Goal: Task Accomplishment & Management: Manage account settings

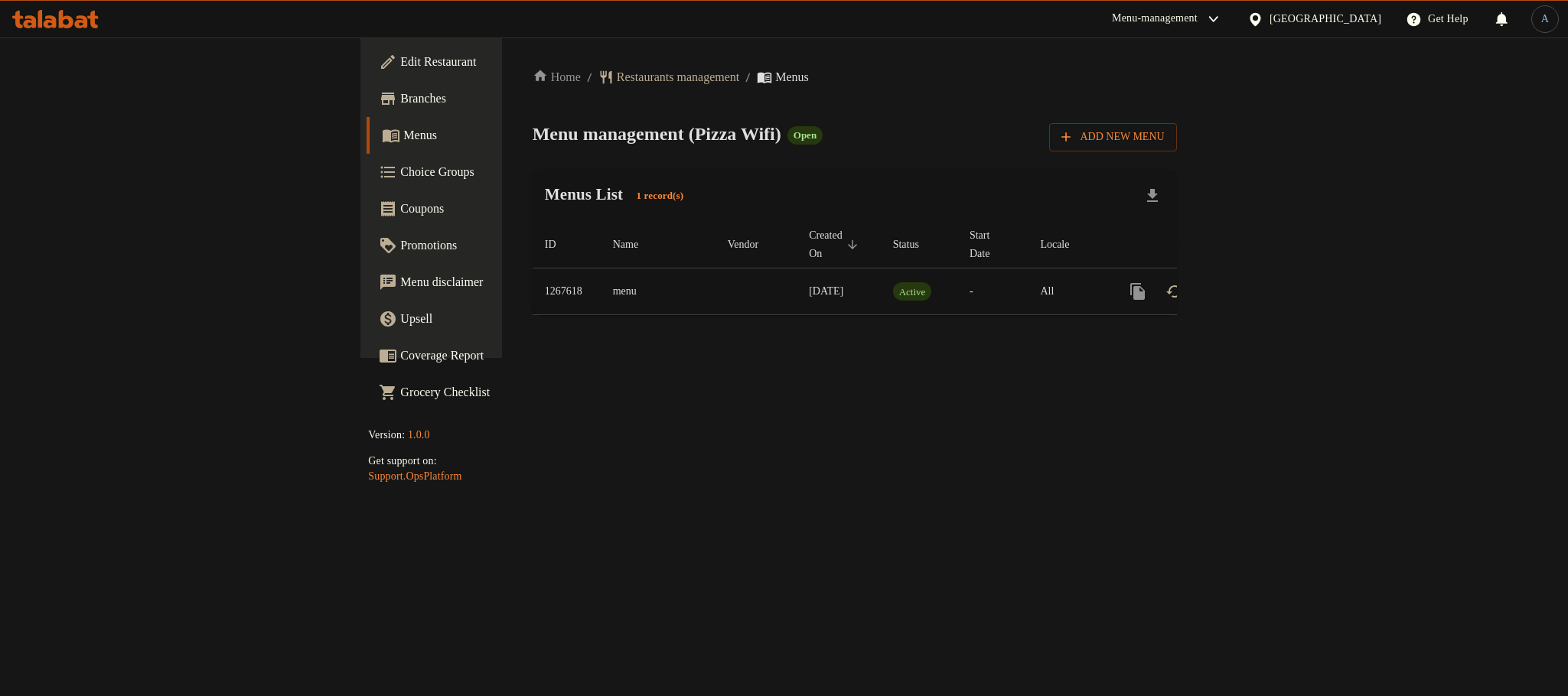
click at [47, 28] on icon at bounding box center [50, 22] width 13 height 13
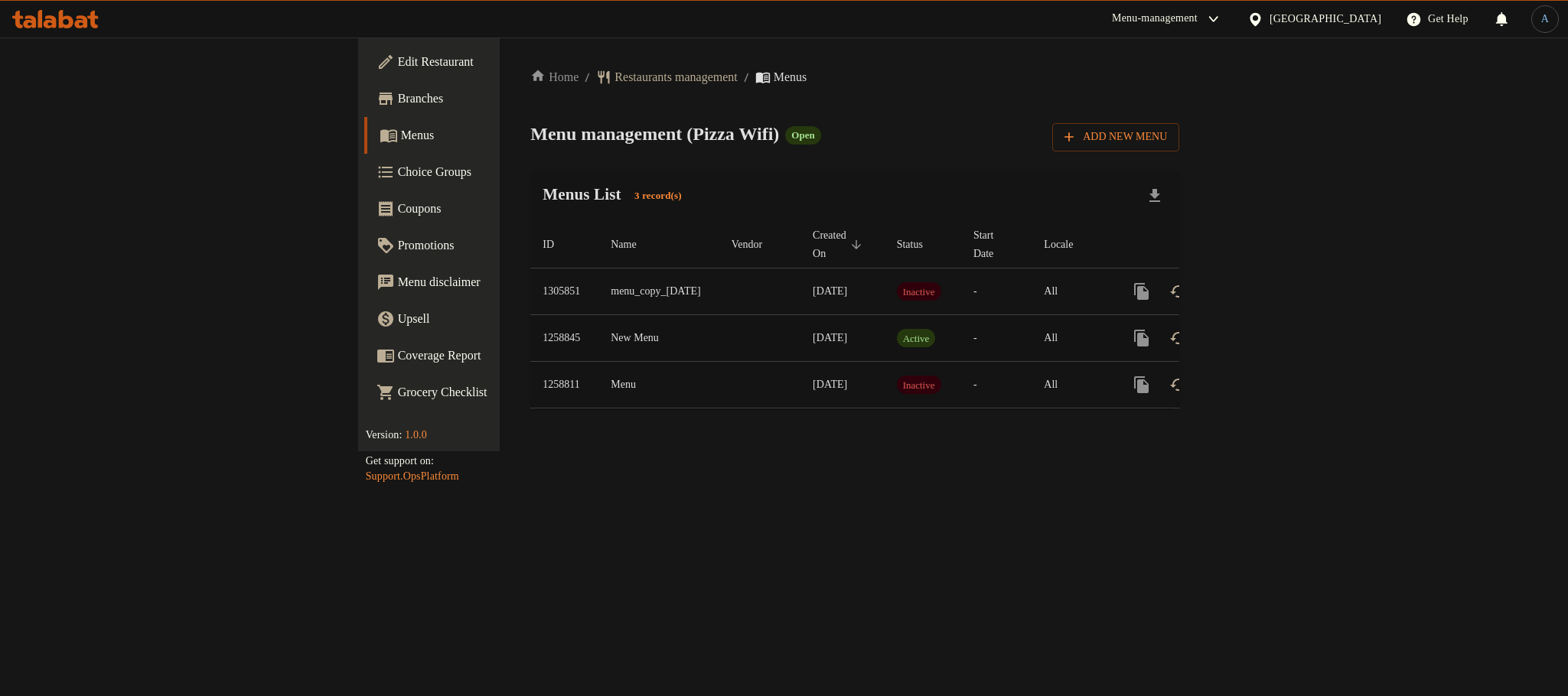
click at [801, 336] on td "24/09/2024" at bounding box center [842, 338] width 84 height 47
click at [1258, 284] on icon "enhanced table" at bounding box center [1252, 291] width 14 height 14
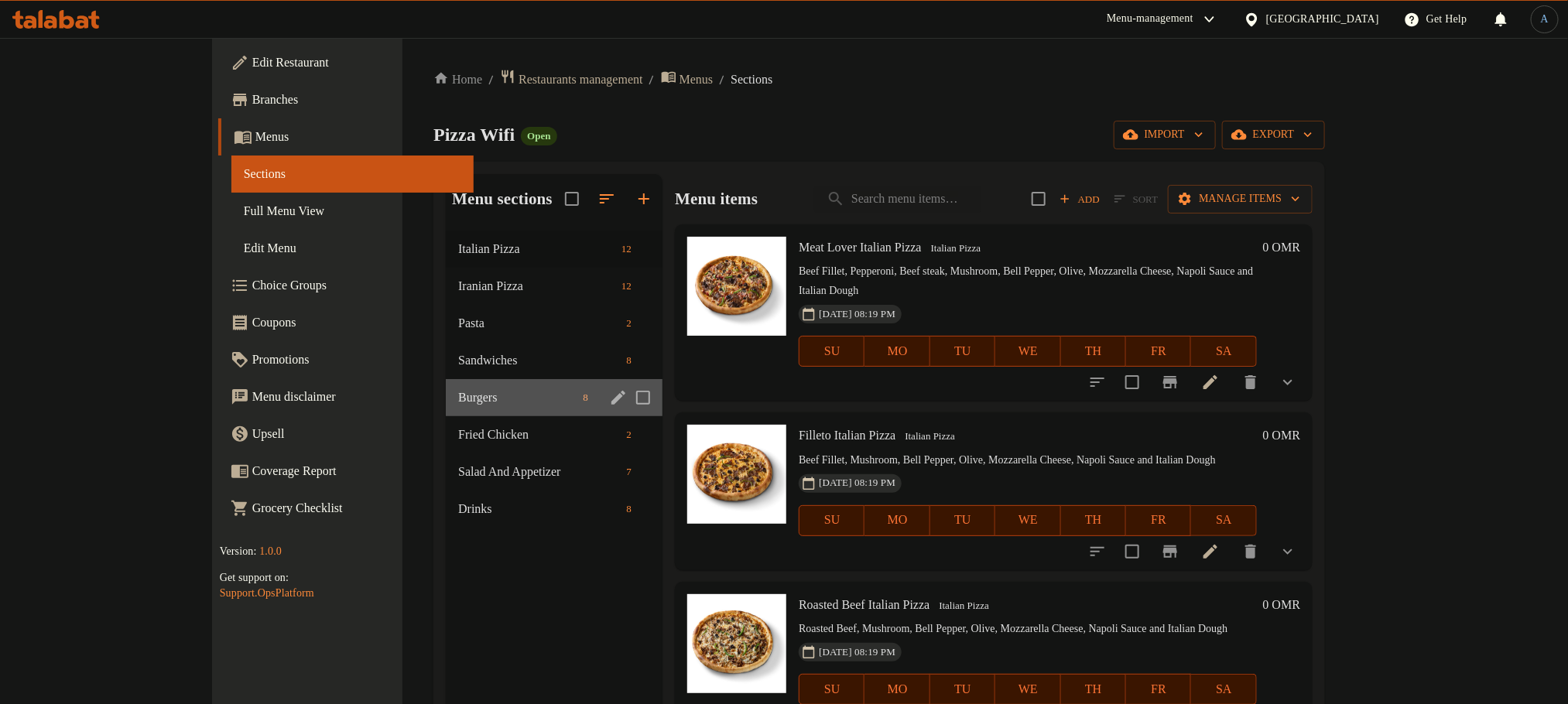
drag, startPoint x: 430, startPoint y: 386, endPoint x: 938, endPoint y: 383, distance: 508.0
click at [445, 388] on div "Burgers 8" at bounding box center [553, 398] width 216 height 37
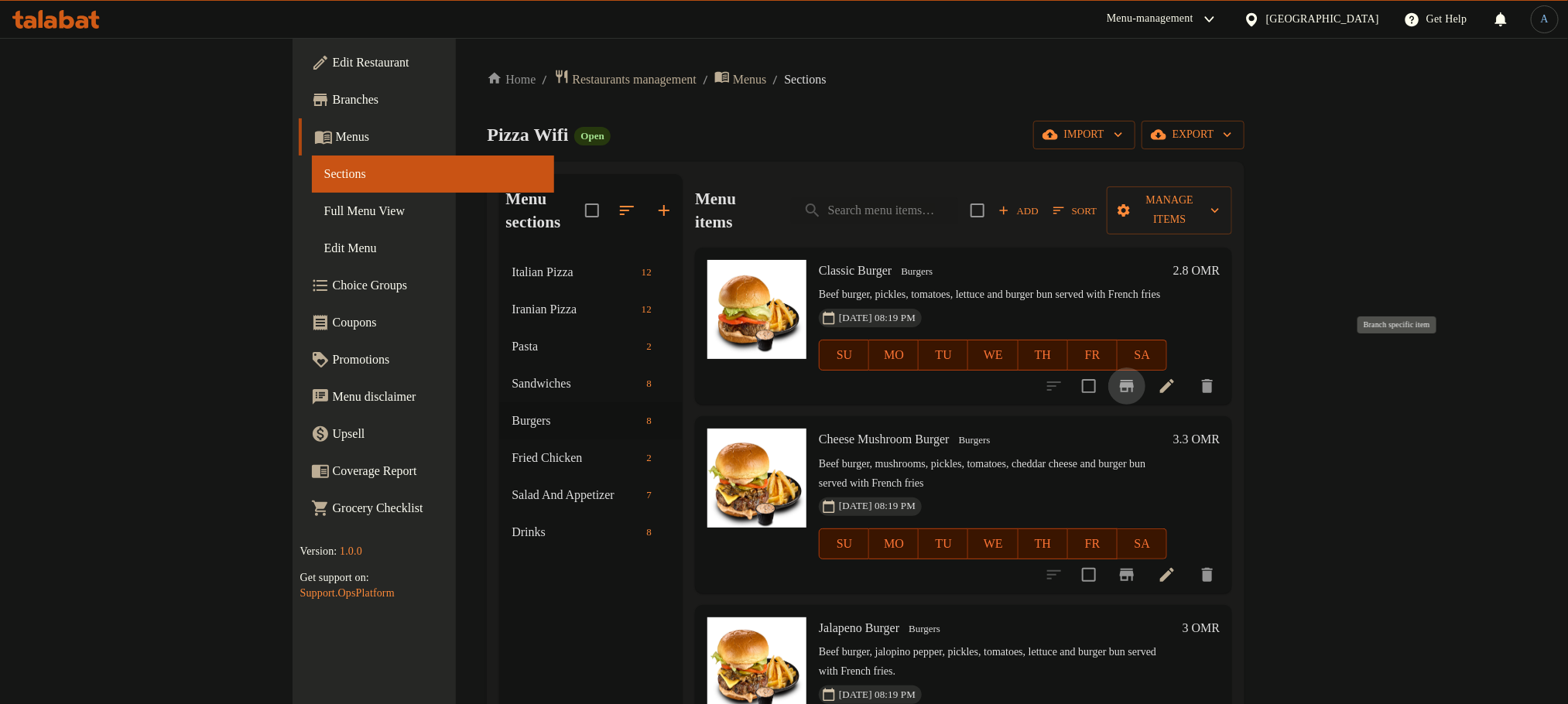
click at [1136, 377] on icon "Branch-specific-item" at bounding box center [1126, 385] width 18 height 18
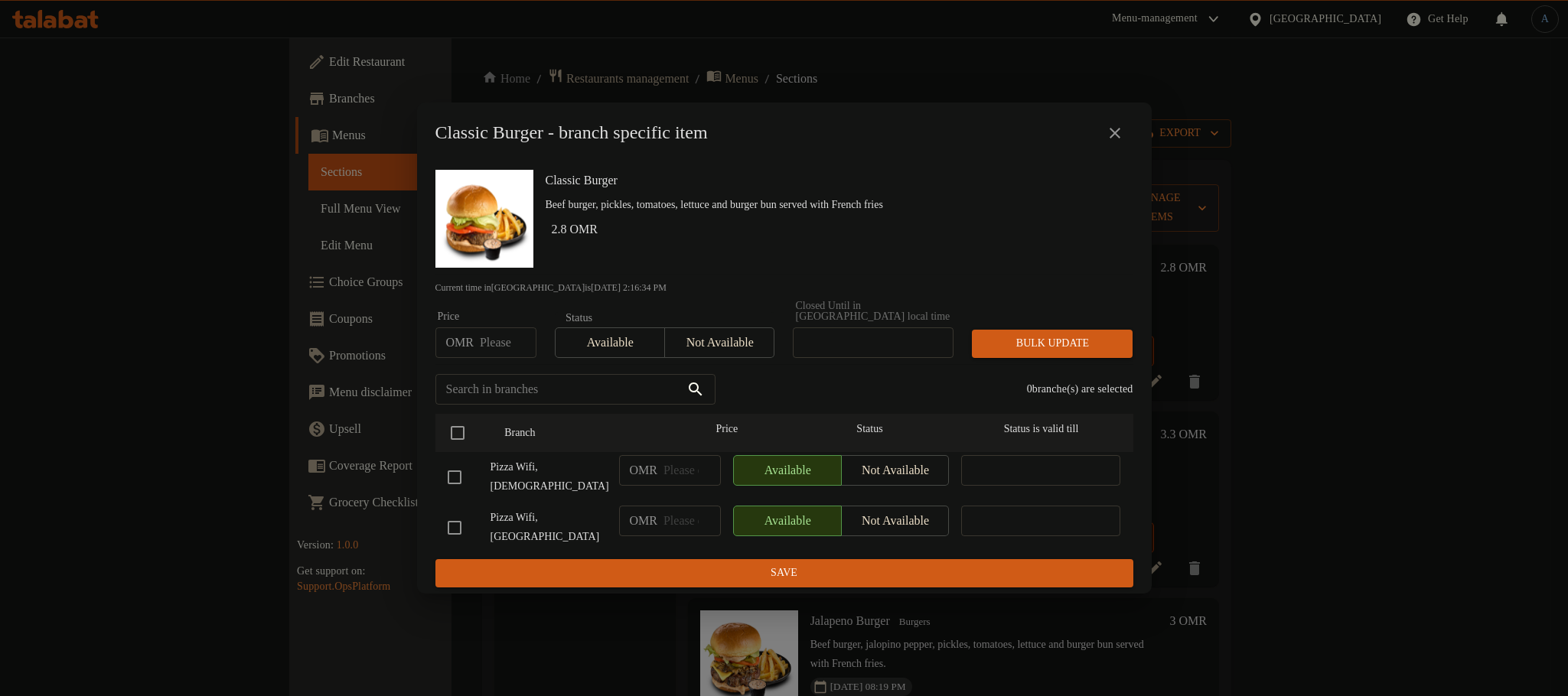
click at [499, 354] on input "number" at bounding box center [507, 342] width 57 height 30
type input "1.9"
click at [466, 437] on input "checkbox" at bounding box center [457, 432] width 32 height 32
checkbox input "true"
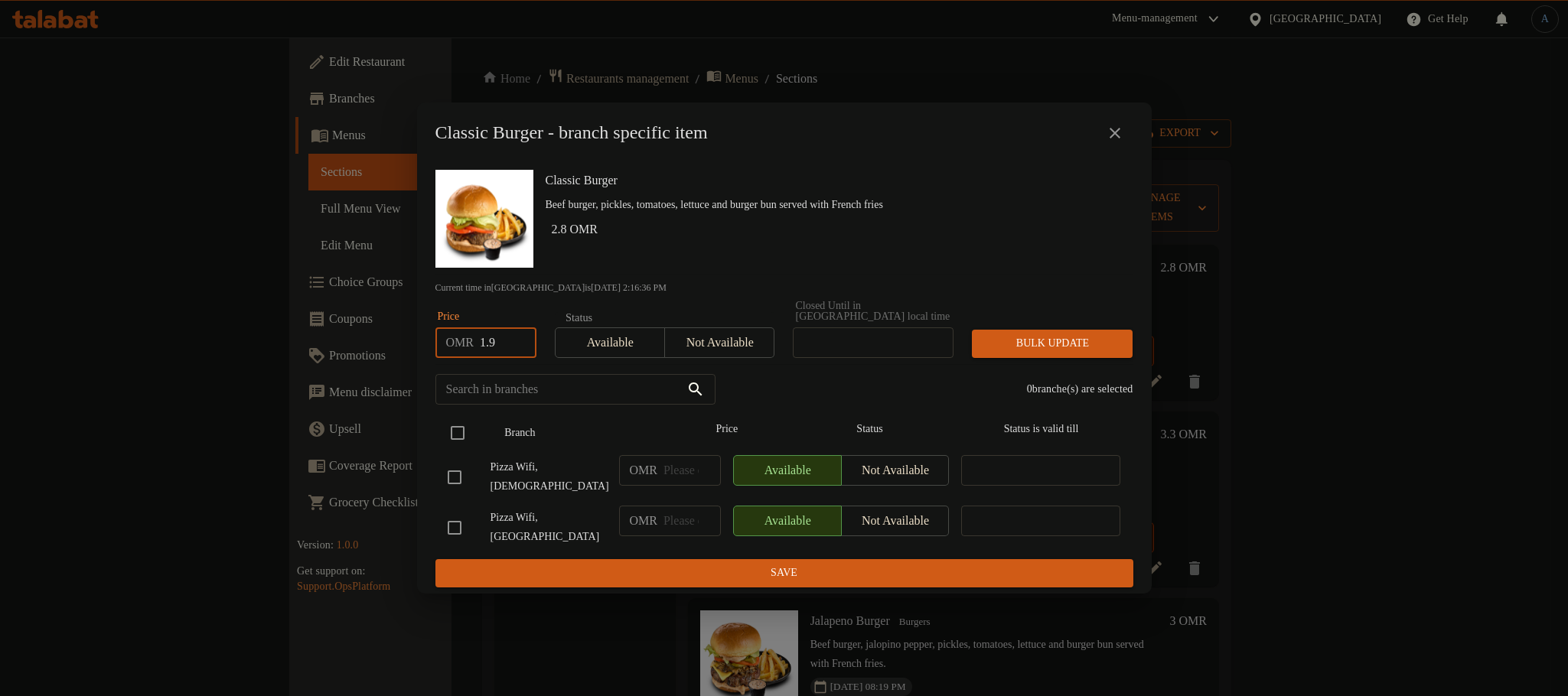
checkbox input "true"
click at [1116, 143] on icon "close" at bounding box center [1115, 132] width 18 height 18
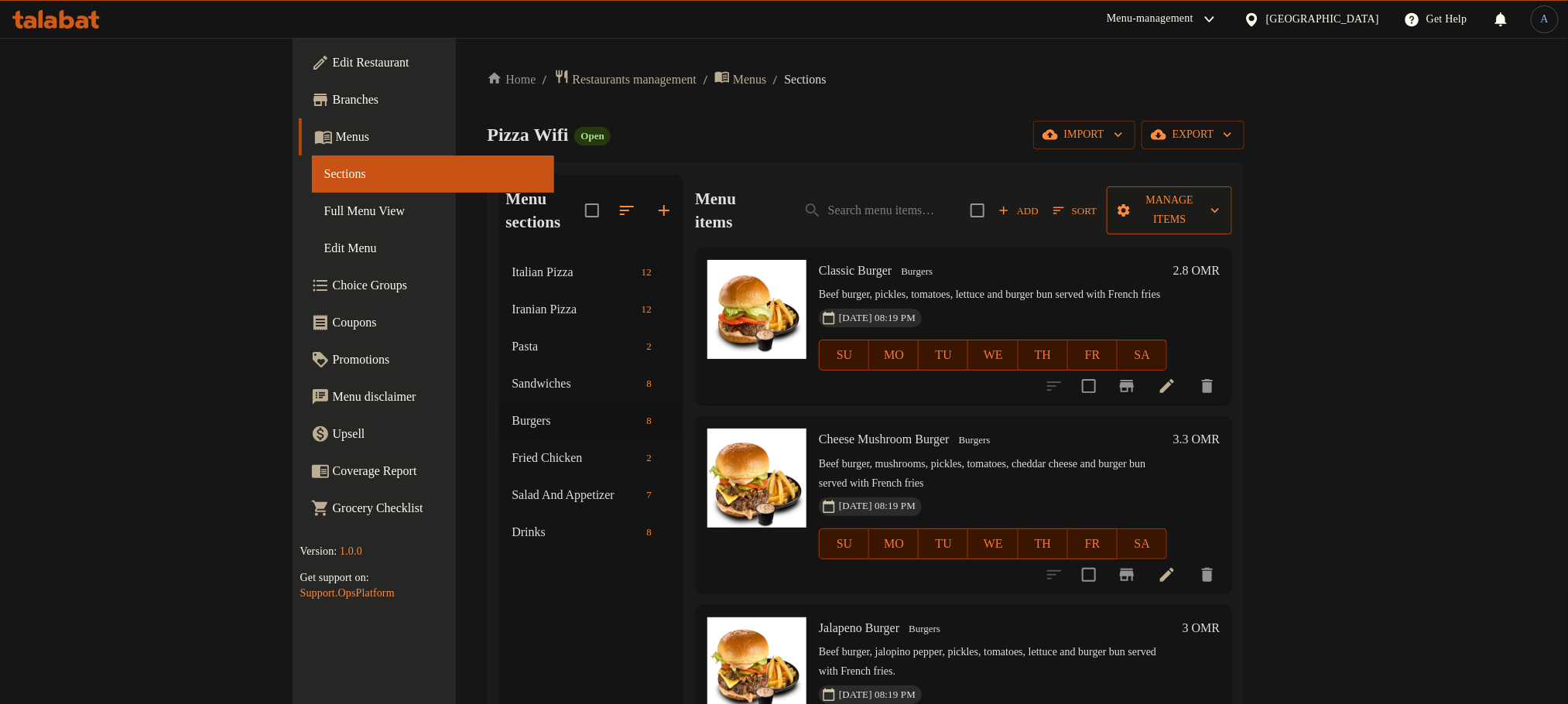
click at [1220, 191] on span "Manage items" at bounding box center [1169, 210] width 100 height 39
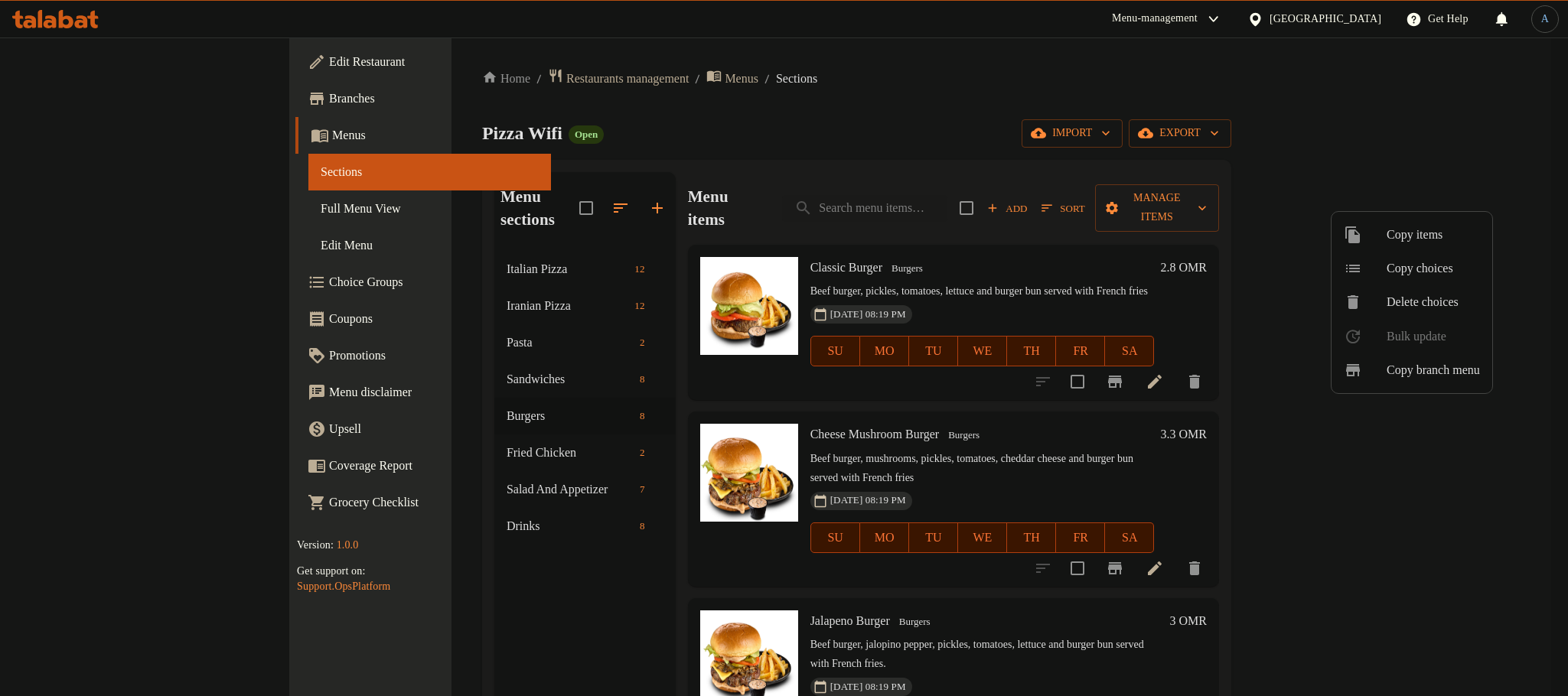
click at [1187, 154] on div at bounding box center [784, 348] width 1568 height 696
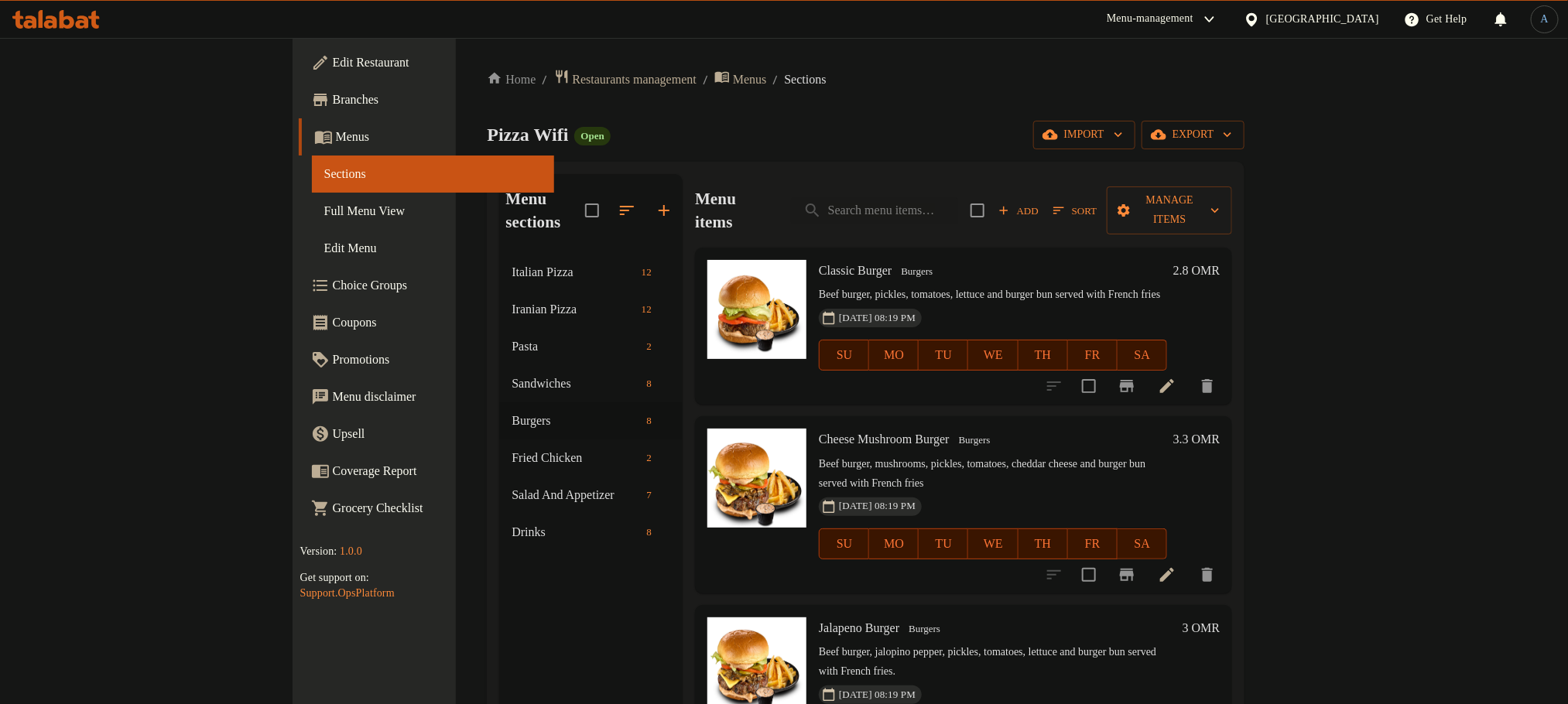
click at [324, 202] on span "Full Menu View" at bounding box center [432, 211] width 217 height 18
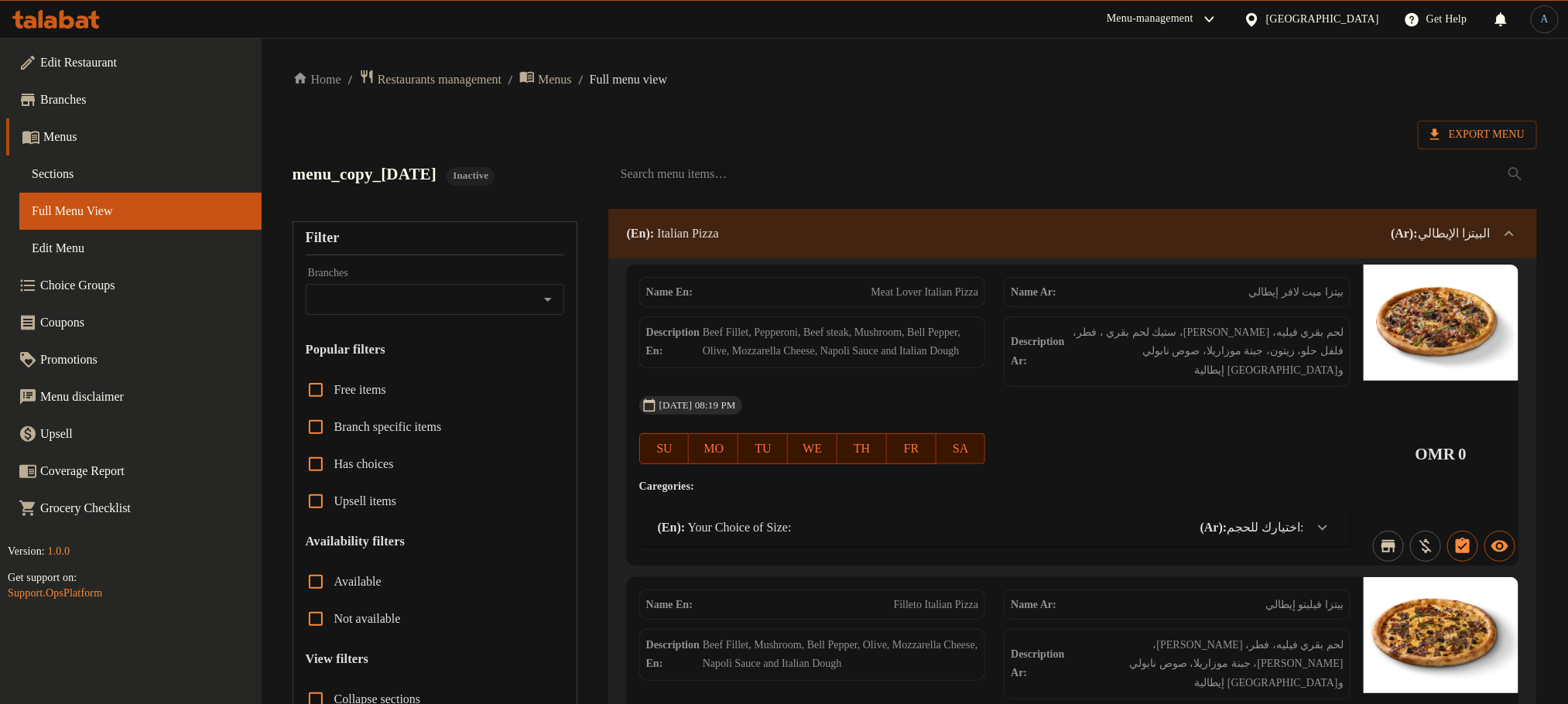
click at [1493, 133] on span "Export Menu" at bounding box center [1476, 135] width 94 height 19
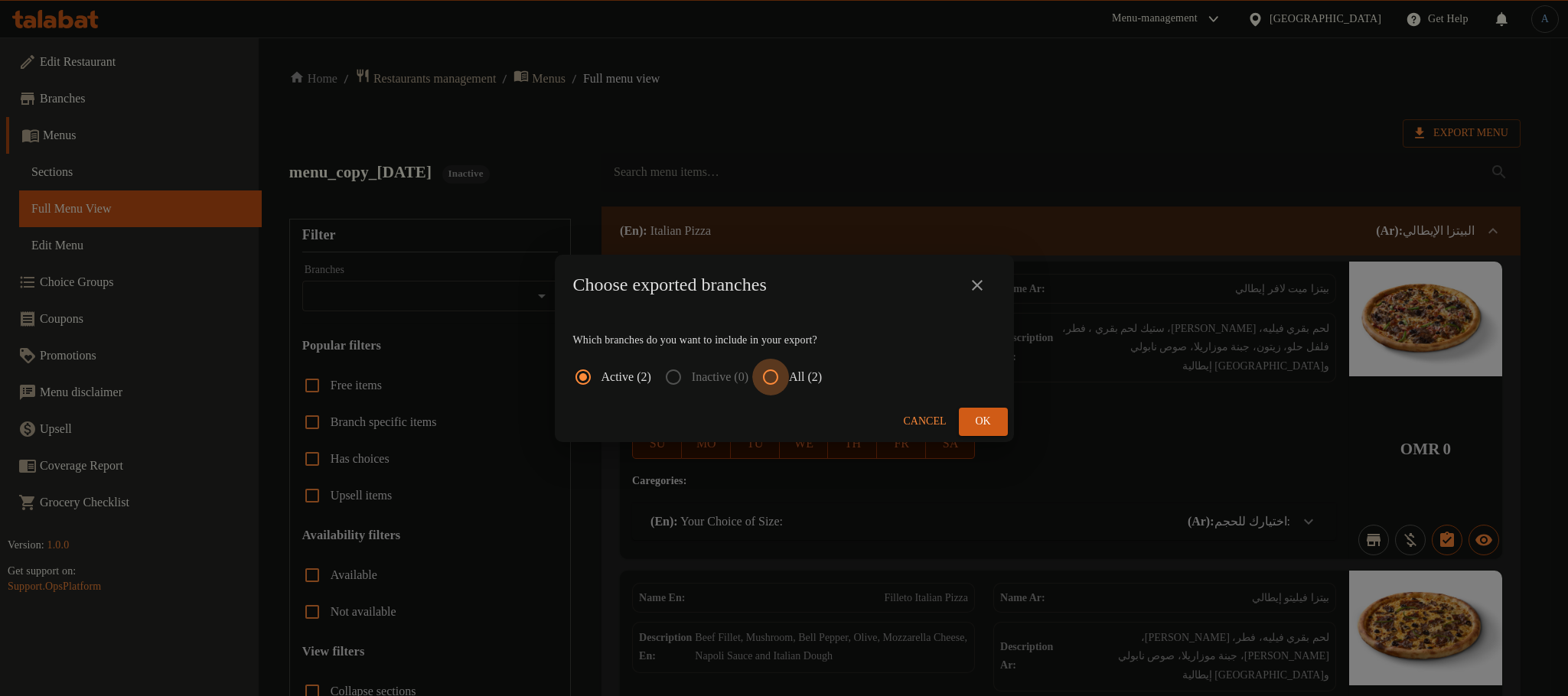
click at [789, 384] on input "All (2)" at bounding box center [770, 377] width 37 height 37
radio input "true"
click at [994, 418] on span "Ok" at bounding box center [983, 422] width 24 height 19
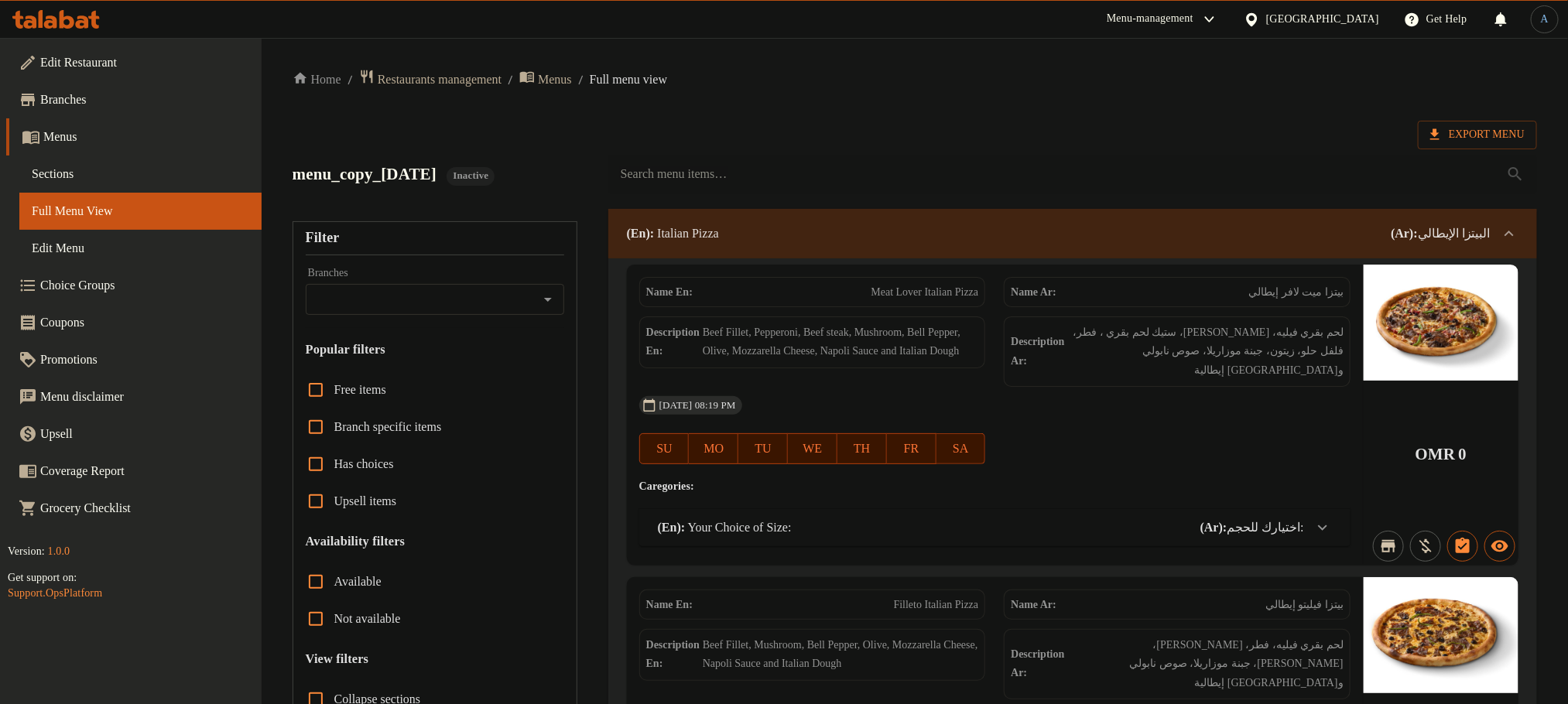
click at [89, 165] on span "Sections" at bounding box center [140, 173] width 217 height 18
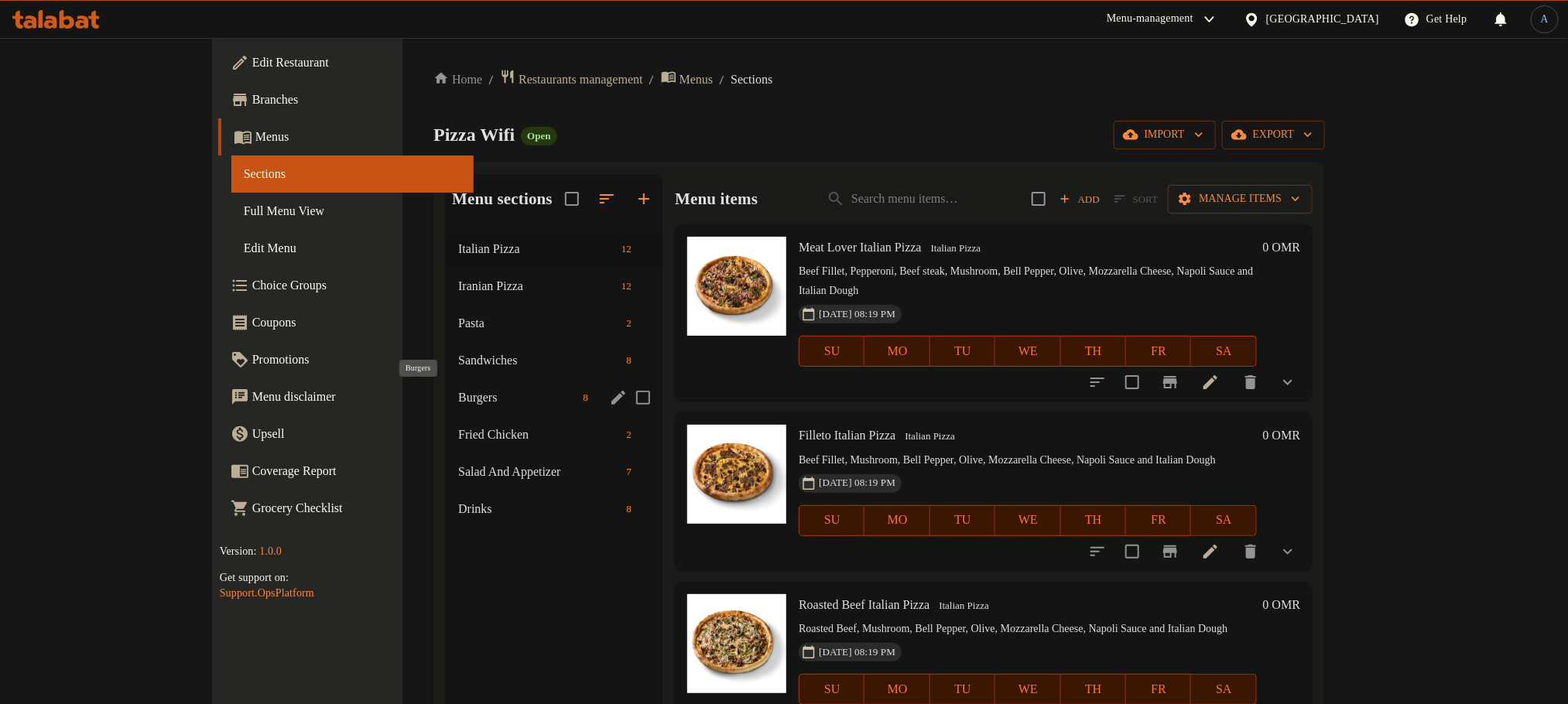
click at [458, 390] on span "Burgers" at bounding box center [517, 397] width 119 height 18
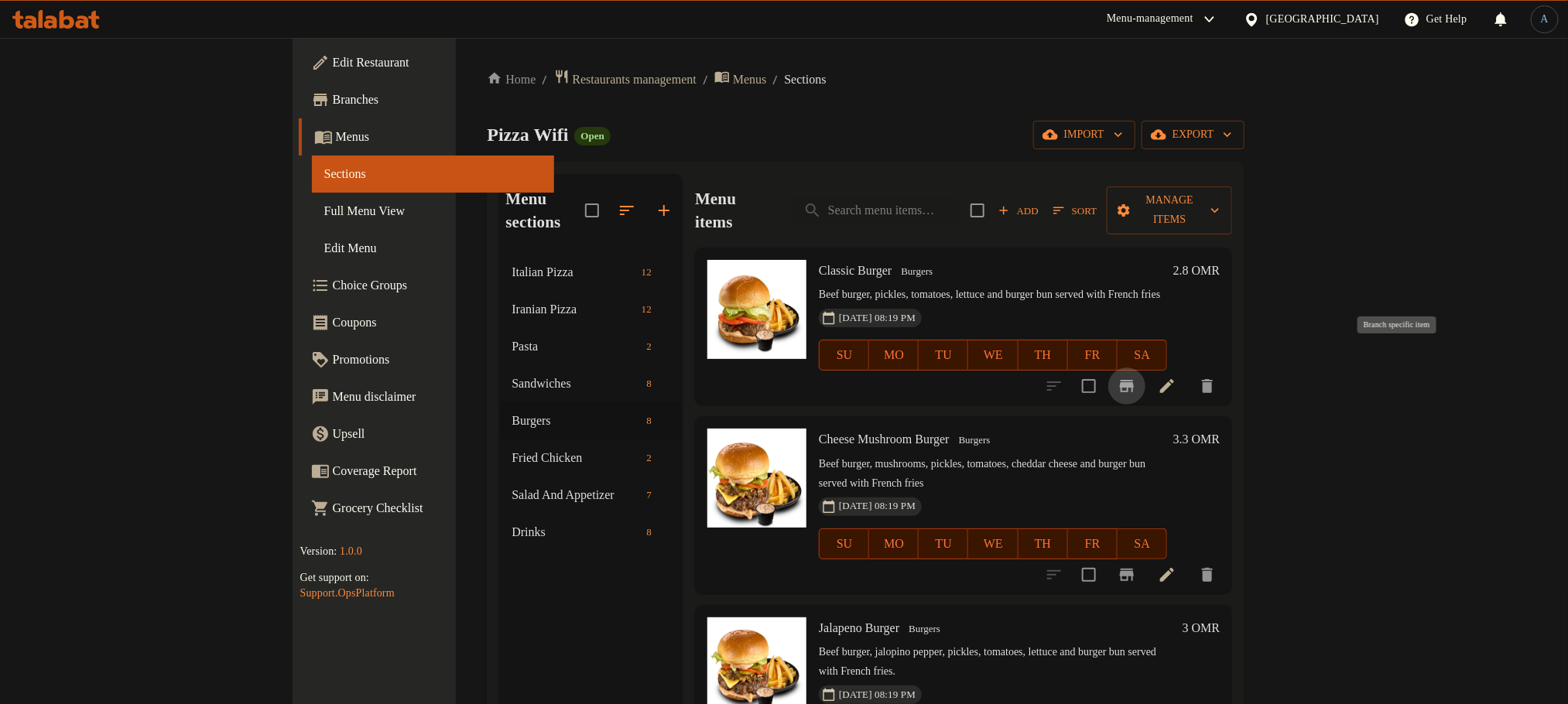
click at [1136, 377] on icon "Branch-specific-item" at bounding box center [1126, 385] width 18 height 18
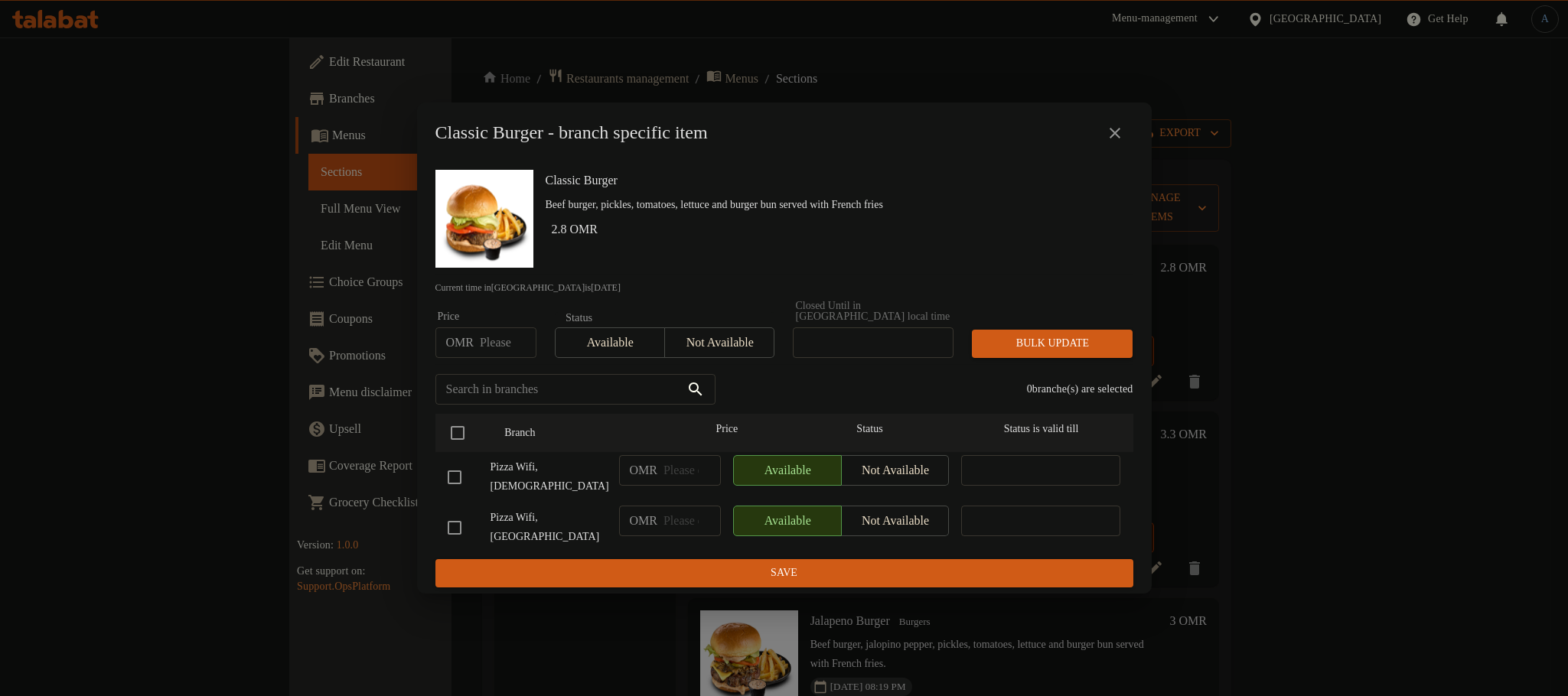
click at [485, 351] on input "number" at bounding box center [507, 342] width 57 height 30
type input "1.9"
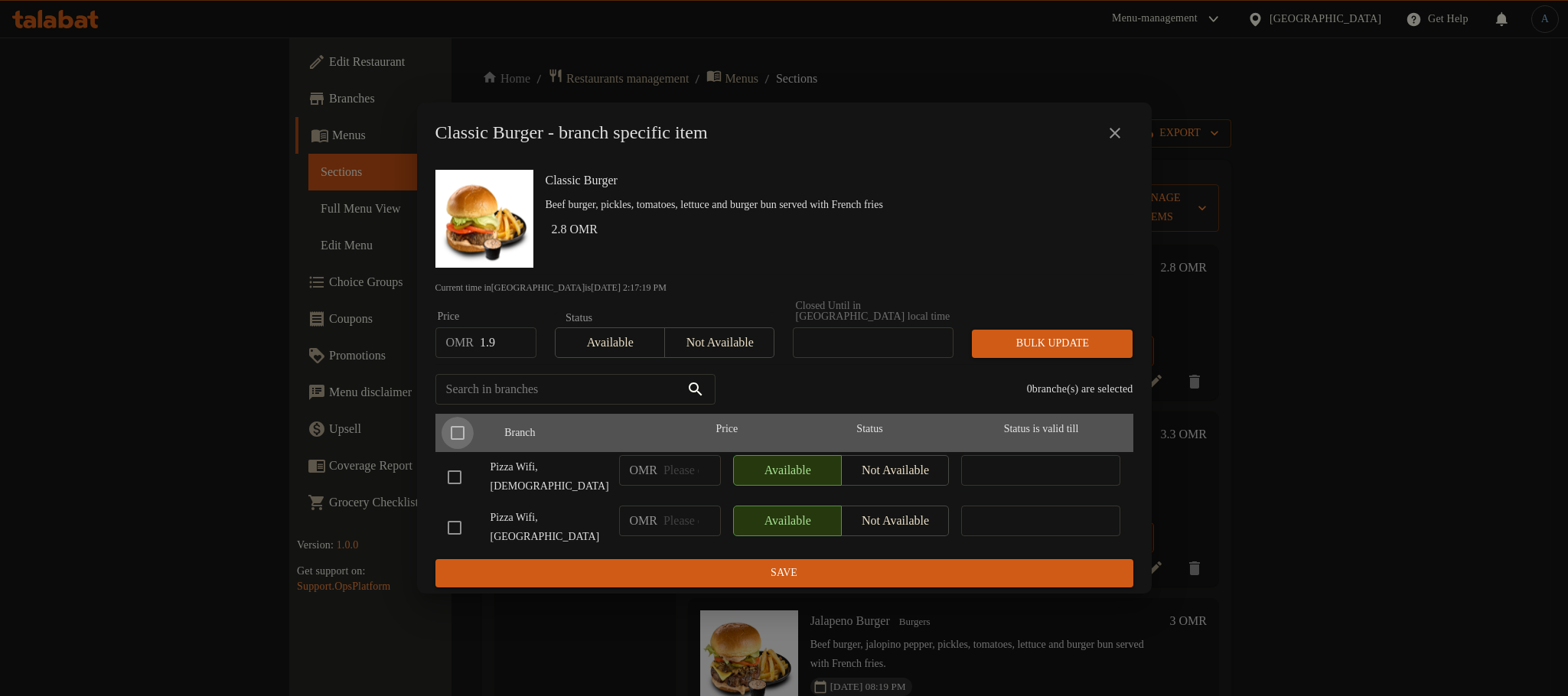
click at [459, 432] on input "checkbox" at bounding box center [457, 432] width 32 height 32
checkbox input "true"
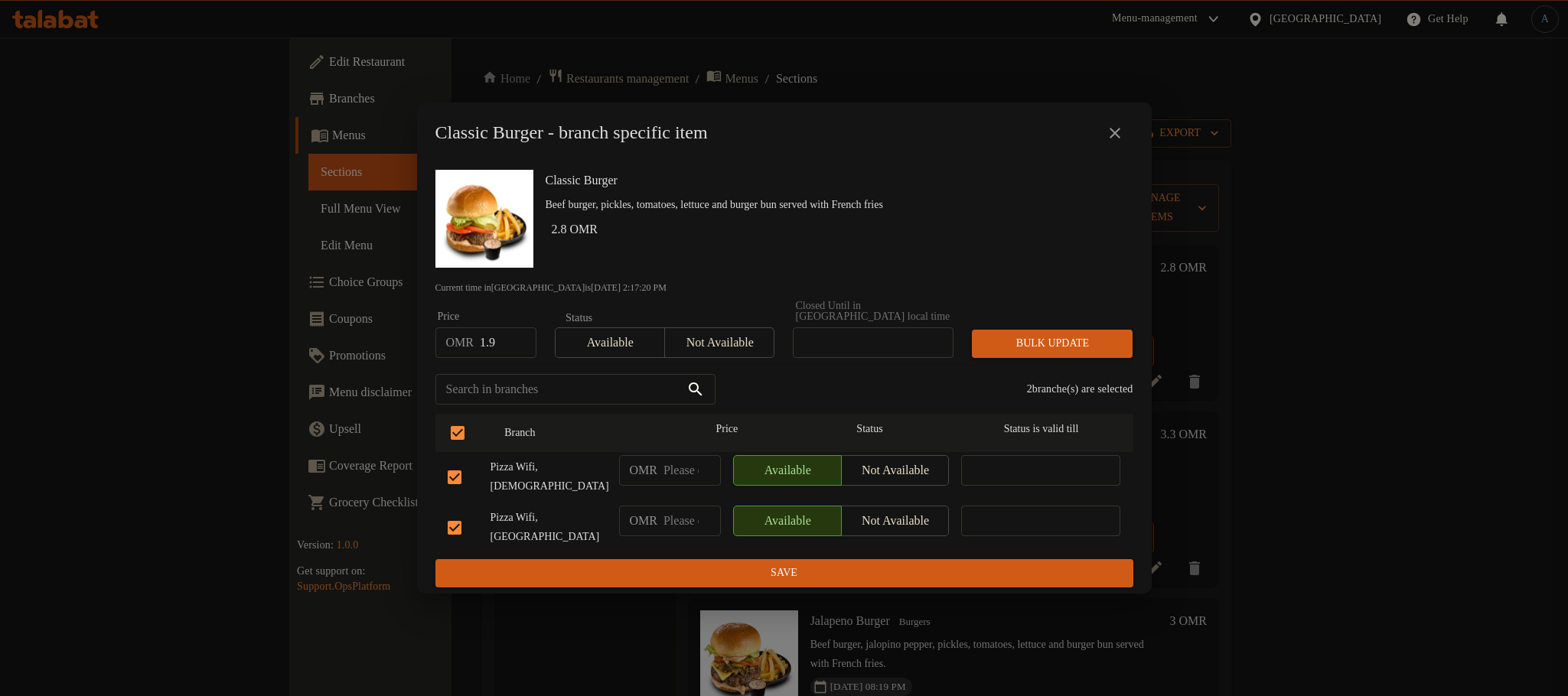
click at [999, 353] on span "Bulk update" at bounding box center [1052, 344] width 137 height 19
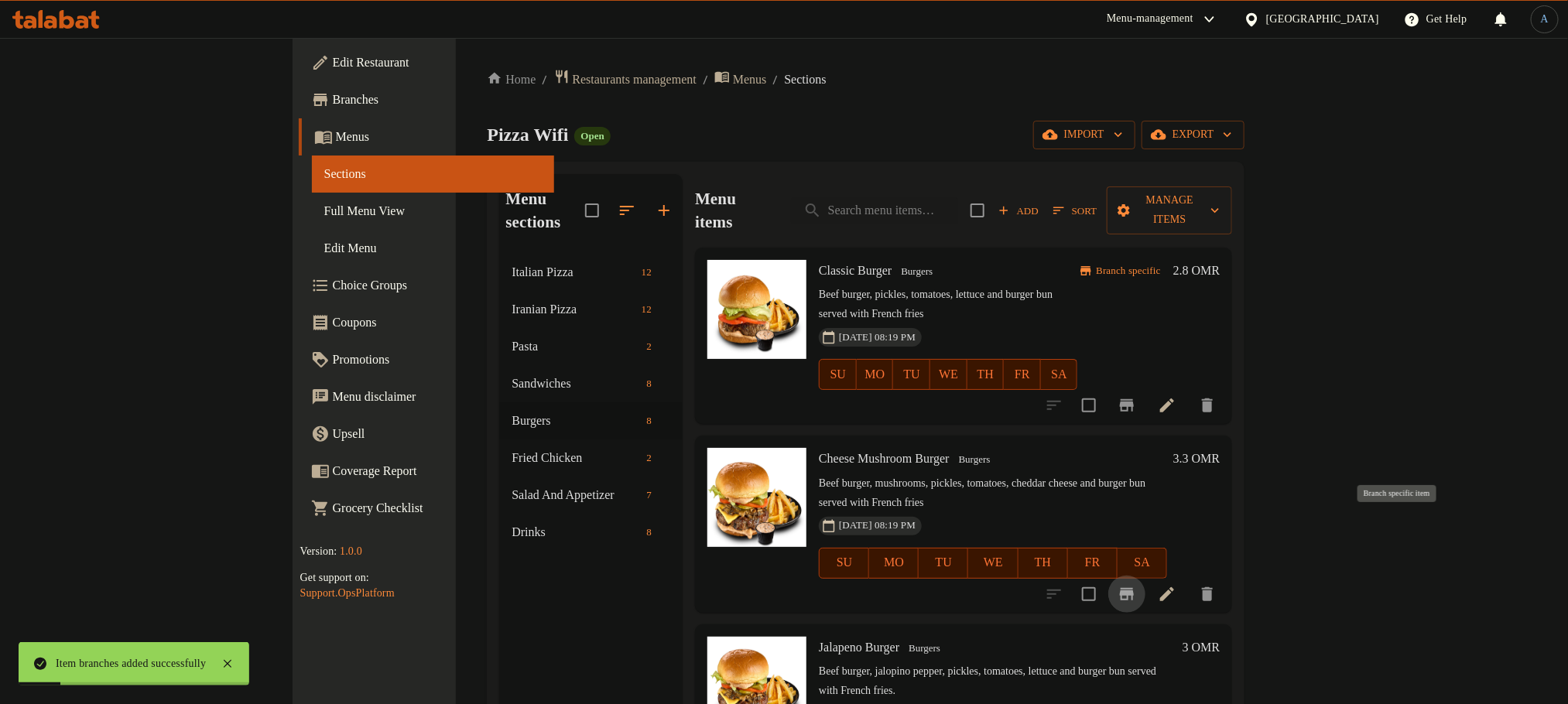
click at [1136, 585] on icon "Branch-specific-item" at bounding box center [1126, 594] width 18 height 18
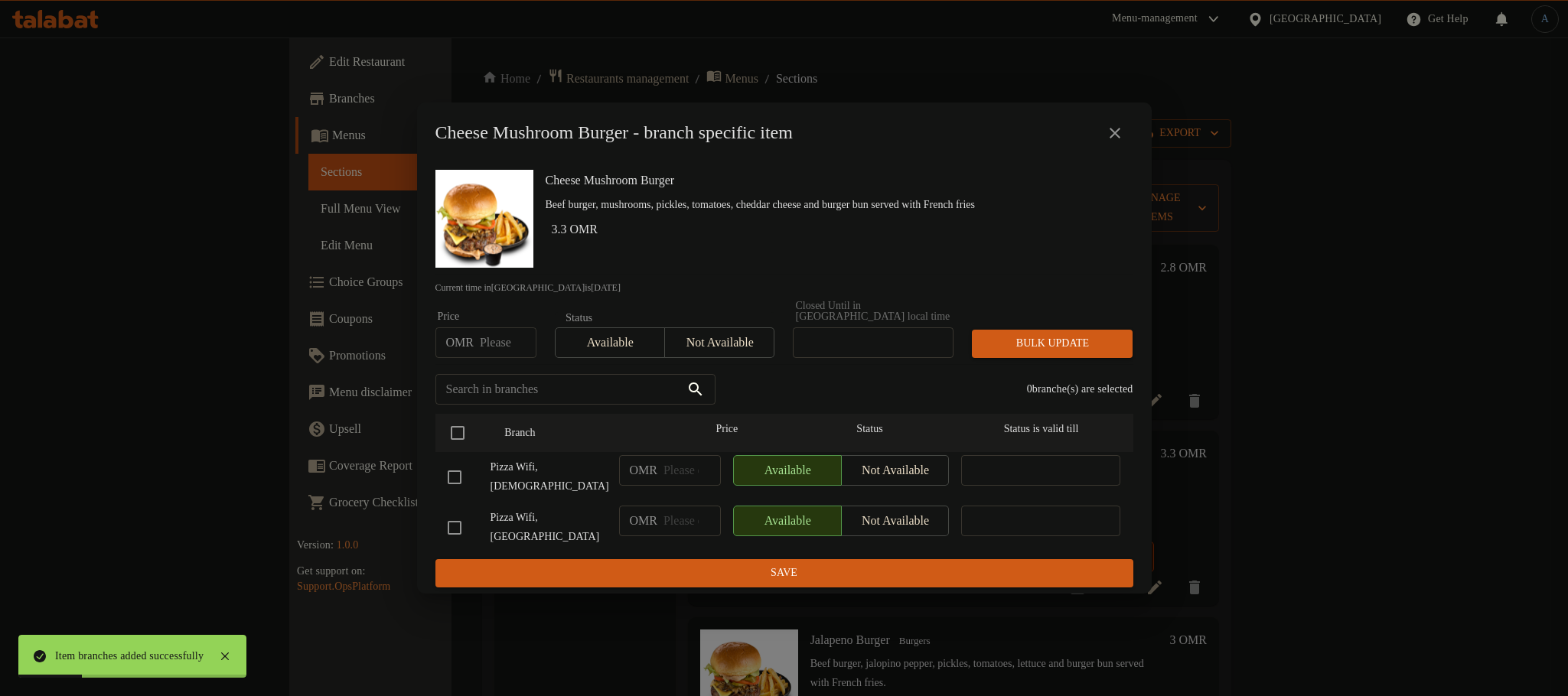
click at [497, 351] on input "number" at bounding box center [507, 342] width 57 height 30
type input "2.6"
click at [459, 445] on input "checkbox" at bounding box center [457, 432] width 32 height 32
checkbox input "true"
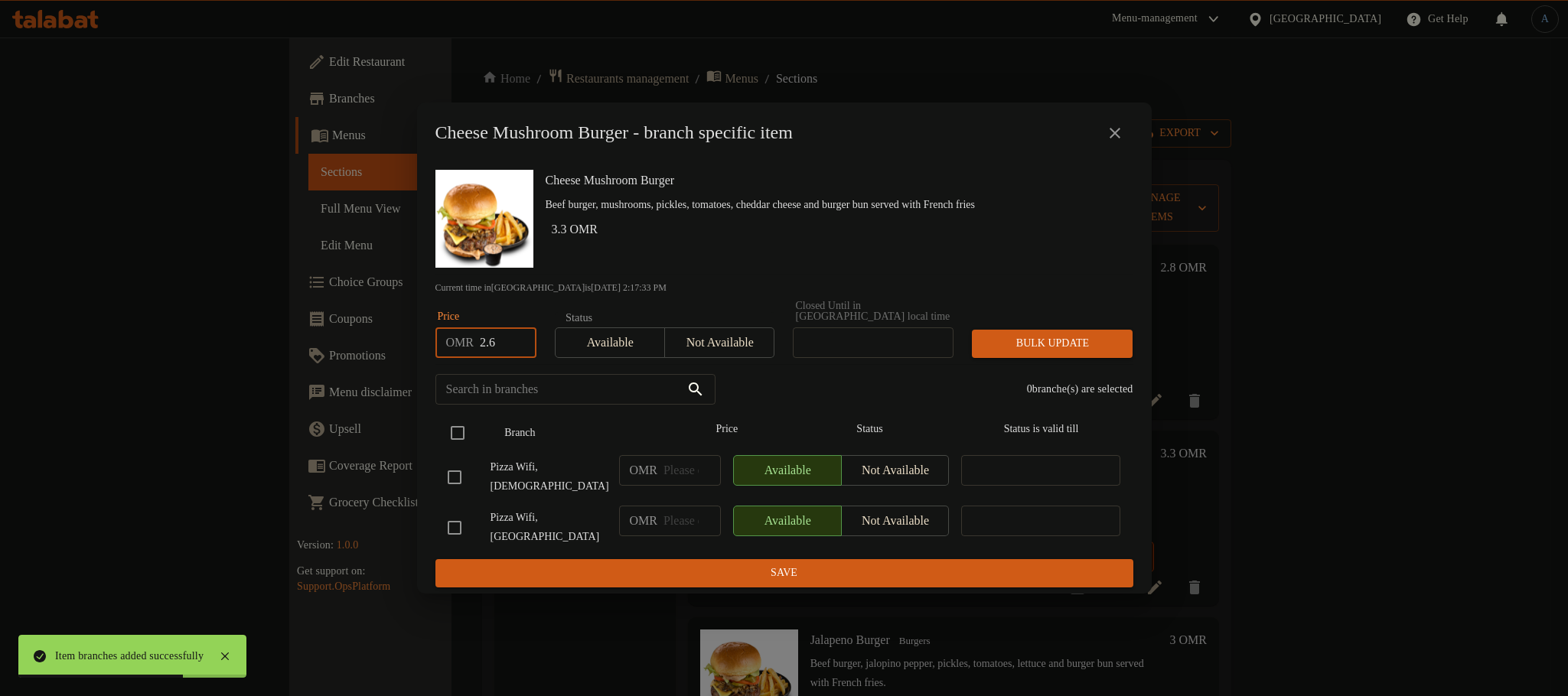
checkbox input "true"
click at [1088, 347] on span "Bulk update" at bounding box center [1052, 344] width 137 height 19
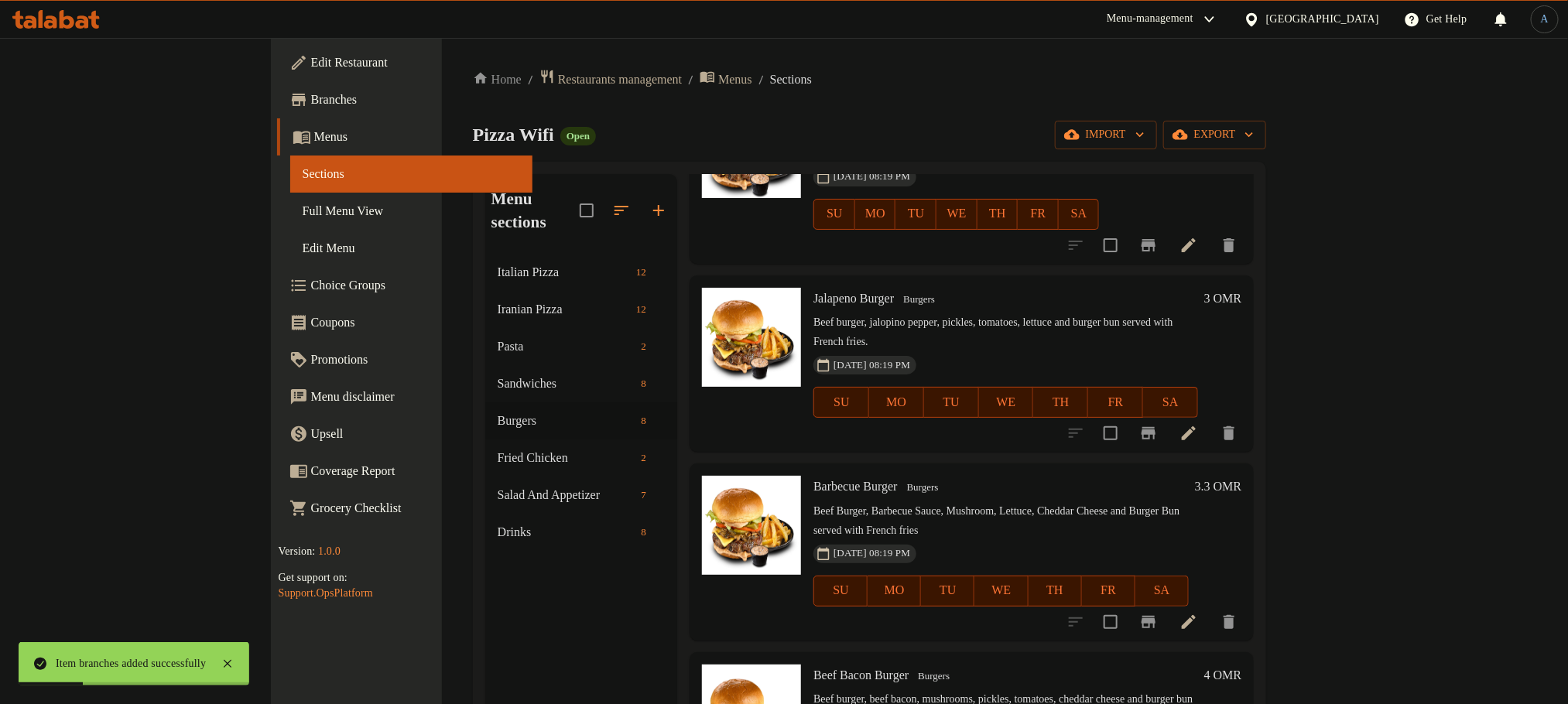
scroll to position [348, 0]
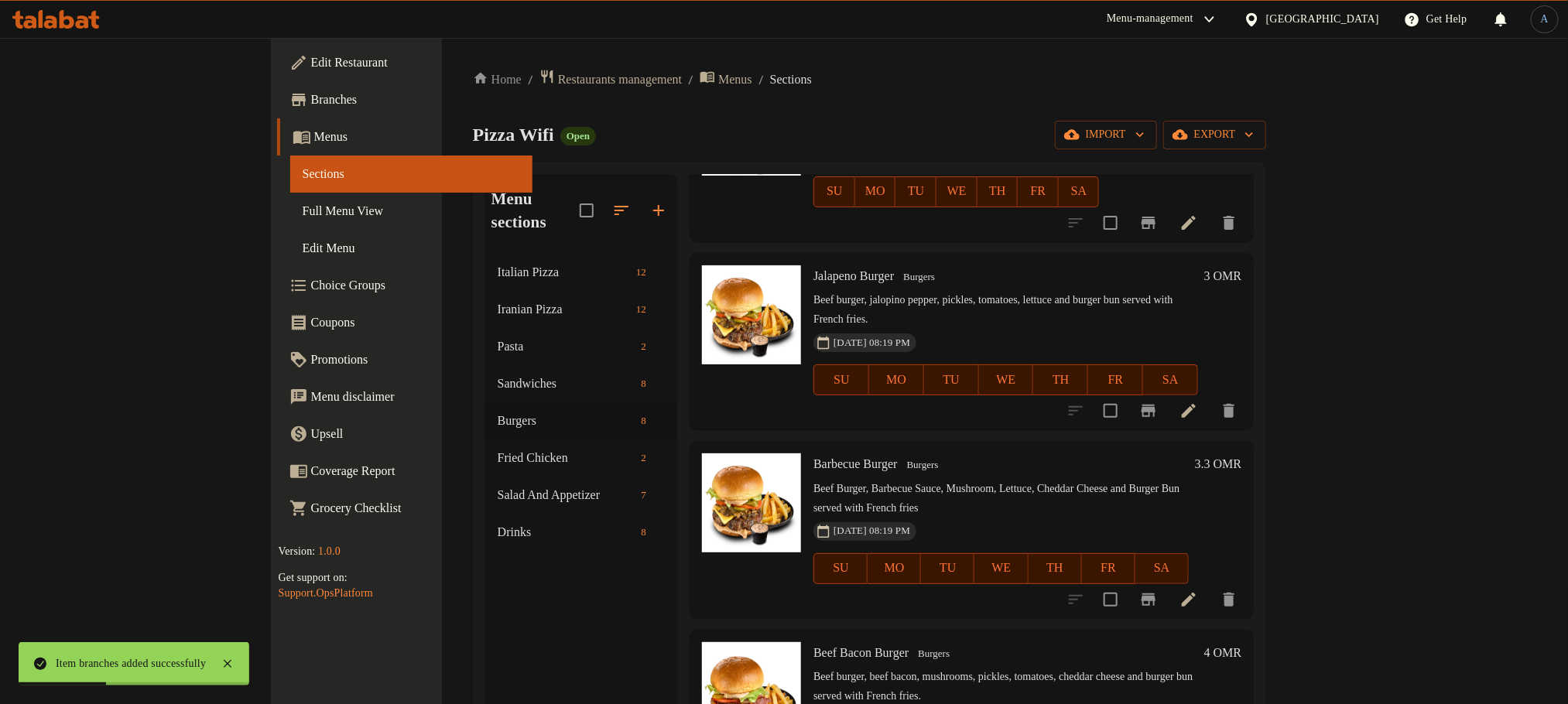
click at [1157, 401] on icon "Branch-specific-item" at bounding box center [1147, 410] width 18 height 18
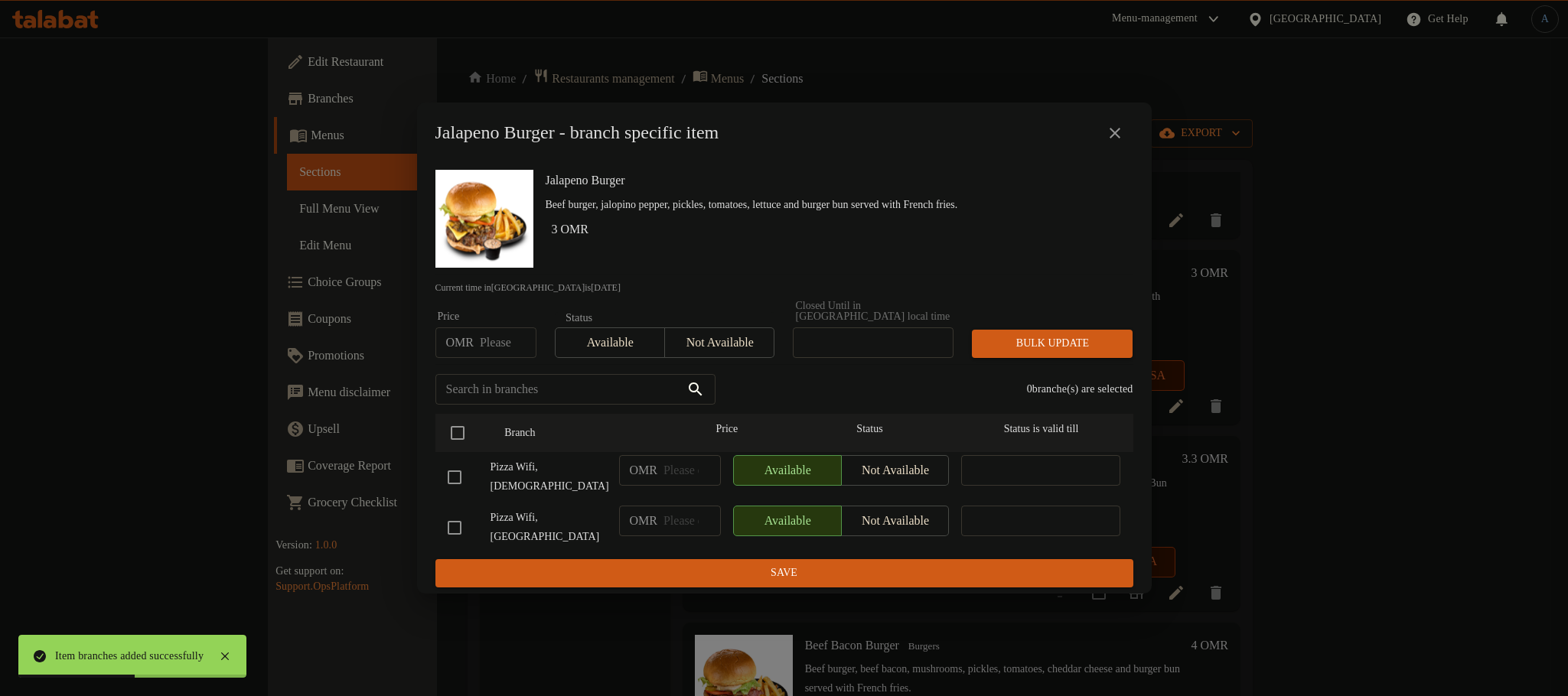
click at [497, 350] on input "number" at bounding box center [507, 342] width 57 height 30
click at [448, 440] on input "checkbox" at bounding box center [457, 432] width 32 height 32
checkbox input "true"
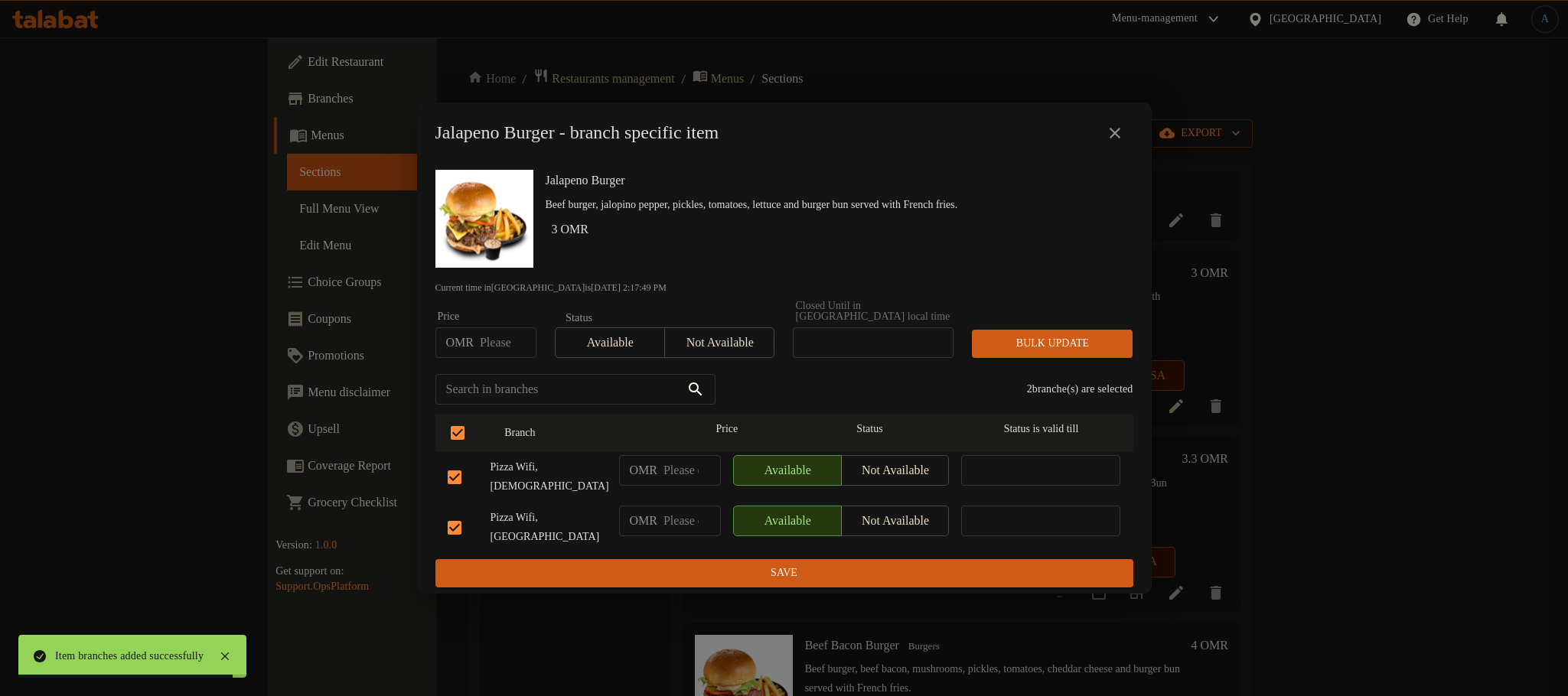
click at [489, 346] on input "number" at bounding box center [507, 342] width 57 height 30
type input "2.6"
click at [1076, 346] on span "Bulk update" at bounding box center [1052, 344] width 137 height 19
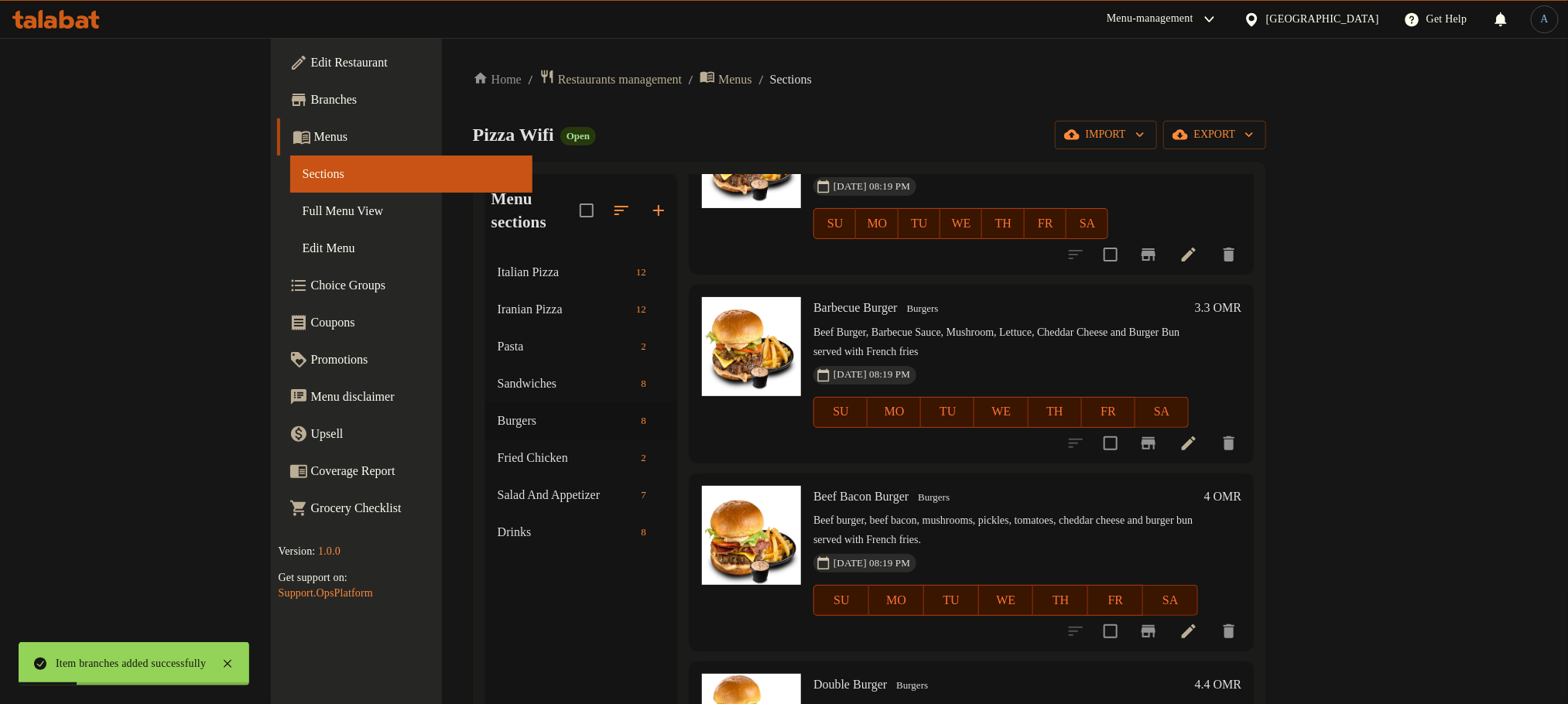
scroll to position [465, 0]
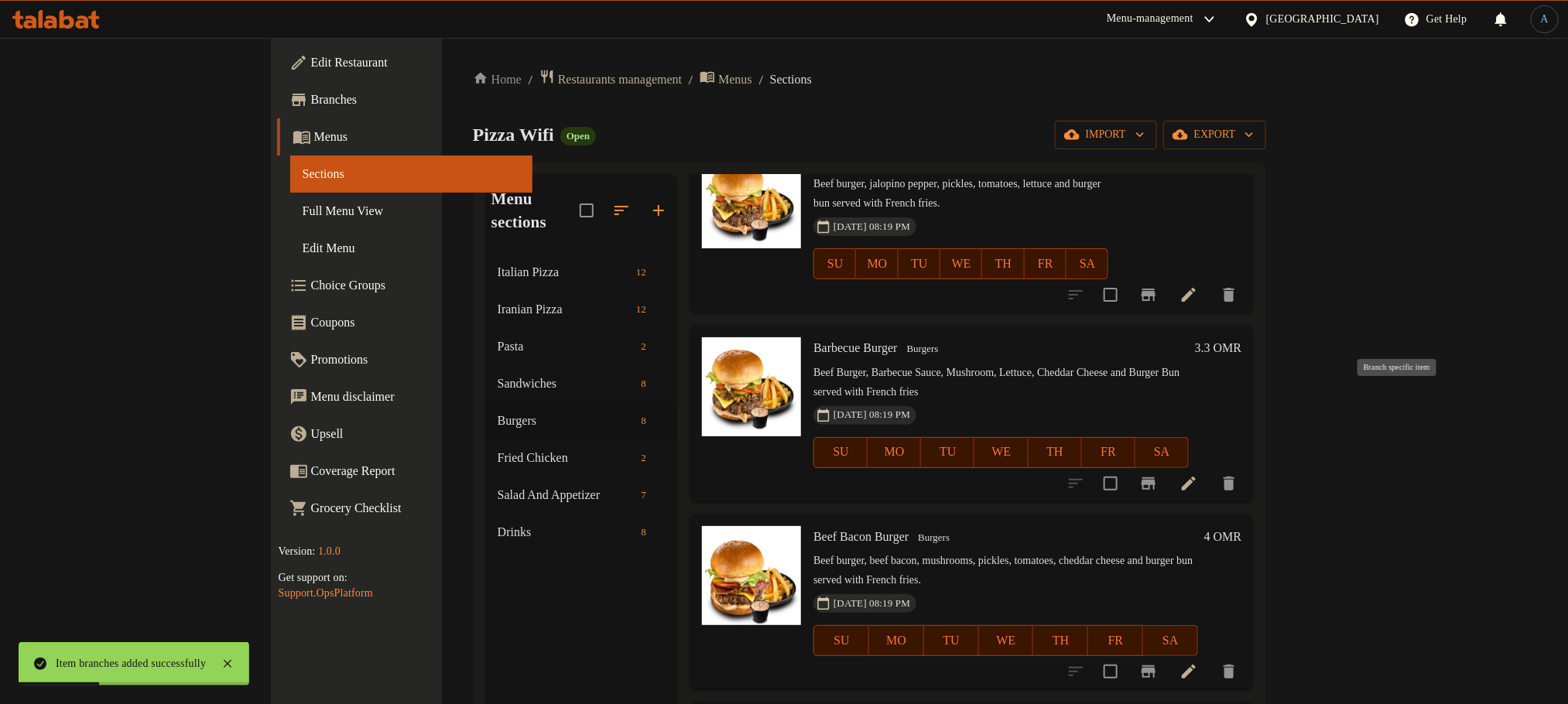
click at [1157, 474] on icon "Branch-specific-item" at bounding box center [1147, 483] width 18 height 18
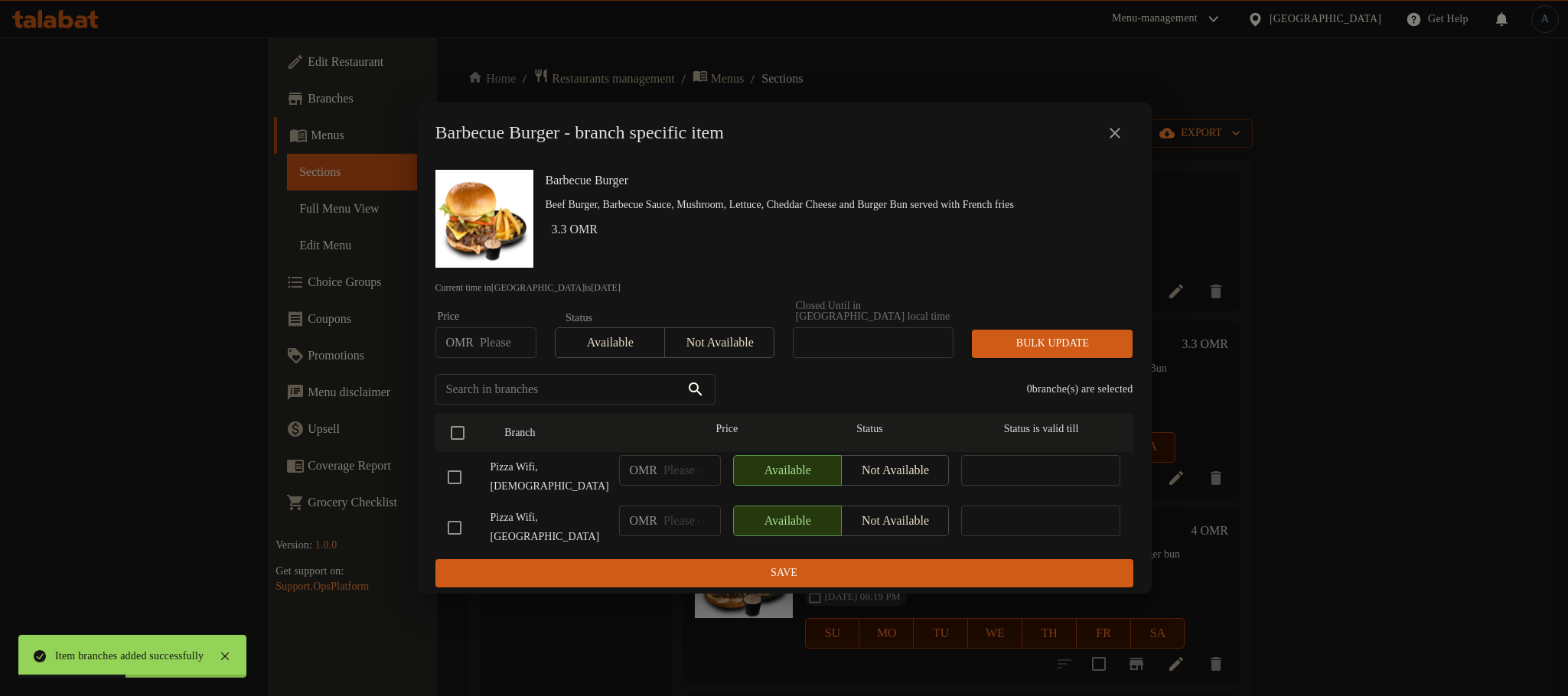
click at [505, 353] on input "number" at bounding box center [507, 342] width 57 height 30
type input "2.6"
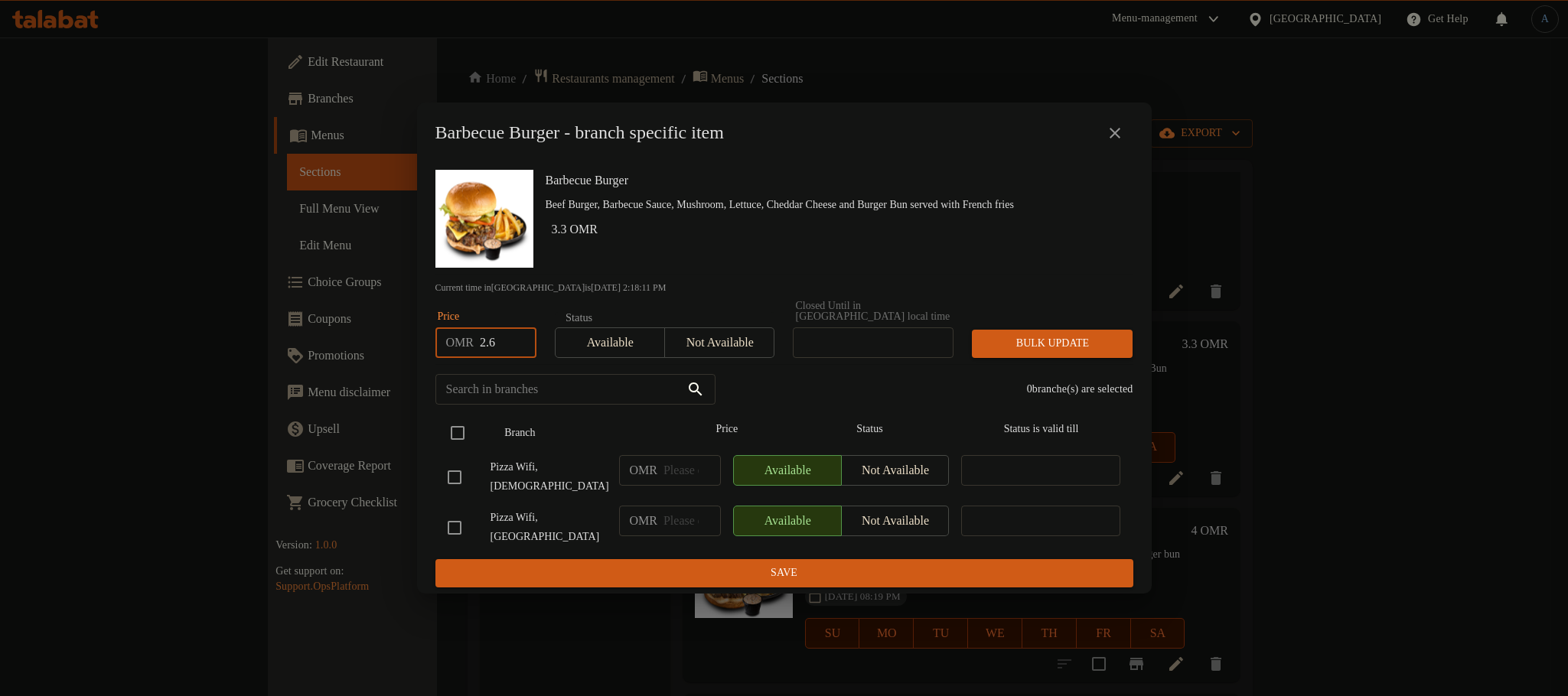
click at [452, 444] on input "checkbox" at bounding box center [457, 432] width 32 height 32
checkbox input "true"
click at [1031, 353] on span "Bulk update" at bounding box center [1052, 344] width 137 height 19
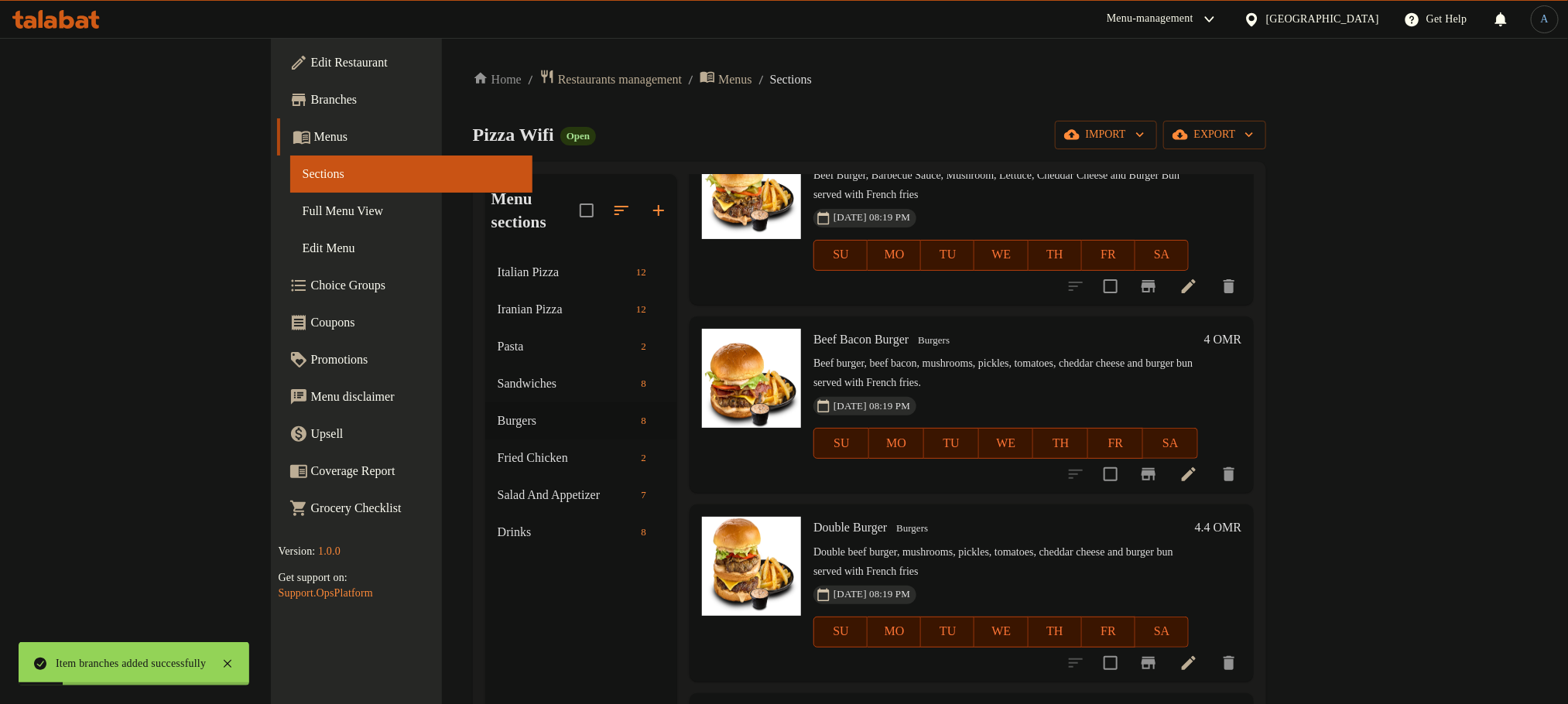
scroll to position [686, 0]
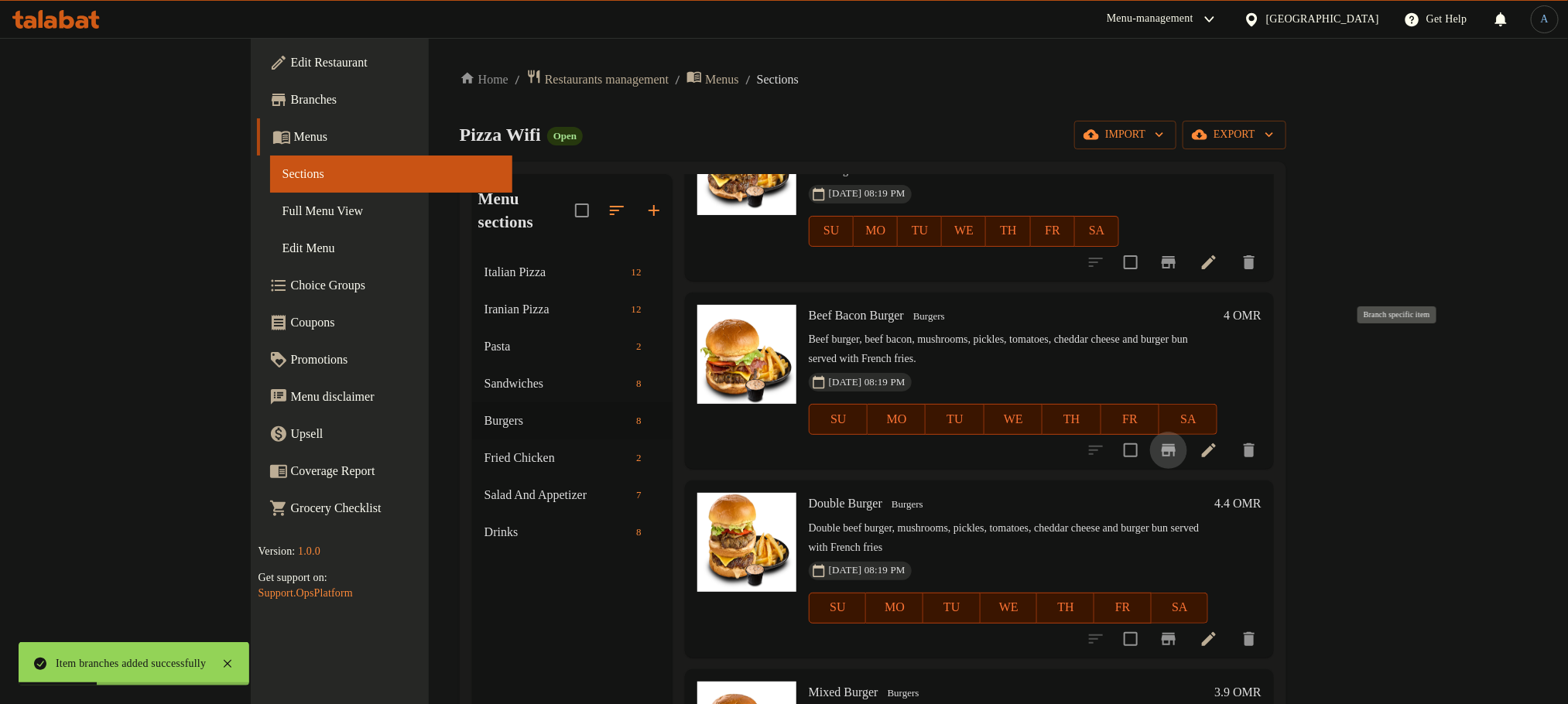
click at [1176, 444] on icon "Branch-specific-item" at bounding box center [1169, 451] width 14 height 12
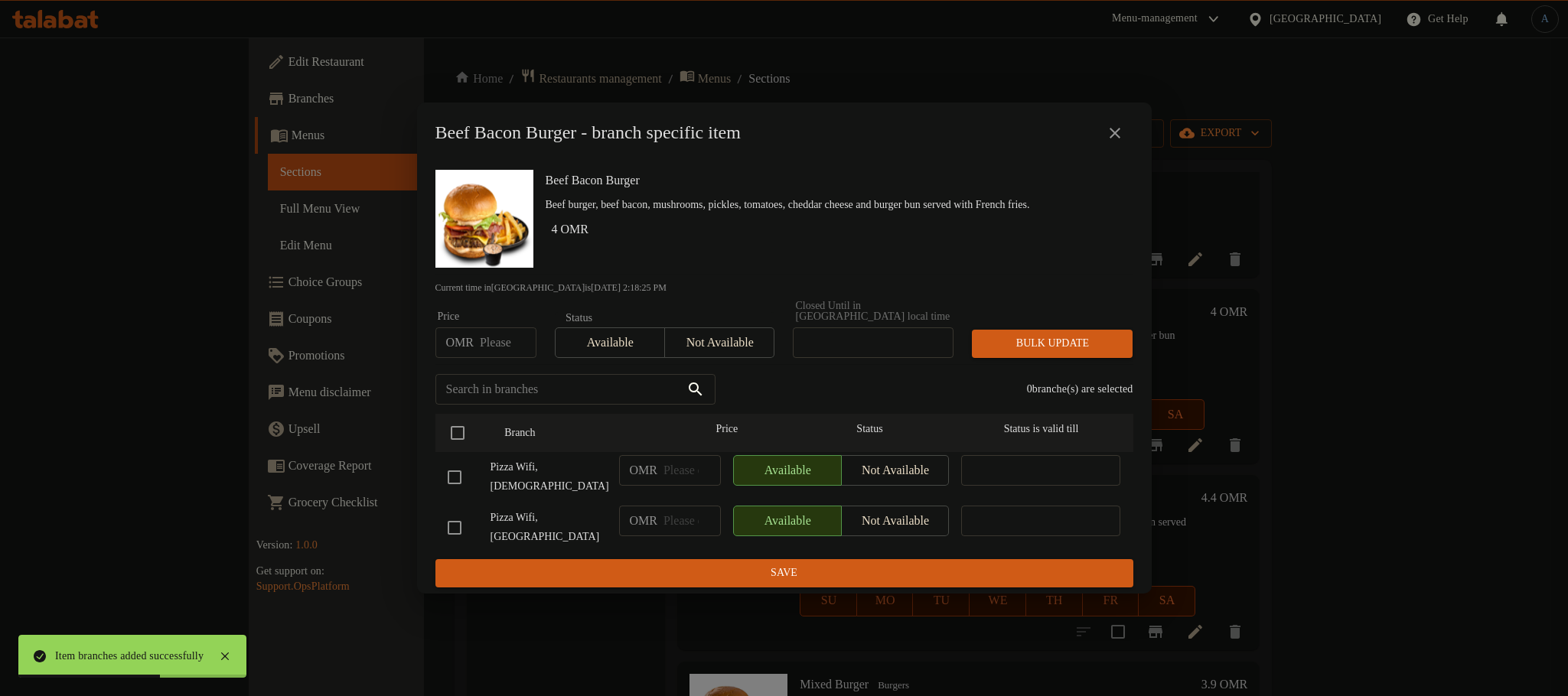
click at [498, 351] on input "number" at bounding box center [507, 342] width 57 height 30
type input "2.9"
click at [452, 444] on input "checkbox" at bounding box center [457, 432] width 32 height 32
checkbox input "true"
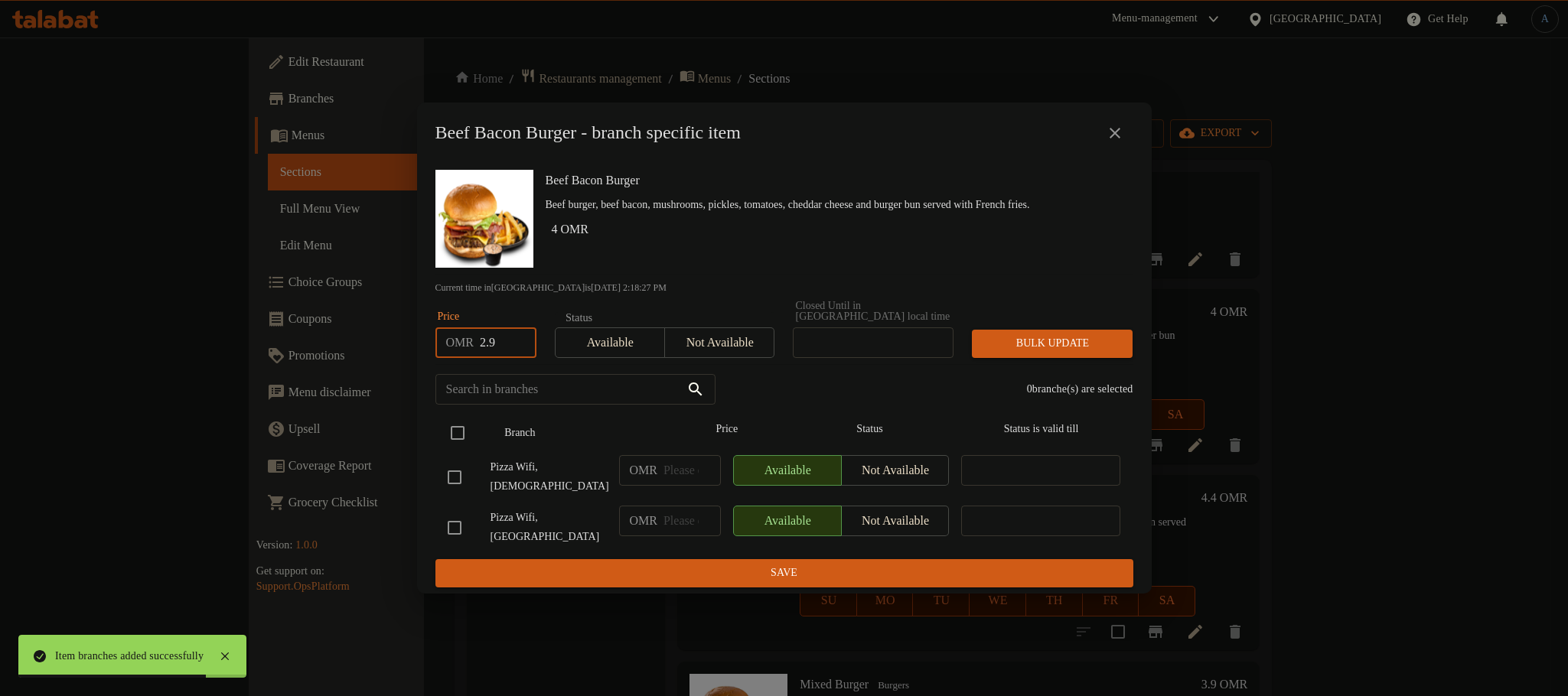
checkbox input "true"
click at [1059, 350] on span "Bulk update" at bounding box center [1052, 344] width 137 height 19
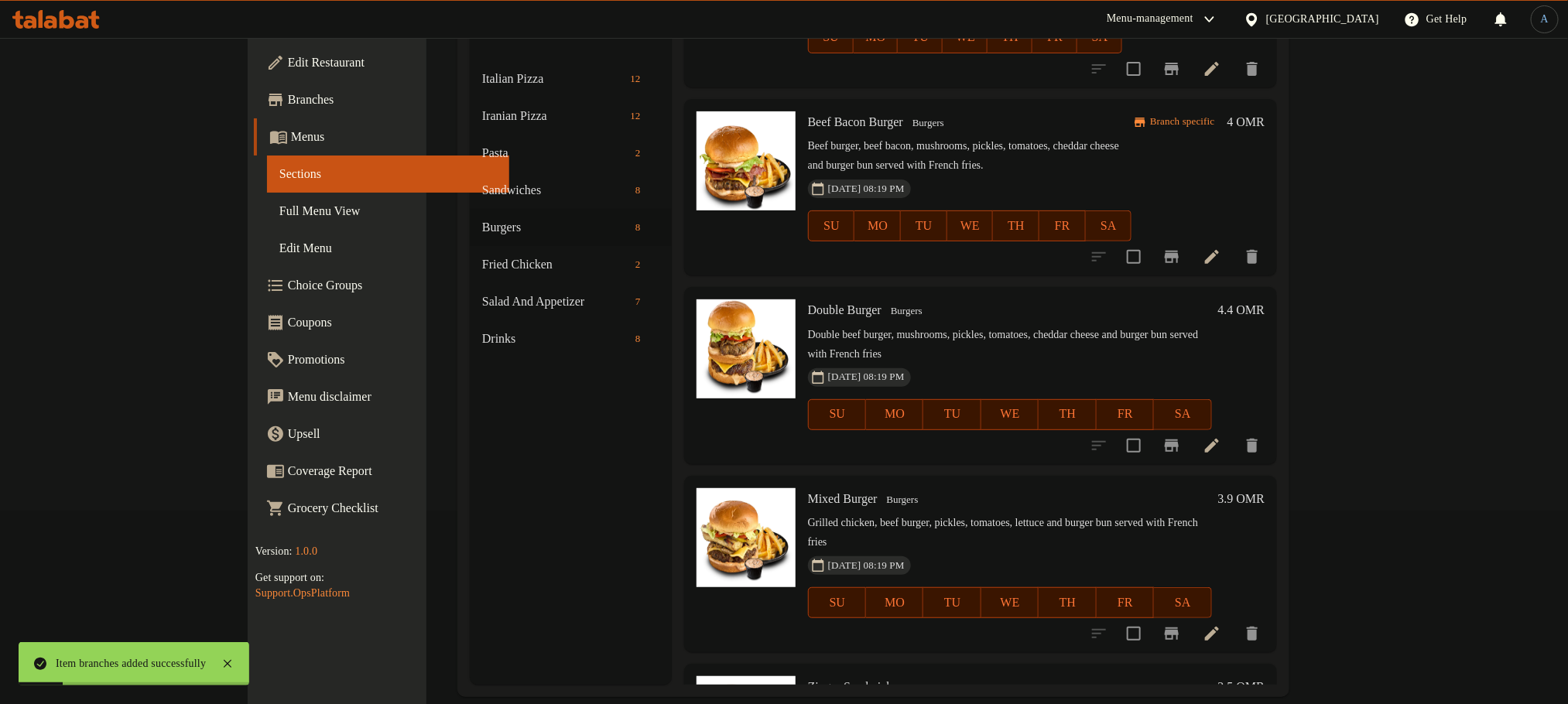
scroll to position [216, 0]
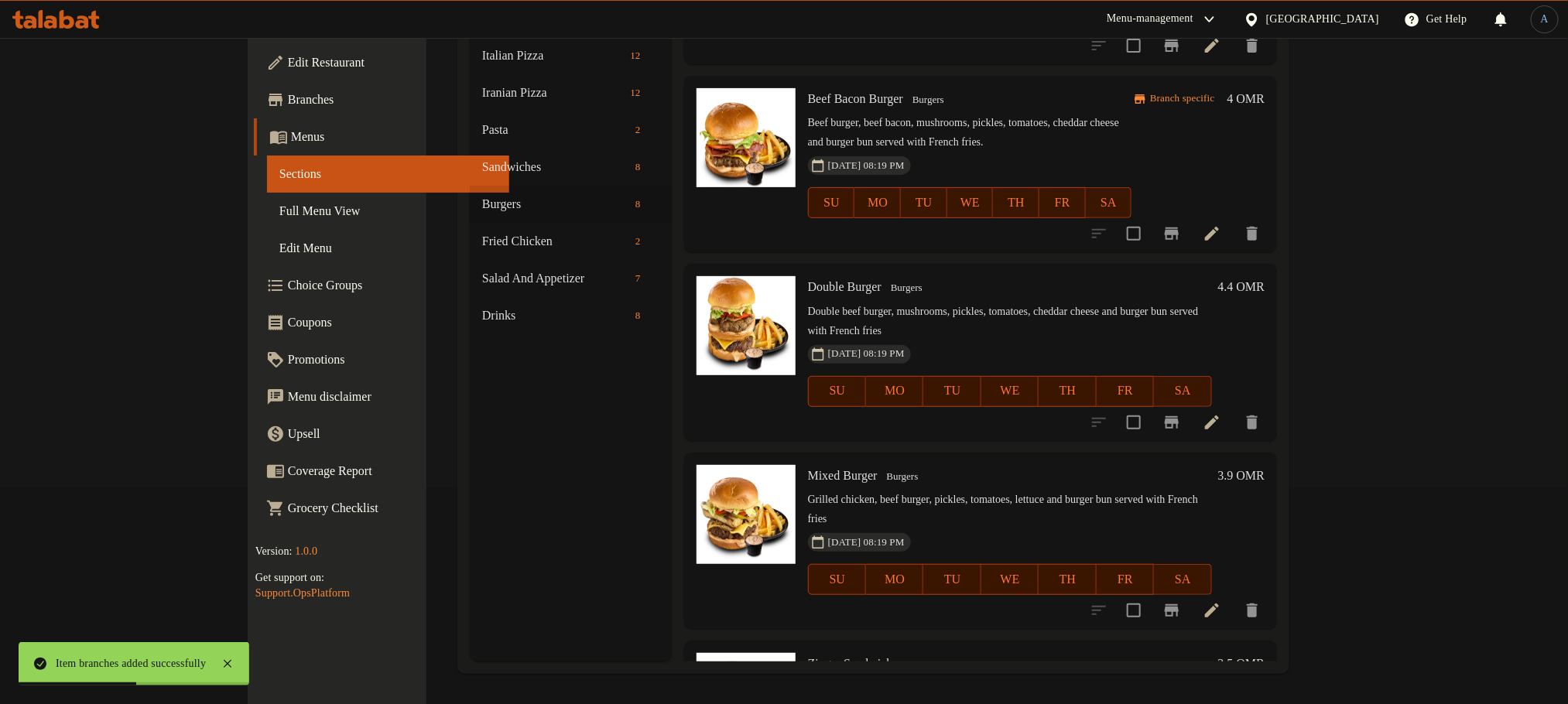
click at [1181, 414] on icon "Branch-specific-item" at bounding box center [1171, 422] width 18 height 18
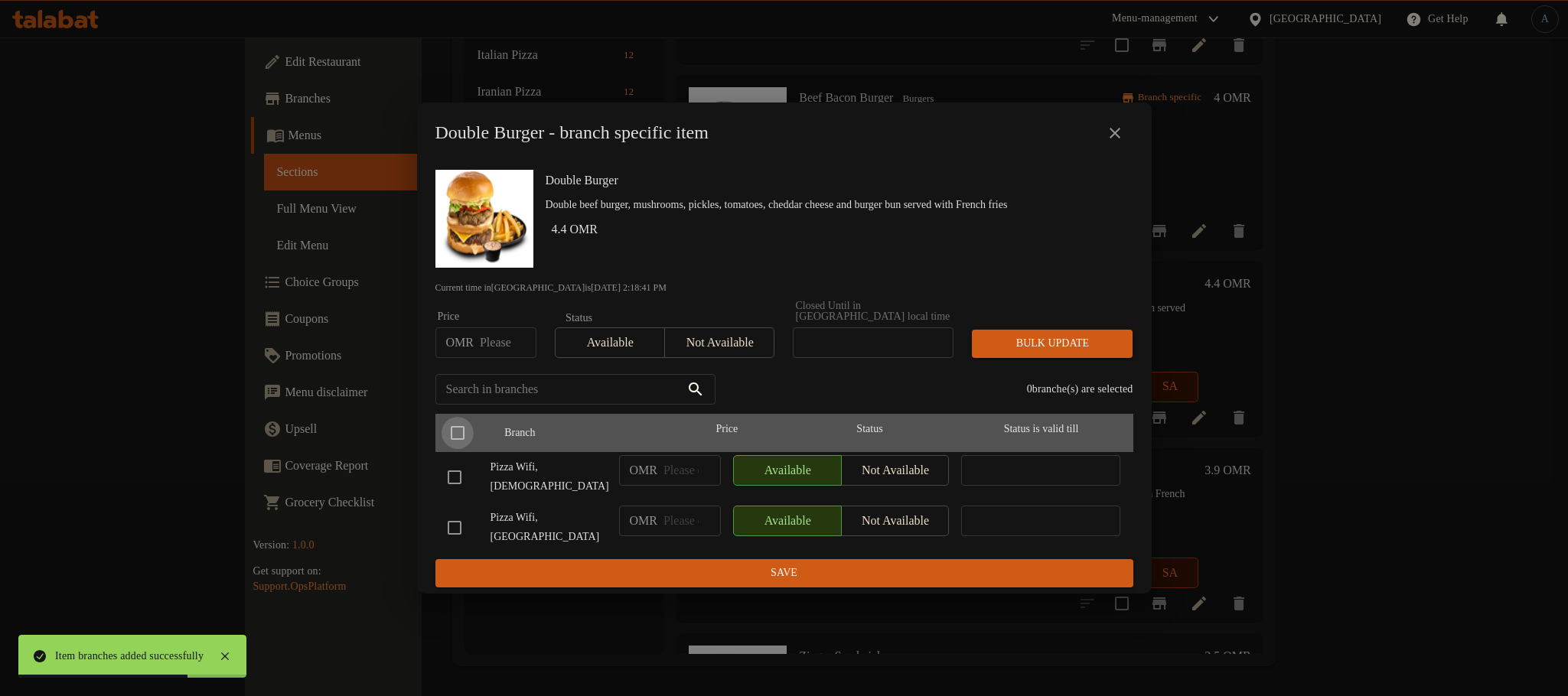
click at [454, 440] on input "checkbox" at bounding box center [457, 432] width 32 height 32
checkbox input "true"
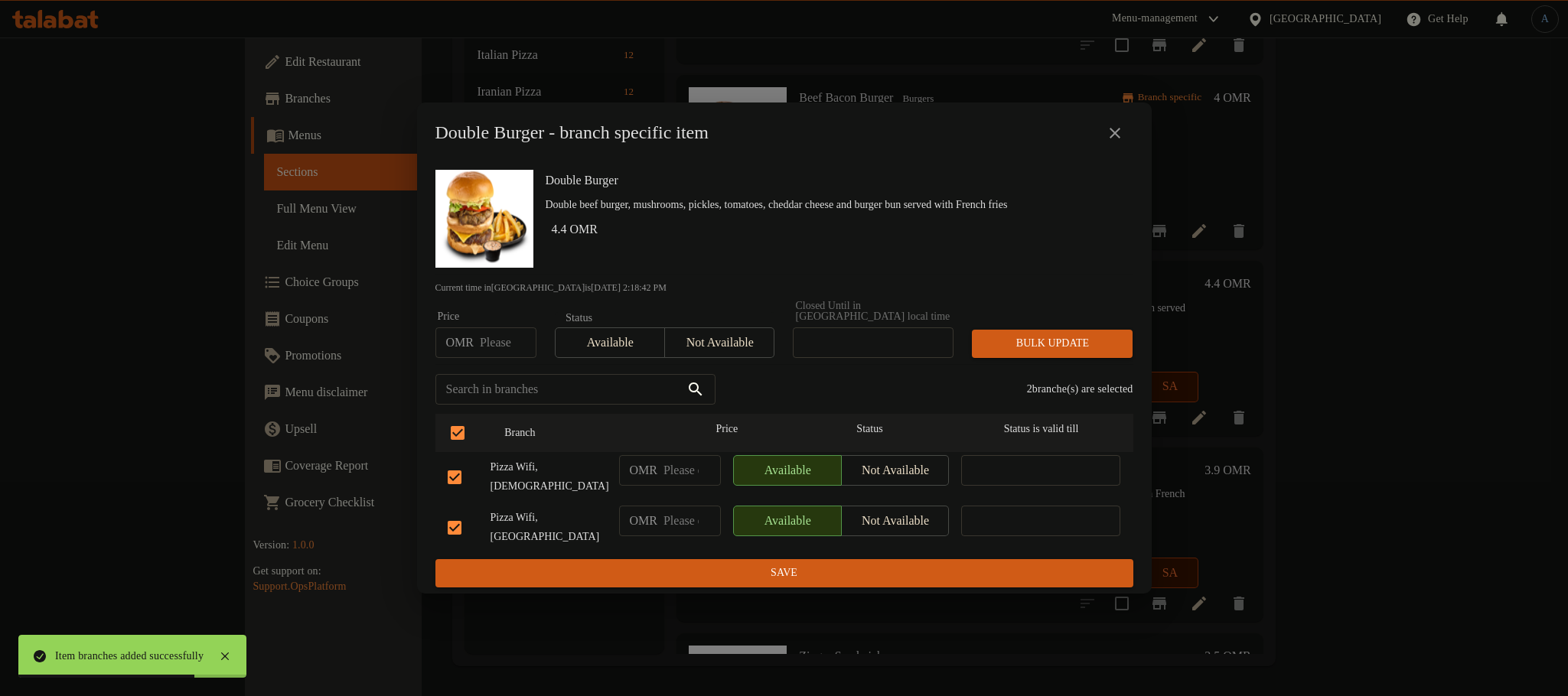
click at [494, 339] on input "number" at bounding box center [507, 342] width 57 height 30
type input "3.6"
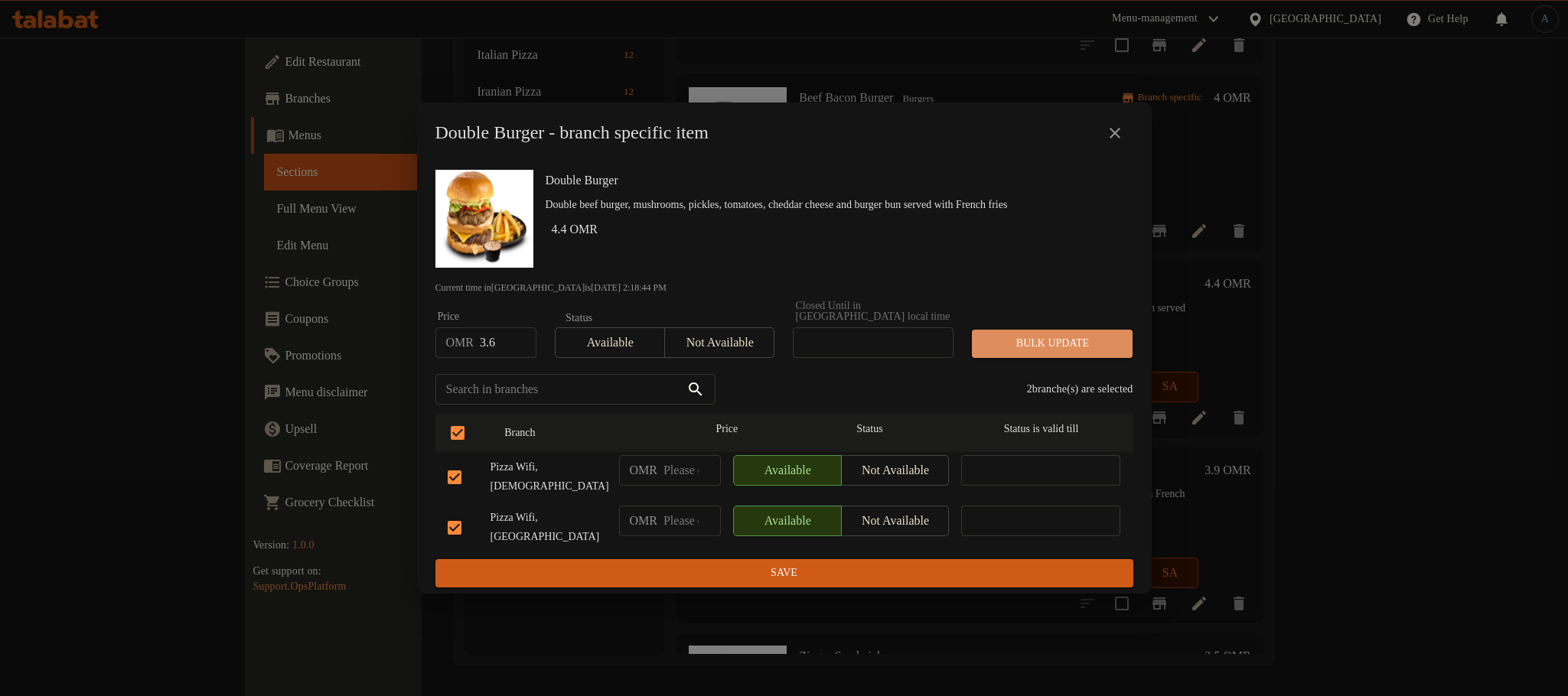
click at [1069, 346] on span "Bulk update" at bounding box center [1052, 344] width 137 height 19
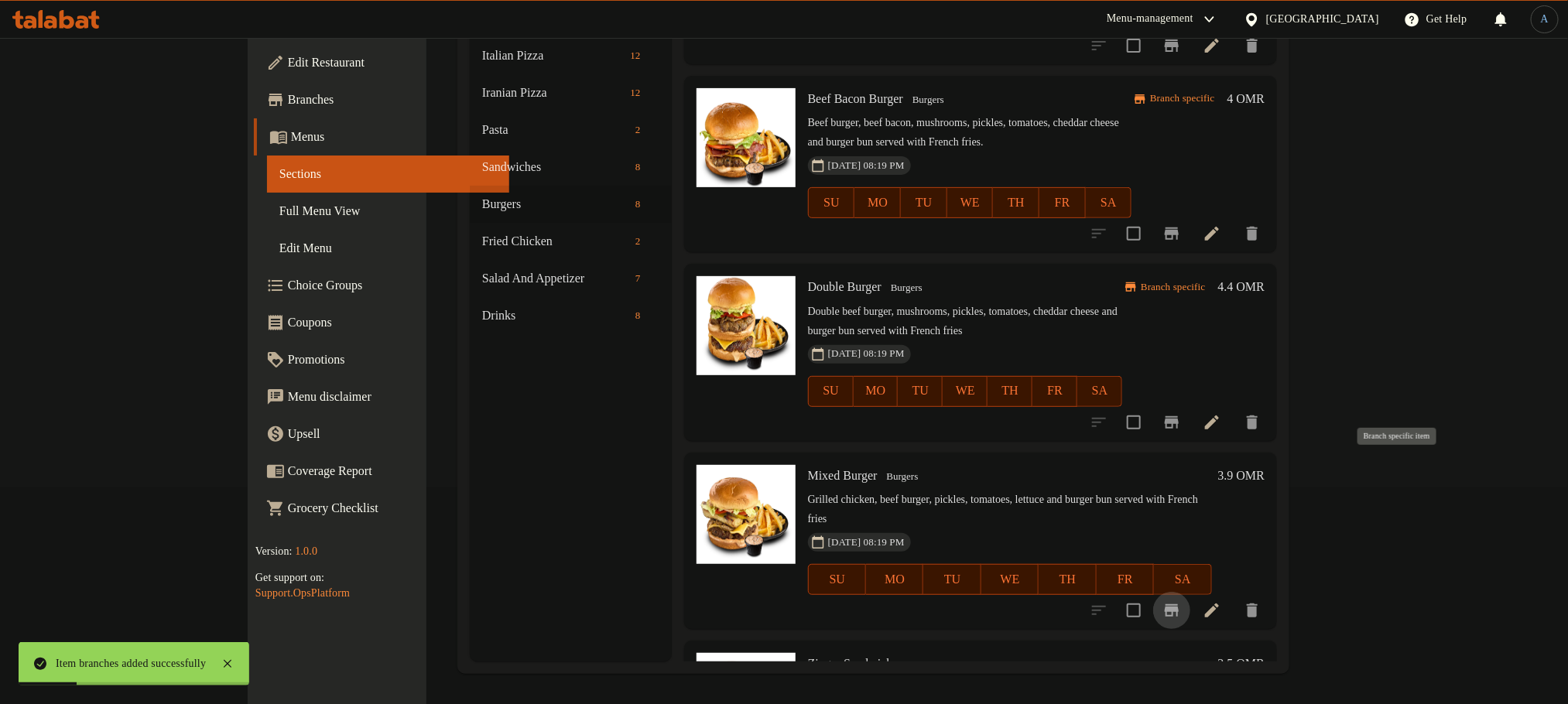
click at [1178, 605] on icon "Branch-specific-item" at bounding box center [1171, 611] width 14 height 12
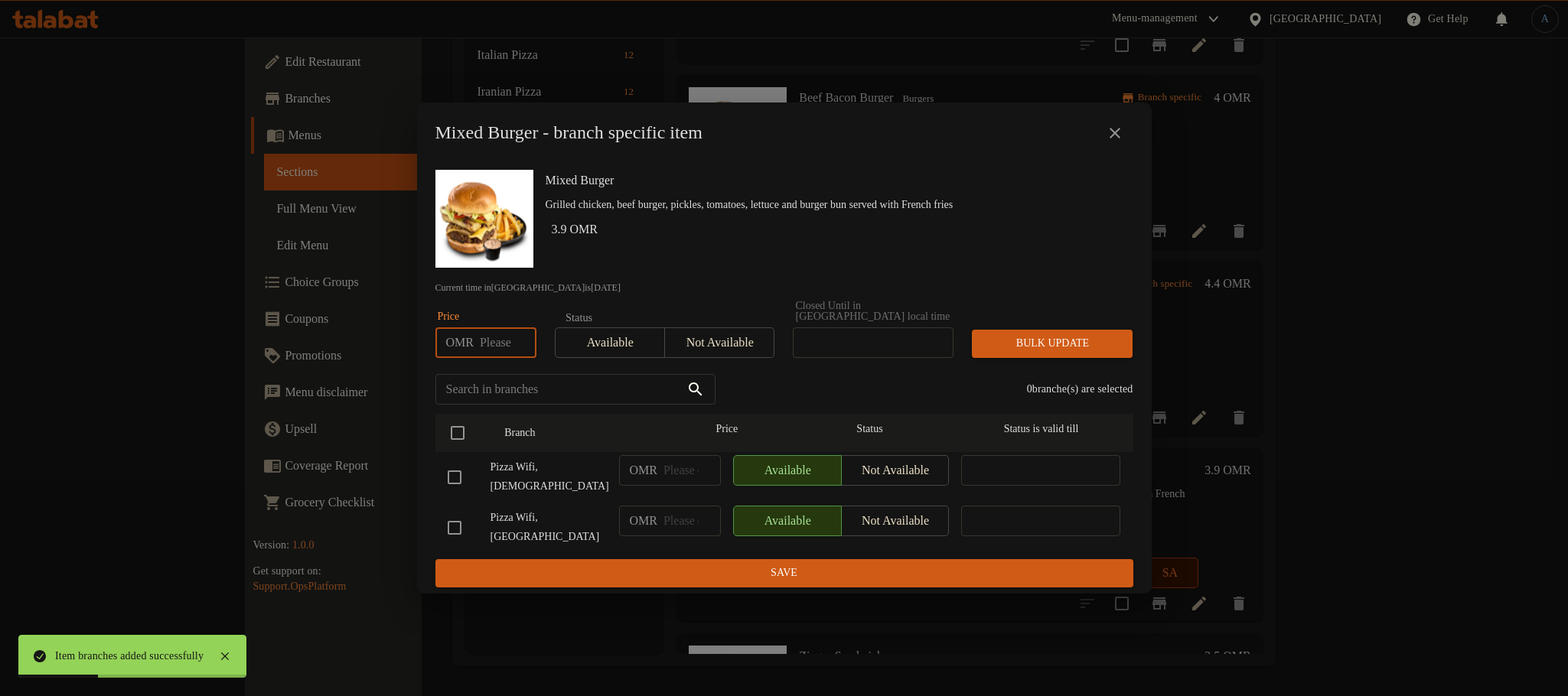
click at [503, 347] on input "number" at bounding box center [507, 342] width 57 height 30
type input "3.1"
click at [453, 443] on input "checkbox" at bounding box center [457, 432] width 32 height 32
checkbox input "true"
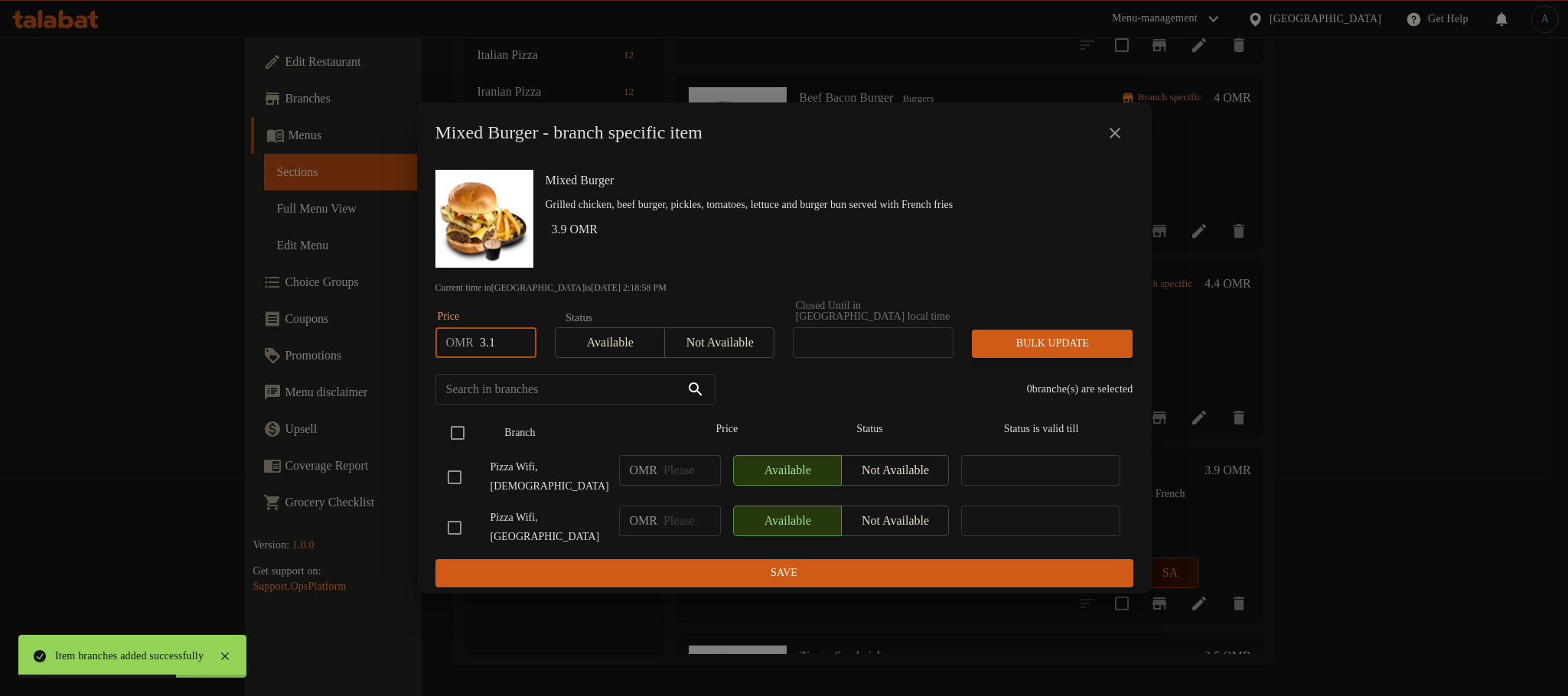
checkbox input "true"
click at [1019, 349] on span "Bulk update" at bounding box center [1052, 344] width 137 height 19
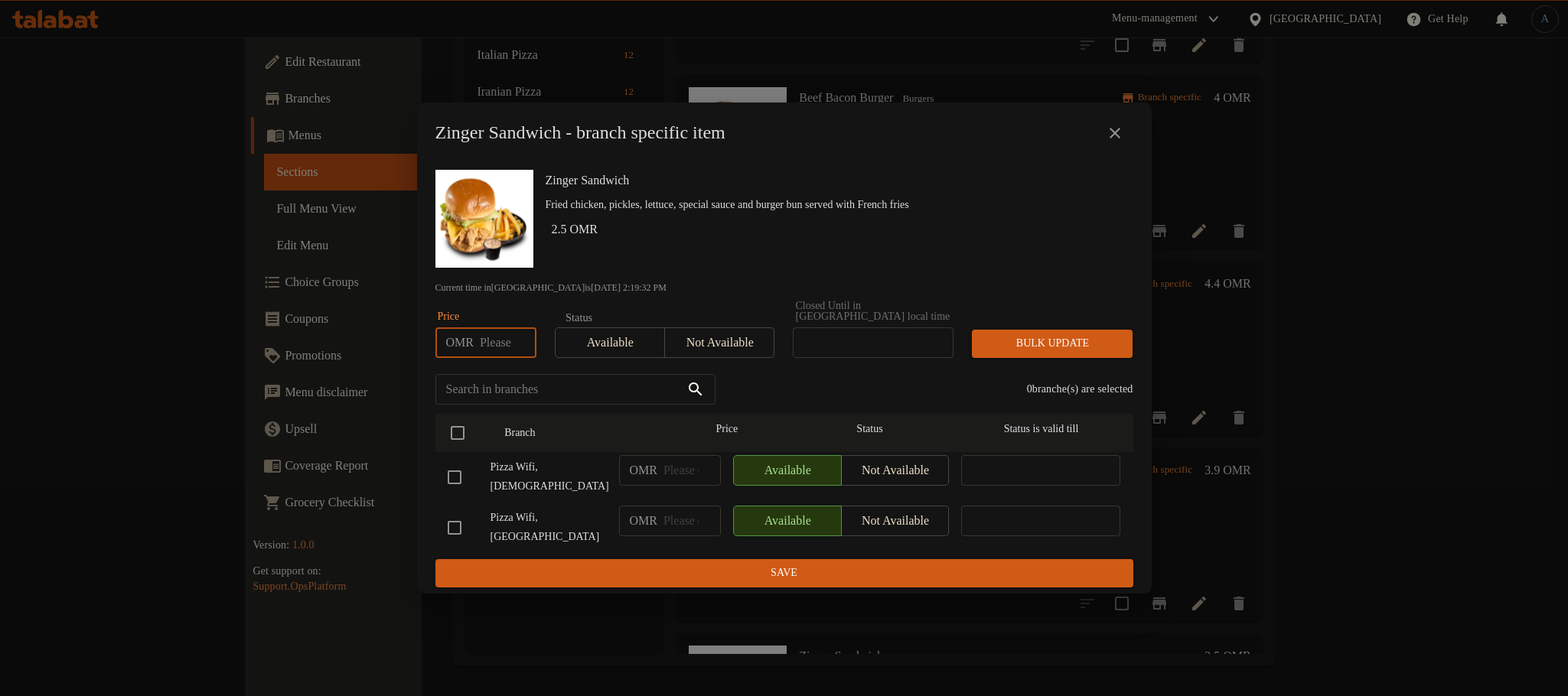
click at [499, 351] on input "number" at bounding box center [507, 342] width 57 height 30
type input "2.2"
click at [637, 274] on div "Zinger Sandwich Fried chicken, pickles, lettuce, special sauce and burger bun s…" at bounding box center [833, 218] width 587 height 110
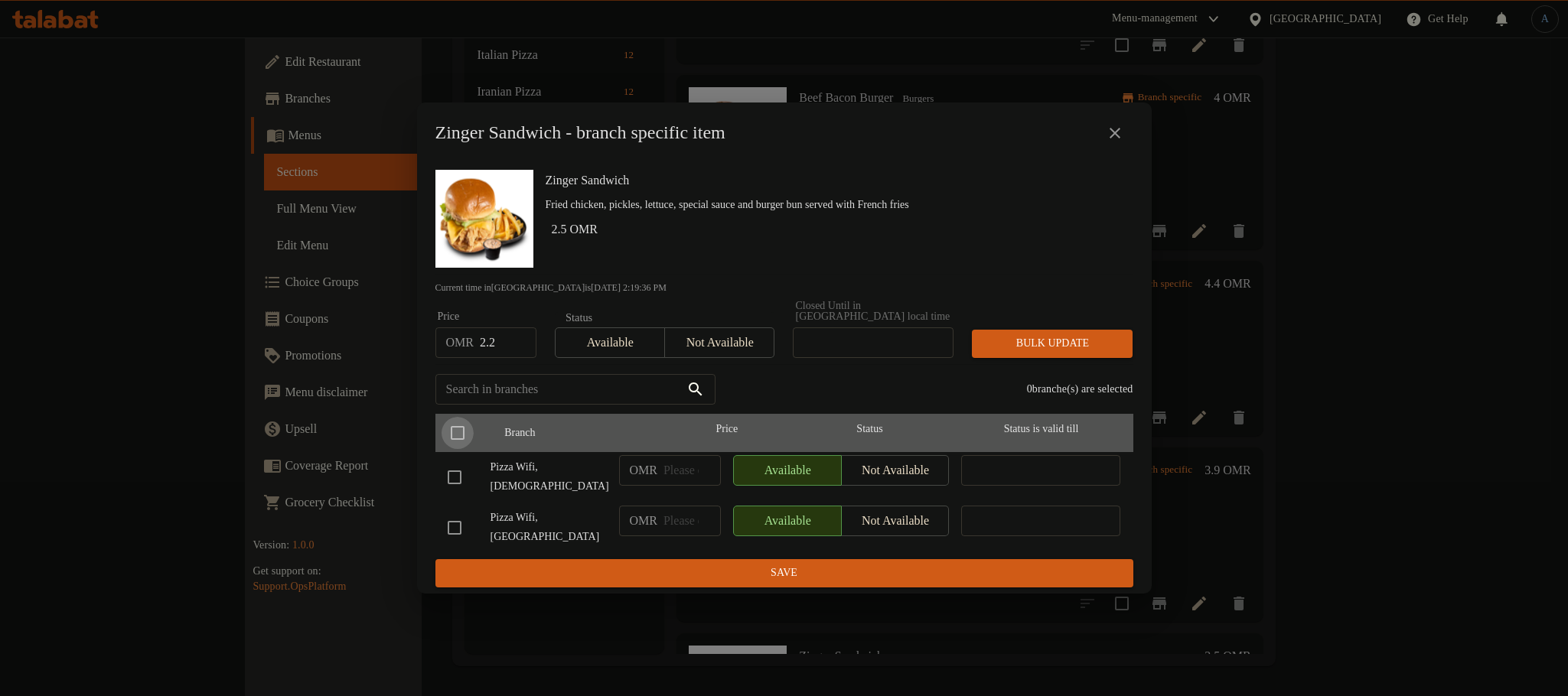
click at [452, 438] on input "checkbox" at bounding box center [457, 432] width 32 height 32
checkbox input "true"
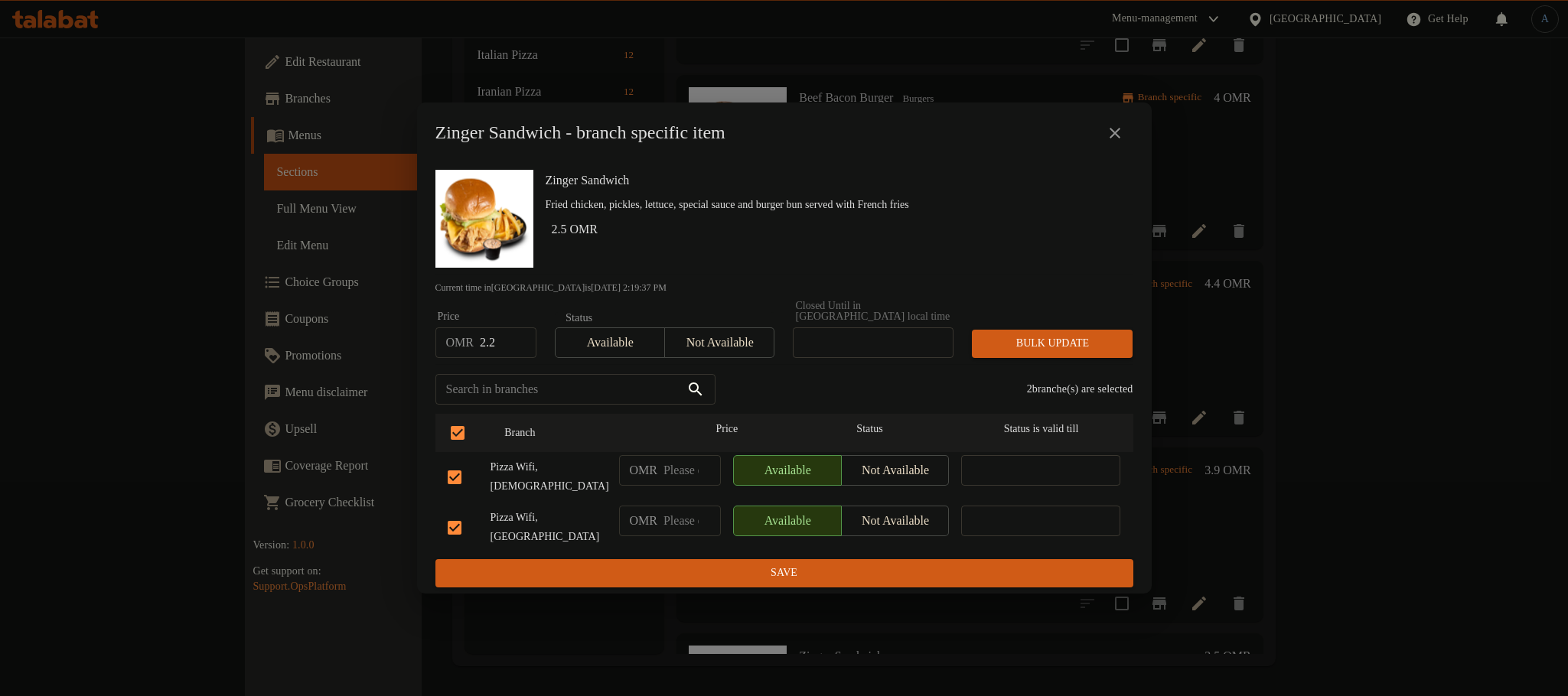
drag, startPoint x: 1066, startPoint y: 328, endPoint x: 1065, endPoint y: 342, distance: 14.0
click at [1066, 329] on div "Bulk update" at bounding box center [1052, 344] width 179 height 47
click at [1065, 342] on span "Bulk update" at bounding box center [1052, 344] width 137 height 19
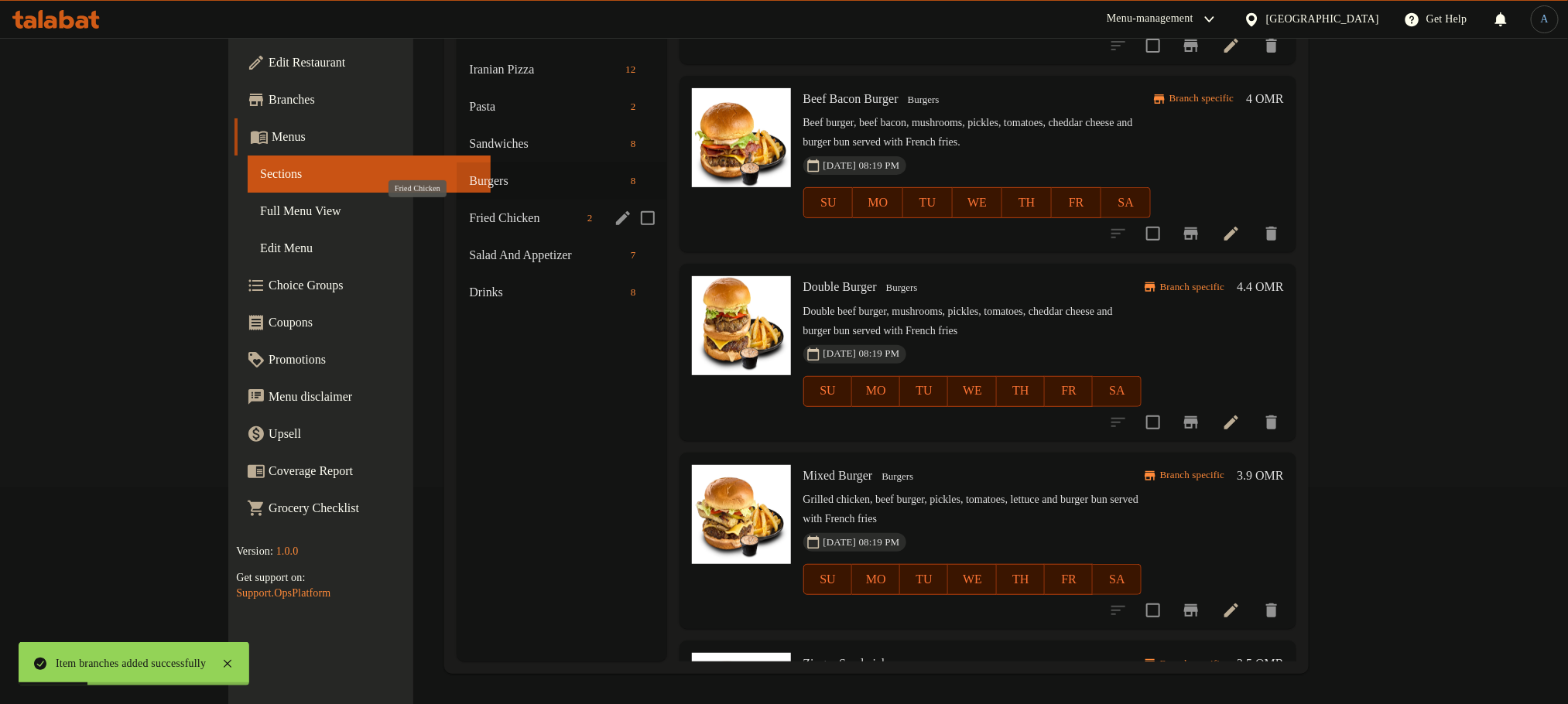
click at [469, 212] on span "Fried Chicken" at bounding box center [524, 217] width 112 height 18
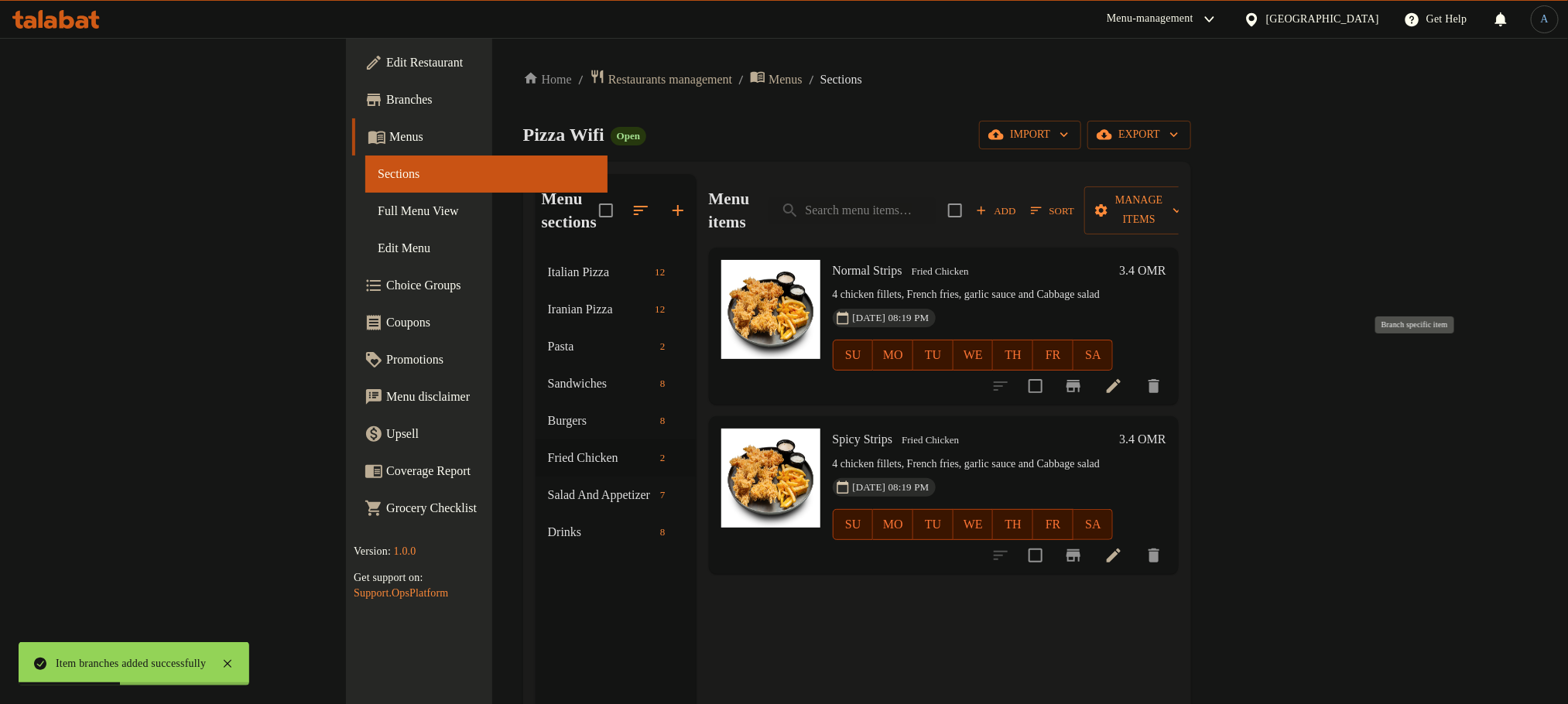
click at [1081, 380] on icon "Branch-specific-item" at bounding box center [1073, 386] width 14 height 12
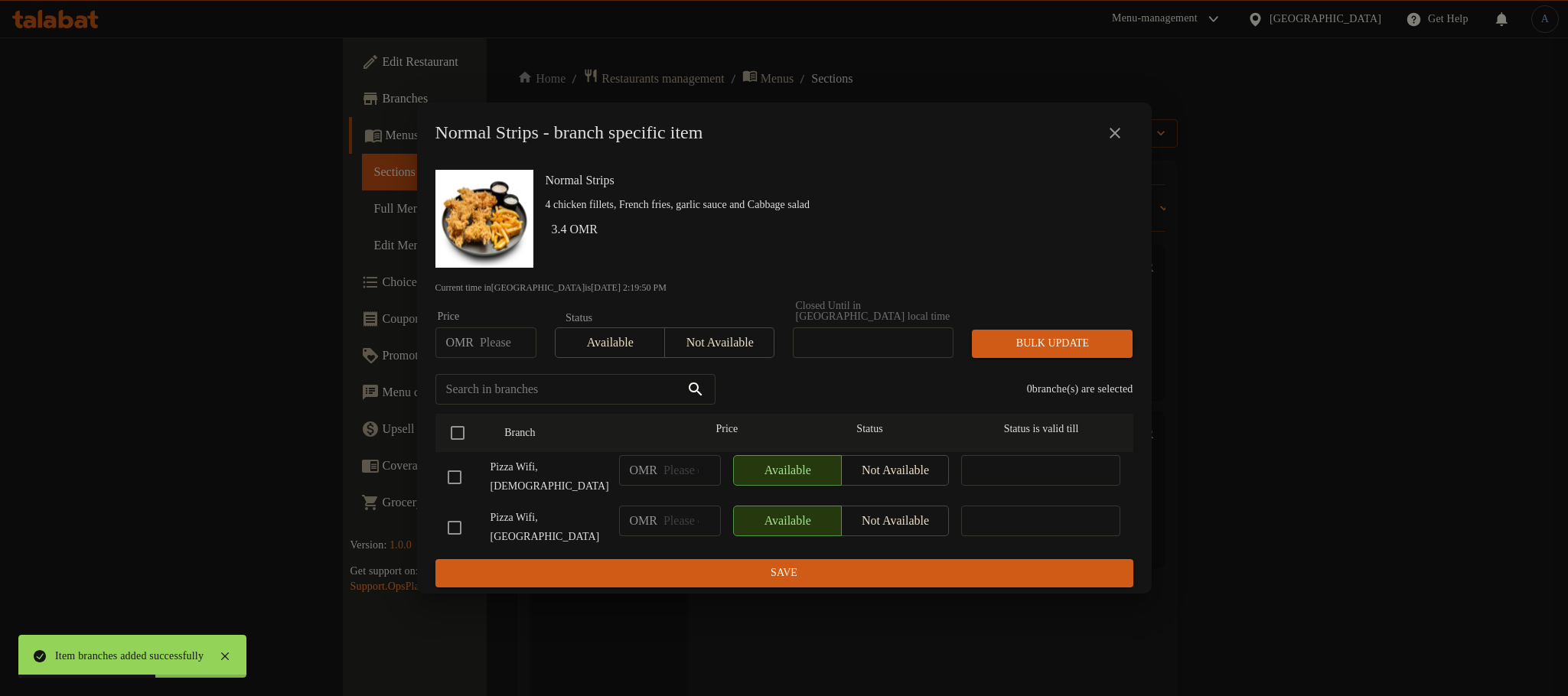
click at [499, 346] on input "number" at bounding box center [507, 342] width 57 height 30
type input "2.9"
click at [464, 441] on input "checkbox" at bounding box center [457, 432] width 32 height 32
checkbox input "true"
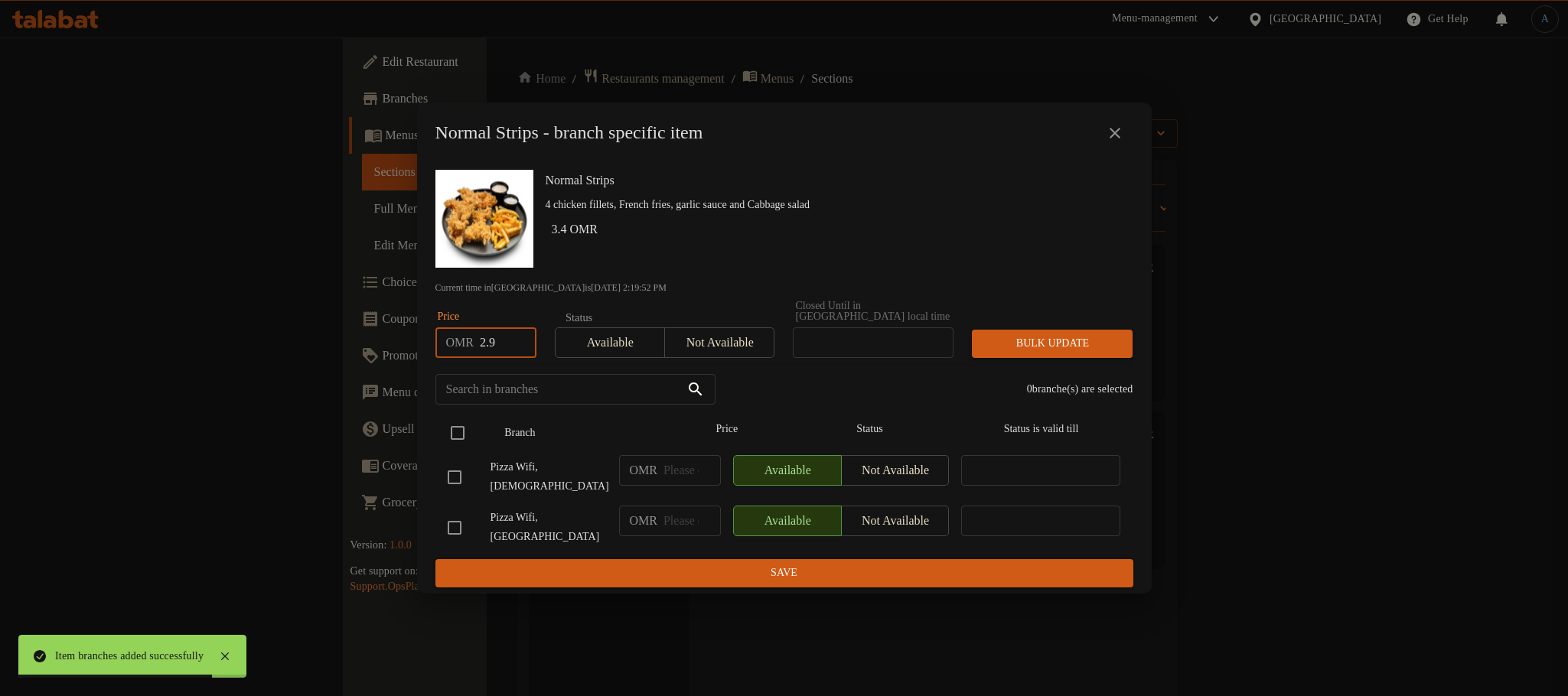
checkbox input "true"
click at [1036, 345] on span "Bulk update" at bounding box center [1052, 344] width 137 height 19
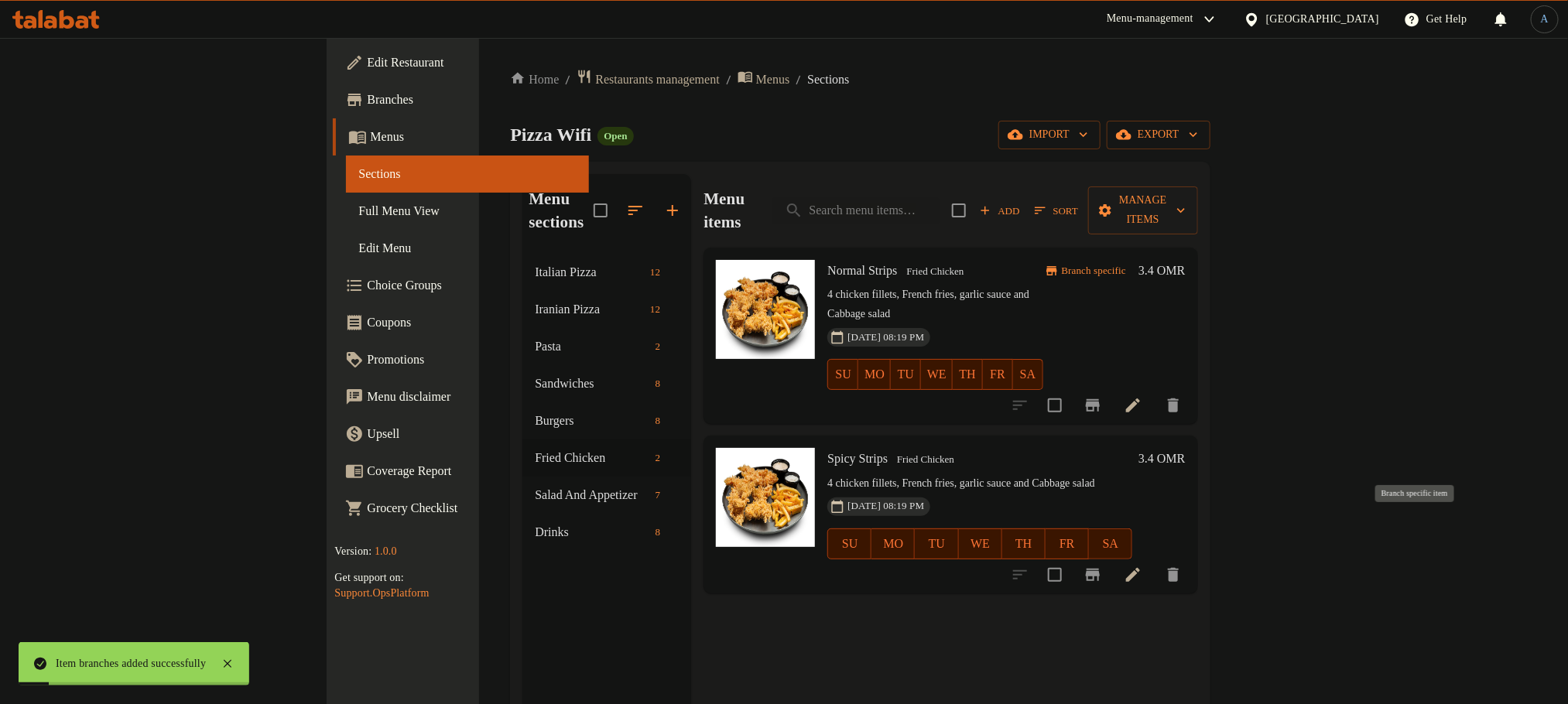
click at [1100, 568] on icon "Branch-specific-item" at bounding box center [1093, 575] width 14 height 12
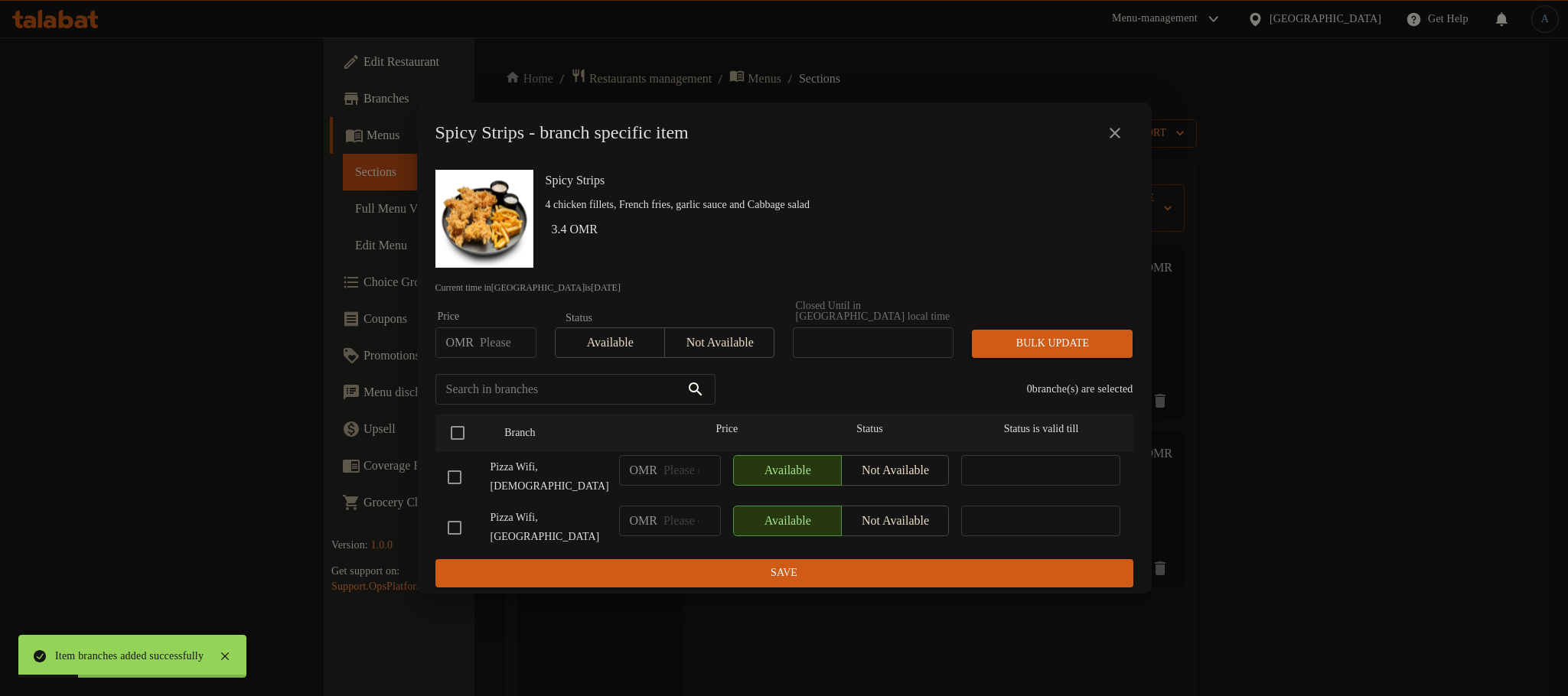
click at [492, 353] on input "number" at bounding box center [507, 342] width 57 height 30
type input "2.9"
drag, startPoint x: 455, startPoint y: 434, endPoint x: 504, endPoint y: 443, distance: 49.8
click at [457, 434] on input "checkbox" at bounding box center [457, 432] width 32 height 32
checkbox input "true"
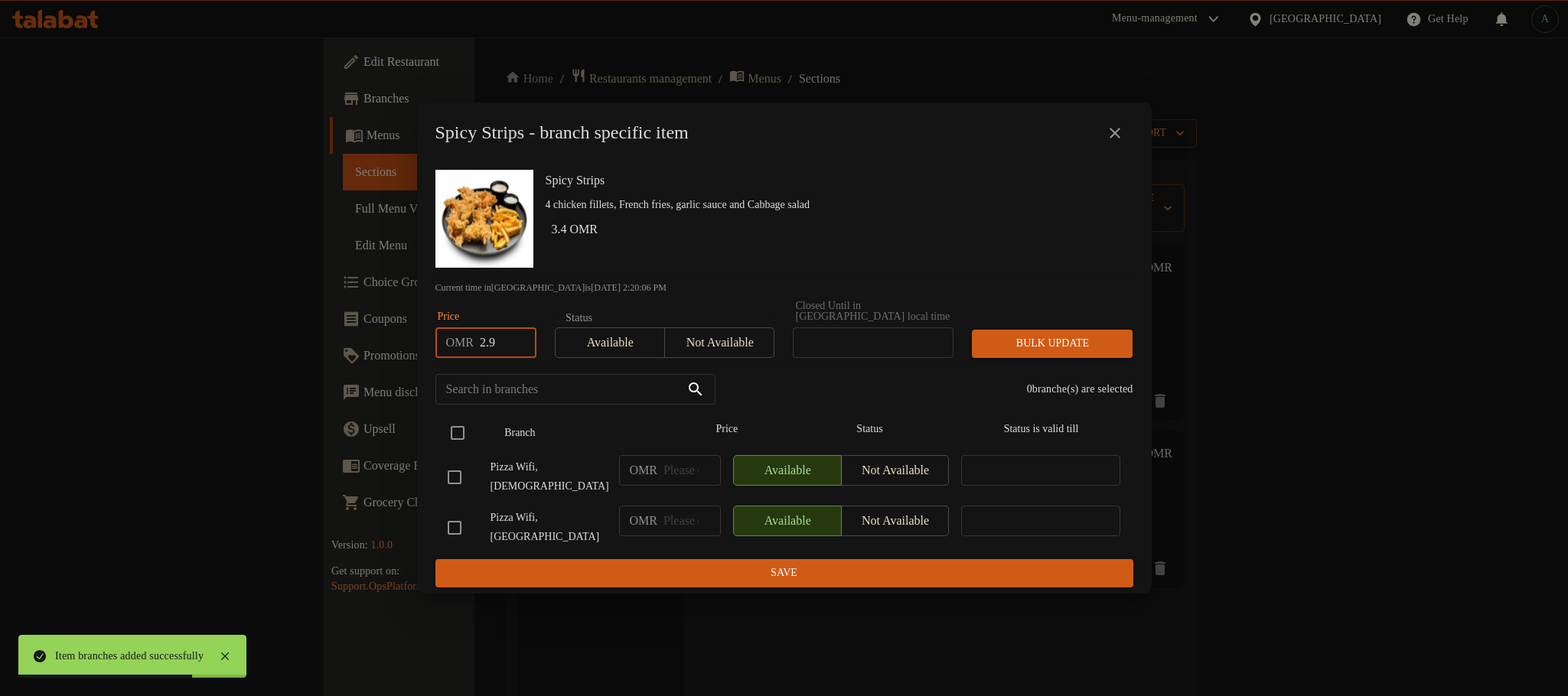
checkbox input "true"
click at [1069, 353] on span "Bulk update" at bounding box center [1052, 344] width 137 height 19
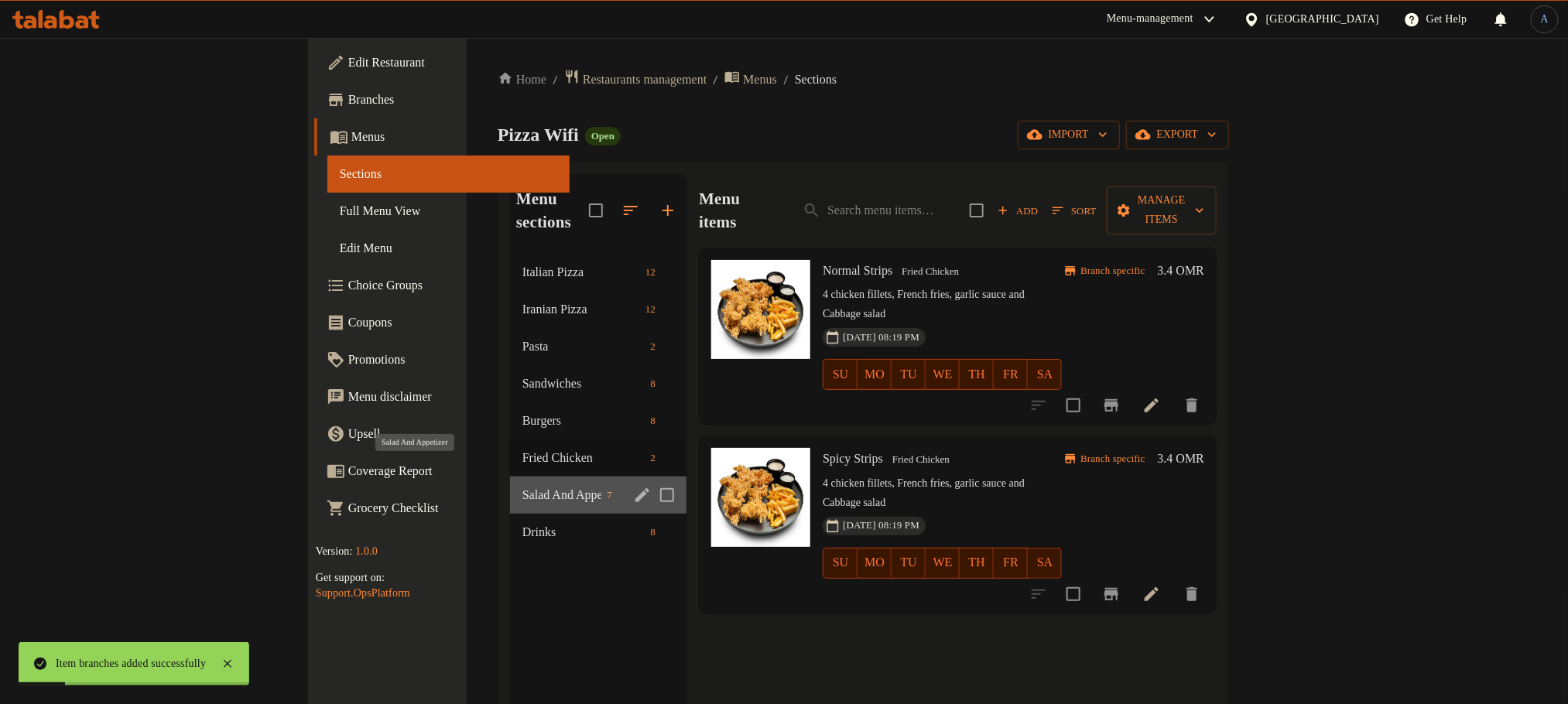
click at [523, 486] on span "Salad And Appetizer" at bounding box center [562, 495] width 79 height 18
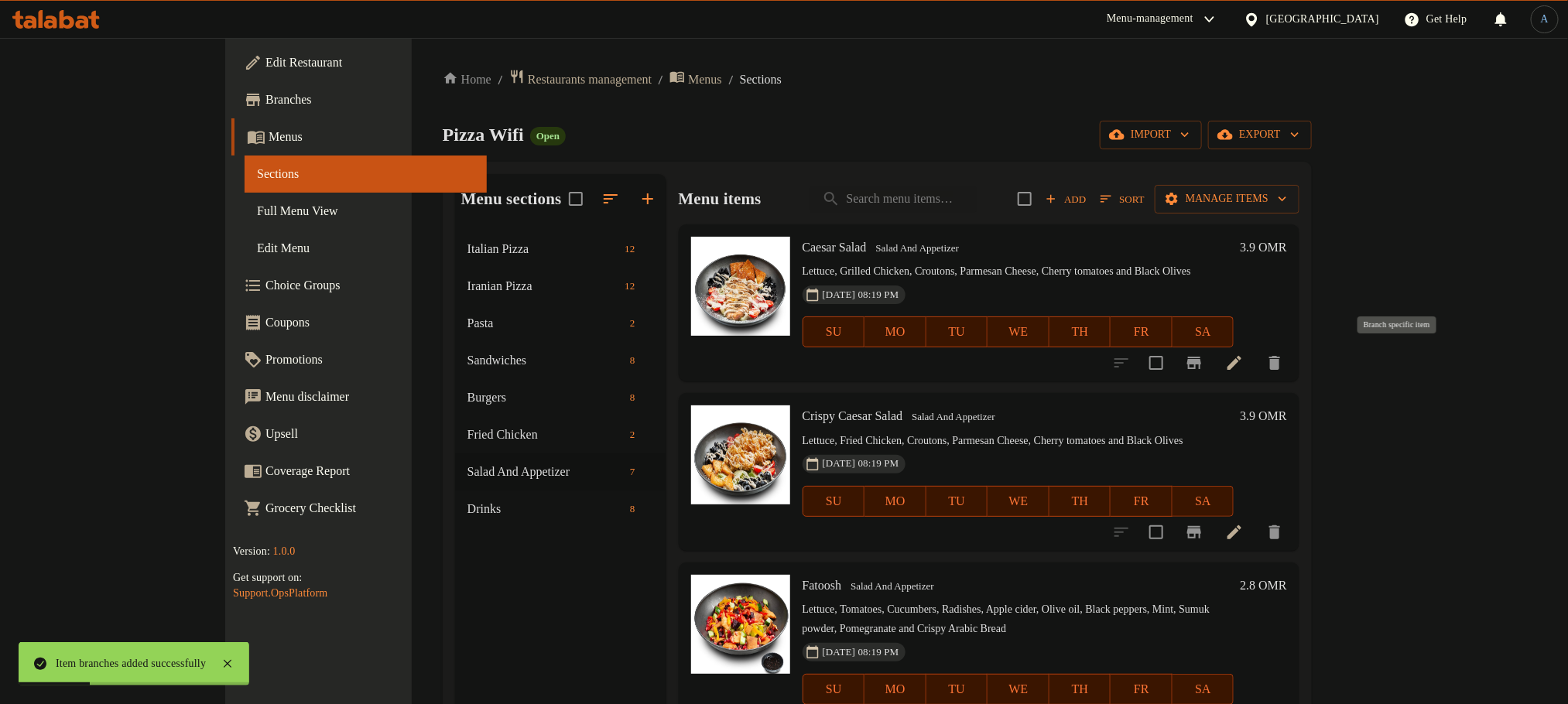
click at [1201, 364] on icon "Branch-specific-item" at bounding box center [1194, 363] width 14 height 12
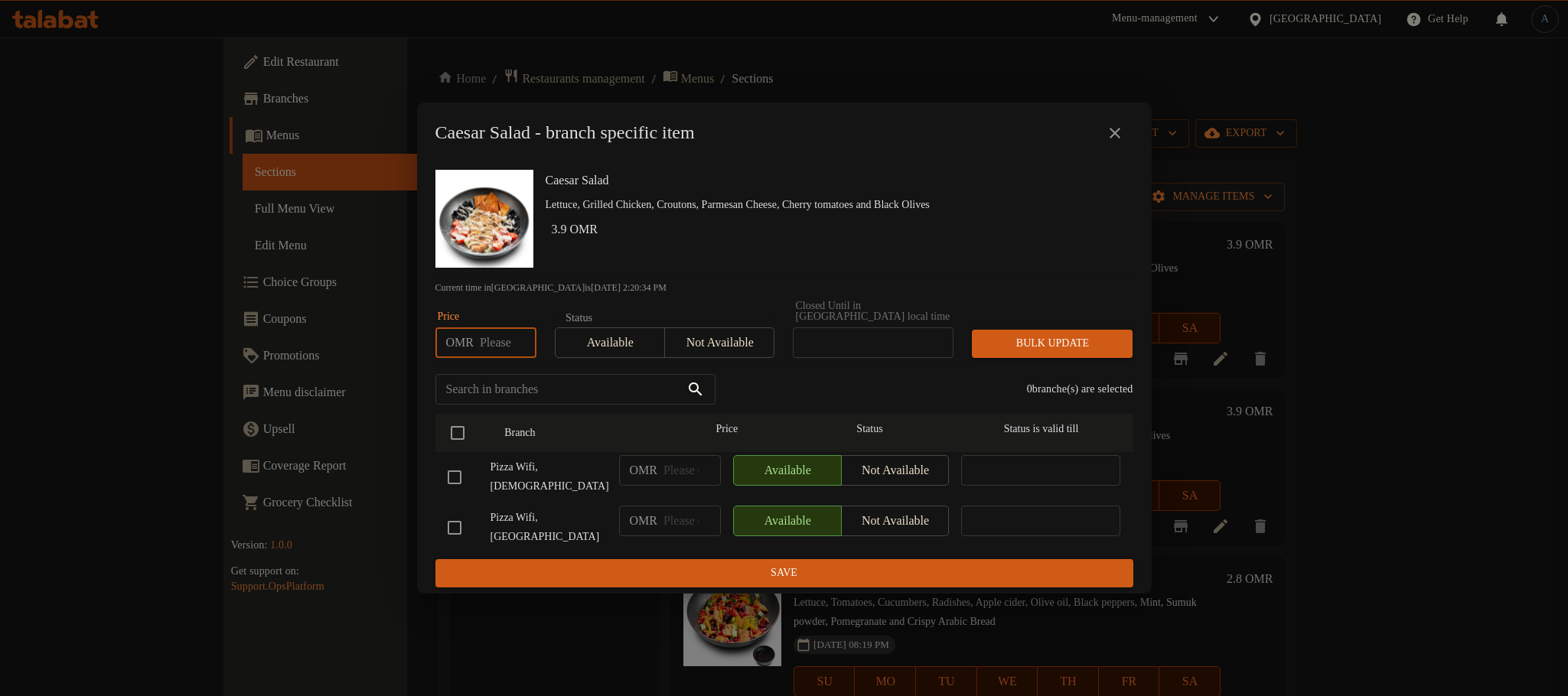
click at [496, 347] on input "number" at bounding box center [507, 342] width 57 height 30
type input "3.5"
click at [466, 437] on input "checkbox" at bounding box center [457, 432] width 32 height 32
checkbox input "true"
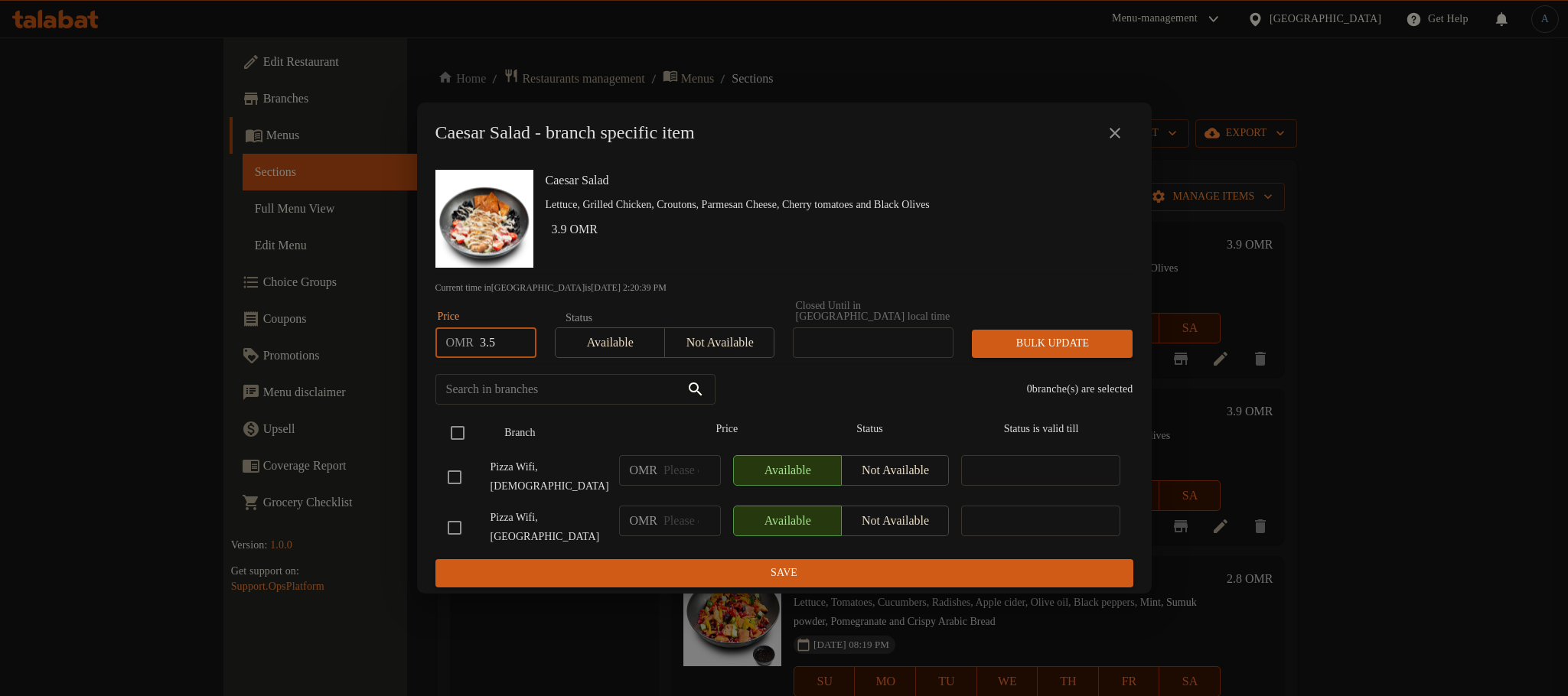
checkbox input "true"
click at [1083, 351] on span "Bulk update" at bounding box center [1052, 344] width 137 height 19
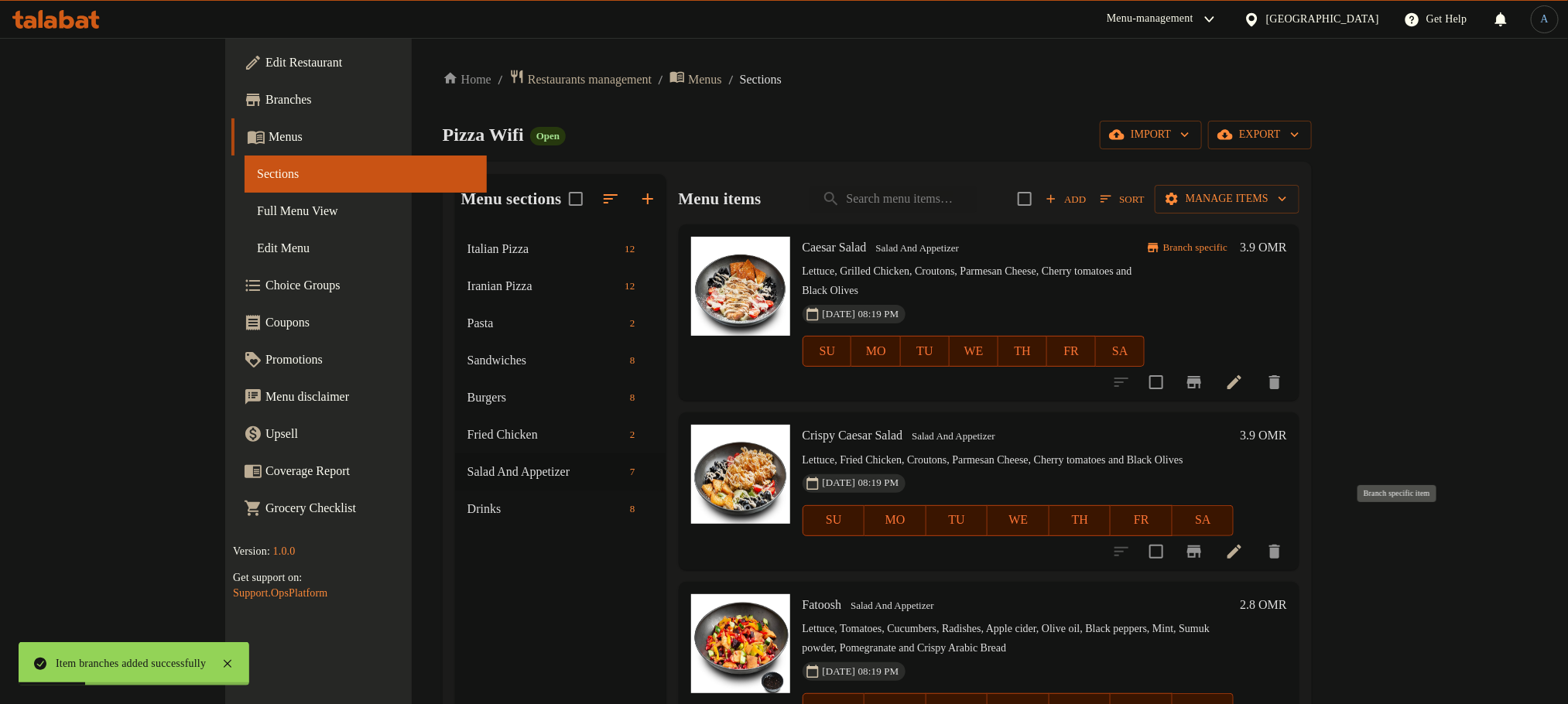
click at [1201, 546] on icon "Branch-specific-item" at bounding box center [1194, 552] width 14 height 12
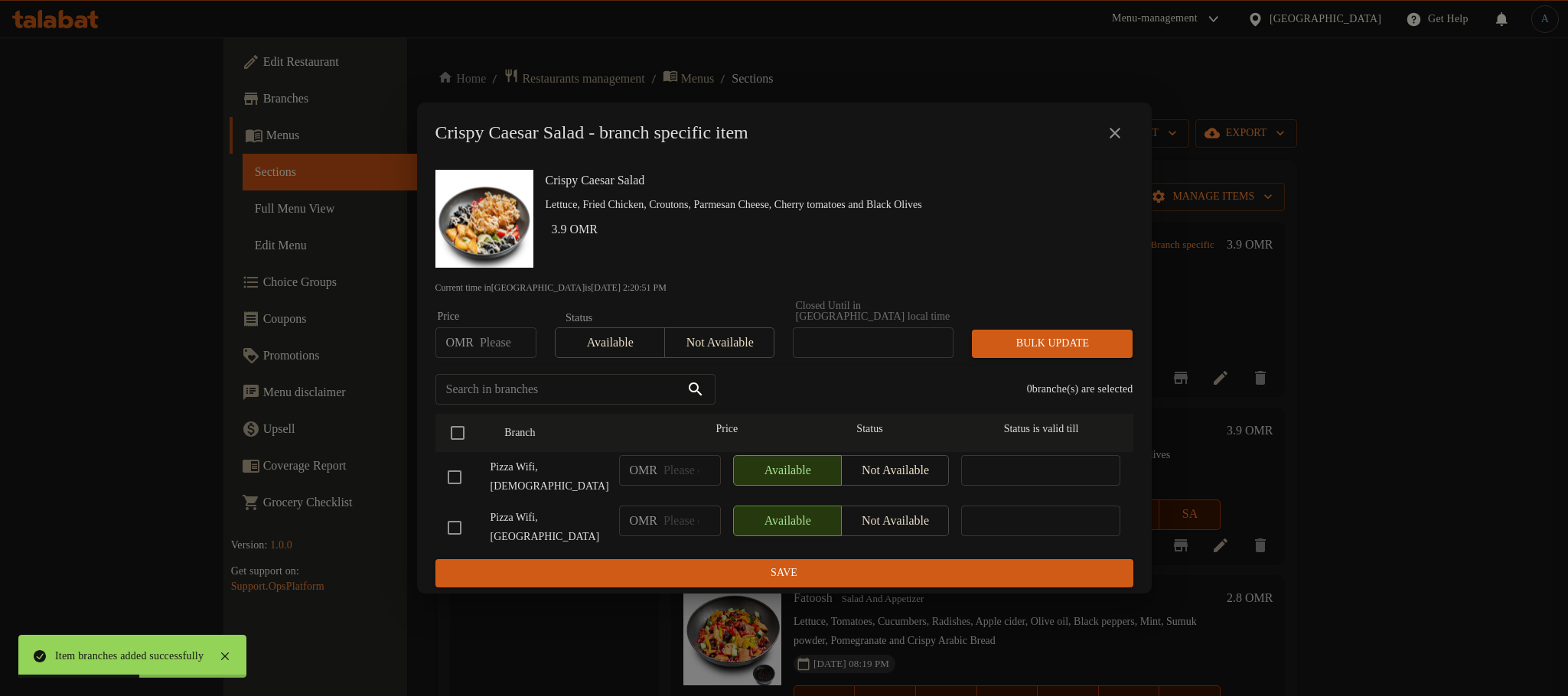
click at [492, 358] on input "number" at bounding box center [507, 342] width 57 height 30
type input "3.5"
click at [468, 436] on input "checkbox" at bounding box center [457, 432] width 32 height 32
checkbox input "true"
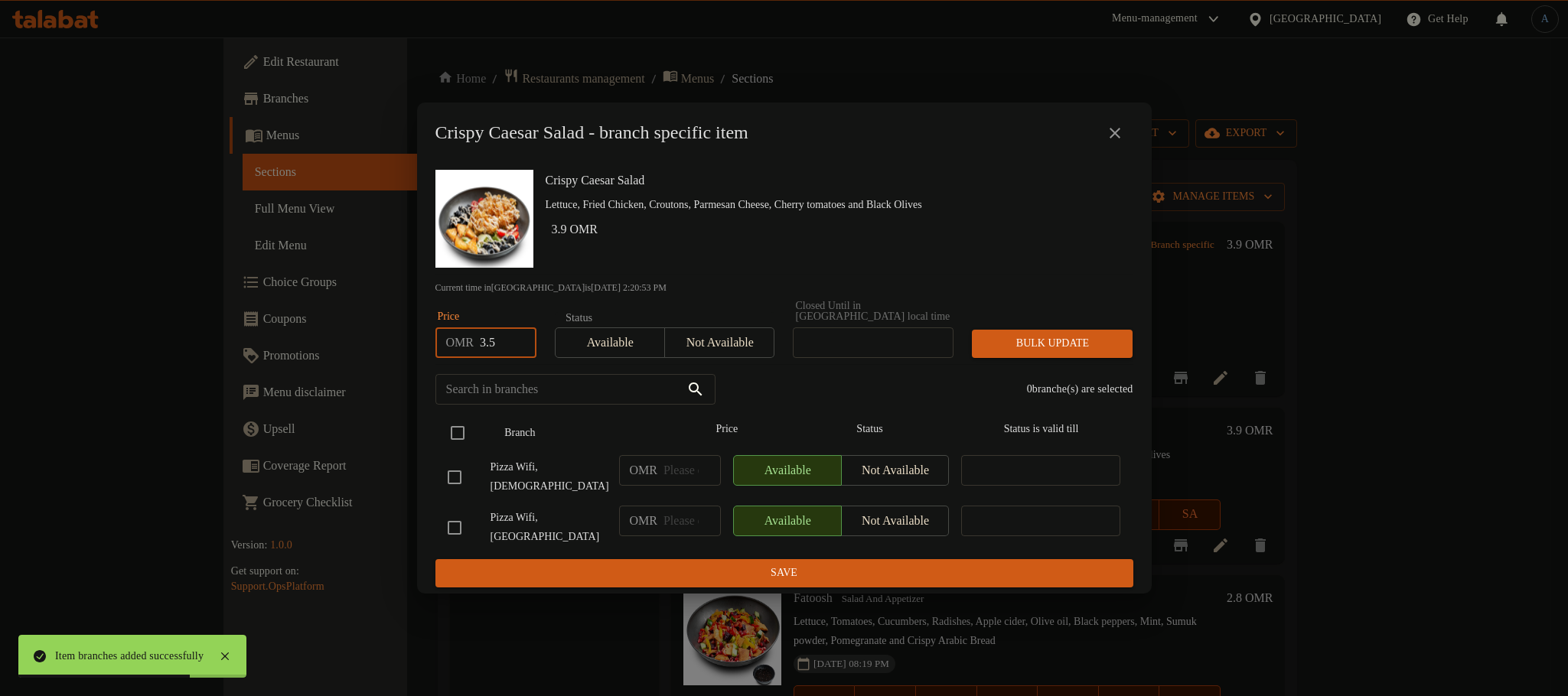
checkbox input "true"
click at [1029, 351] on span "Bulk update" at bounding box center [1052, 344] width 137 height 19
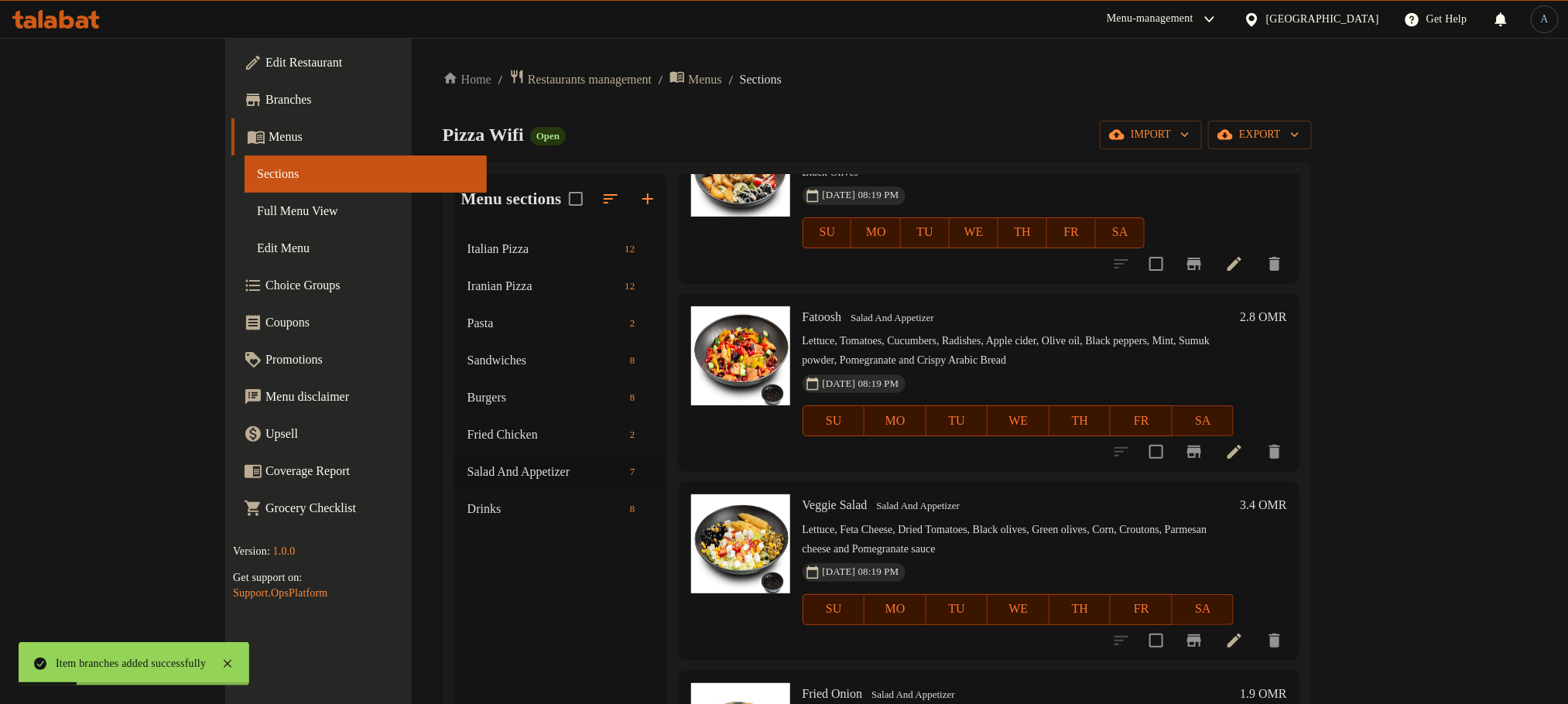
scroll to position [348, 0]
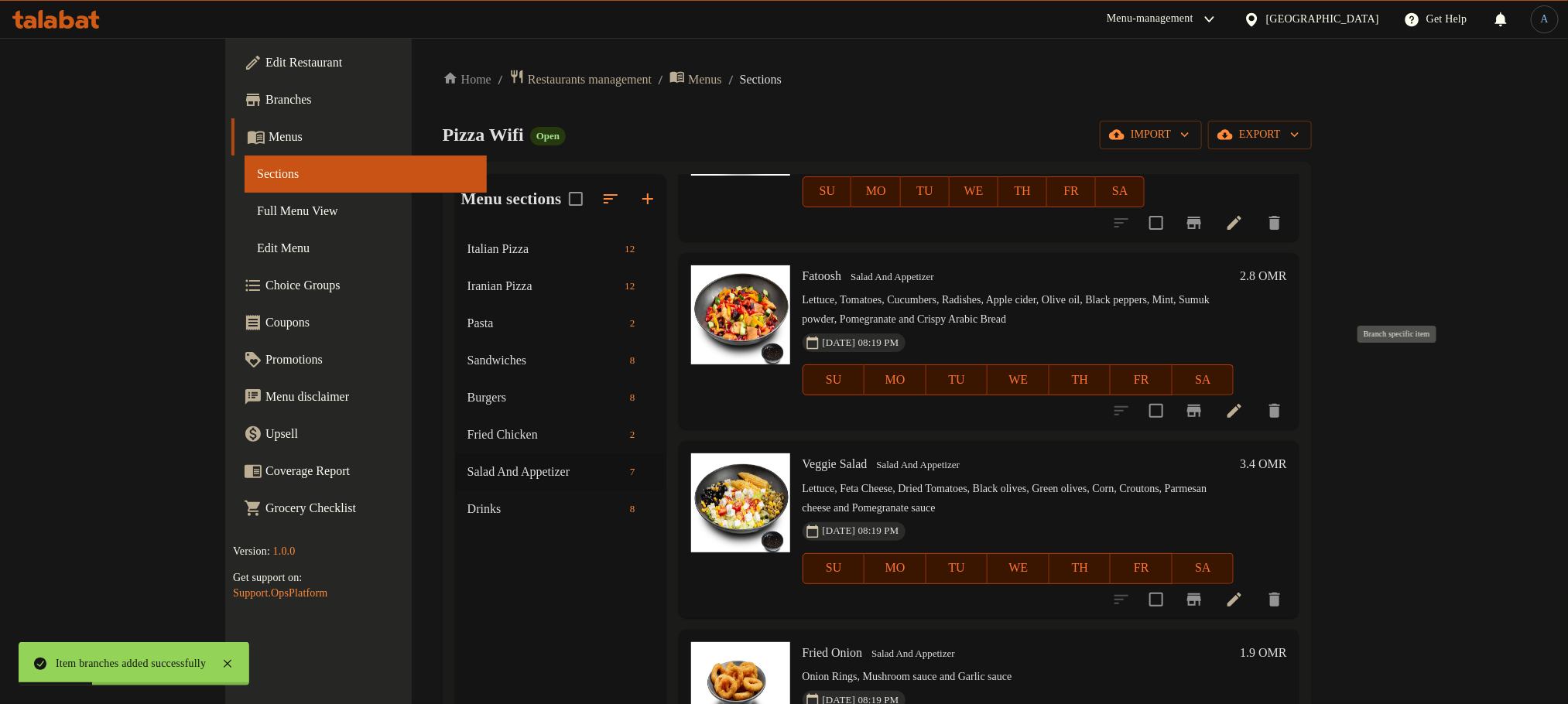
click at [1203, 401] on icon "Branch-specific-item" at bounding box center [1193, 410] width 18 height 18
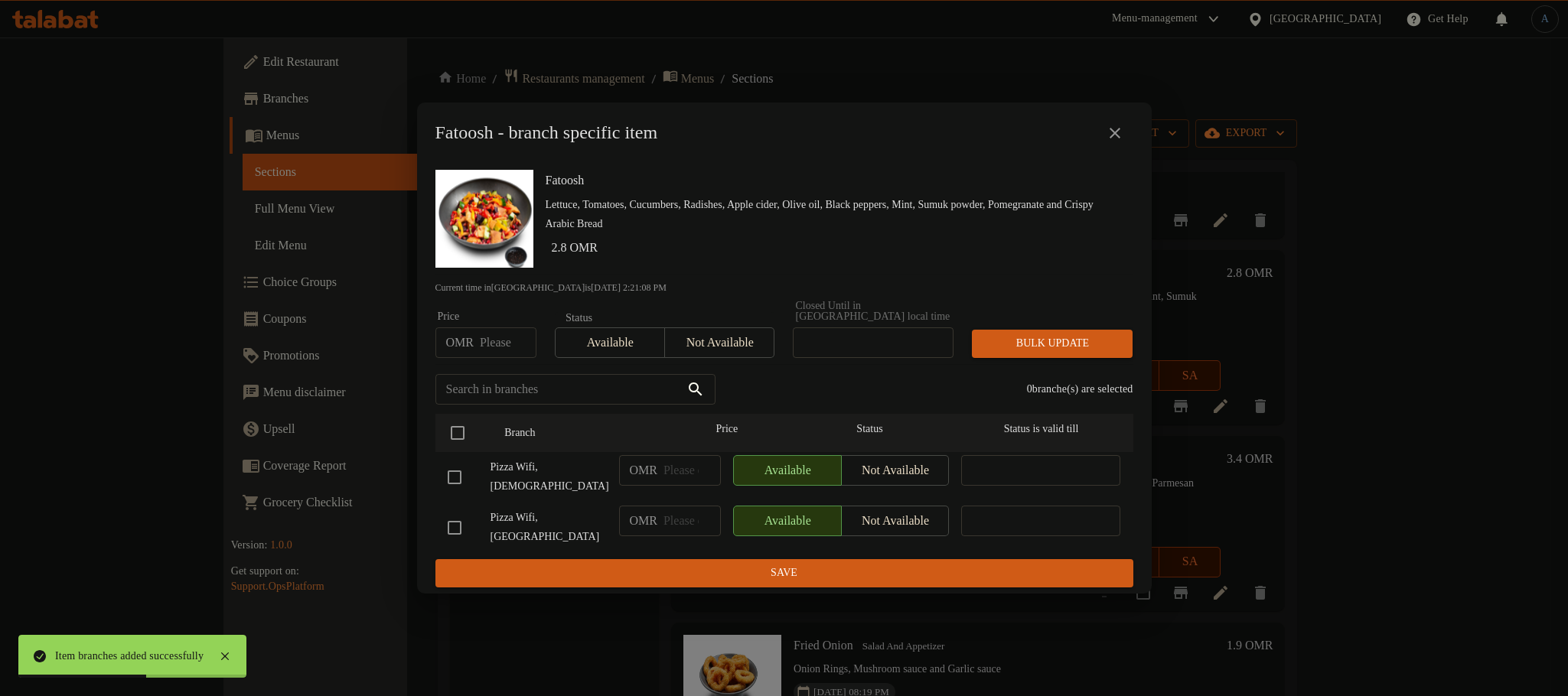
click at [493, 349] on input "number" at bounding box center [507, 342] width 57 height 30
type input "2.5"
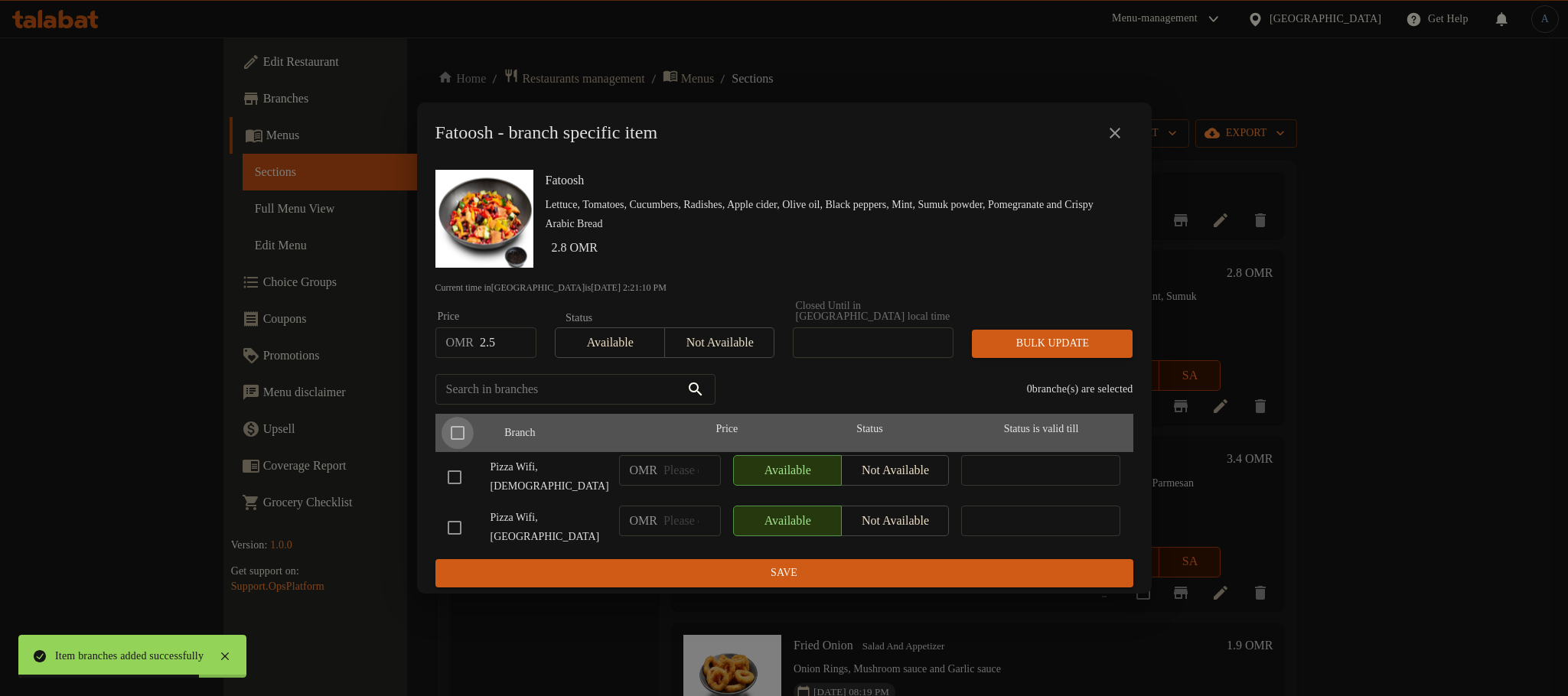
click at [459, 430] on input "checkbox" at bounding box center [457, 432] width 32 height 32
checkbox input "true"
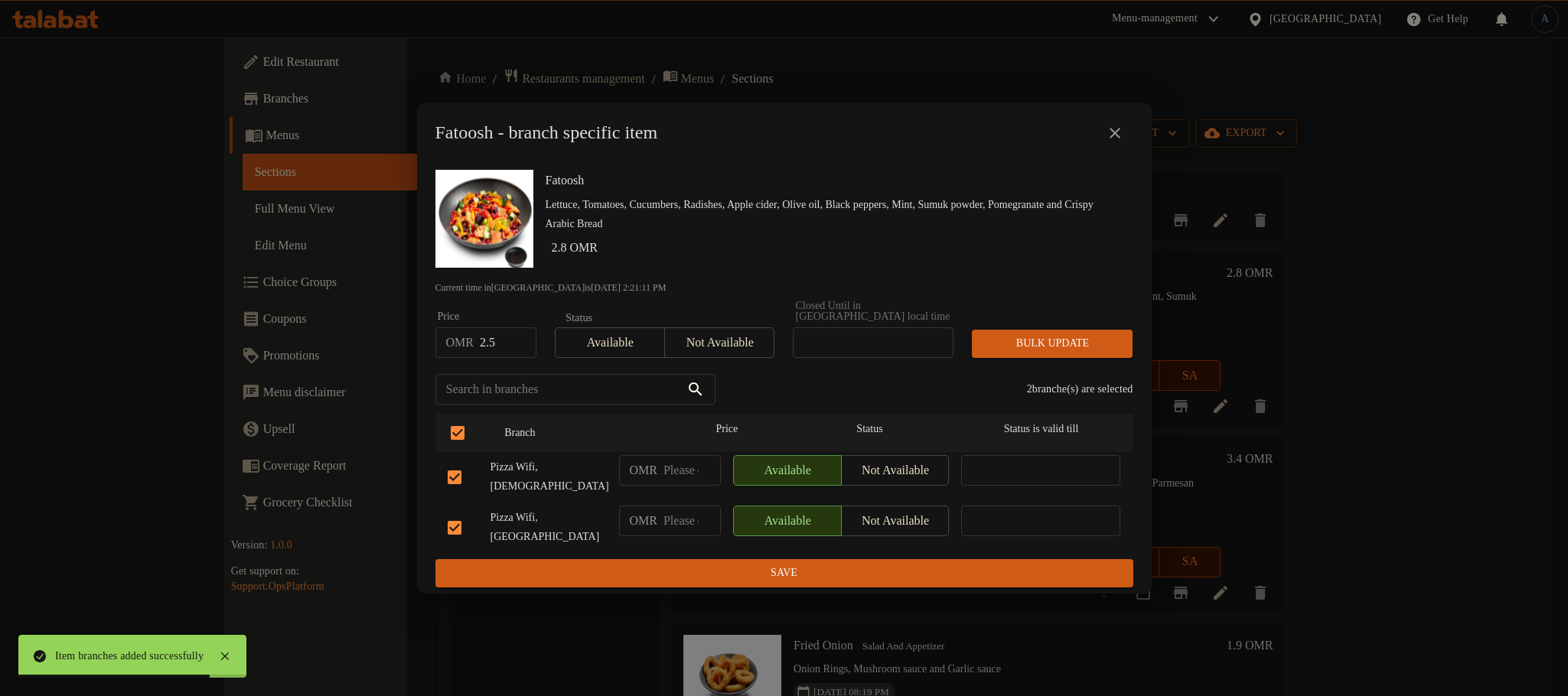
click at [1082, 350] on span "Bulk update" at bounding box center [1052, 344] width 137 height 19
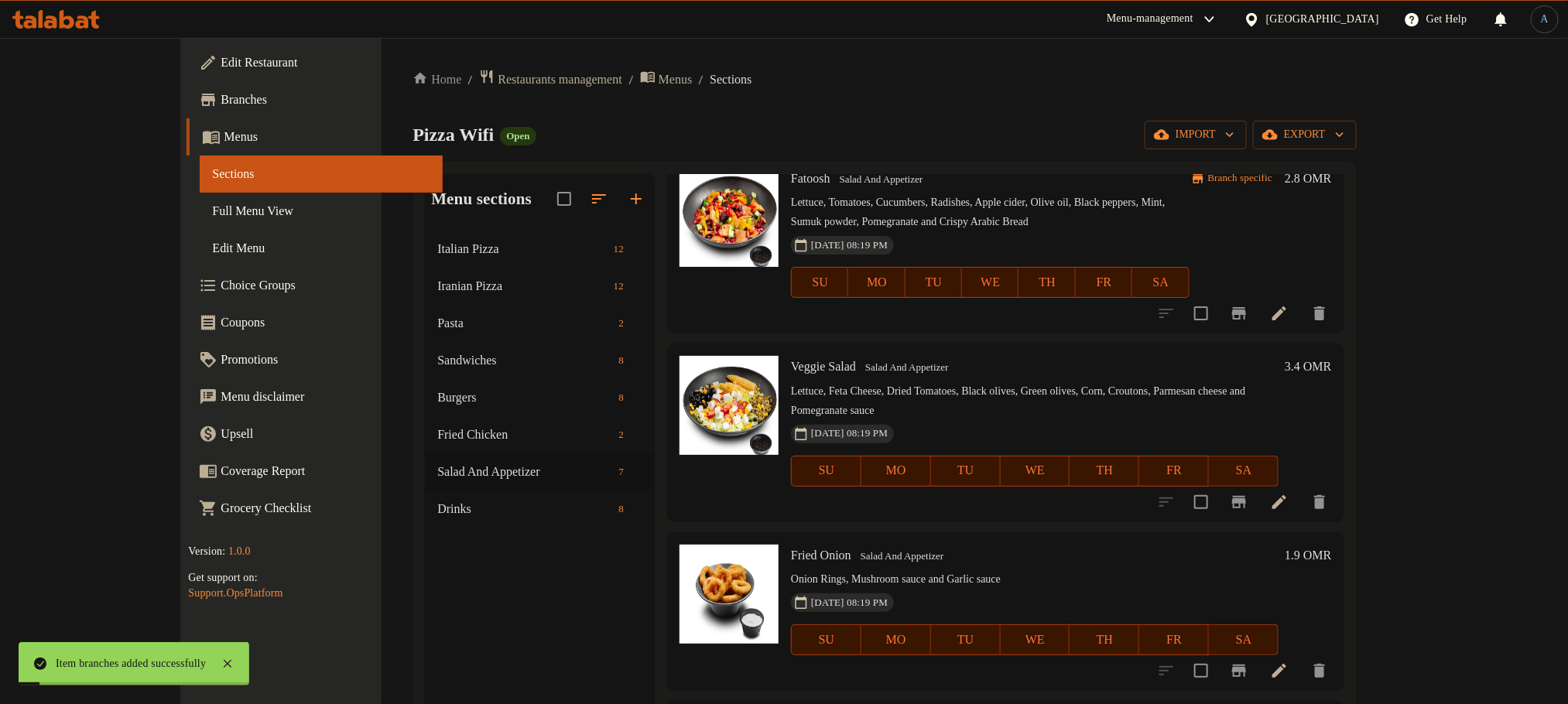
scroll to position [465, 0]
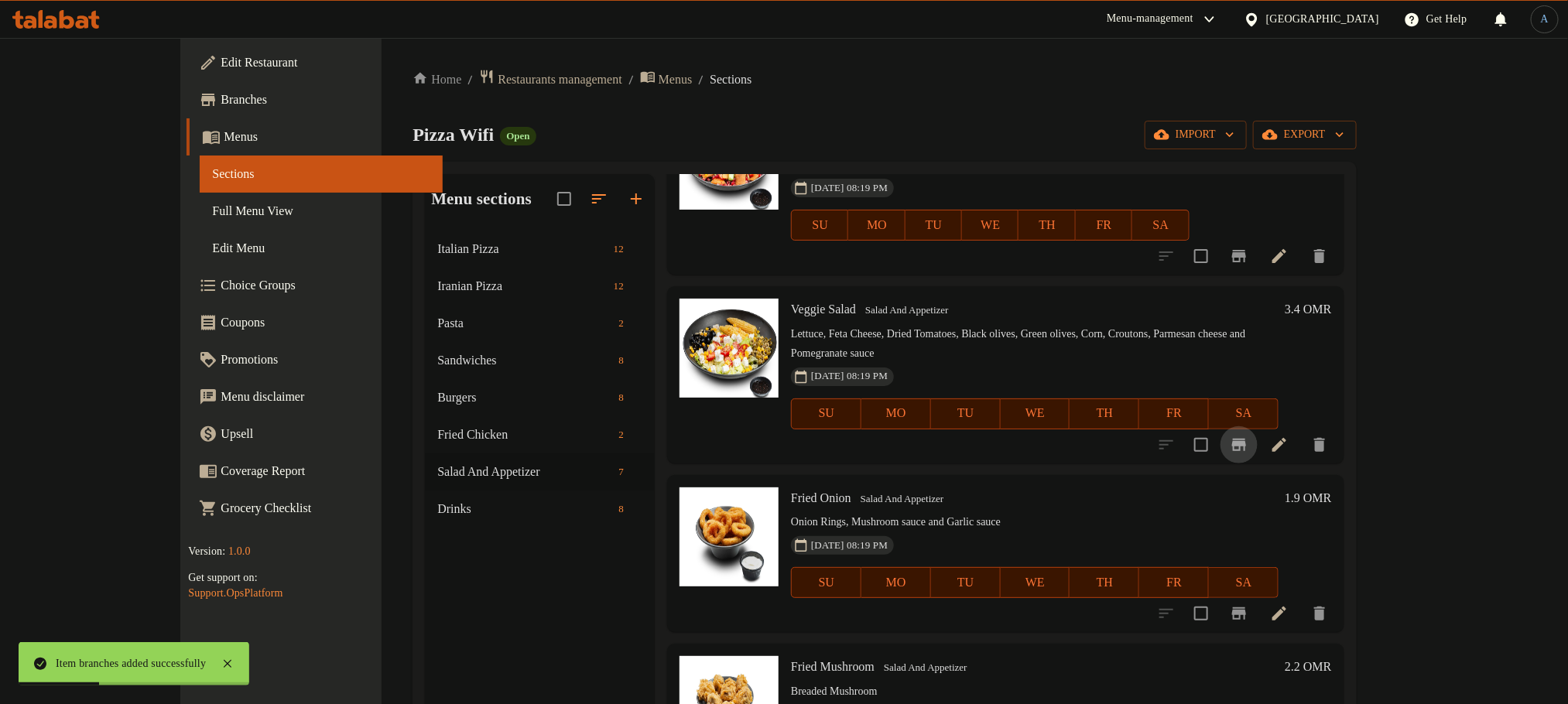
click at [1248, 436] on icon "Branch-specific-item" at bounding box center [1238, 444] width 18 height 18
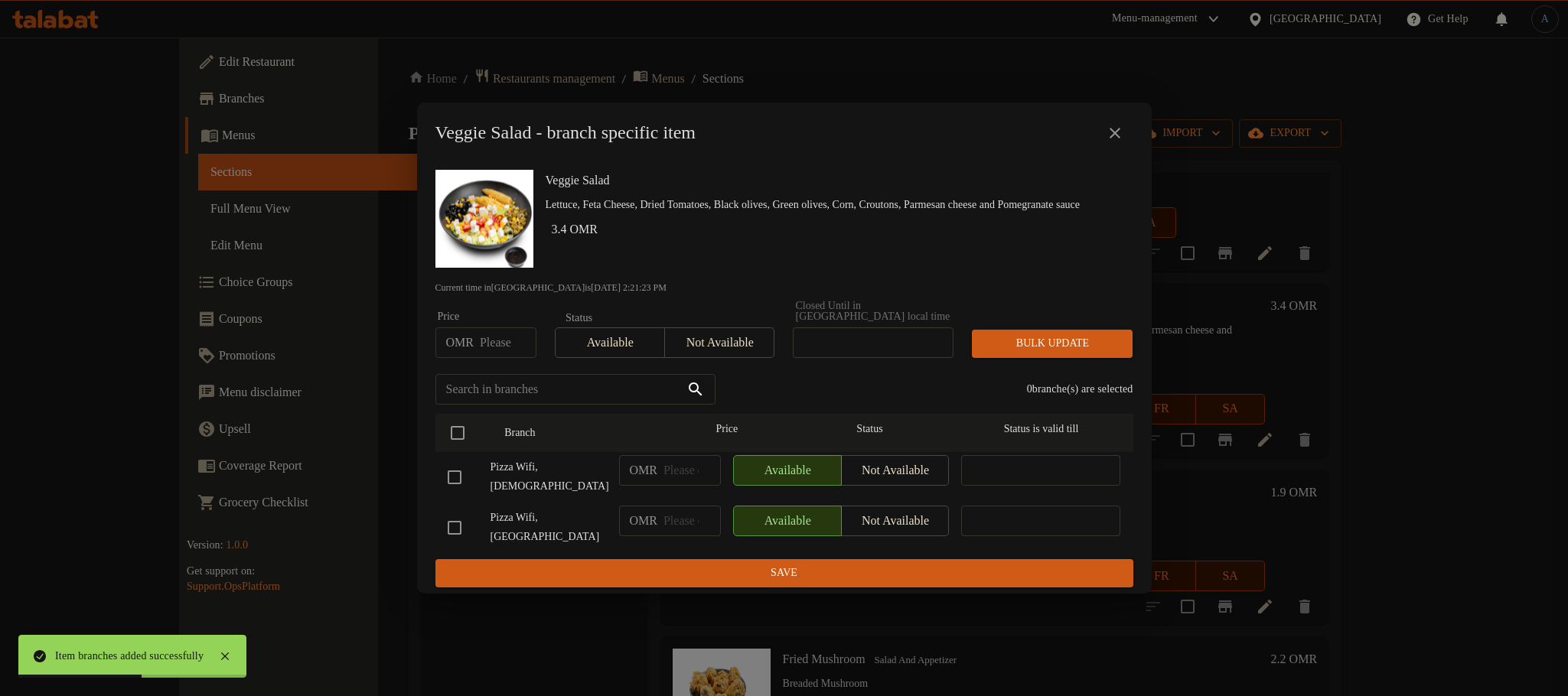
click at [498, 349] on input "number" at bounding box center [507, 342] width 57 height 30
type input "3"
click at [461, 439] on input "checkbox" at bounding box center [457, 432] width 32 height 32
checkbox input "true"
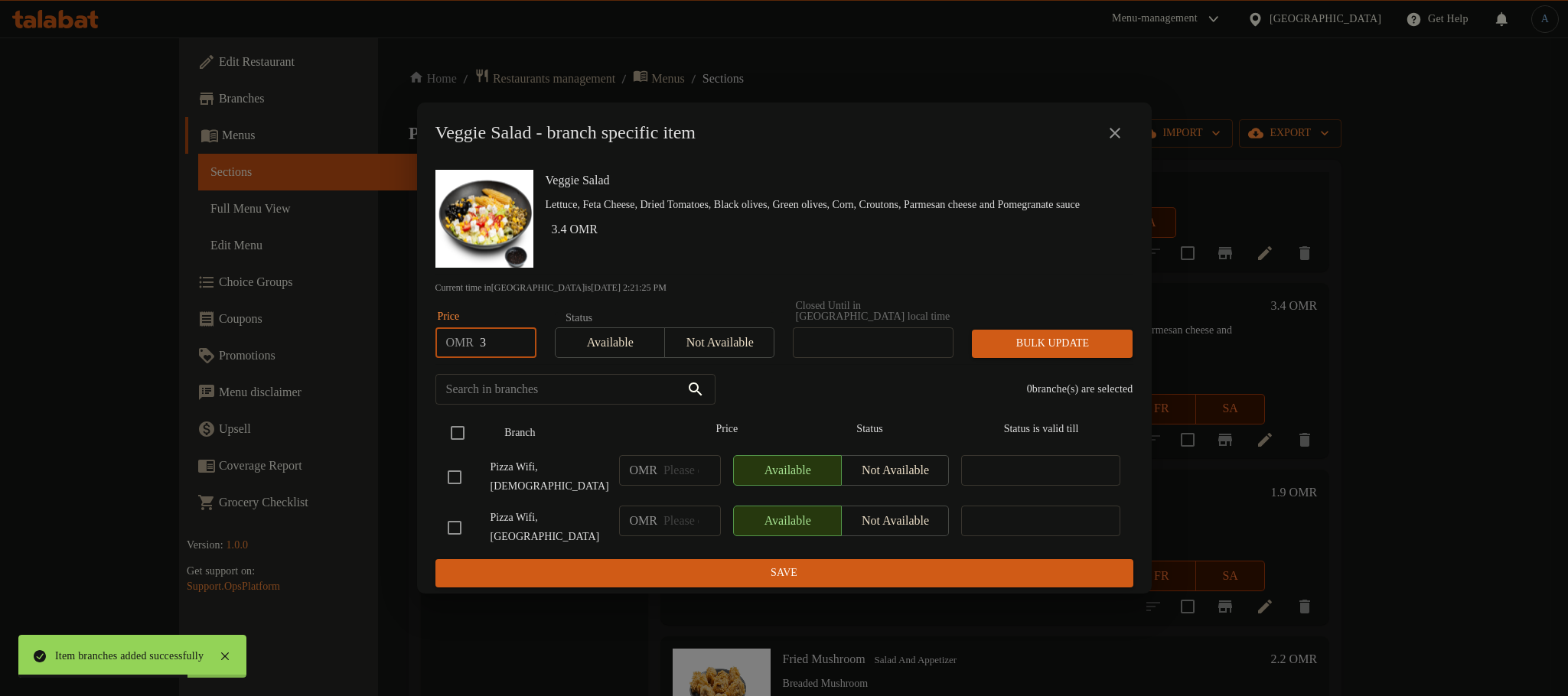
checkbox input "true"
click at [1034, 338] on button "Bulk update" at bounding box center [1052, 344] width 161 height 29
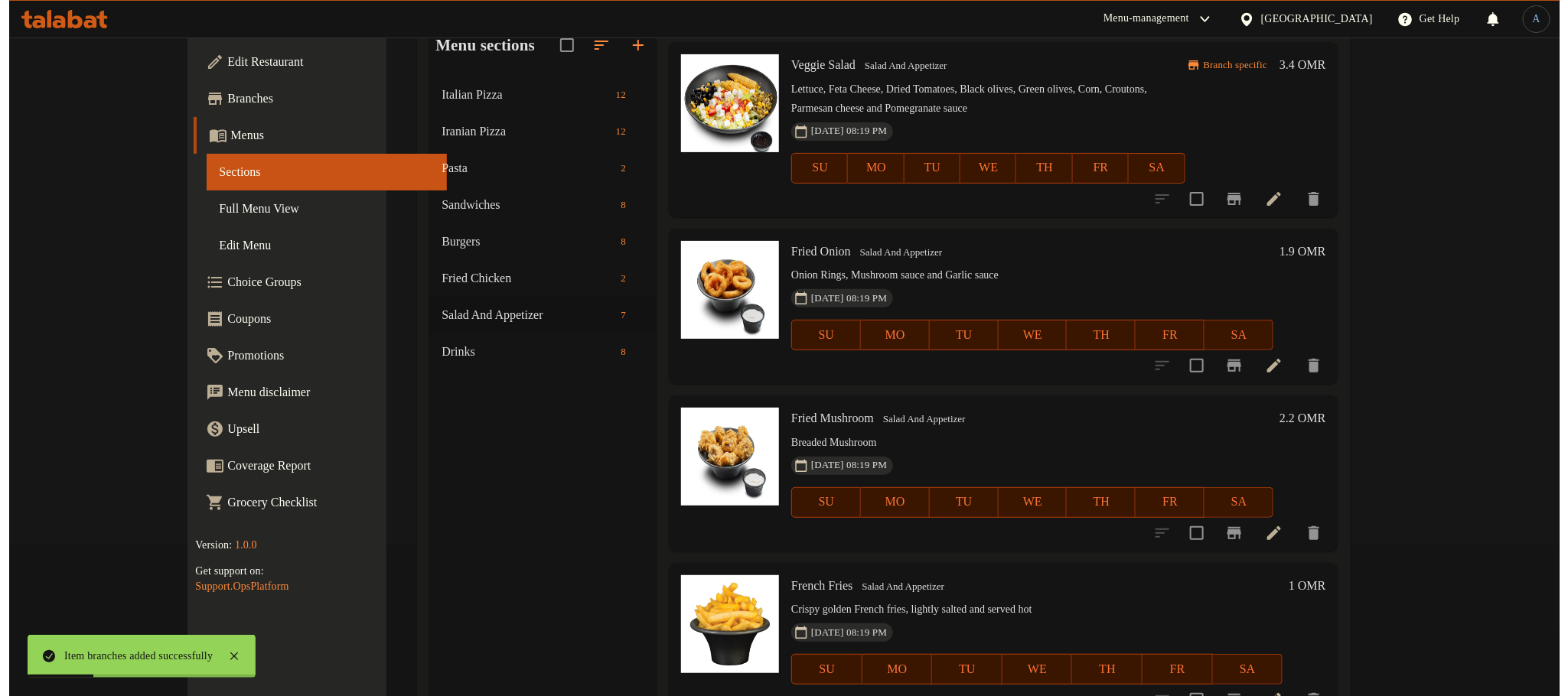
scroll to position [214, 0]
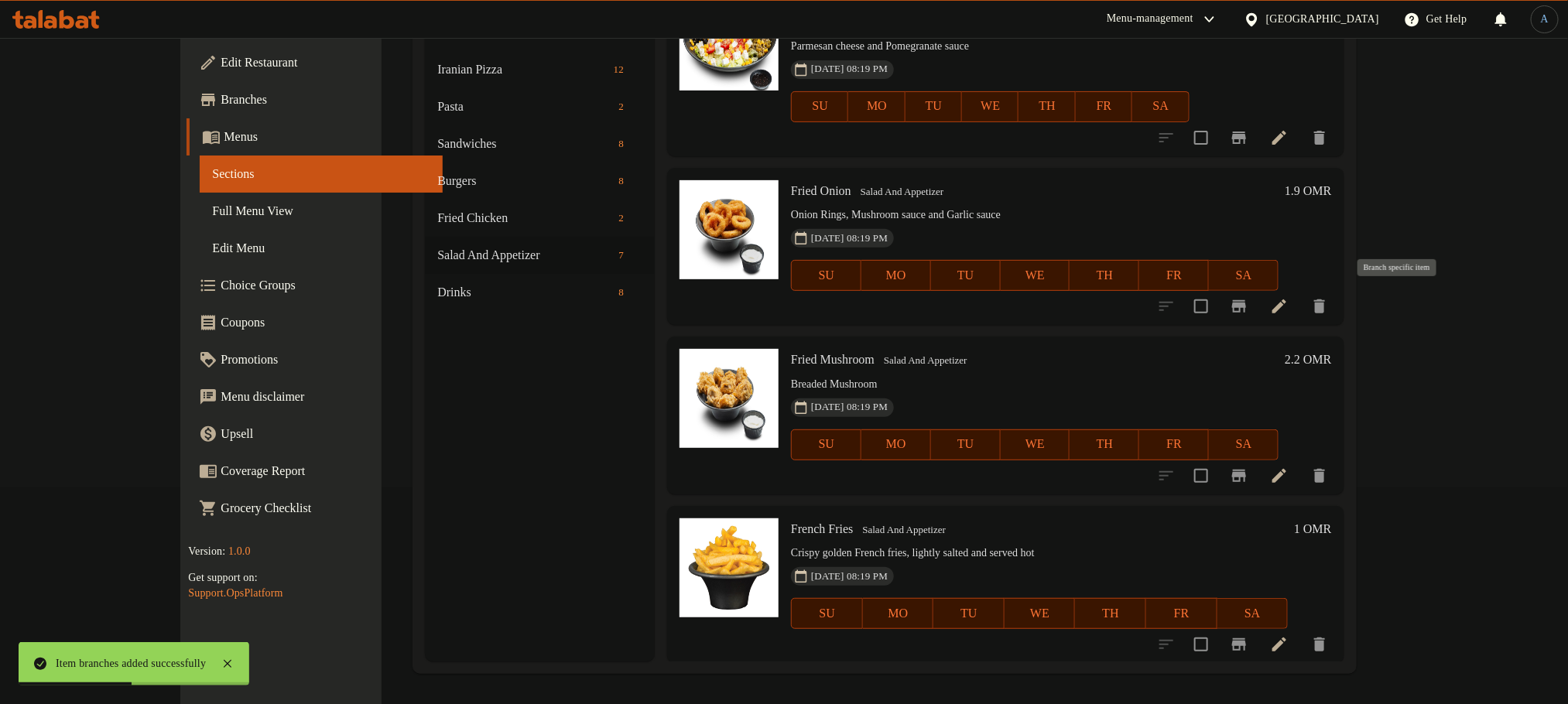
click at [1246, 304] on icon "Branch-specific-item" at bounding box center [1239, 306] width 14 height 12
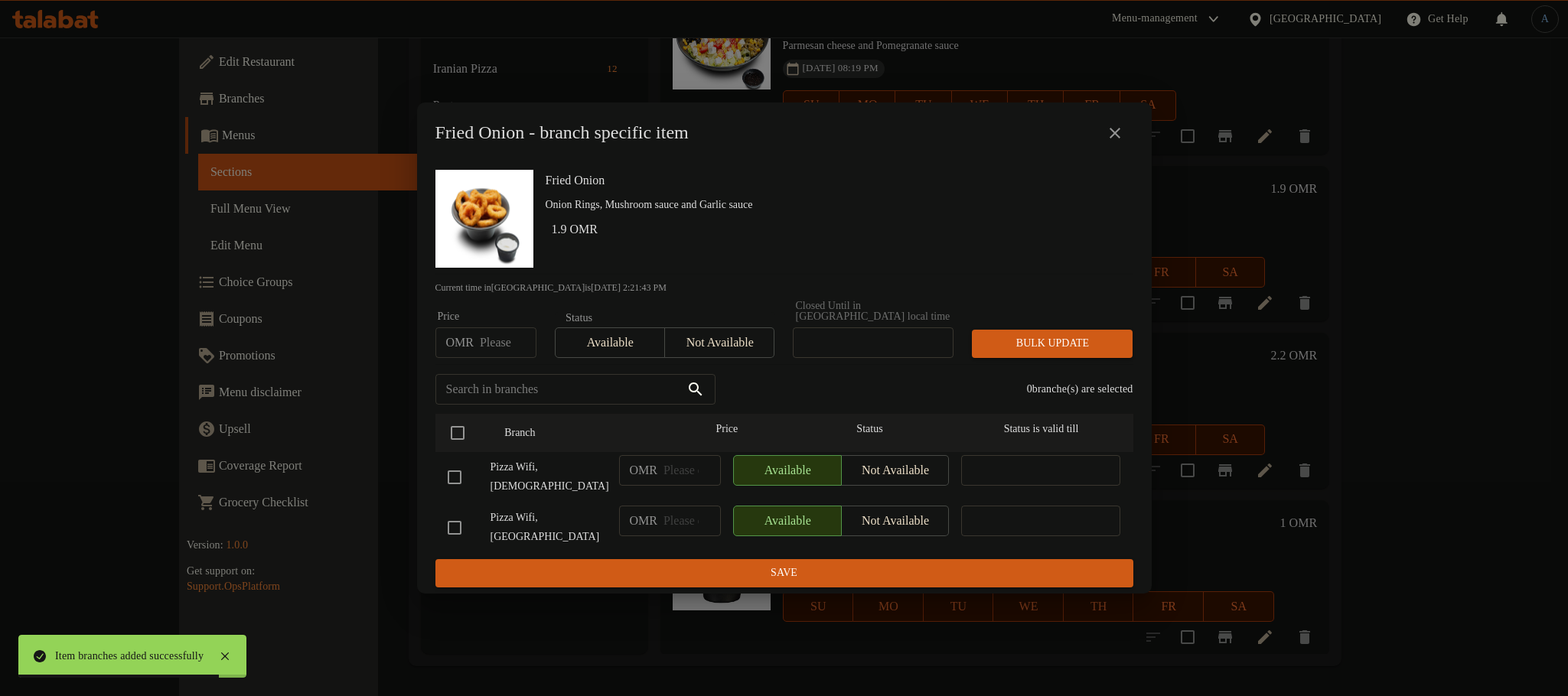
click at [1116, 143] on icon "close" at bounding box center [1115, 132] width 18 height 18
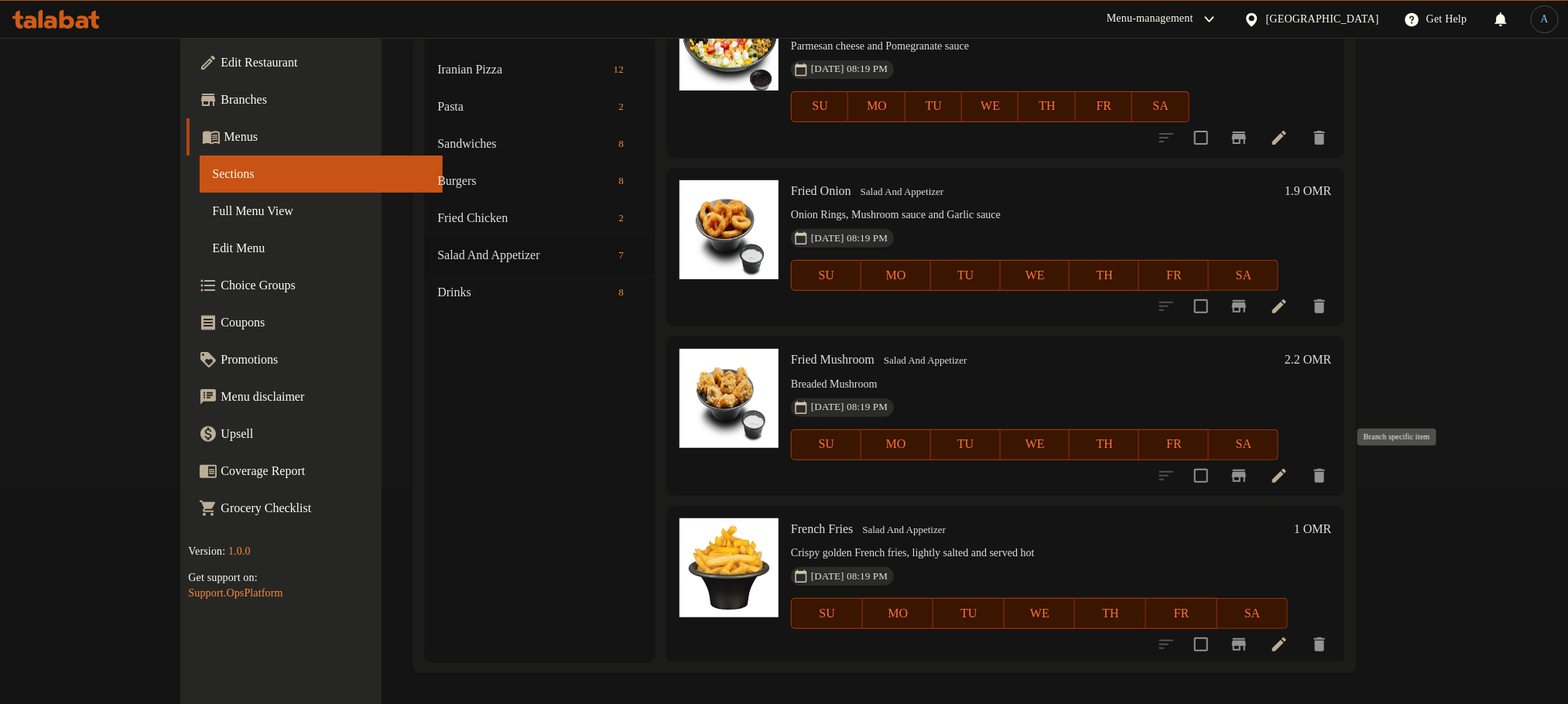
click at [1248, 478] on icon "Branch-specific-item" at bounding box center [1238, 475] width 18 height 18
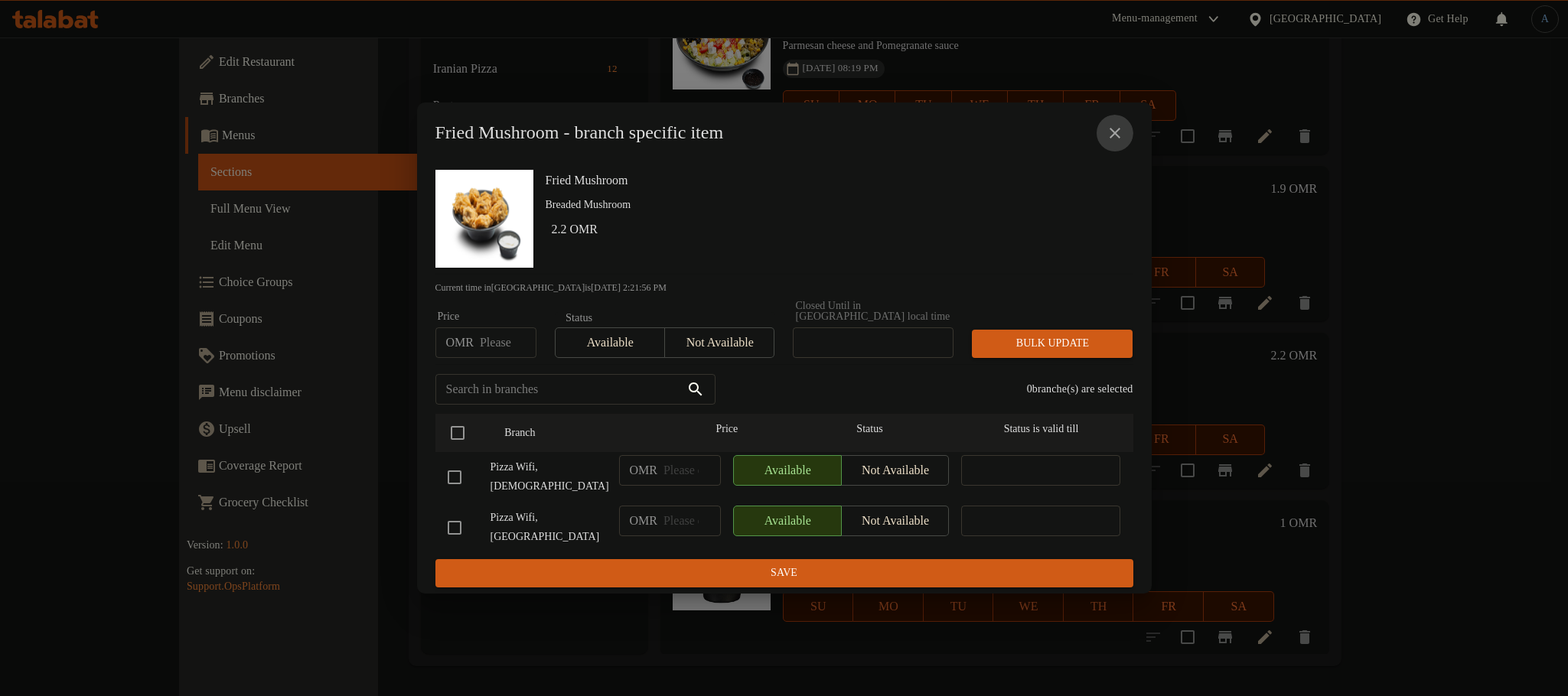
click at [1125, 148] on button "close" at bounding box center [1115, 133] width 37 height 37
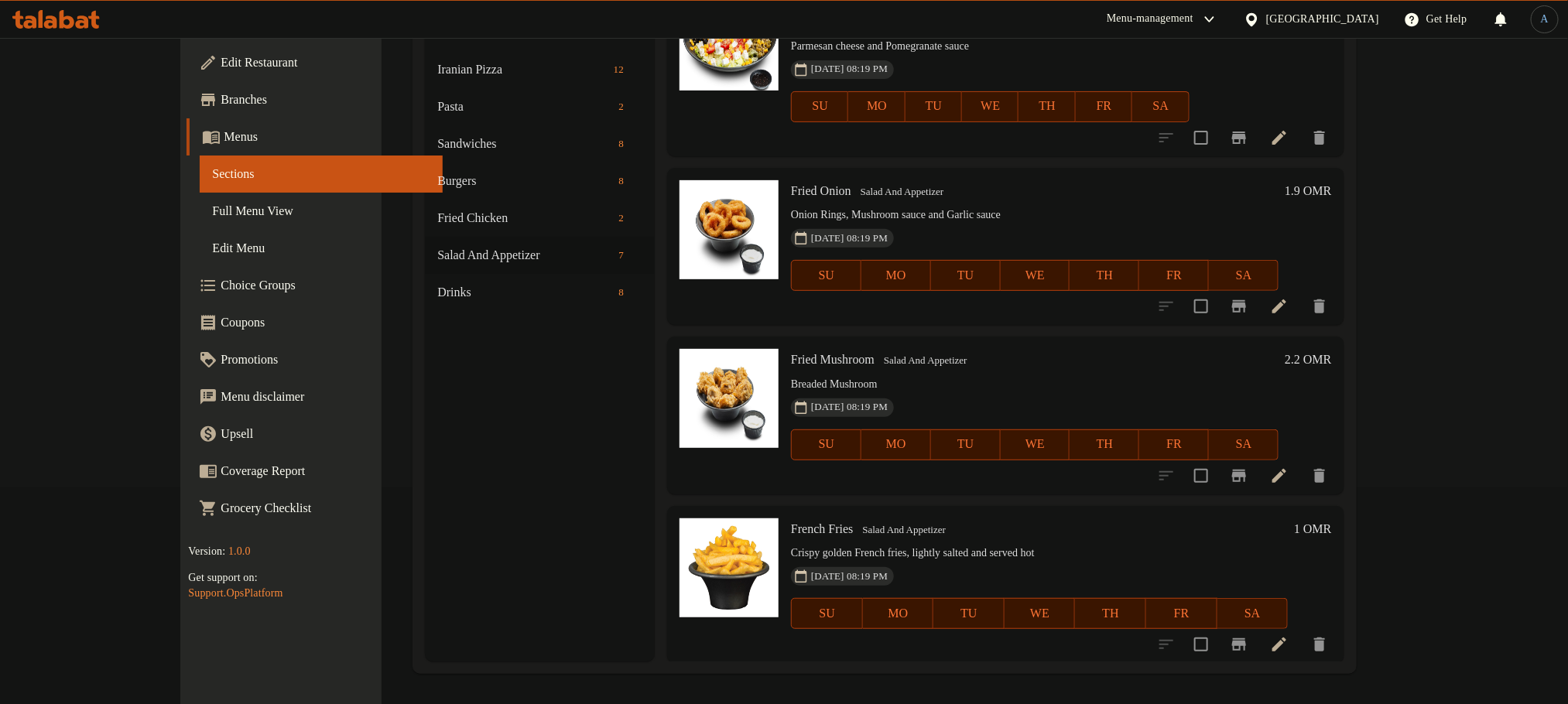
click at [1248, 650] on icon "Branch-specific-item" at bounding box center [1238, 644] width 18 height 18
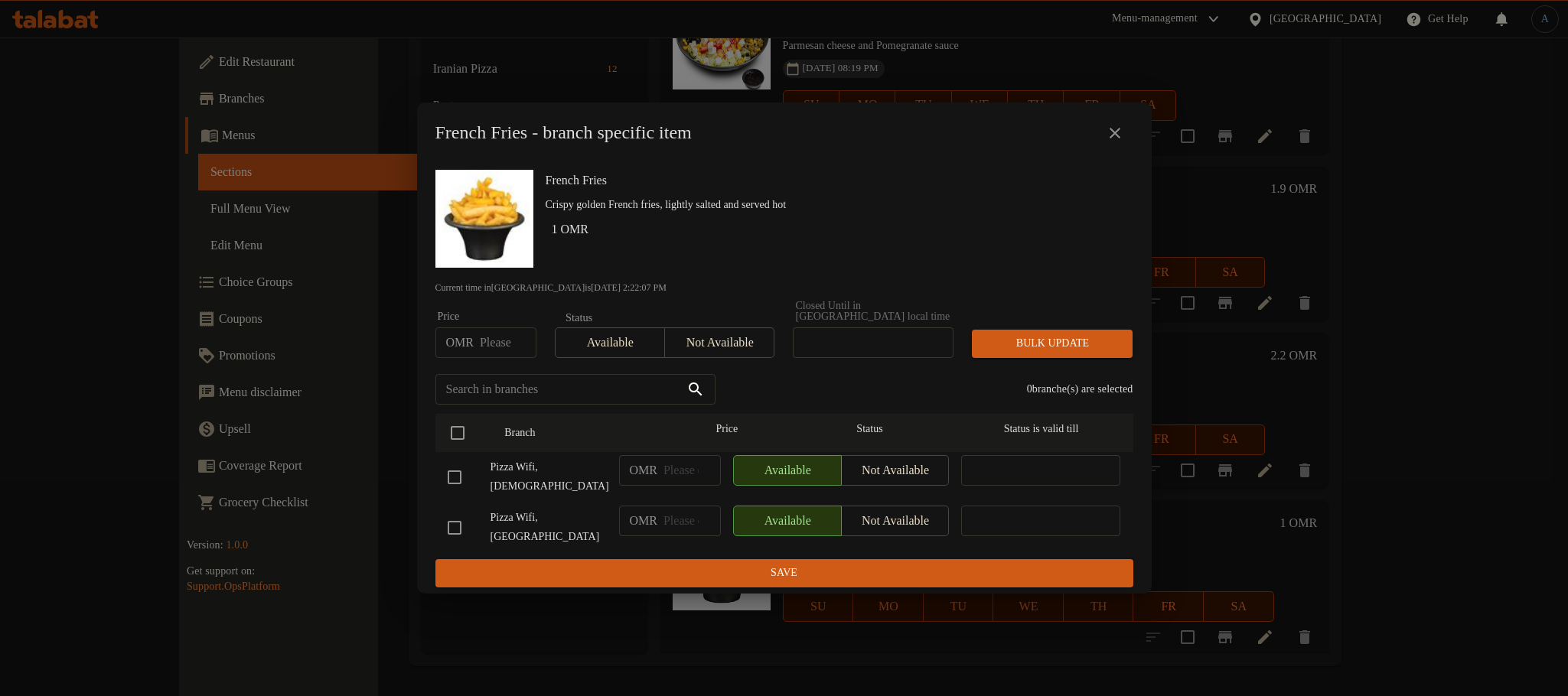
click at [492, 358] on input "number" at bounding box center [507, 342] width 57 height 30
type input "0.9"
drag, startPoint x: 655, startPoint y: 264, endPoint x: 554, endPoint y: 386, distance: 158.4
click at [655, 266] on div "French Fries Crispy golden French fries, lightly salted and served hot 1 OMR" at bounding box center [833, 218] width 587 height 110
click at [458, 438] on input "checkbox" at bounding box center [457, 432] width 32 height 32
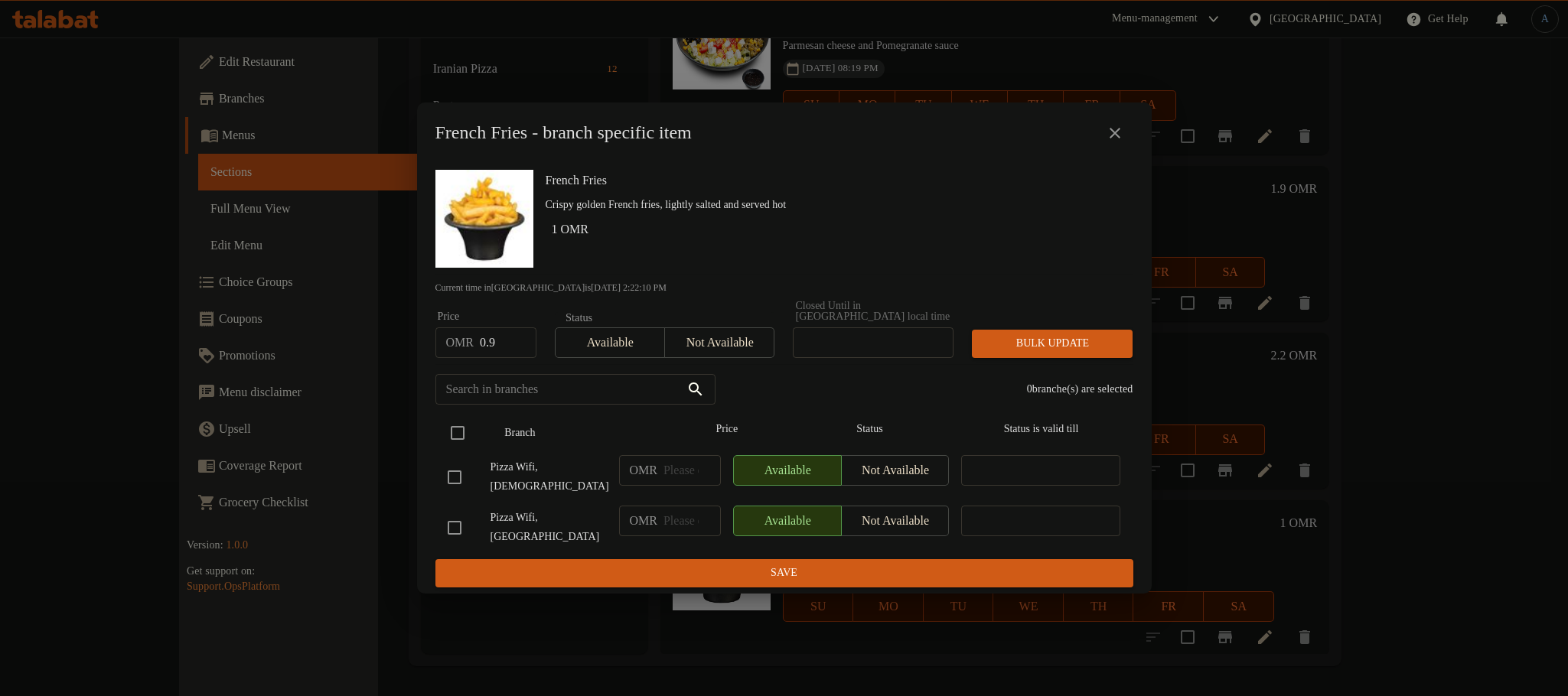
checkbox input "true"
click at [1069, 345] on span "Bulk update" at bounding box center [1052, 344] width 137 height 19
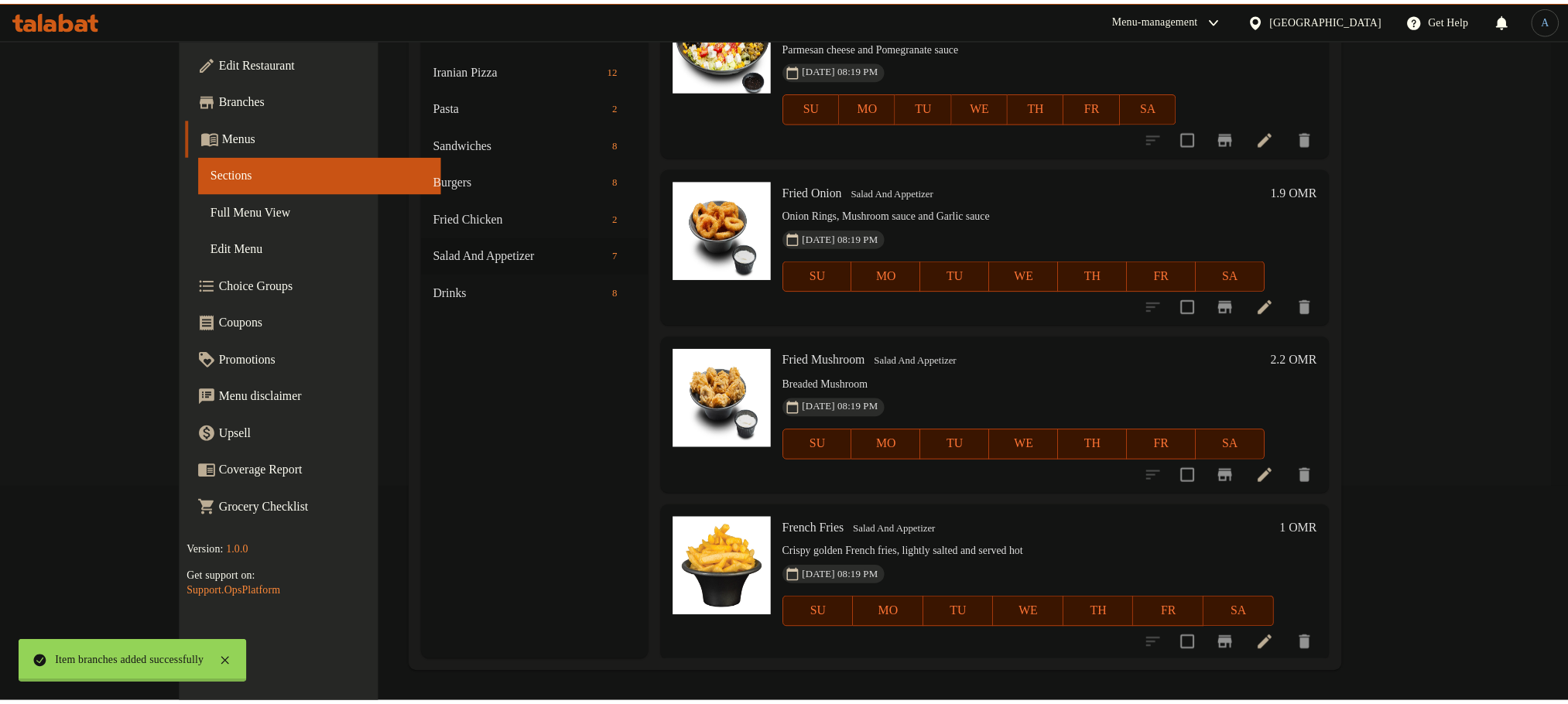
scroll to position [555, 0]
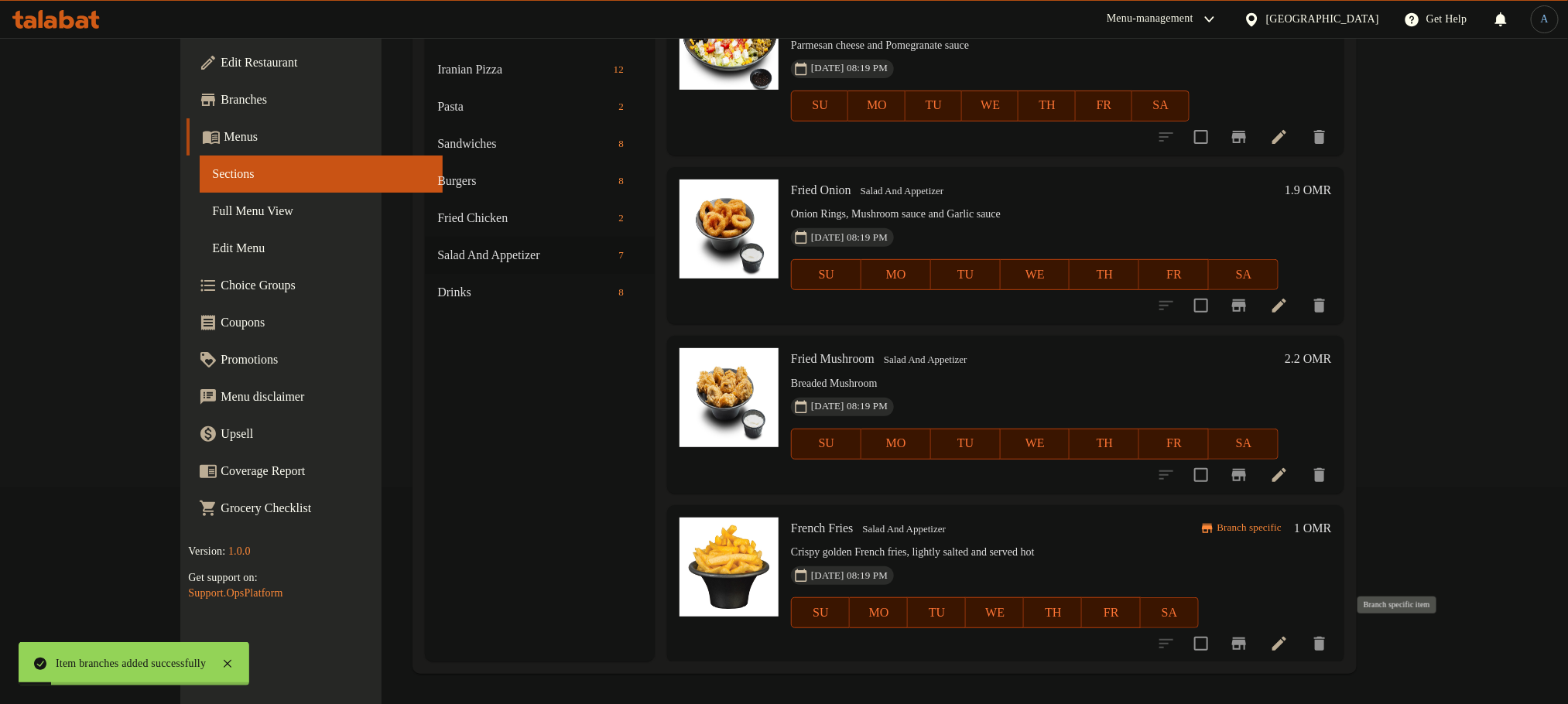
click at [1248, 639] on icon "Branch-specific-item" at bounding box center [1238, 643] width 18 height 18
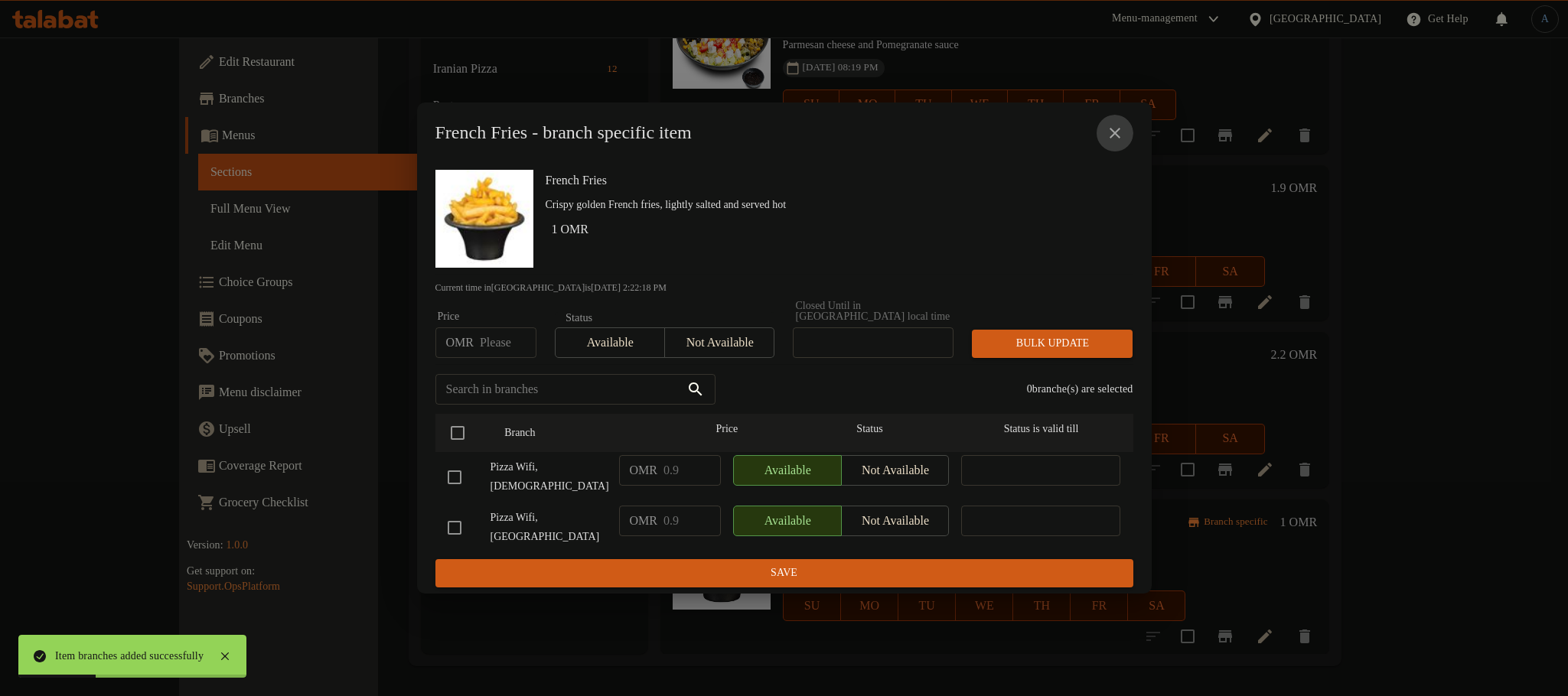
click at [1120, 143] on icon "close" at bounding box center [1115, 132] width 18 height 18
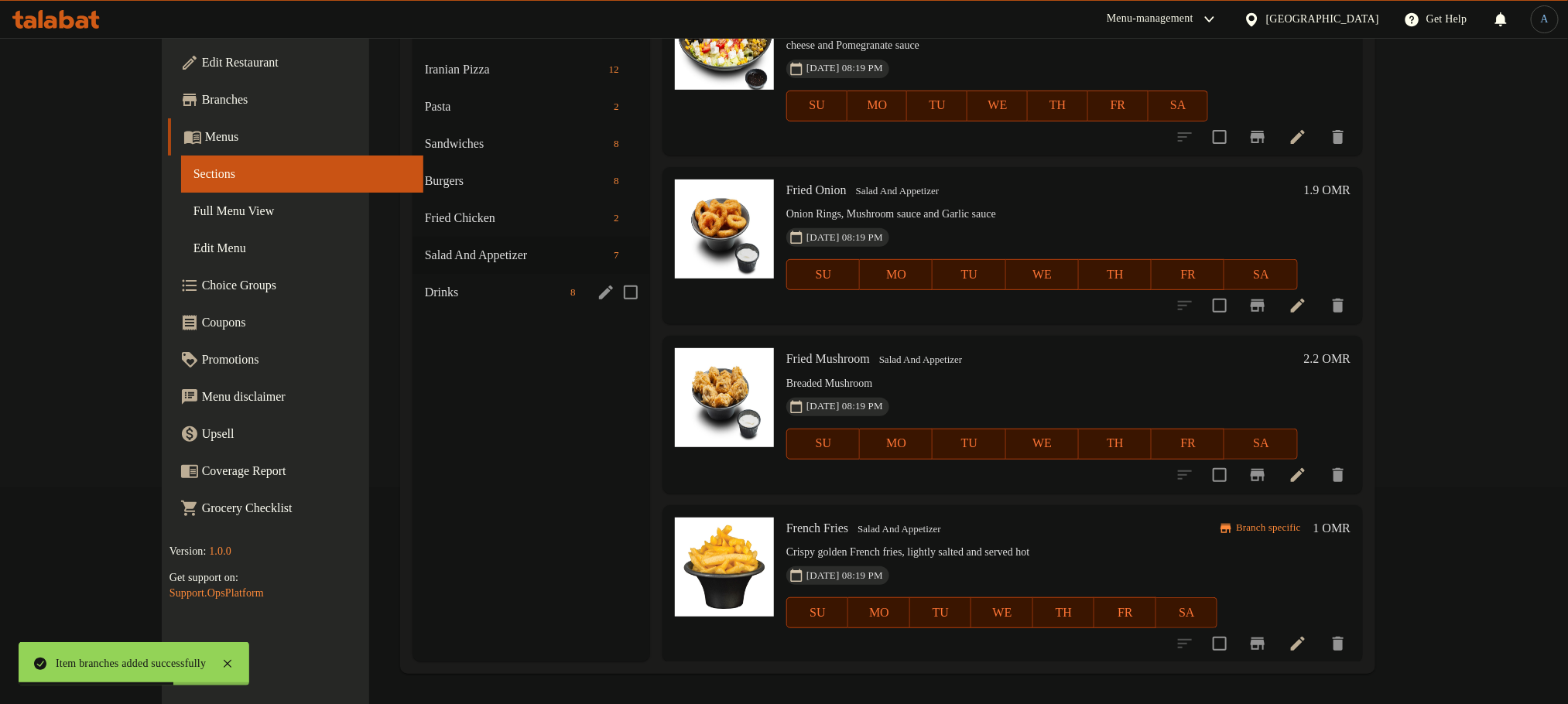
click at [425, 298] on span "Drinks" at bounding box center [495, 292] width 139 height 18
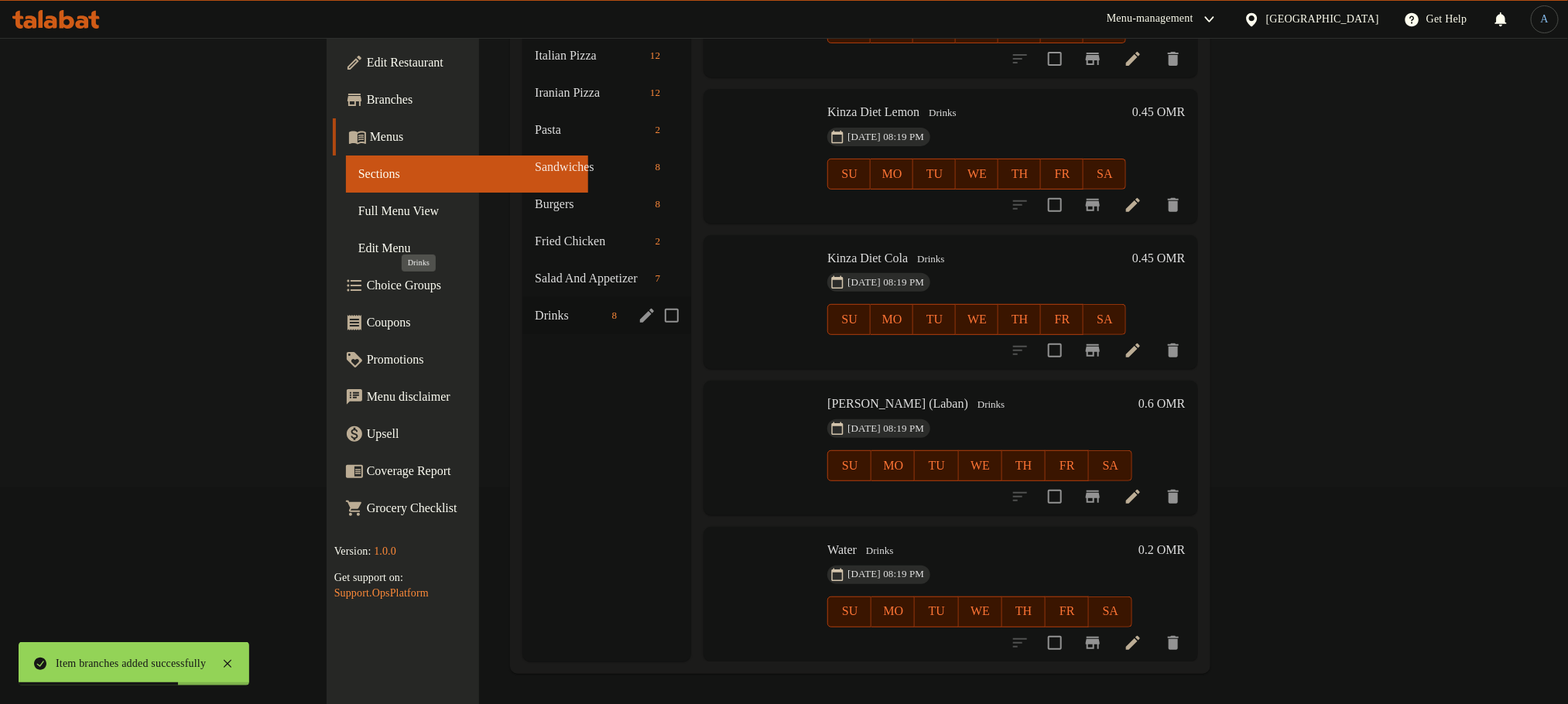
scroll to position [502, 0]
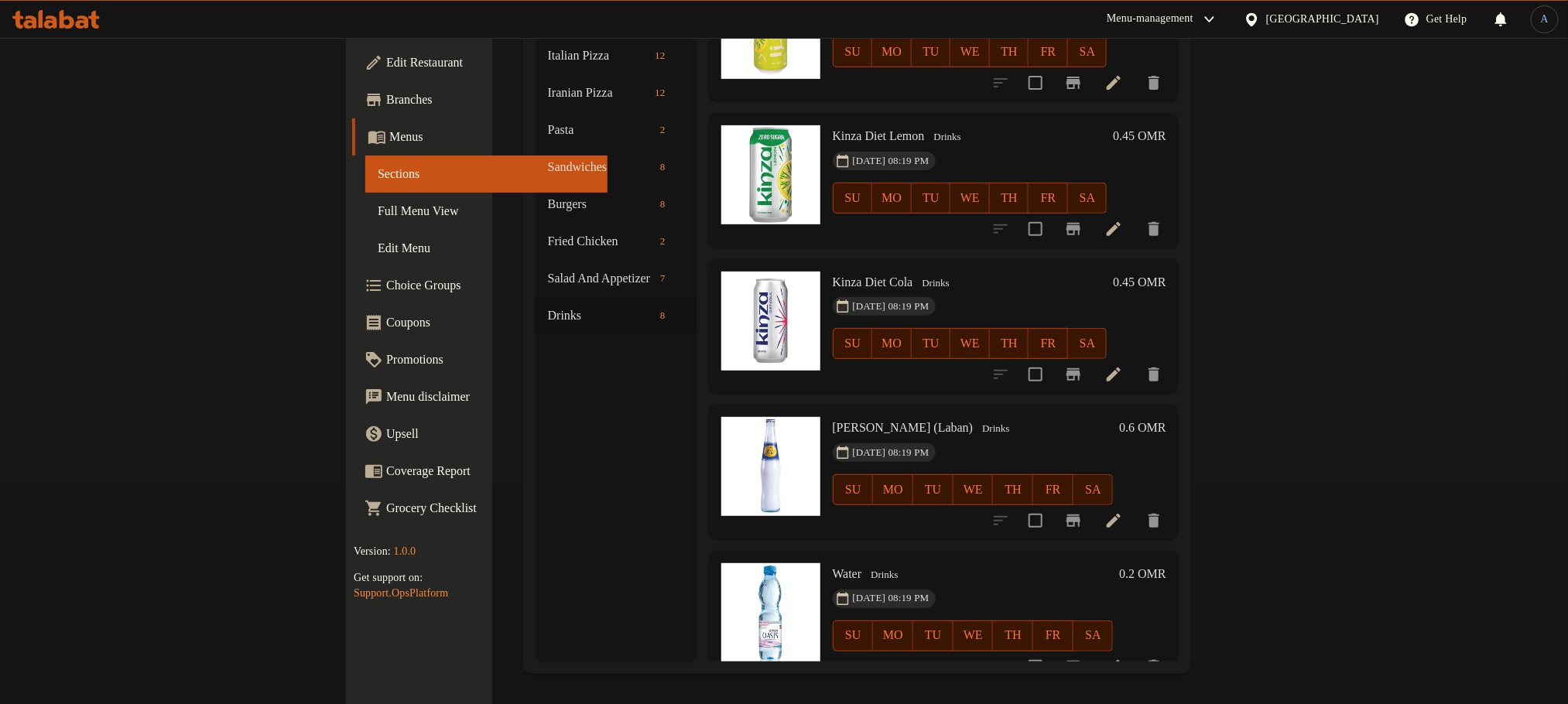
click at [1082, 511] on icon "Branch-specific-item" at bounding box center [1073, 520] width 18 height 18
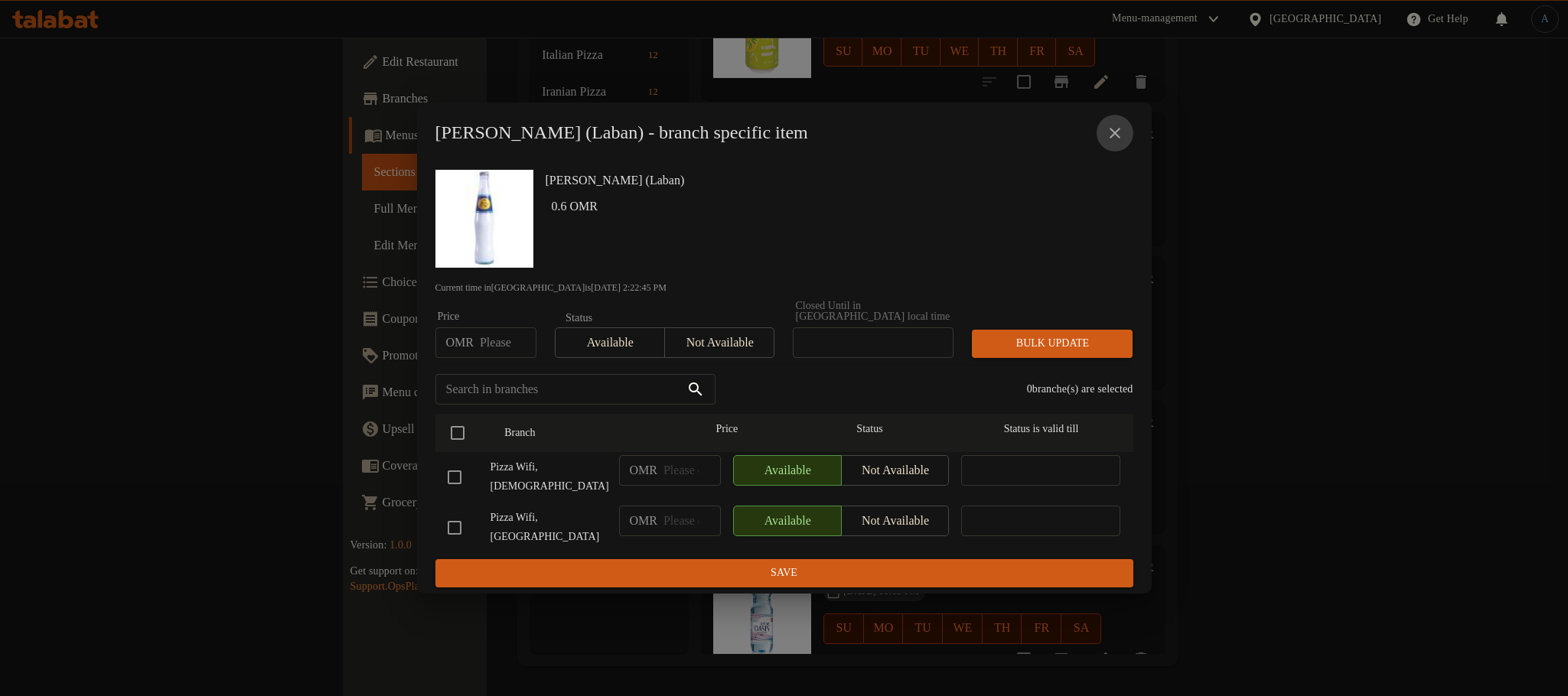
click at [1118, 143] on icon "close" at bounding box center [1115, 132] width 18 height 18
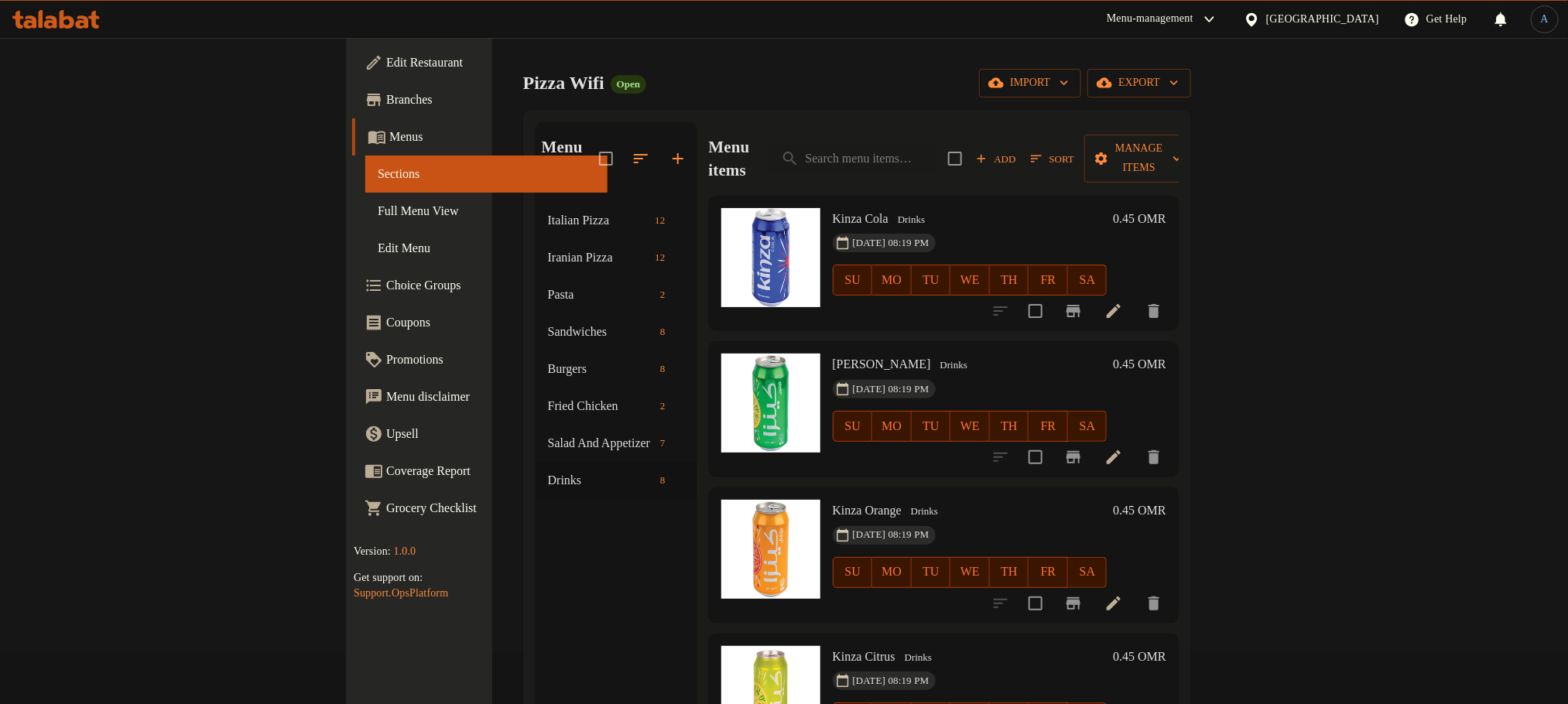
scroll to position [0, 0]
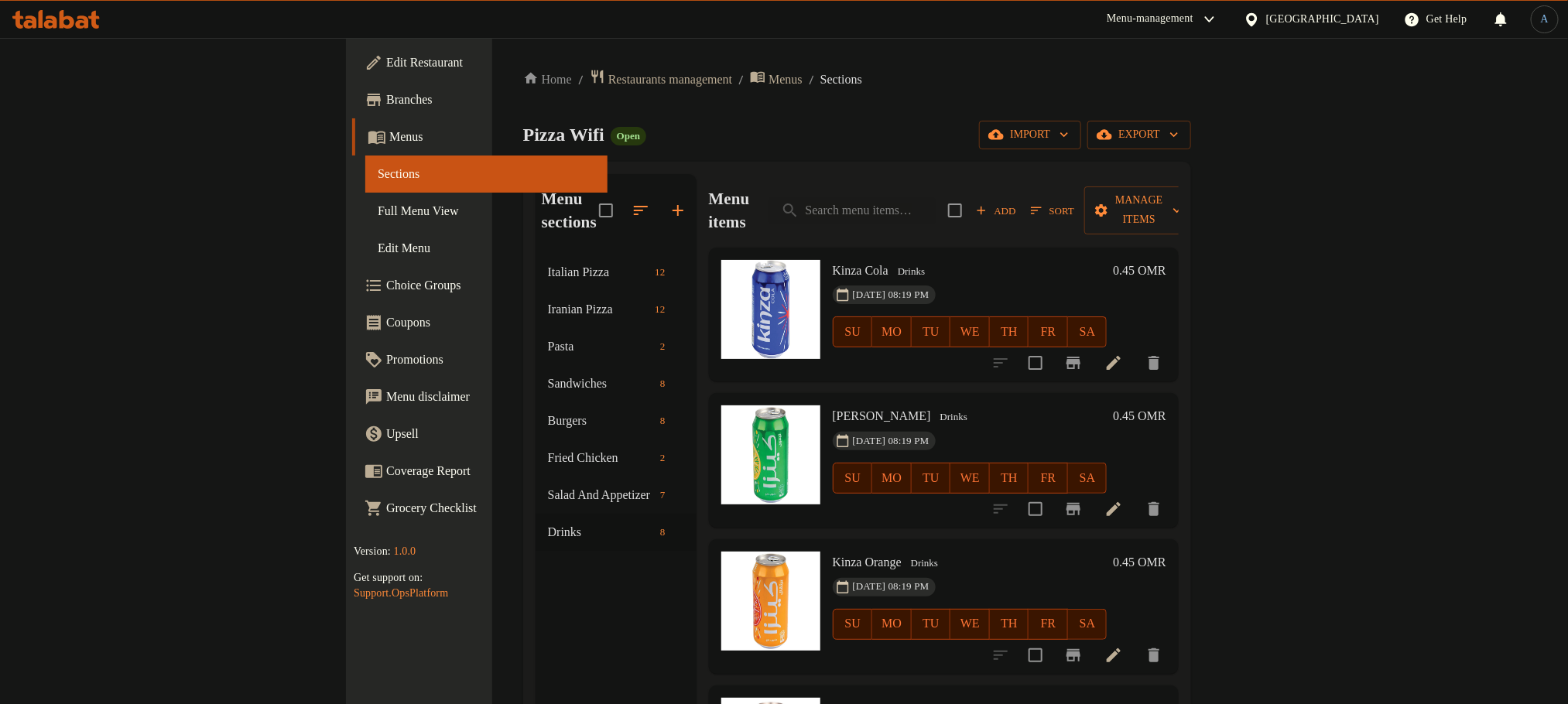
click at [377, 208] on span "Full Menu View" at bounding box center [486, 211] width 217 height 18
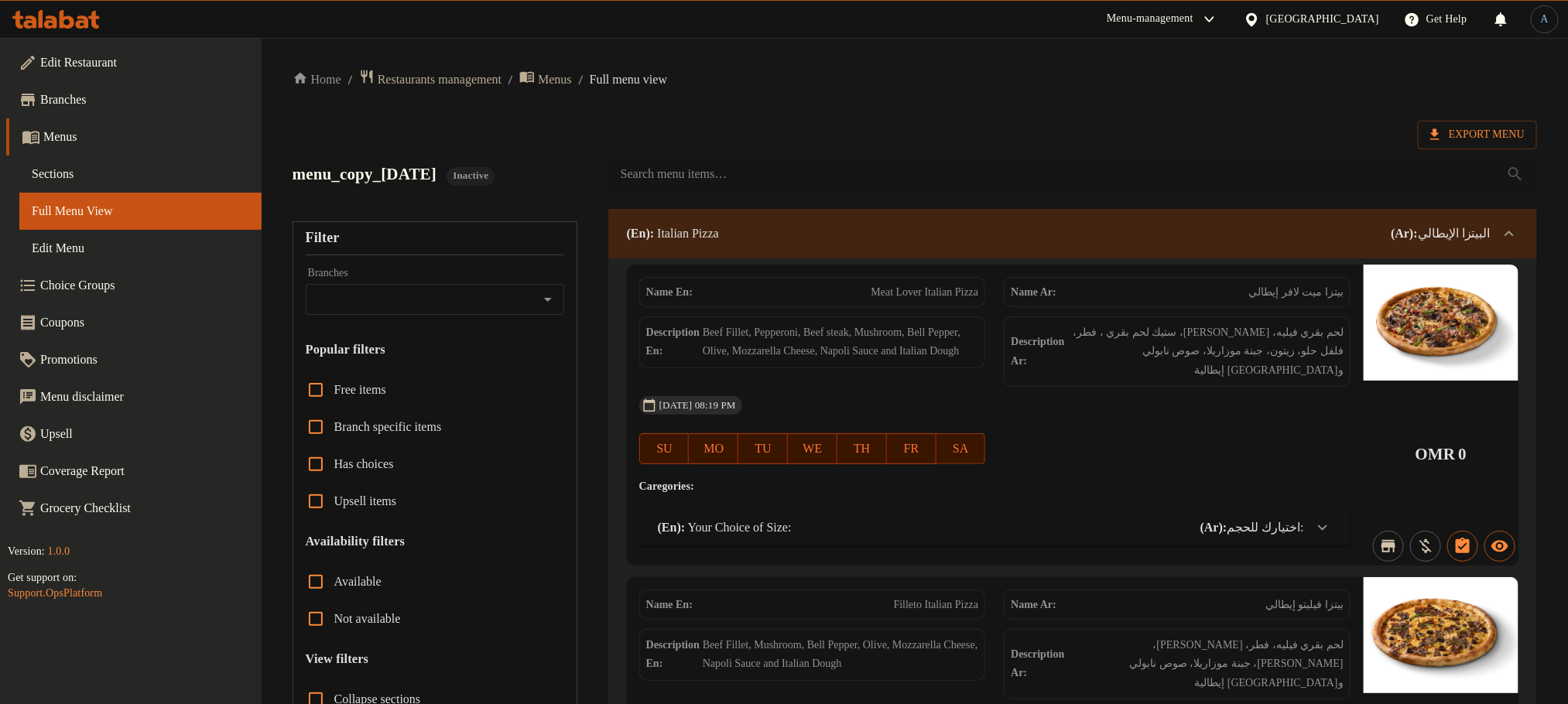
click at [1003, 126] on div "Export Menu" at bounding box center [914, 135] width 1244 height 29
click at [1469, 132] on span "Export Menu" at bounding box center [1476, 135] width 94 height 19
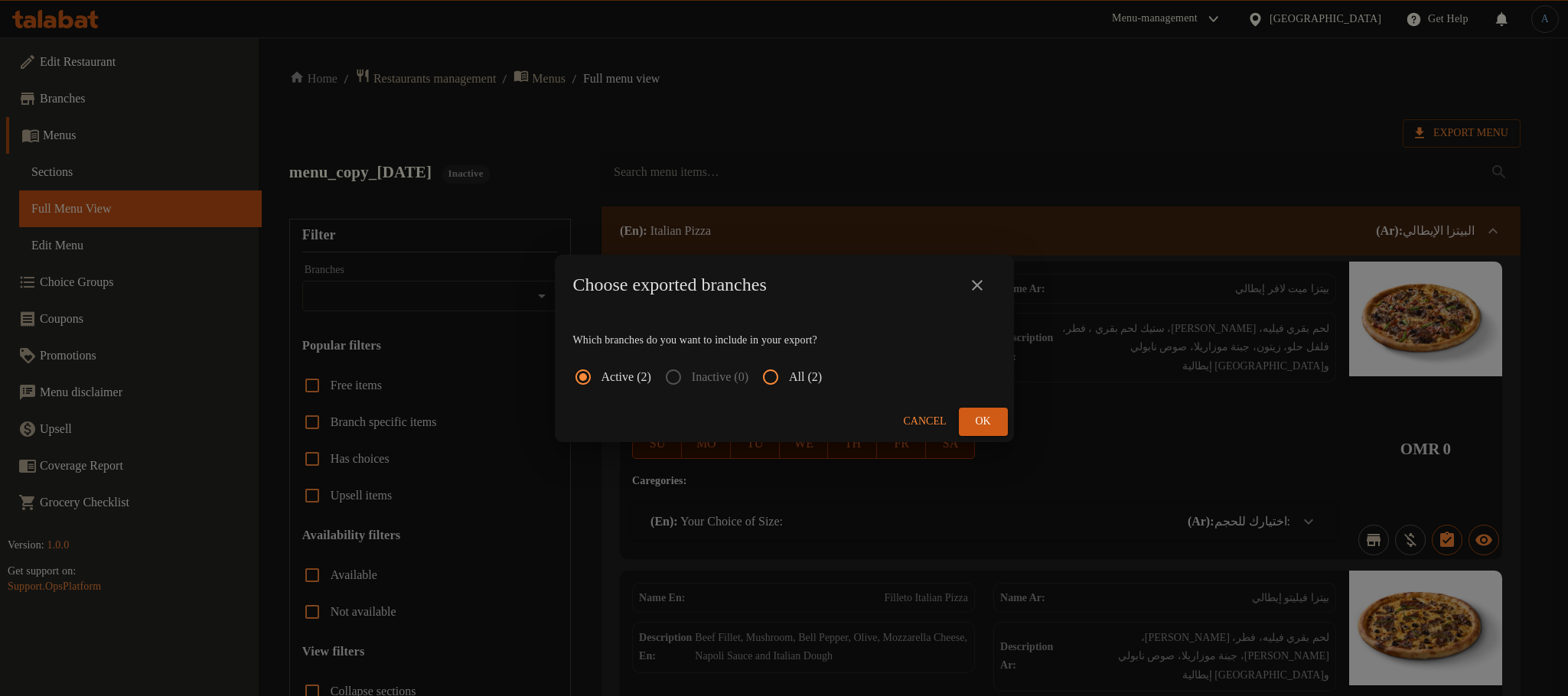
click at [817, 371] on span "All (2)" at bounding box center [806, 377] width 33 height 18
click at [789, 371] on input "All (2)" at bounding box center [770, 377] width 37 height 37
radio input "true"
click at [987, 421] on span "Ok" at bounding box center [983, 422] width 24 height 19
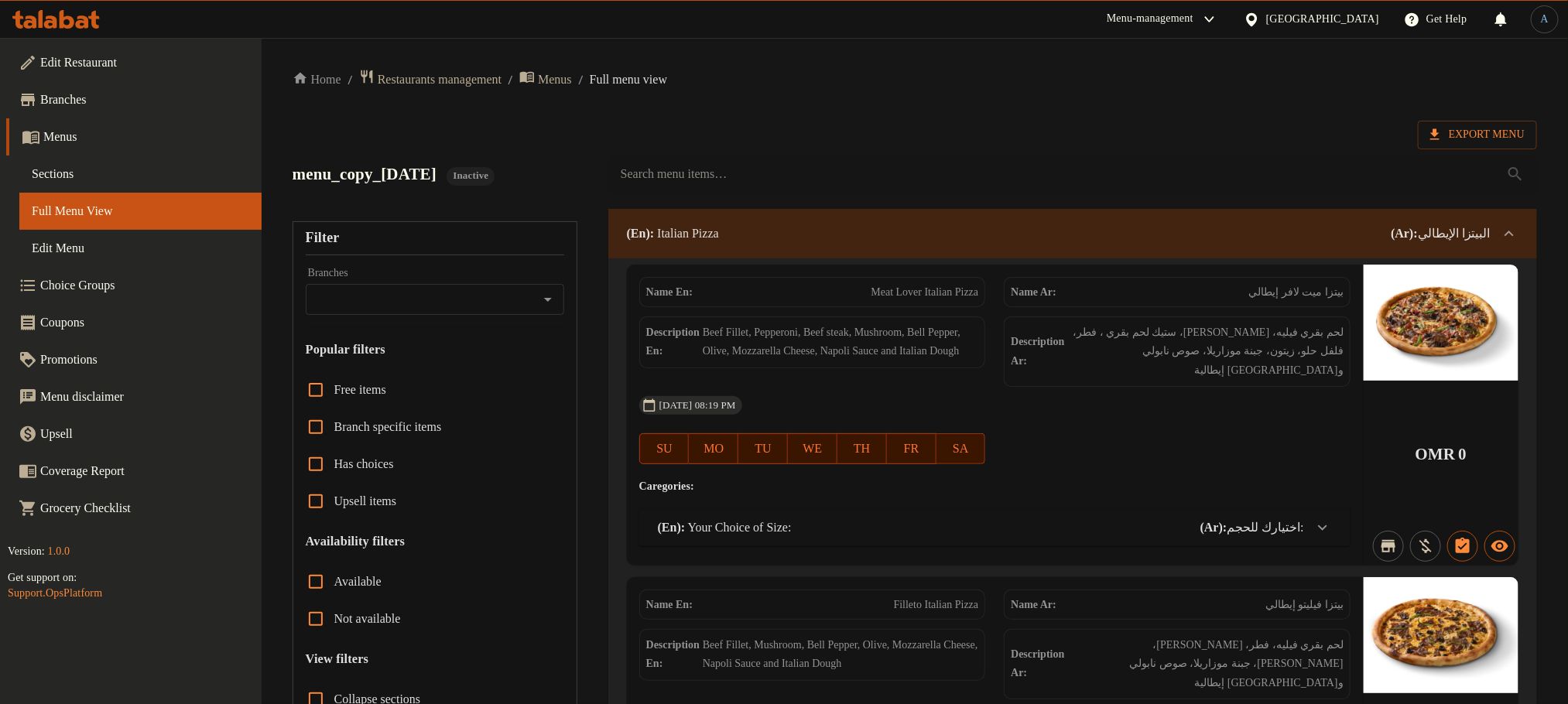
drag, startPoint x: 1003, startPoint y: 105, endPoint x: 992, endPoint y: 61, distance: 45.4
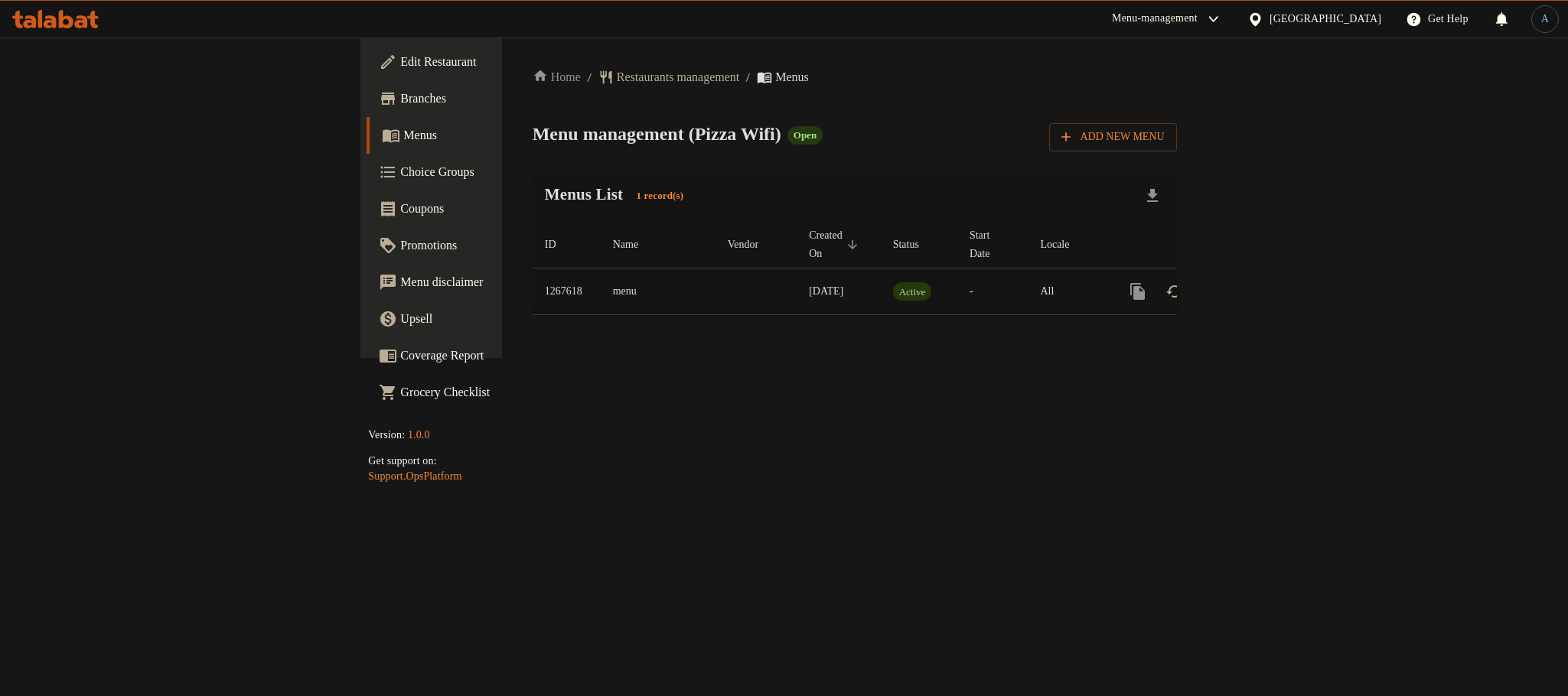
click at [703, 358] on div "Home / Restaurants management / Menus Menu management ( Pizza Wifi ) Open Add N…" at bounding box center [854, 197] width 706 height 320
click at [1255, 284] on icon "enhanced table" at bounding box center [1248, 291] width 14 height 14
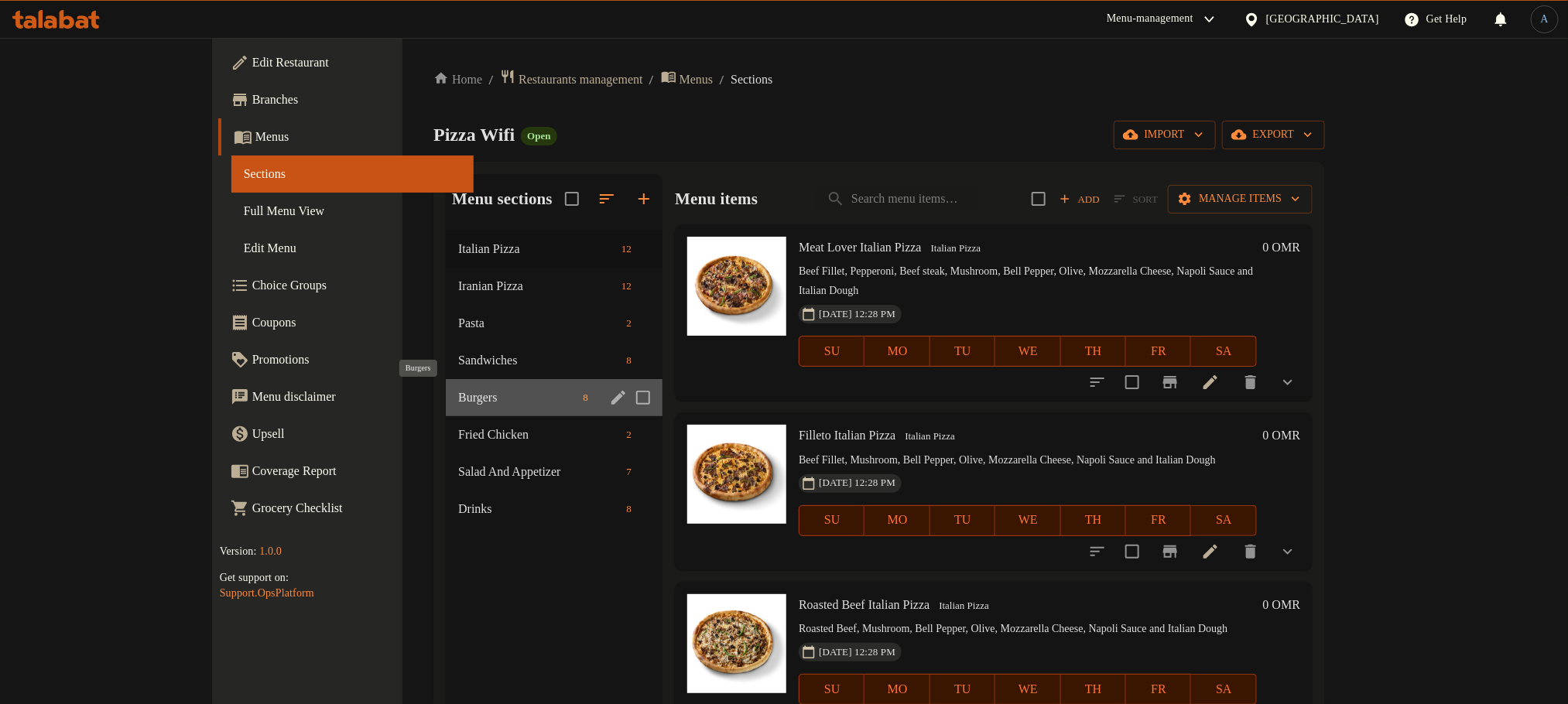
click at [458, 401] on span "Burgers" at bounding box center [517, 397] width 119 height 18
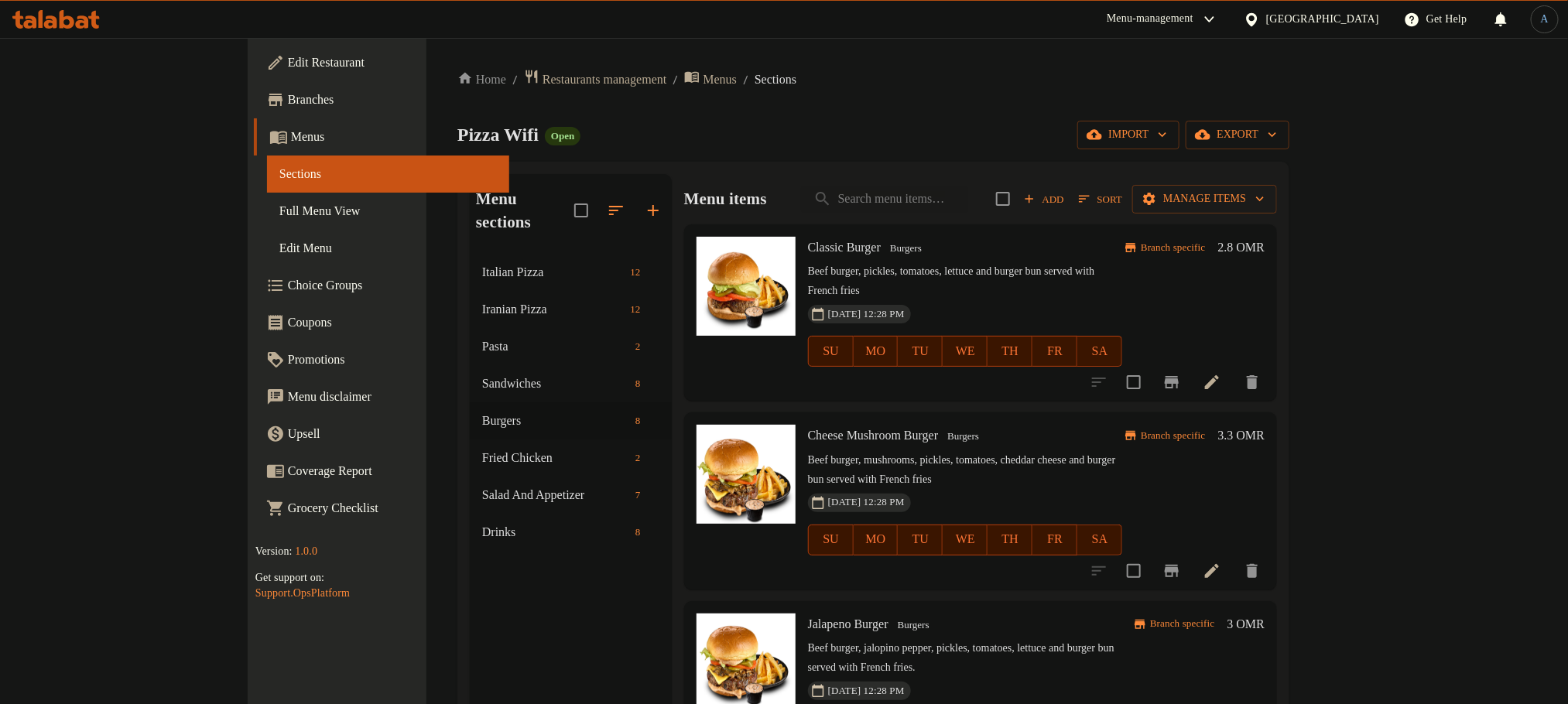
click at [1178, 376] on icon "Branch-specific-item" at bounding box center [1171, 382] width 14 height 12
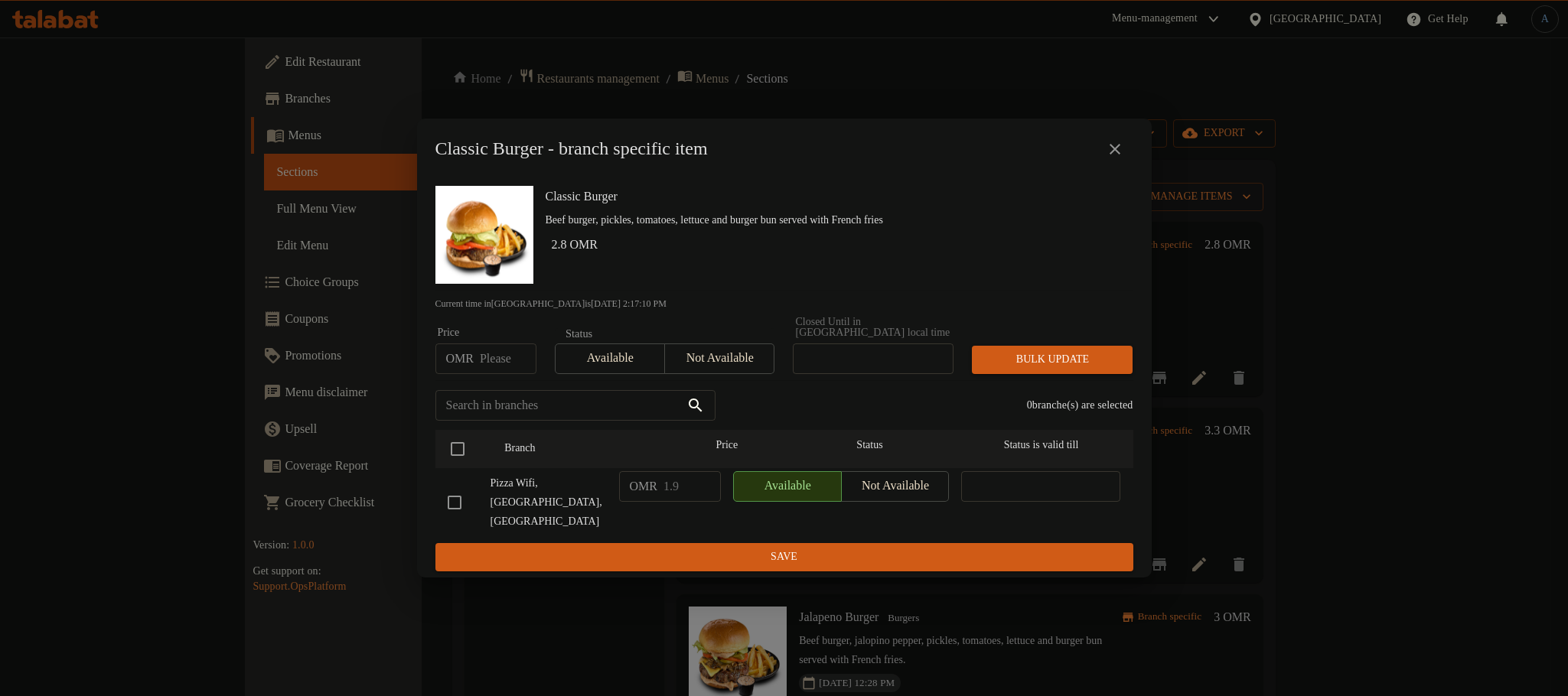
click at [852, 207] on h6 "Classic Burger" at bounding box center [833, 197] width 575 height 22
click at [1116, 158] on icon "close" at bounding box center [1115, 149] width 18 height 18
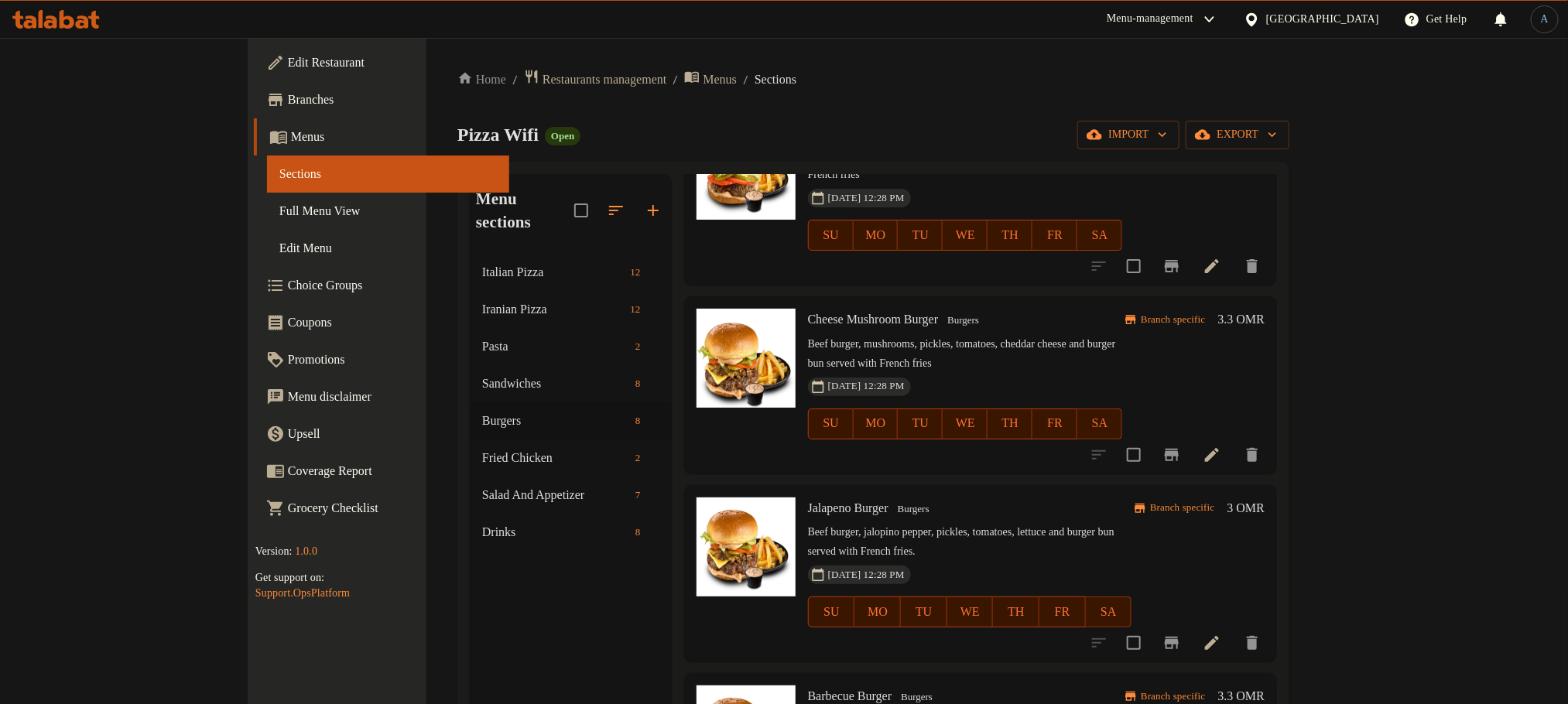
scroll to position [232, 0]
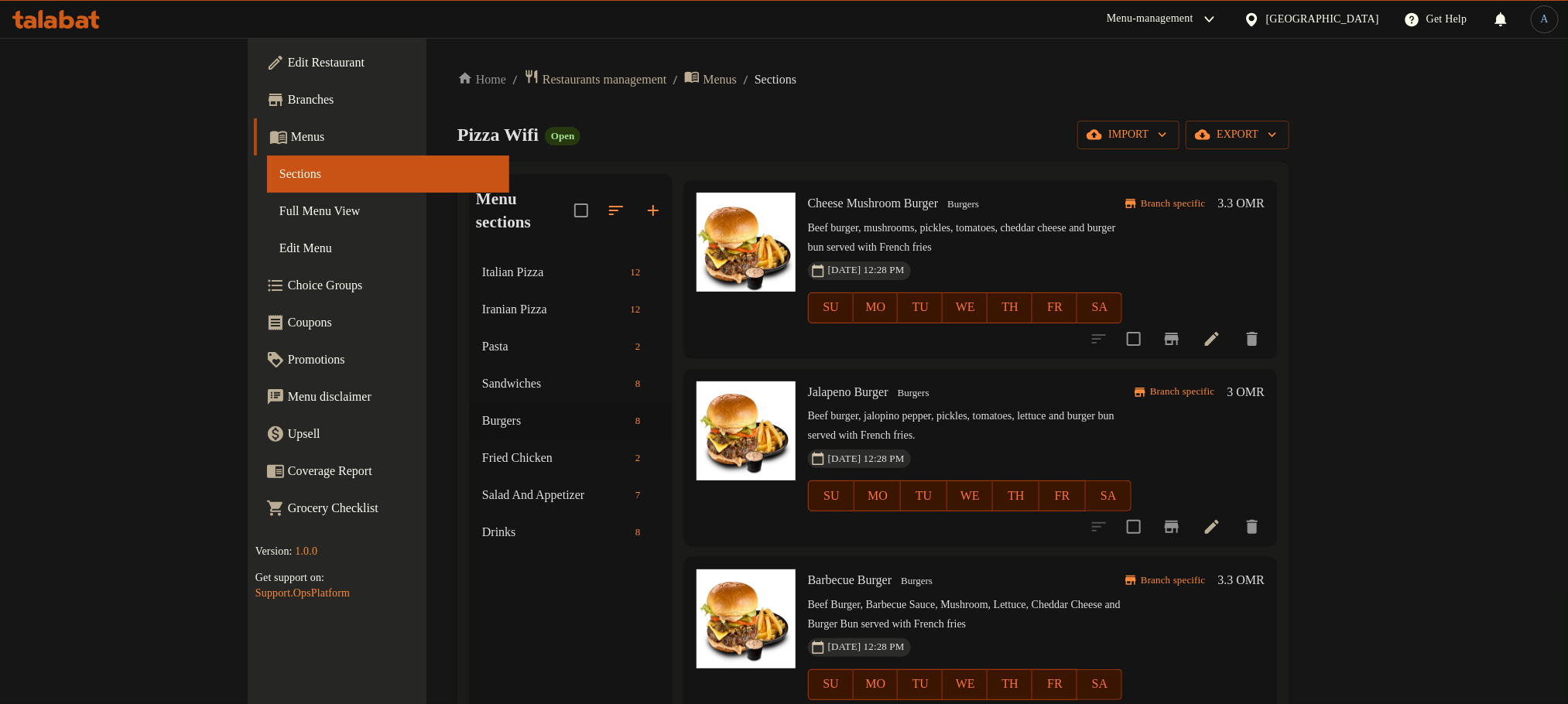
click at [1178, 333] on icon "Branch-specific-item" at bounding box center [1171, 339] width 14 height 12
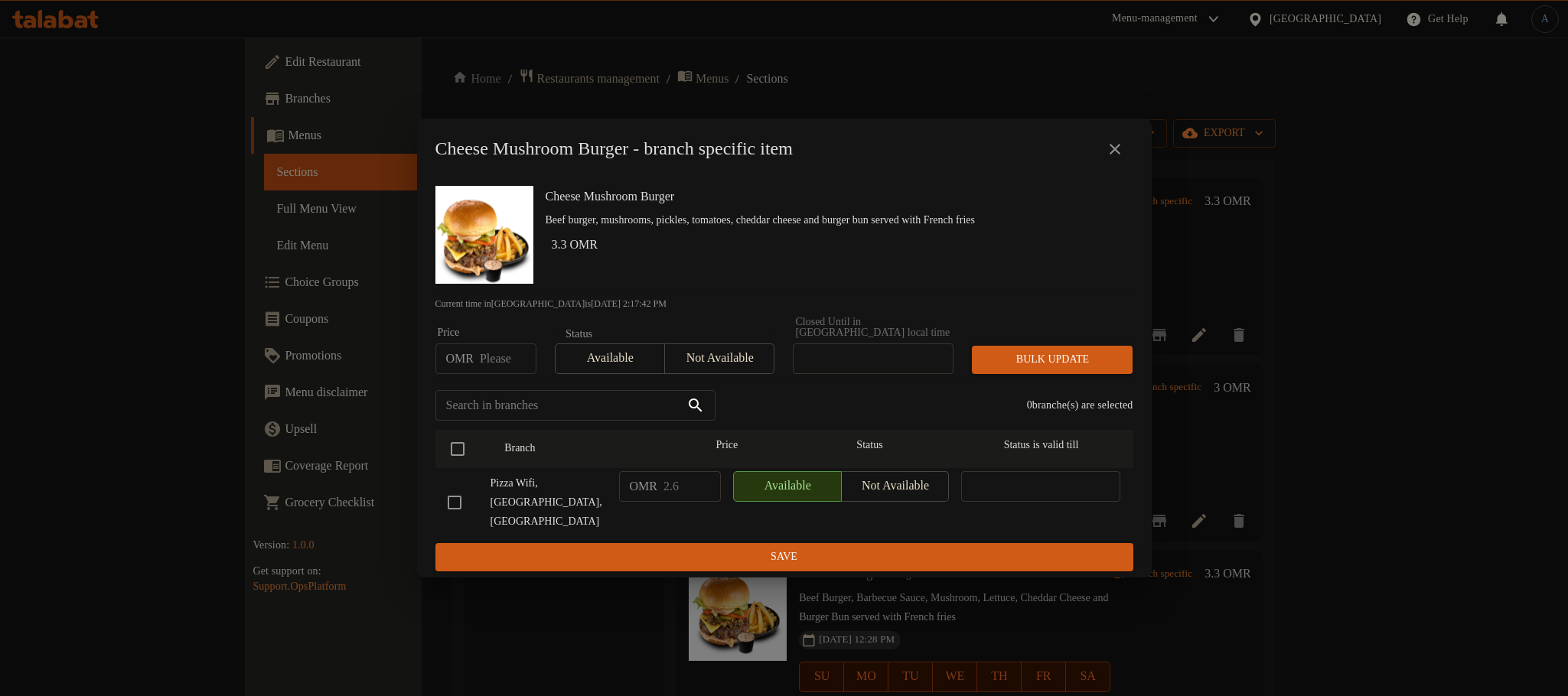
click at [1120, 158] on icon "close" at bounding box center [1115, 149] width 18 height 18
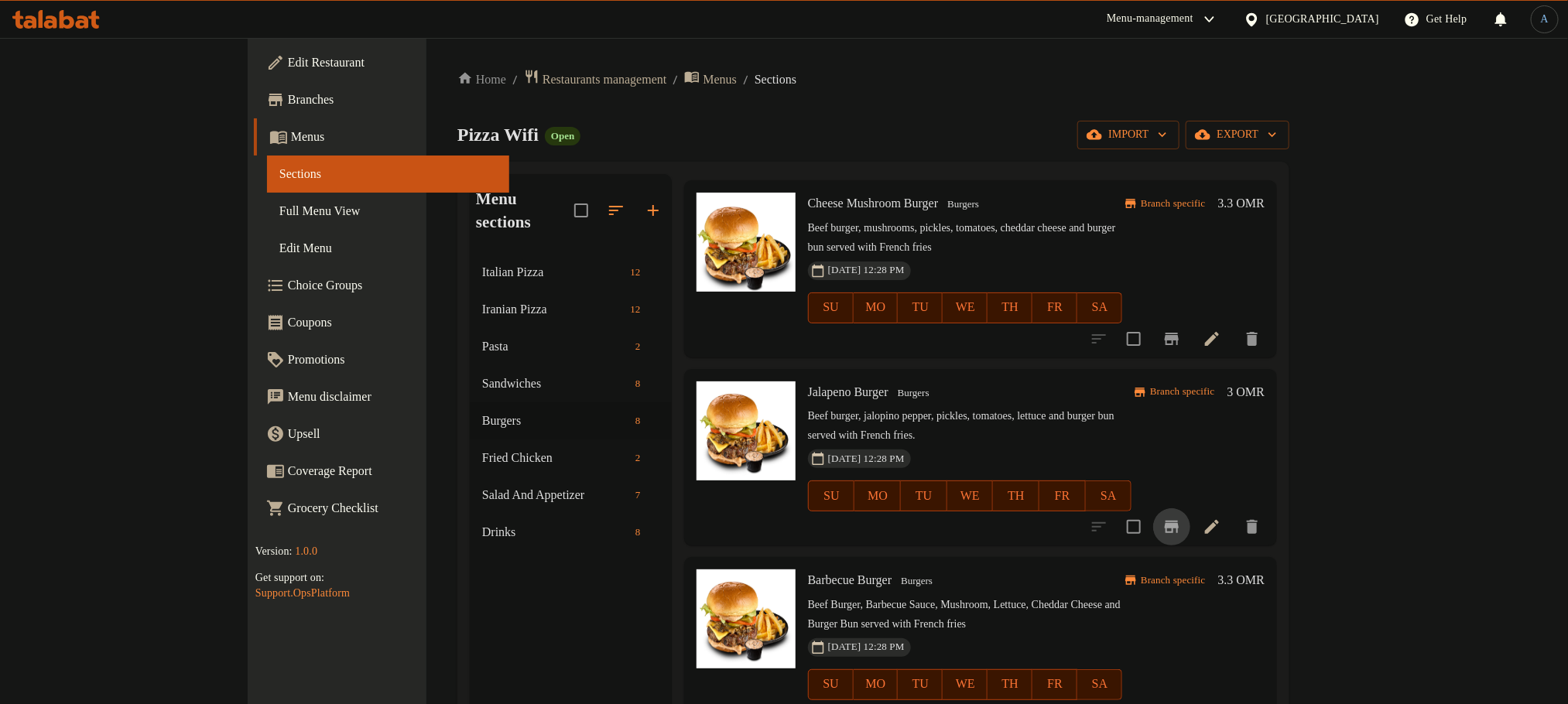
click at [1178, 521] on icon "Branch-specific-item" at bounding box center [1171, 527] width 14 height 12
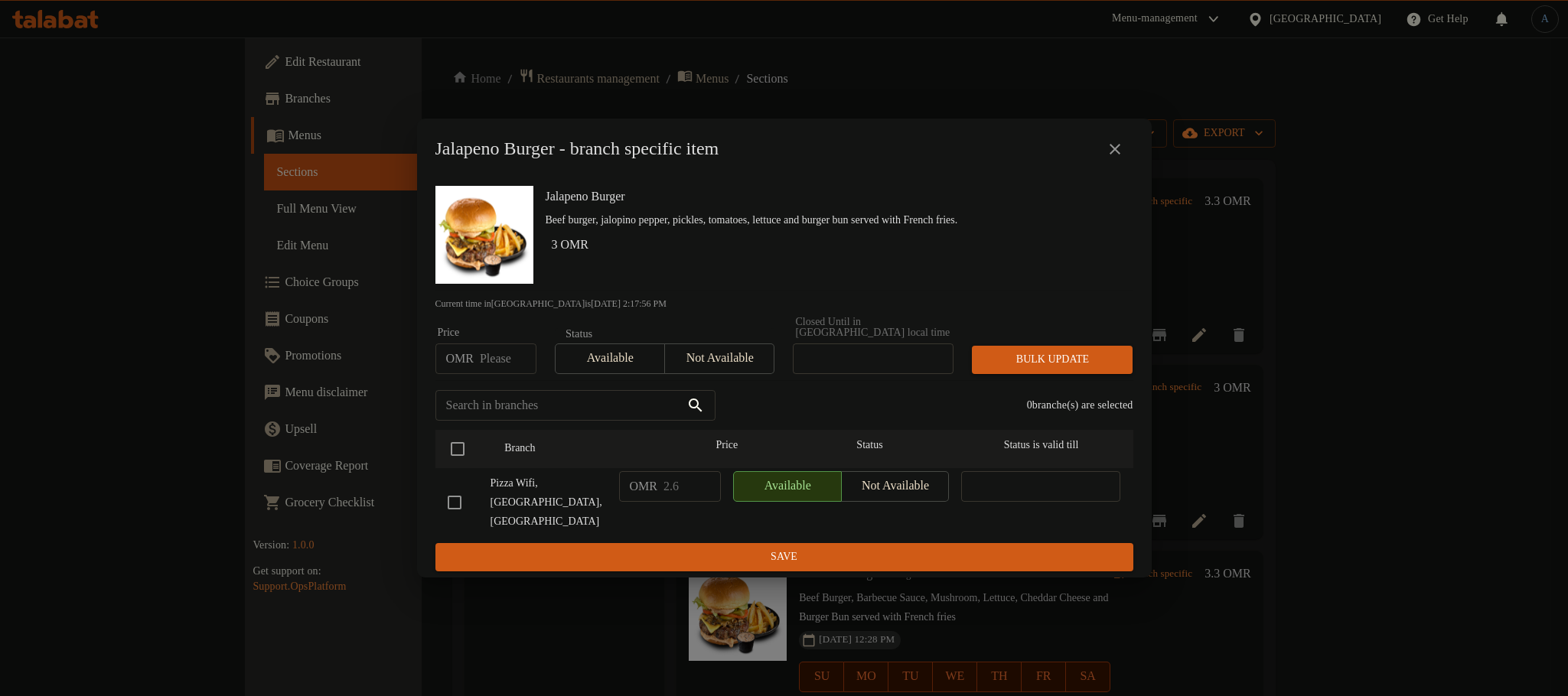
click at [1111, 158] on icon "close" at bounding box center [1115, 149] width 18 height 18
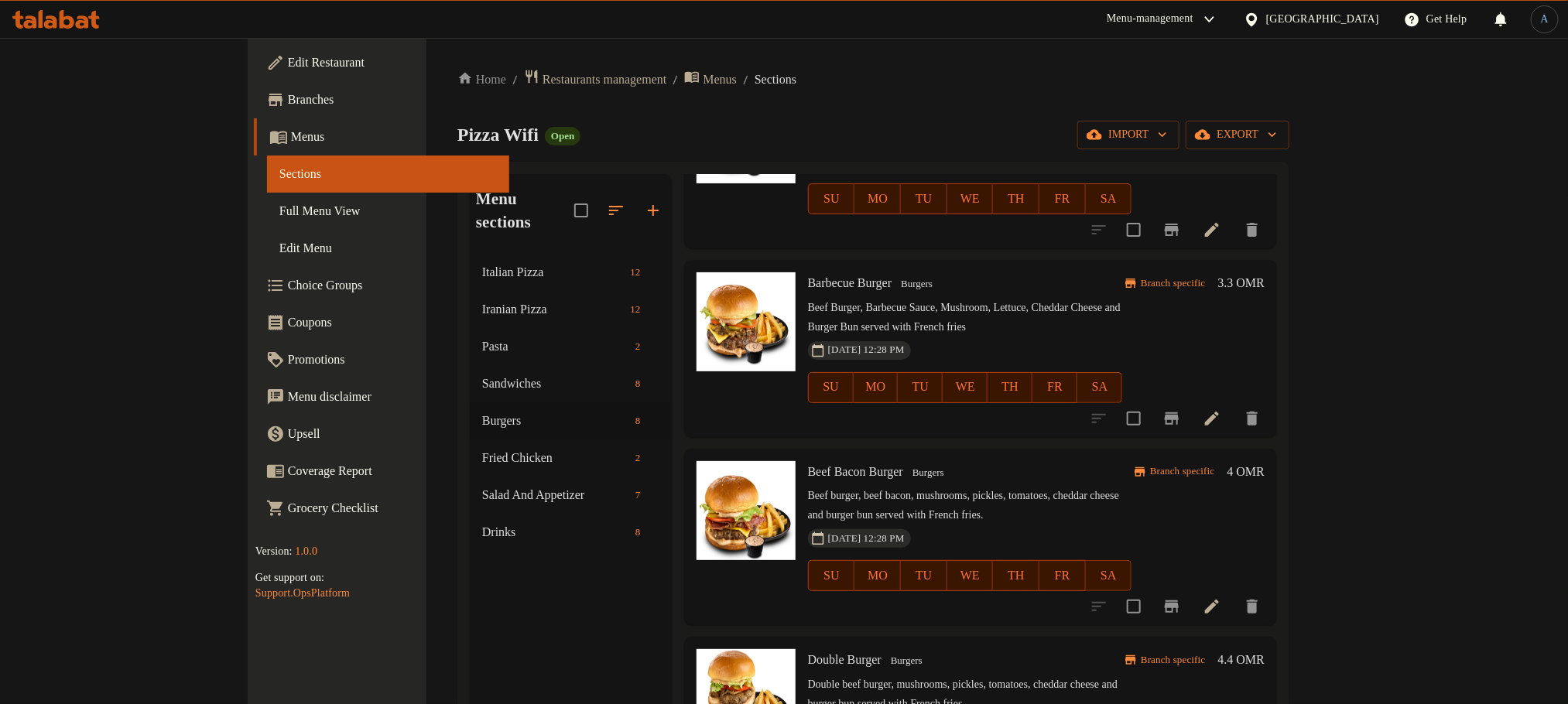
scroll to position [580, 0]
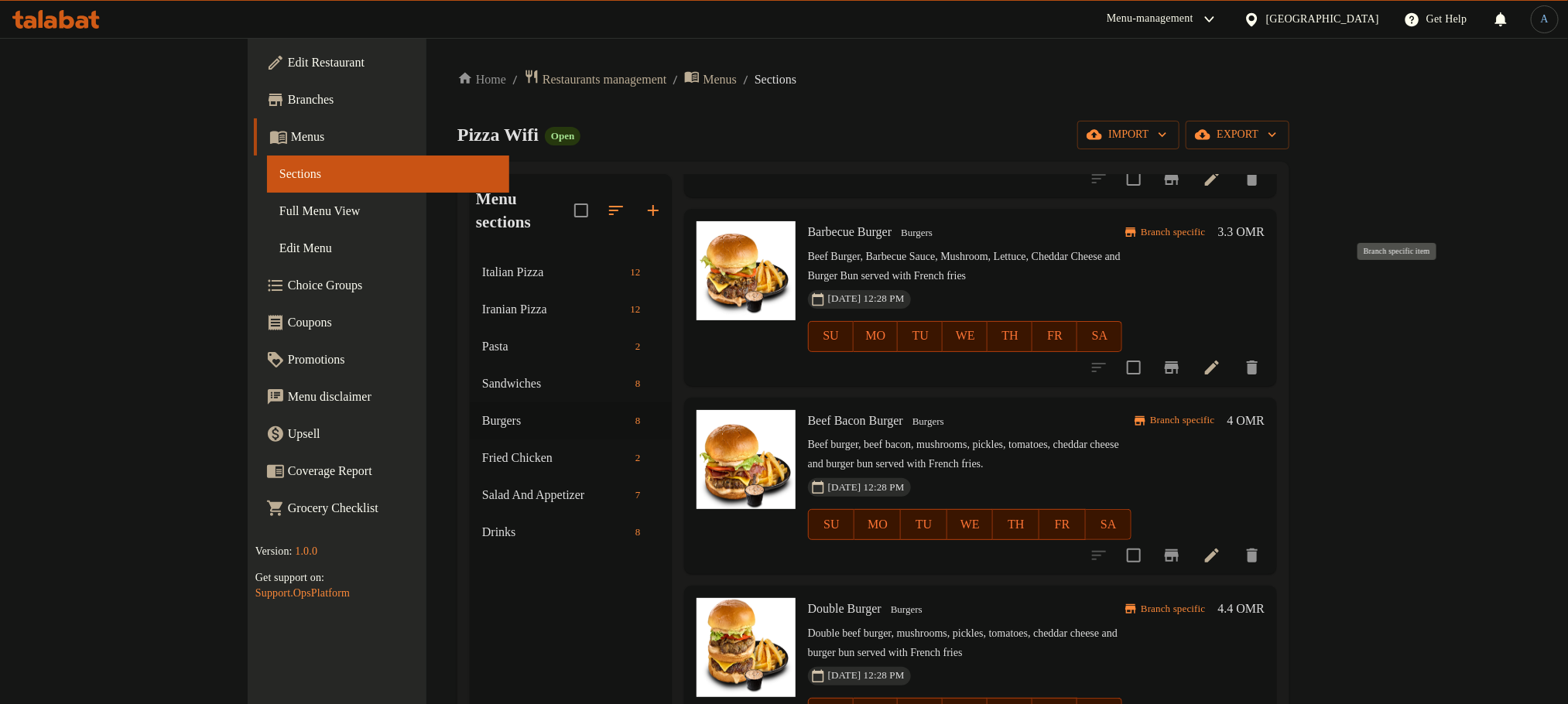
click at [1181, 358] on icon "Branch-specific-item" at bounding box center [1171, 367] width 18 height 18
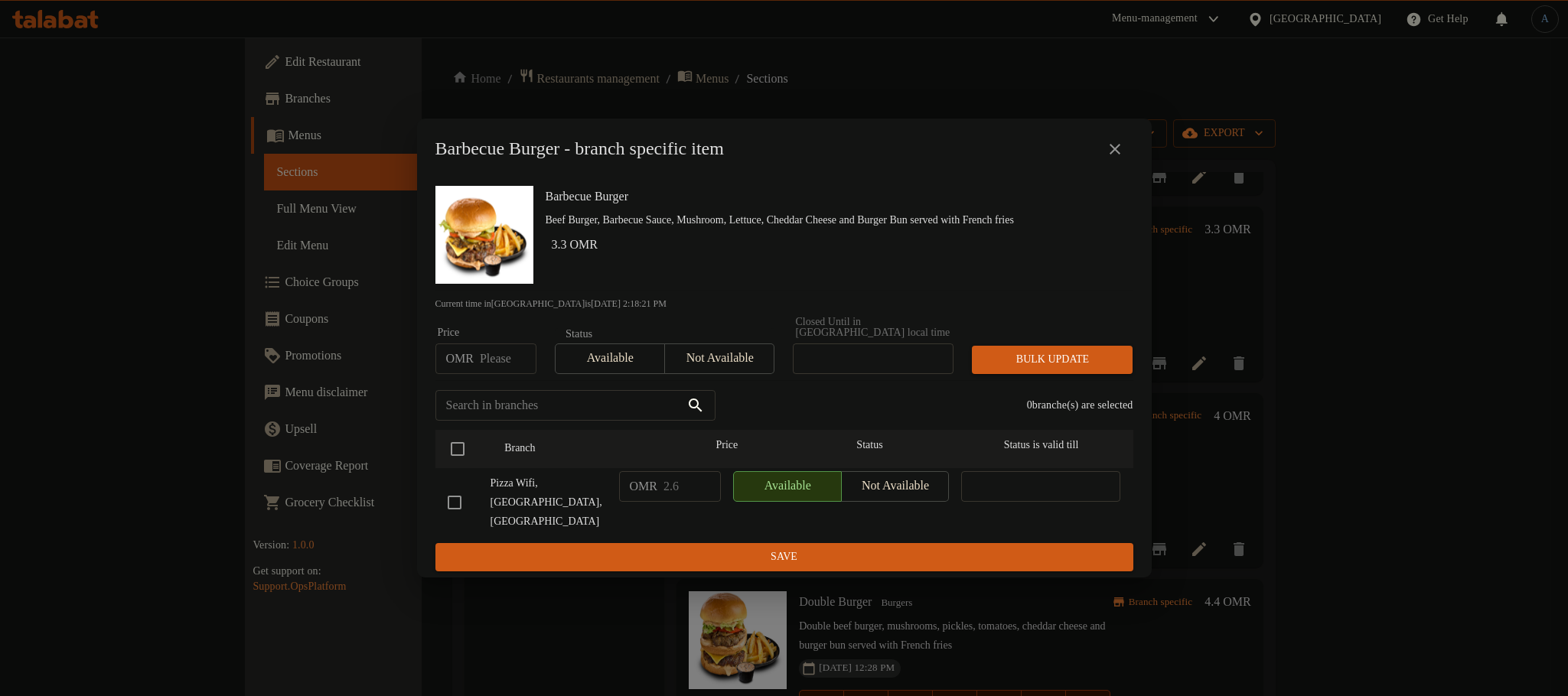
click at [1119, 157] on icon "close" at bounding box center [1115, 149] width 18 height 18
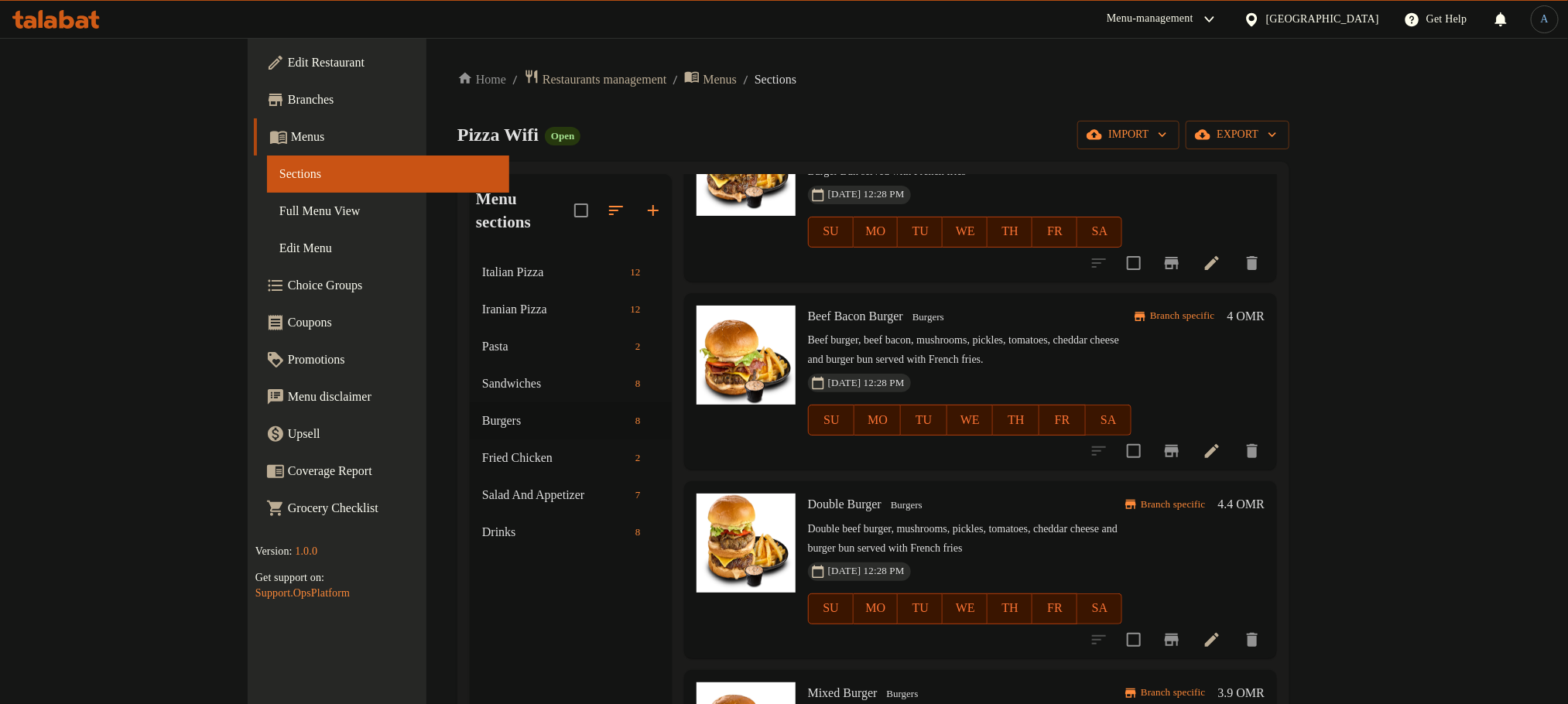
scroll to position [686, 0]
click at [1178, 444] on icon "Branch-specific-item" at bounding box center [1171, 451] width 14 height 12
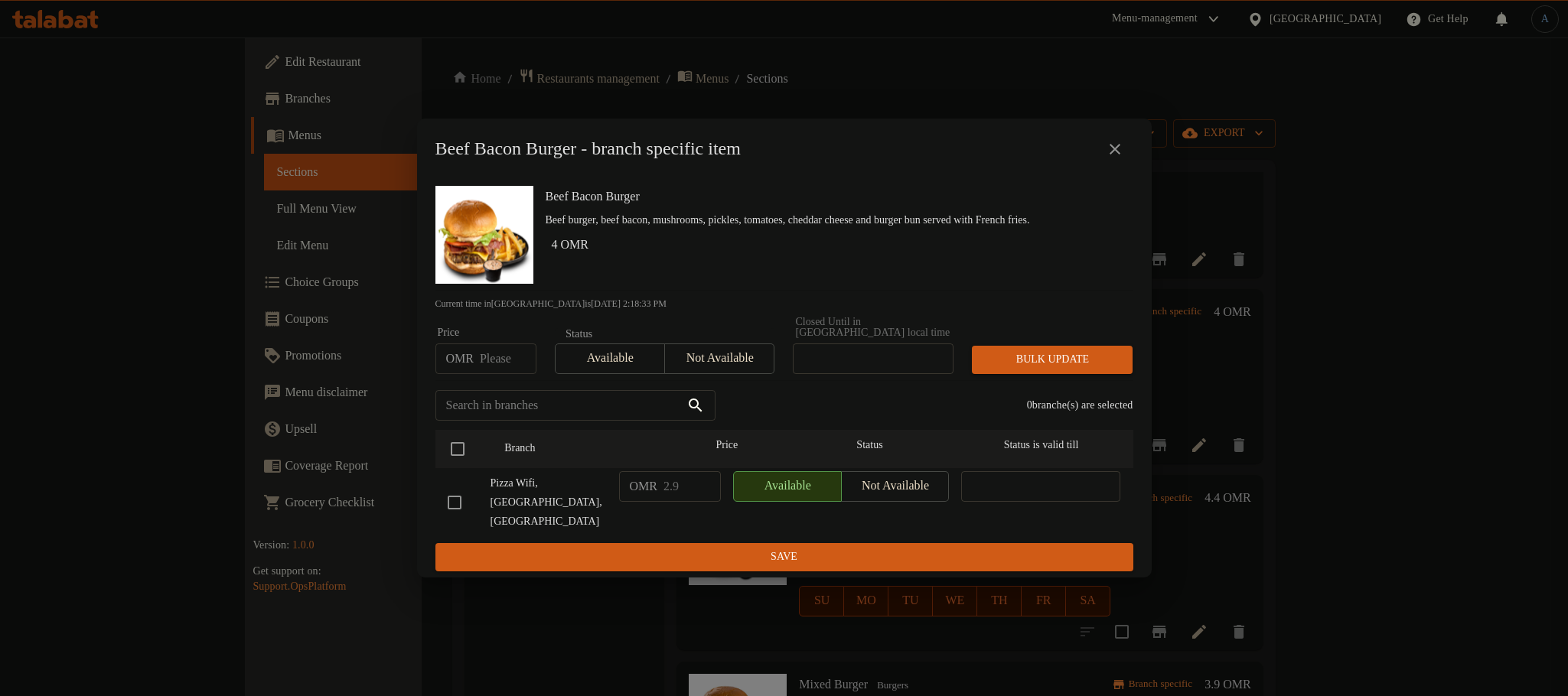
click at [1109, 158] on icon "close" at bounding box center [1115, 149] width 18 height 18
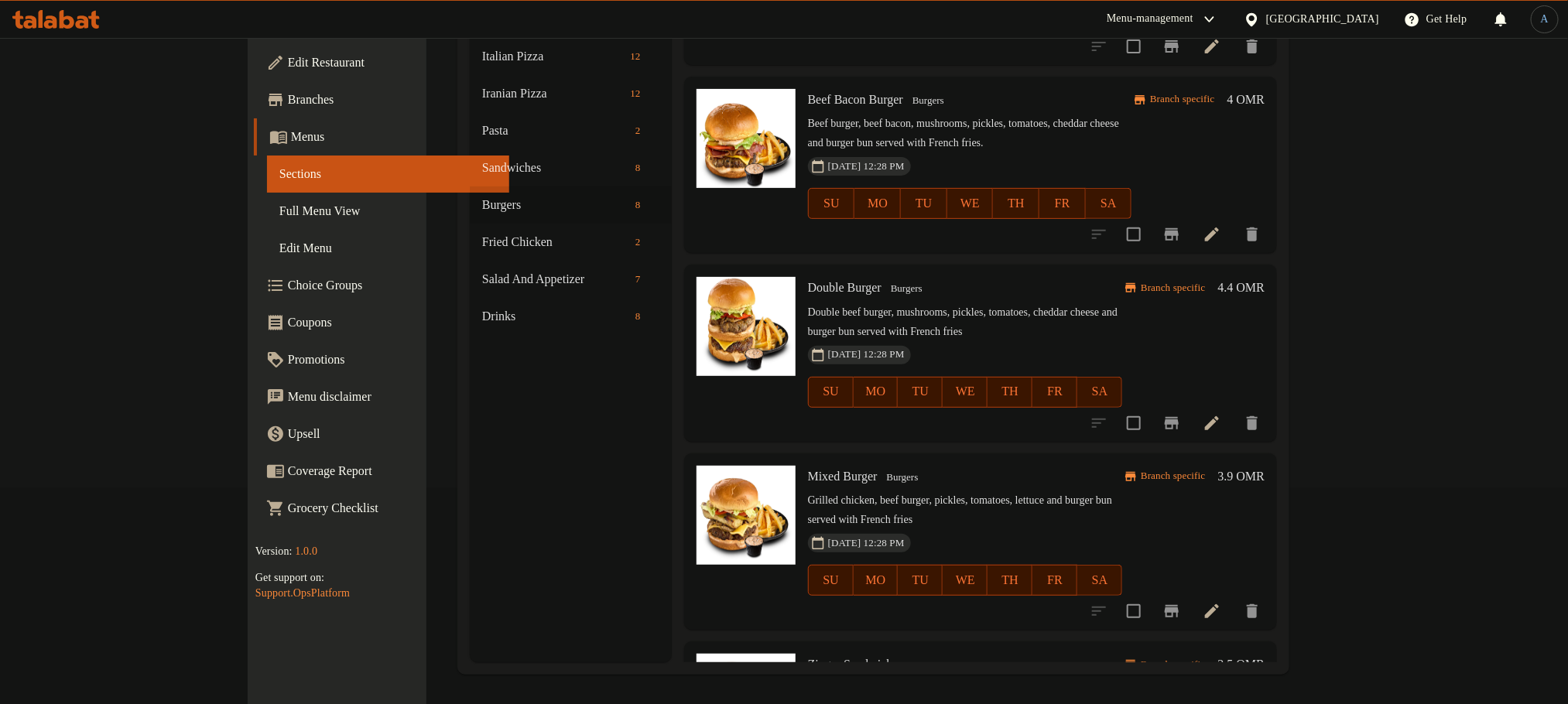
scroll to position [216, 0]
click at [1181, 414] on icon "Branch-specific-item" at bounding box center [1171, 422] width 18 height 18
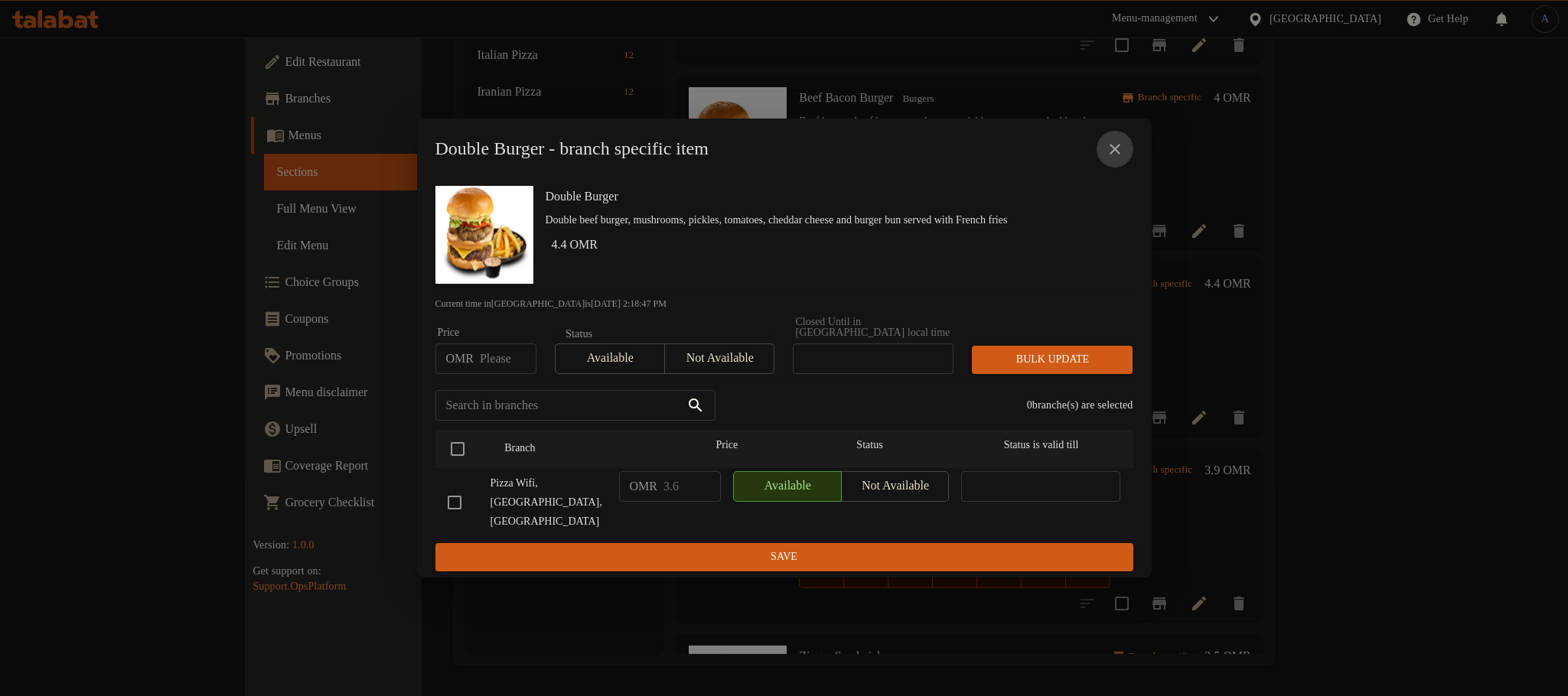
click at [1118, 158] on icon "close" at bounding box center [1115, 149] width 18 height 18
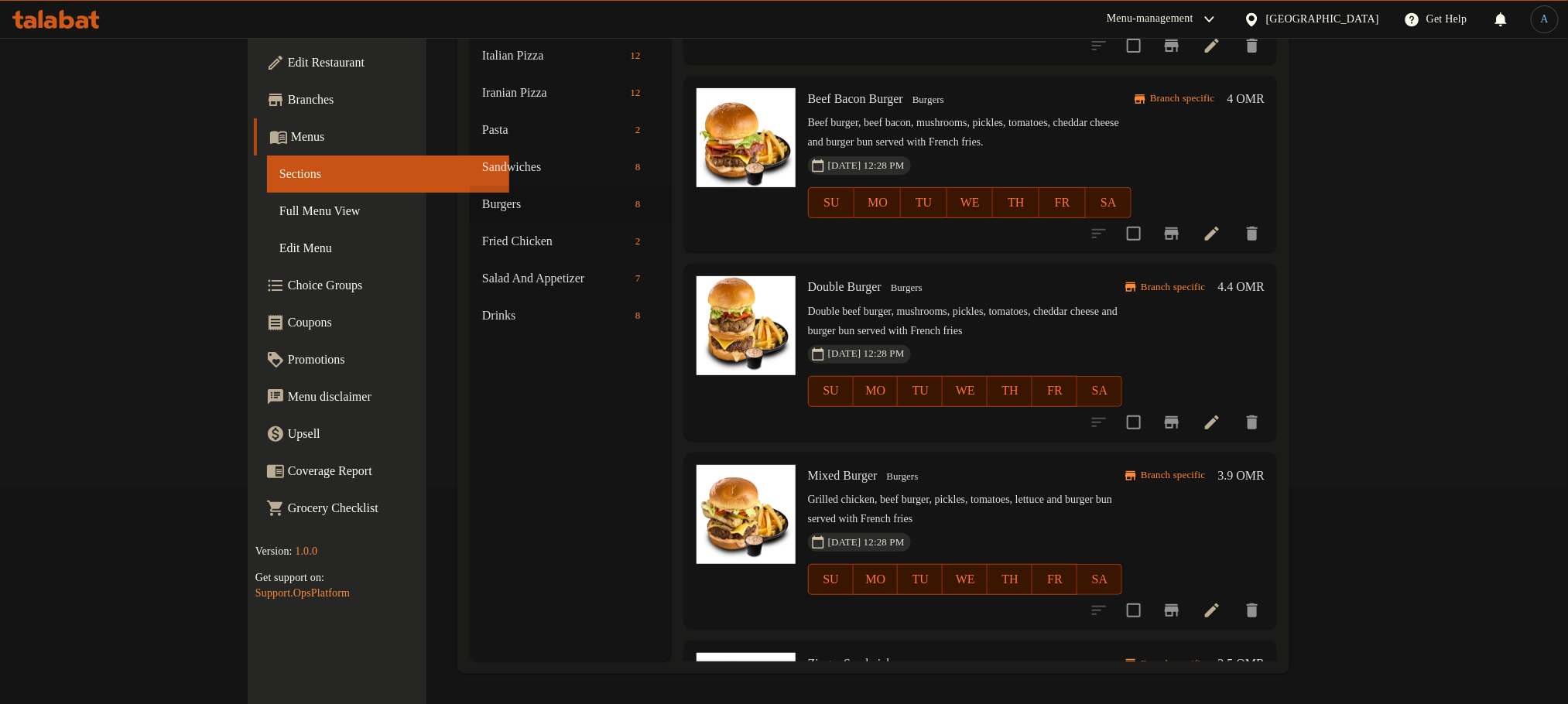
click at [1181, 601] on icon "Branch-specific-item" at bounding box center [1171, 610] width 18 height 18
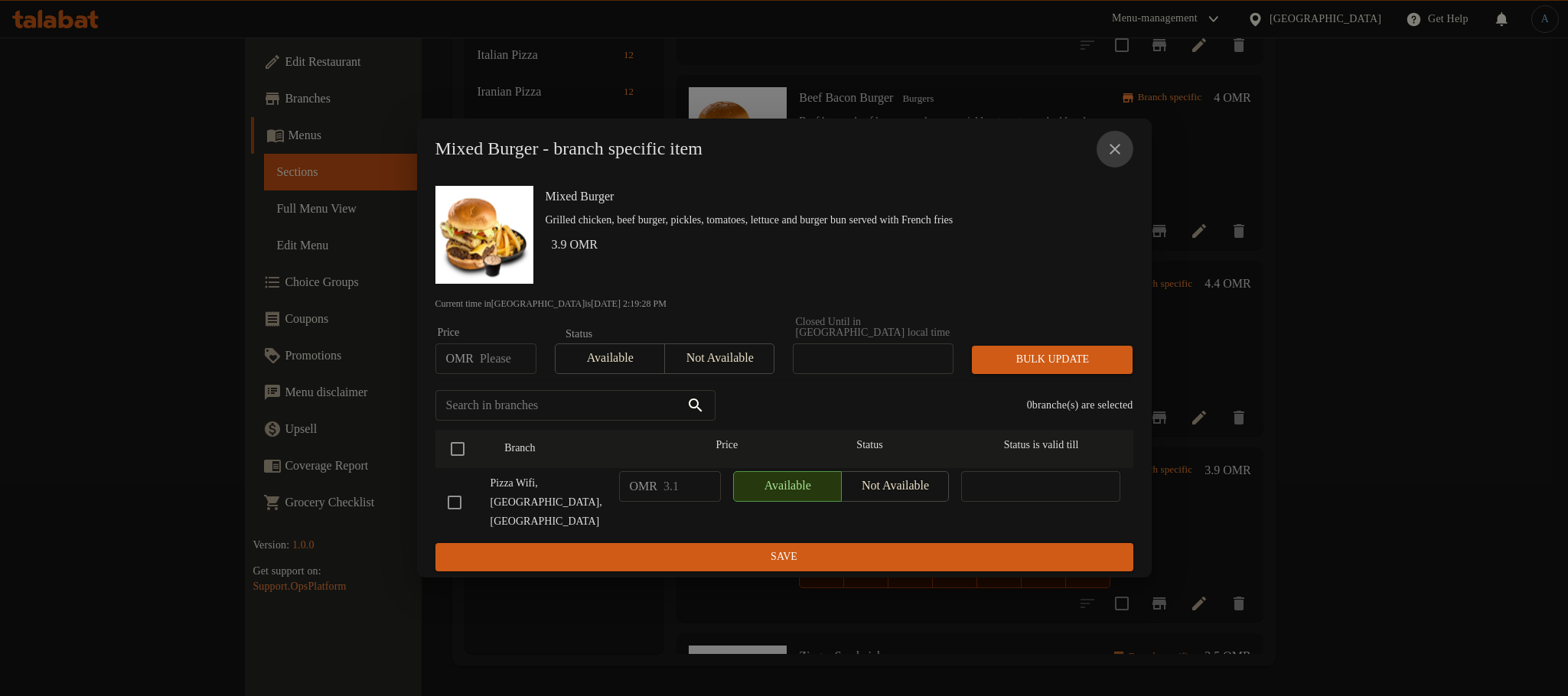
click at [1112, 158] on icon "close" at bounding box center [1115, 149] width 18 height 18
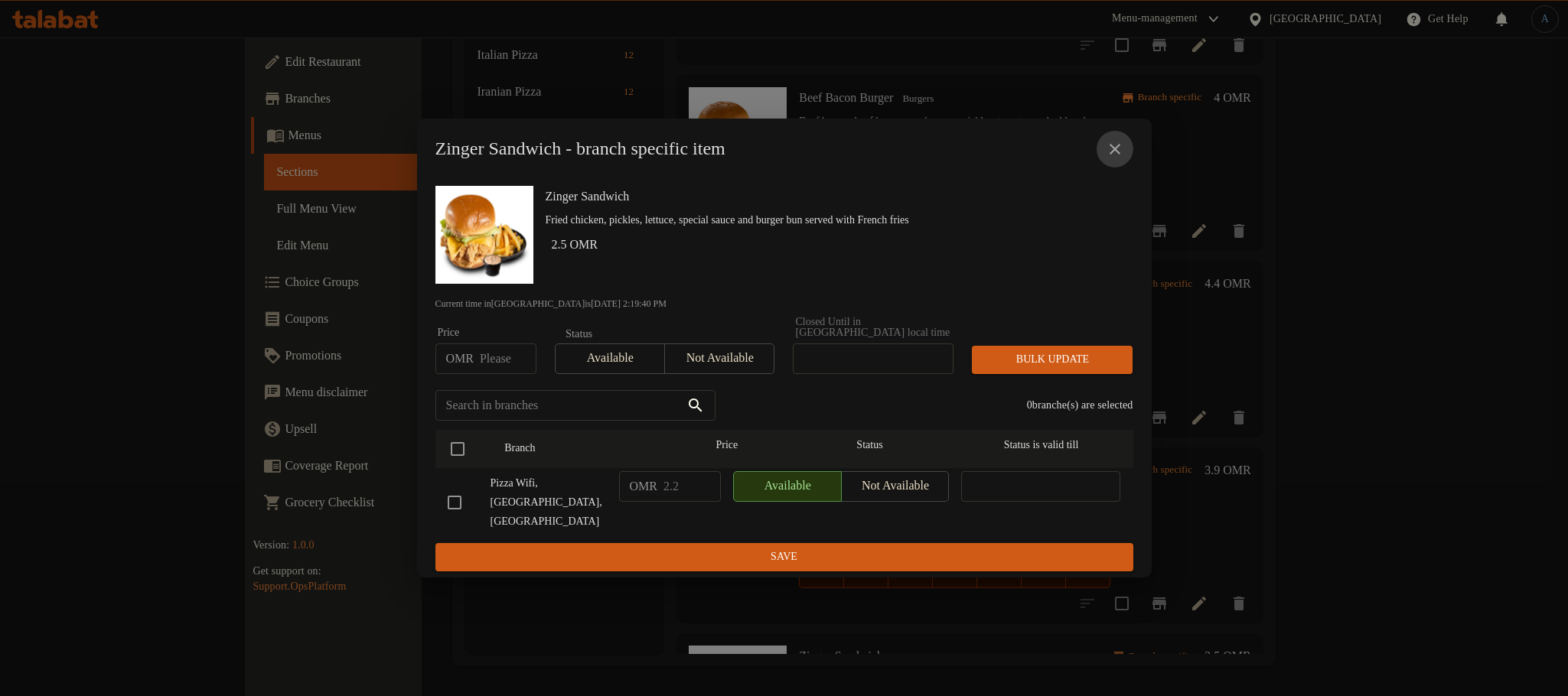
click at [1109, 158] on icon "close" at bounding box center [1115, 149] width 18 height 18
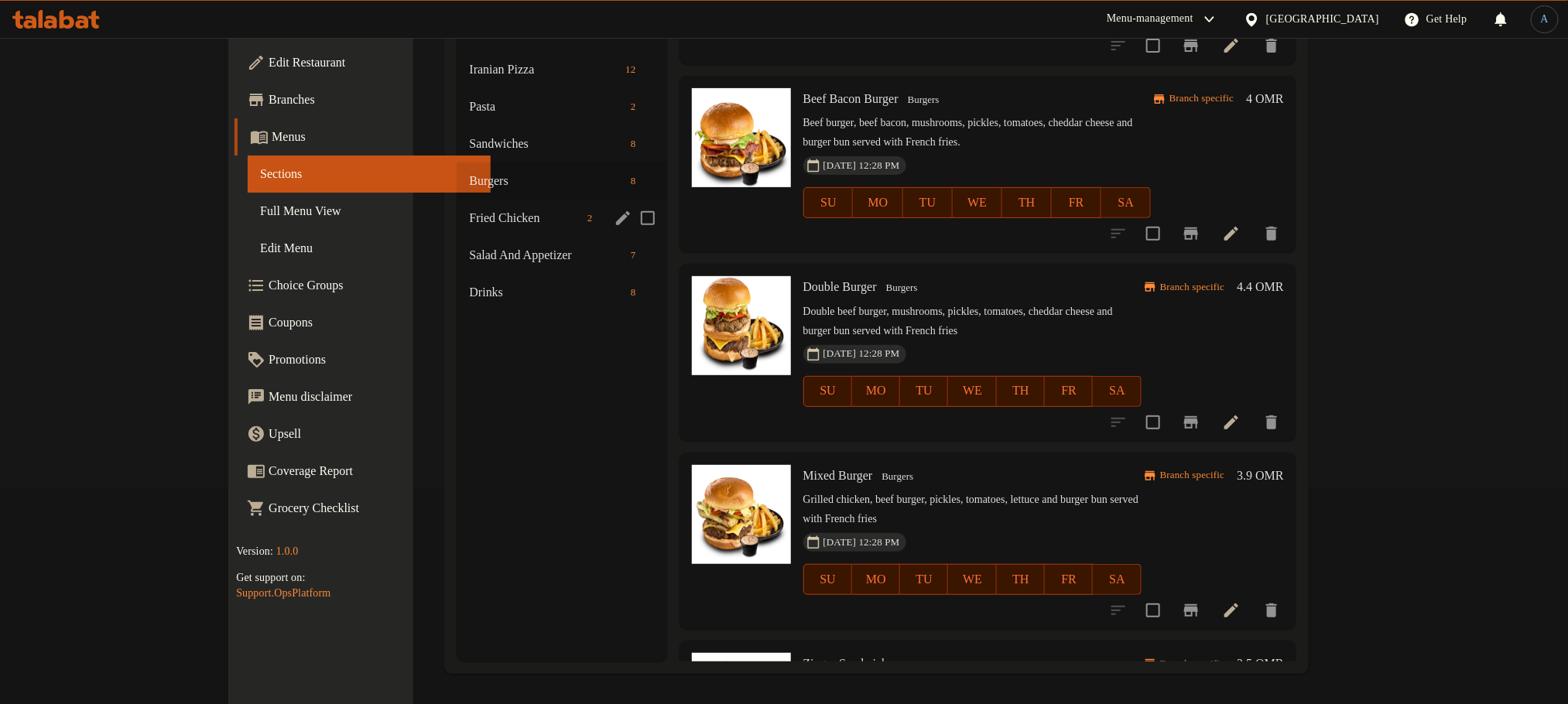
click at [457, 205] on div "Fried Chicken 2" at bounding box center [561, 218] width 209 height 37
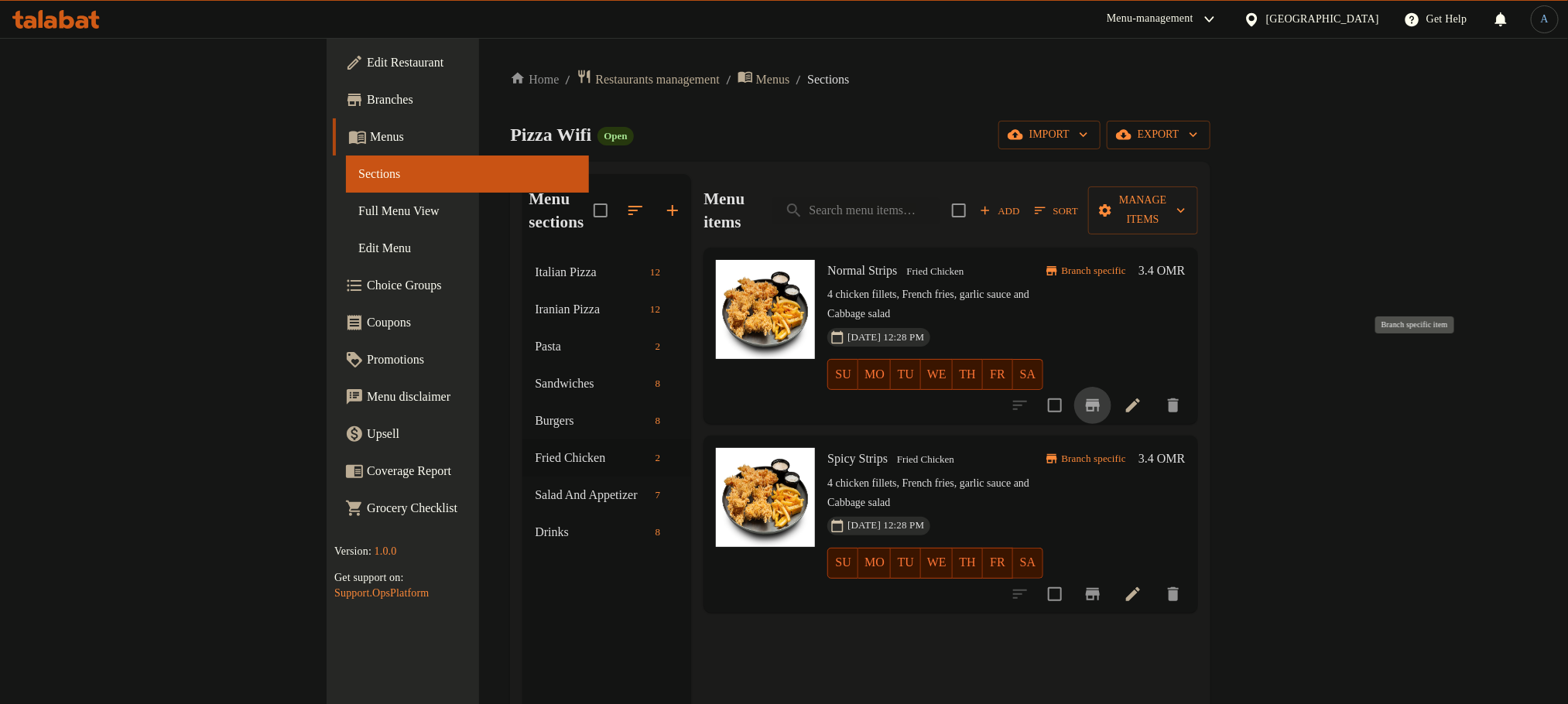
click at [1100, 400] on icon "Branch-specific-item" at bounding box center [1093, 406] width 14 height 12
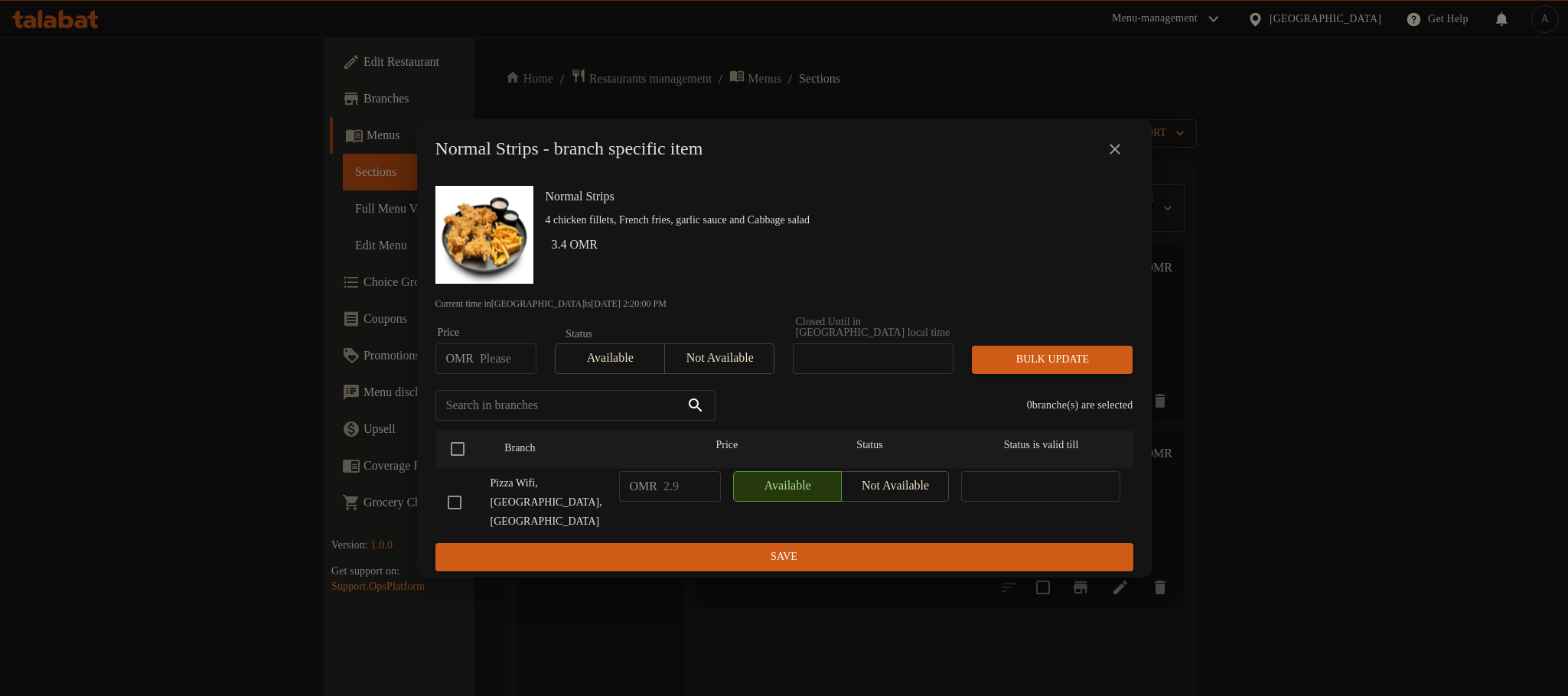
click at [1114, 158] on icon "close" at bounding box center [1115, 149] width 18 height 18
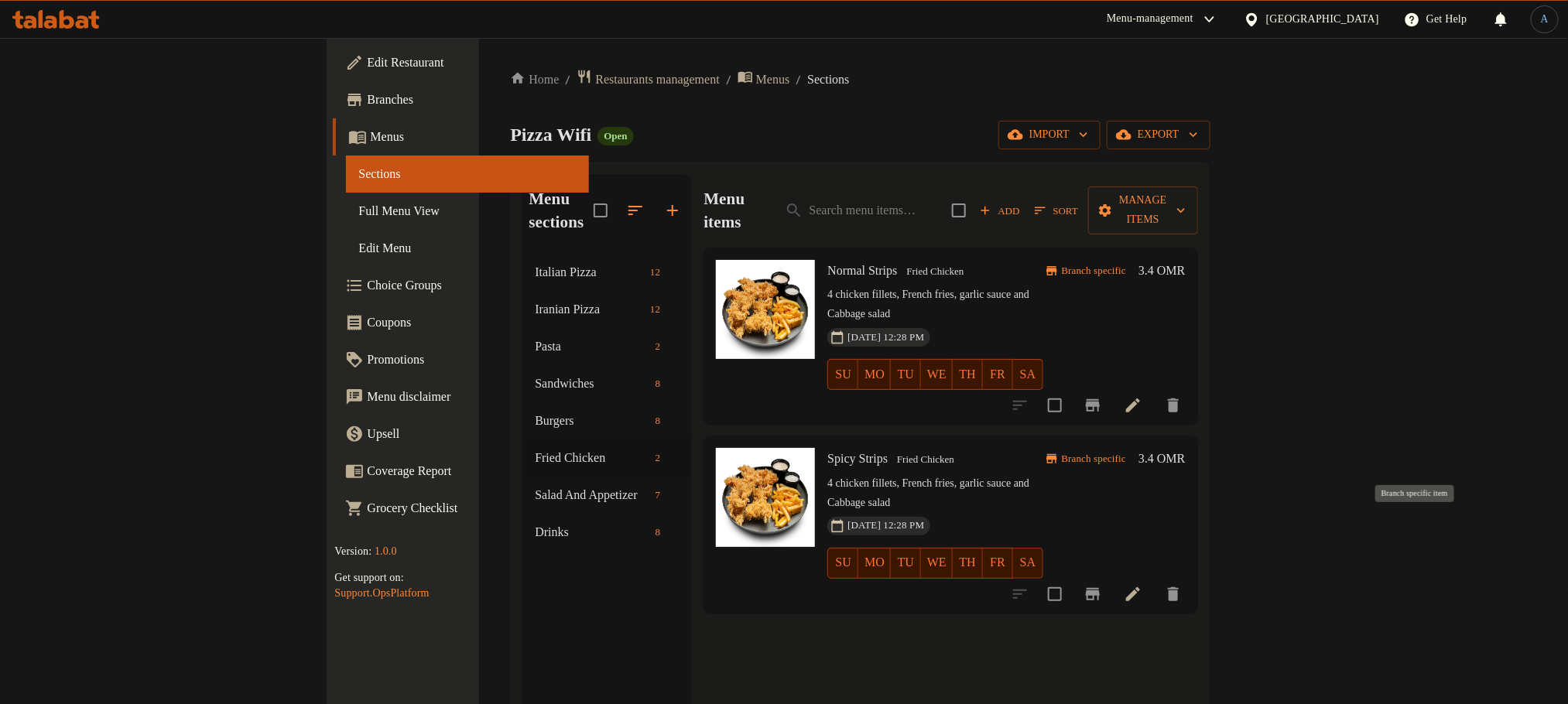
click at [1102, 585] on icon "Branch-specific-item" at bounding box center [1092, 594] width 18 height 18
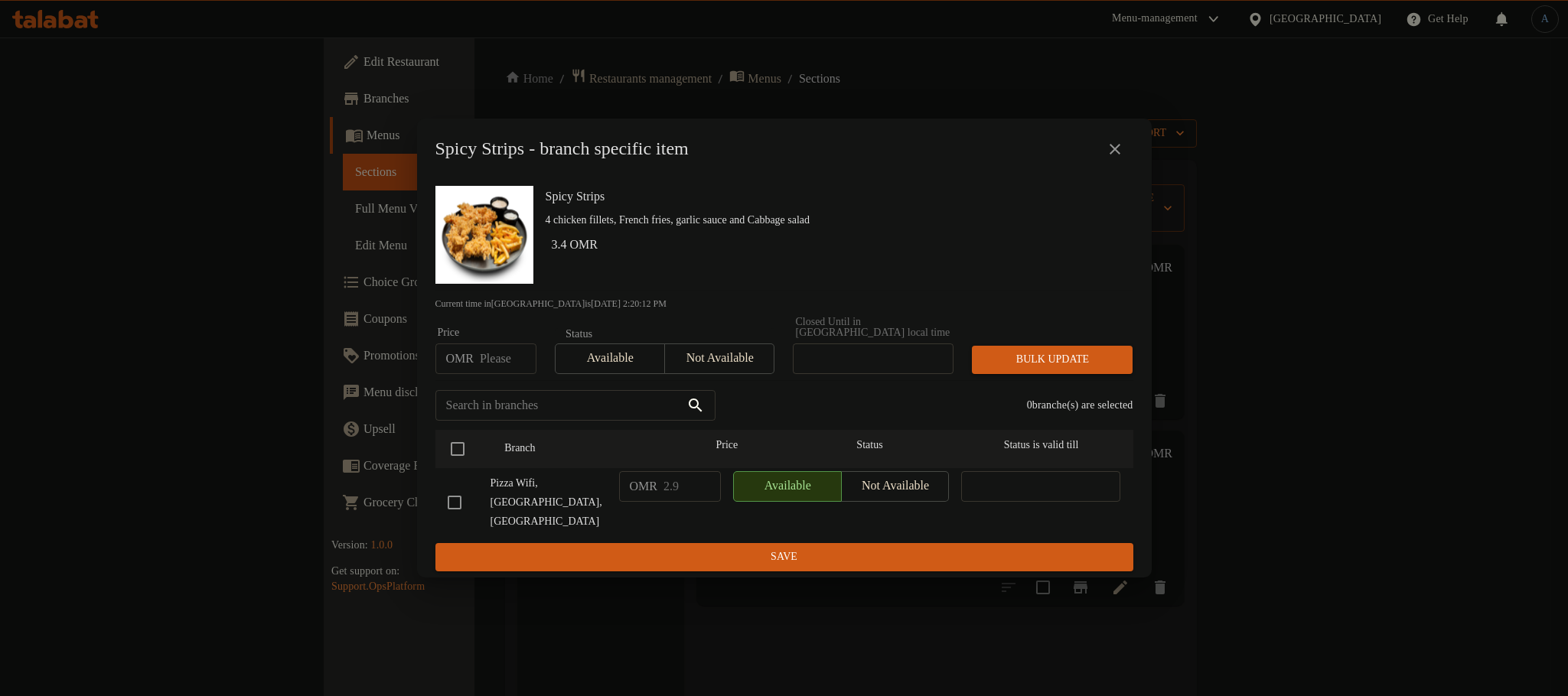
click at [1114, 158] on icon "close" at bounding box center [1115, 149] width 18 height 18
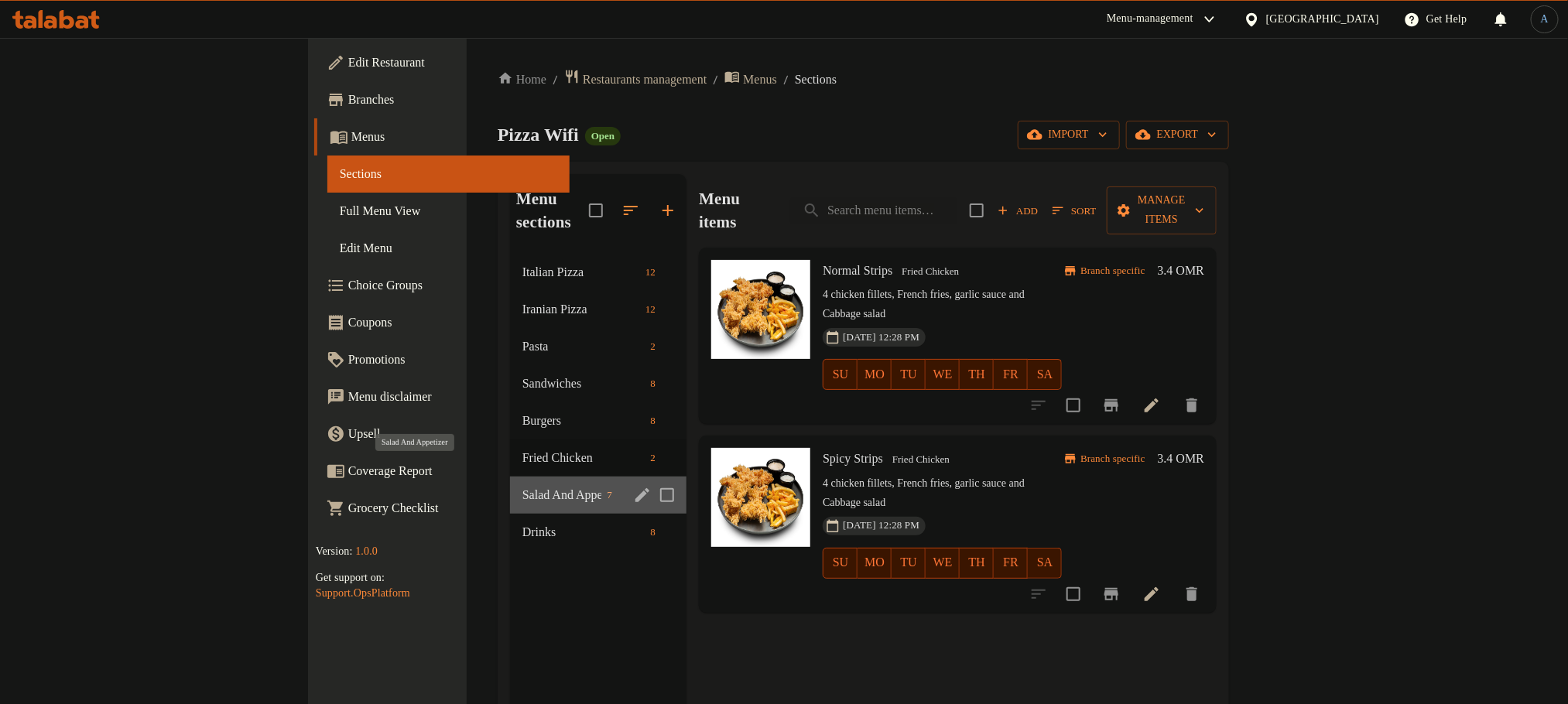
click at [523, 486] on span "Salad And Appetizer" at bounding box center [562, 495] width 79 height 18
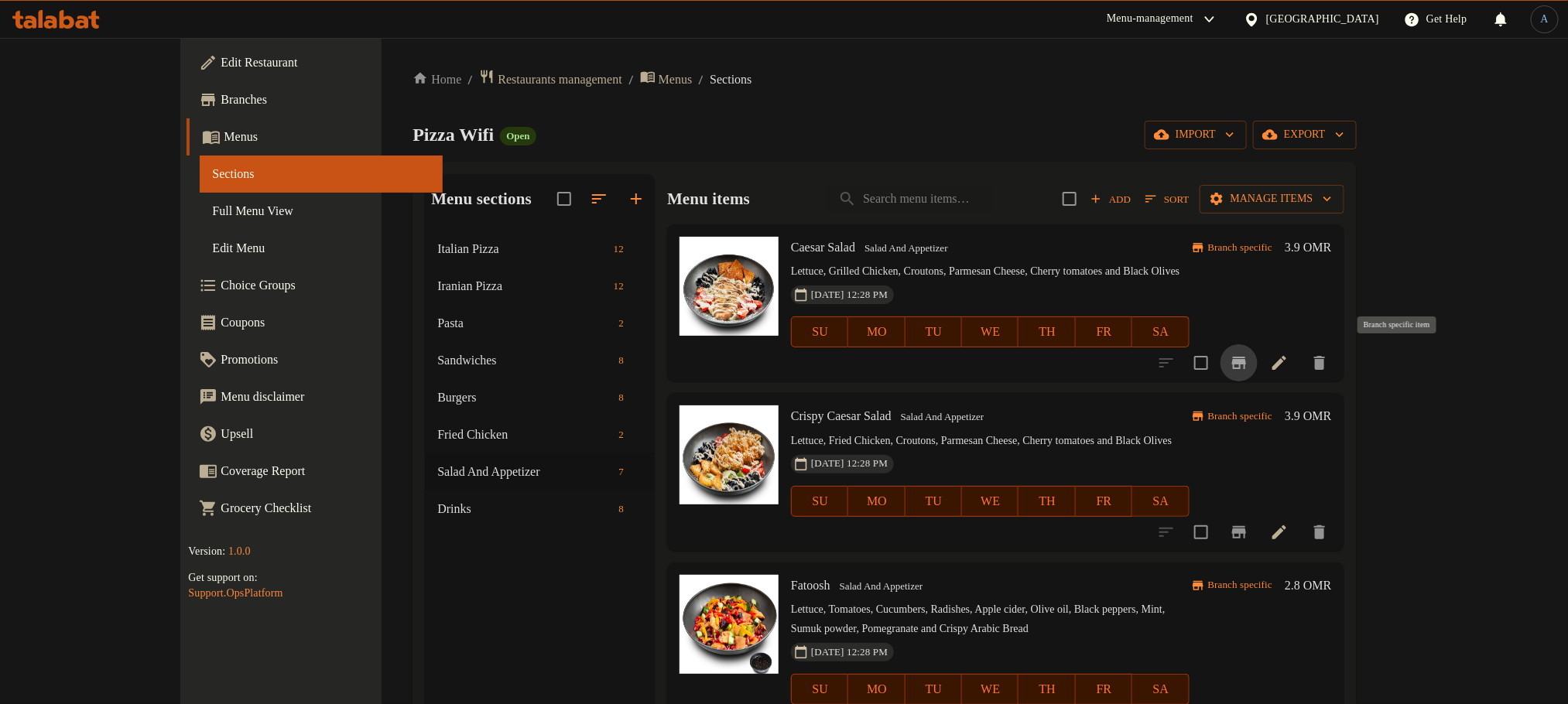
click at [1246, 363] on icon "Branch-specific-item" at bounding box center [1239, 363] width 14 height 12
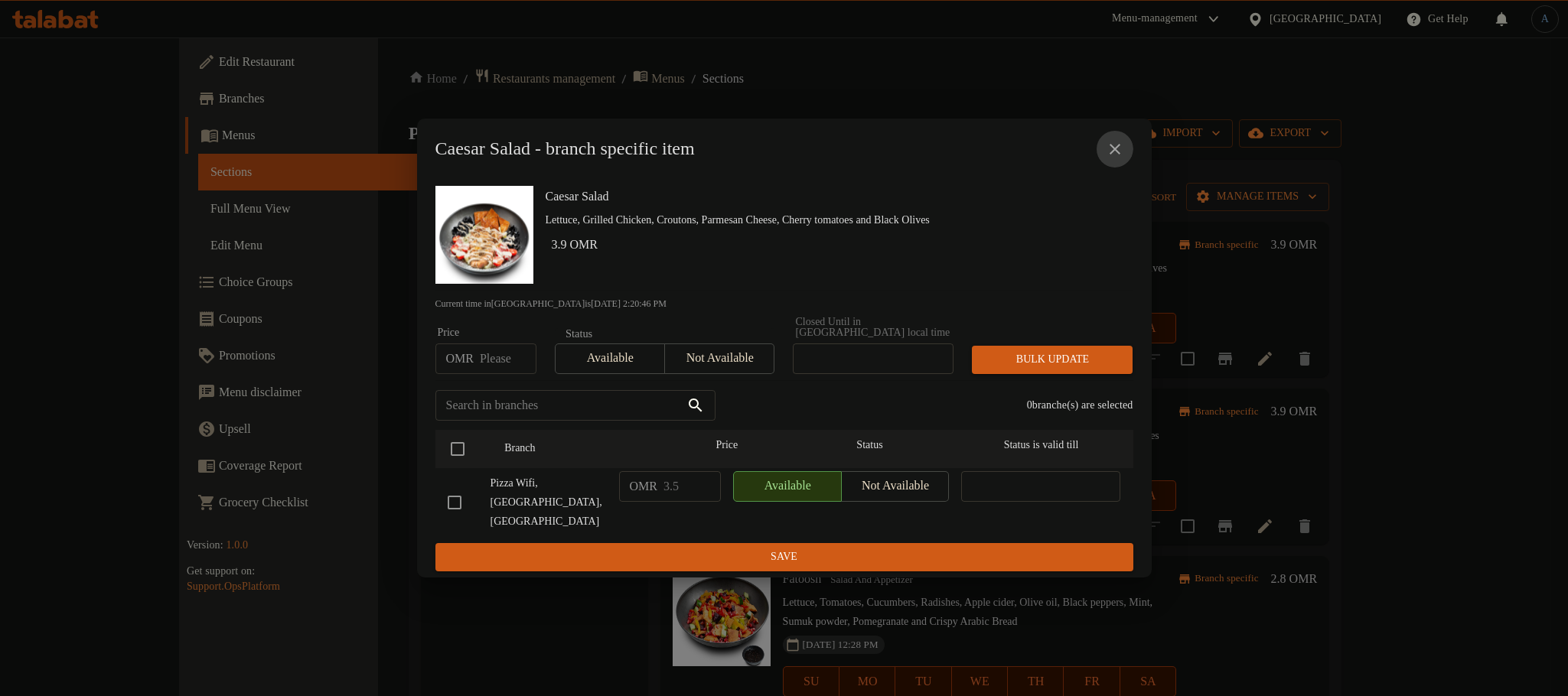
click at [1114, 155] on icon "close" at bounding box center [1115, 149] width 10 height 10
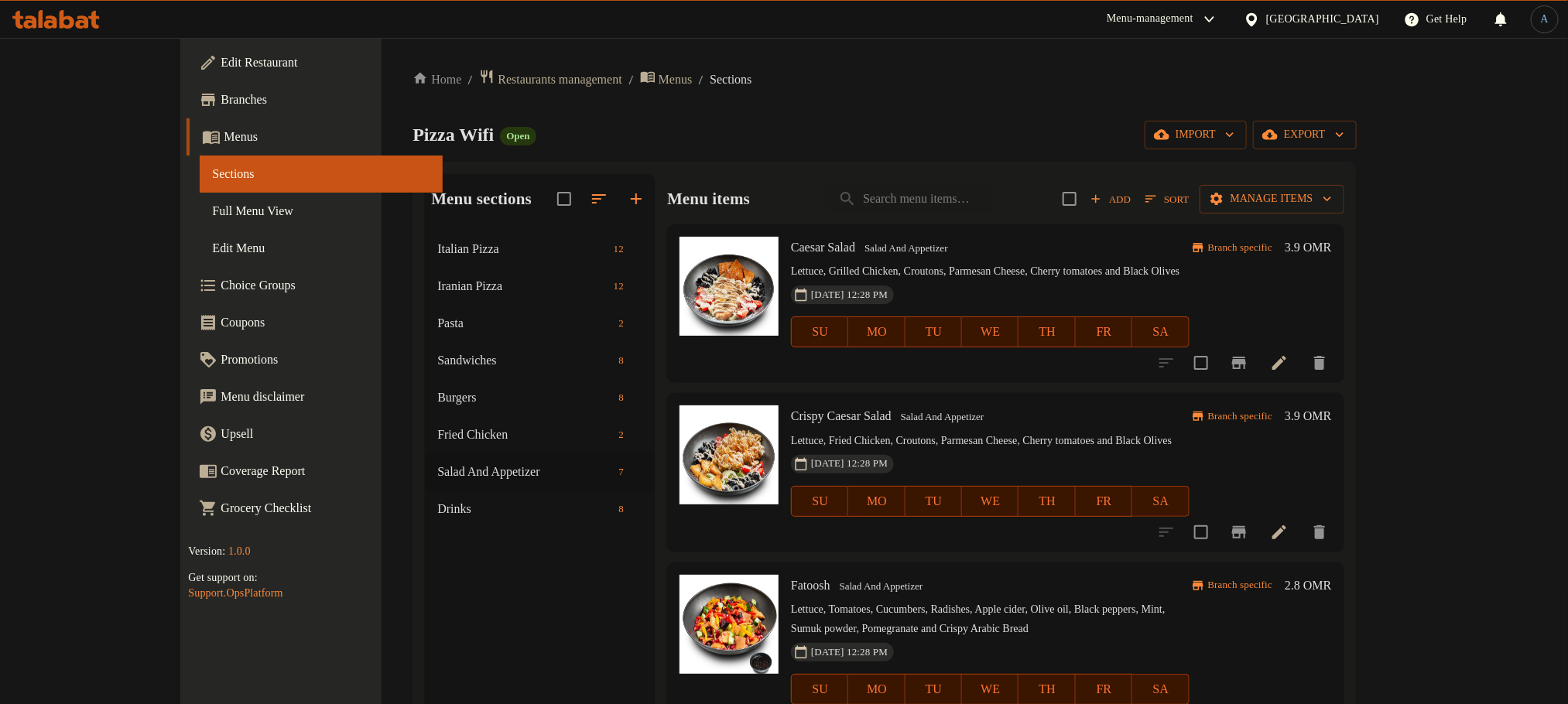
click at [1246, 536] on icon "Branch-specific-item" at bounding box center [1239, 532] width 14 height 12
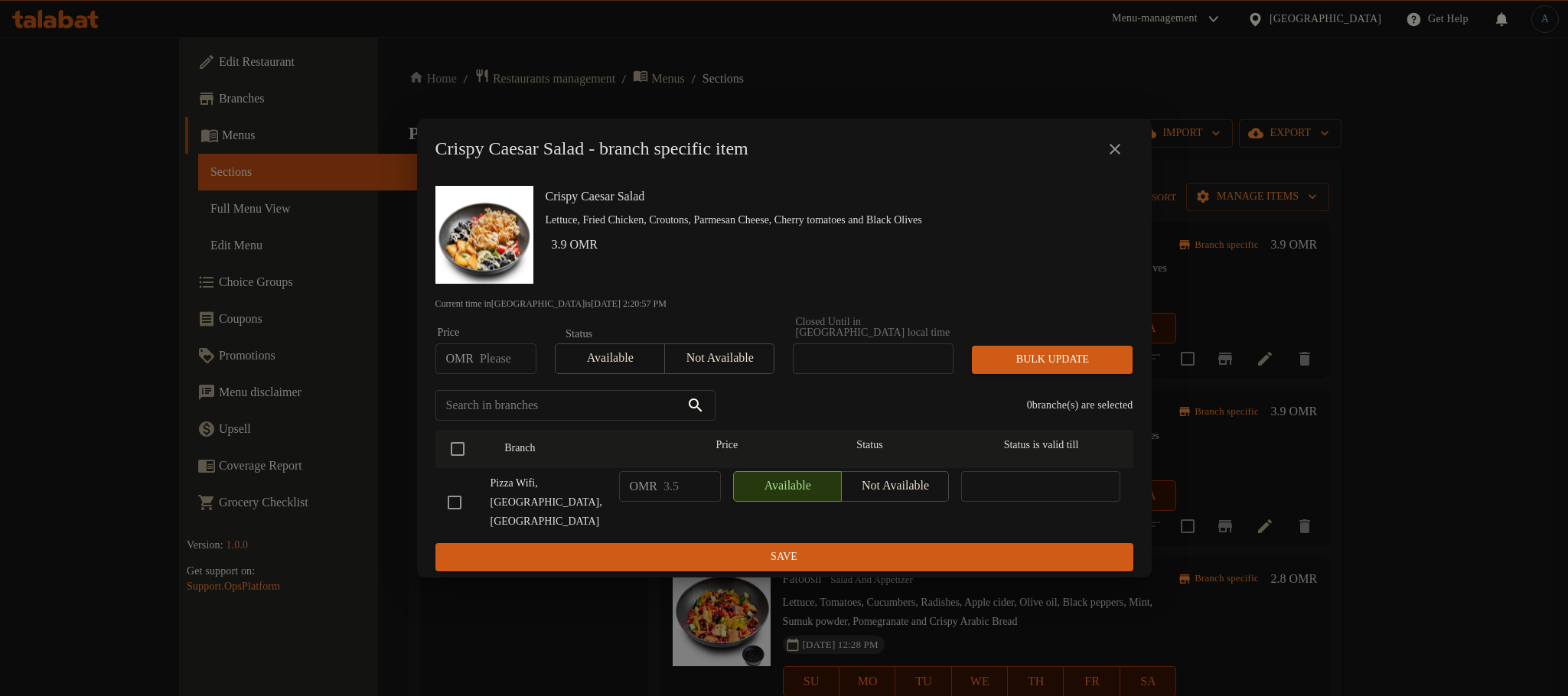
click at [1109, 158] on icon "close" at bounding box center [1115, 149] width 18 height 18
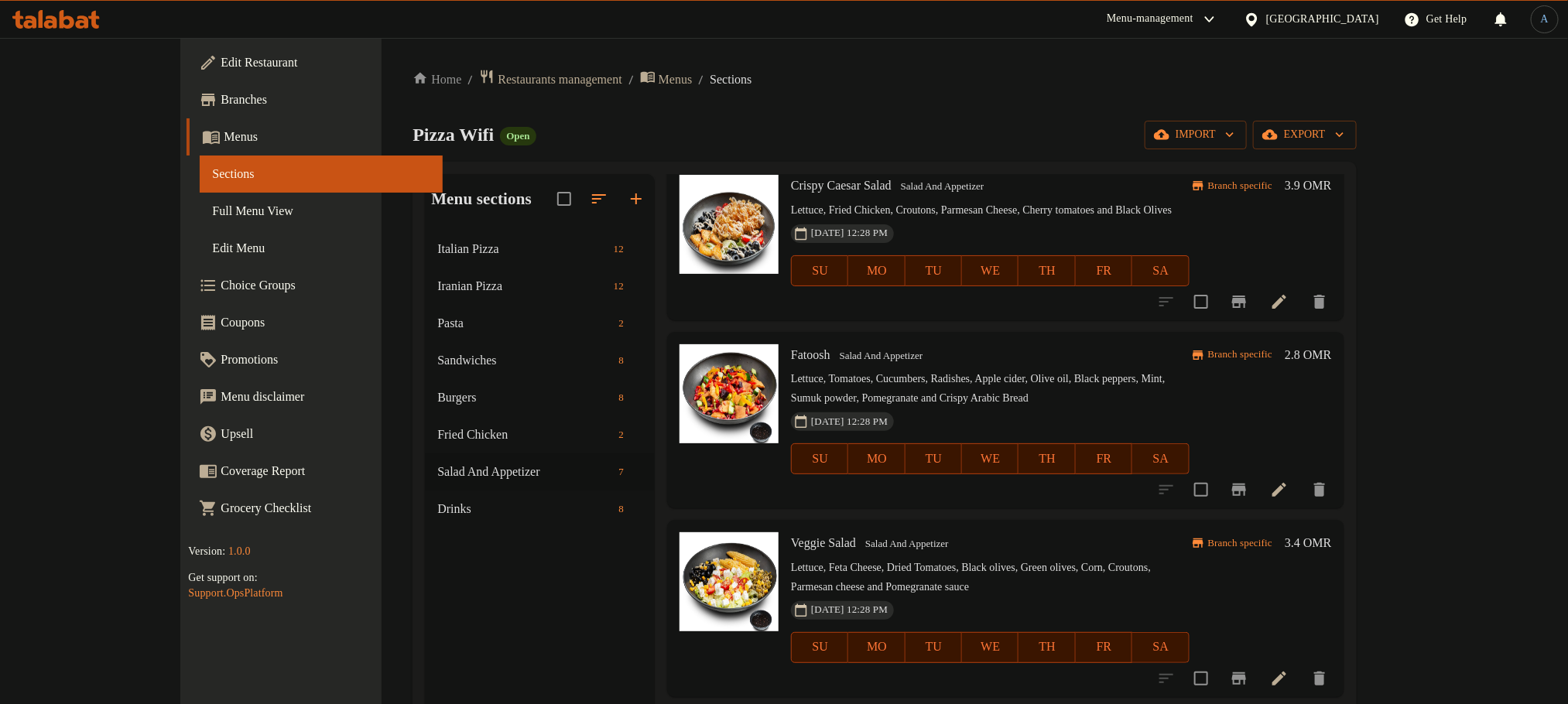
scroll to position [232, 0]
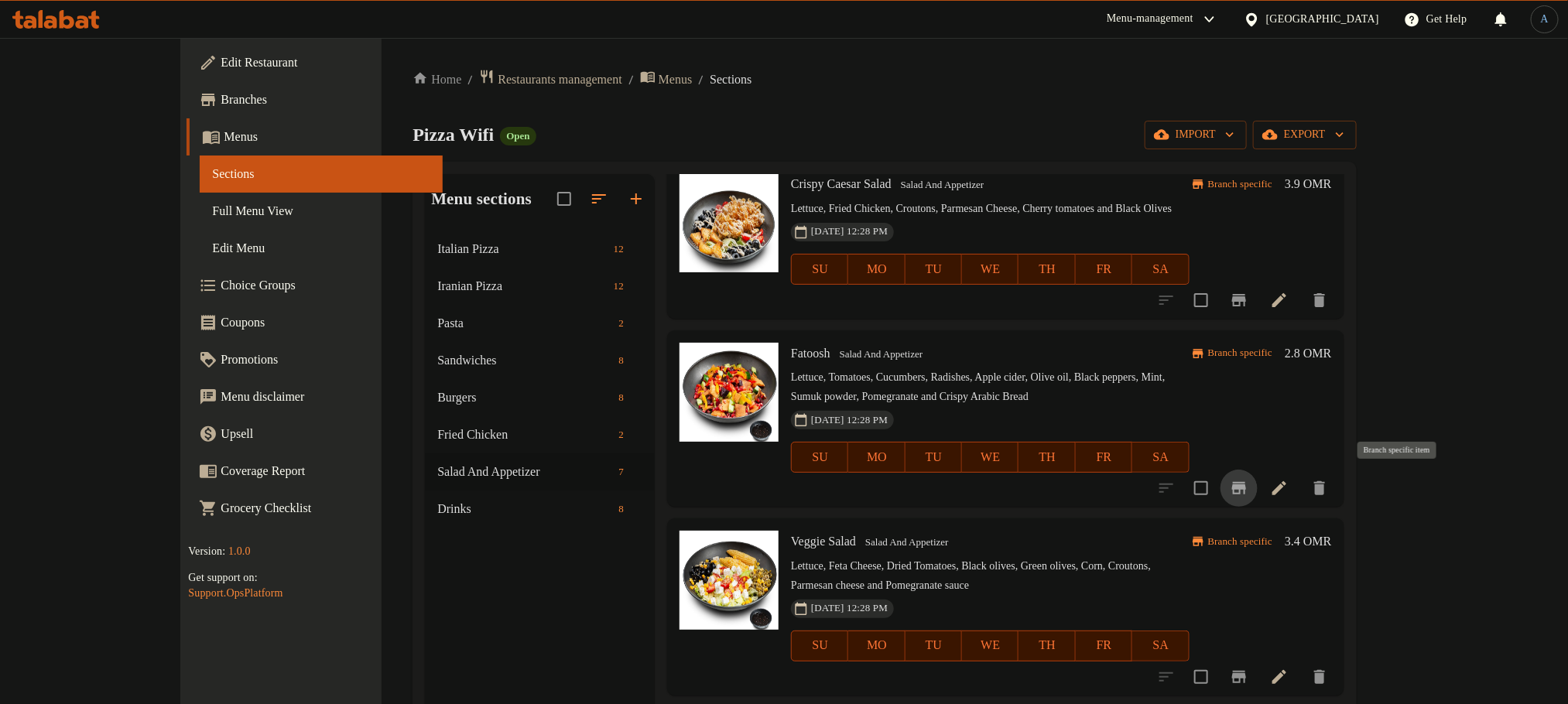
click at [1246, 486] on icon "Branch-specific-item" at bounding box center [1239, 488] width 14 height 12
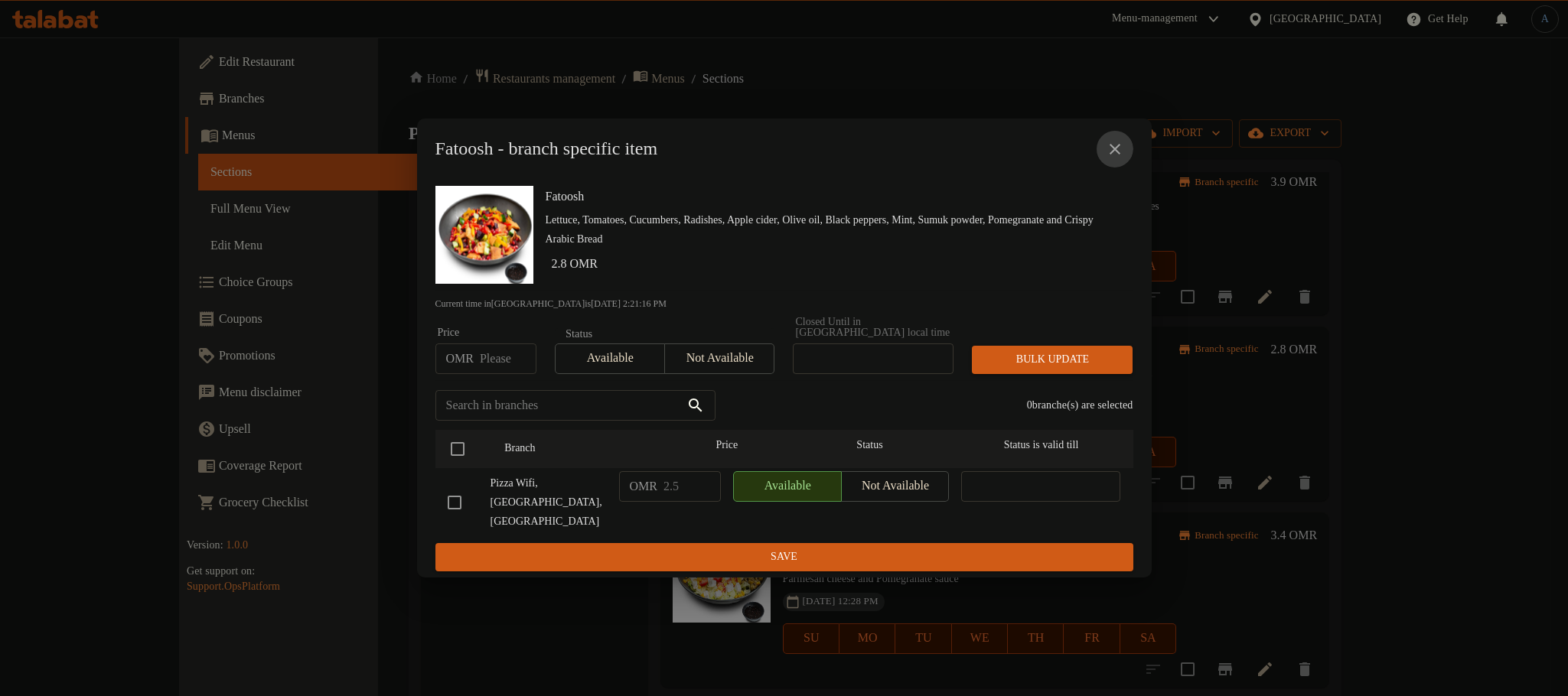
click at [1118, 158] on icon "close" at bounding box center [1115, 149] width 18 height 18
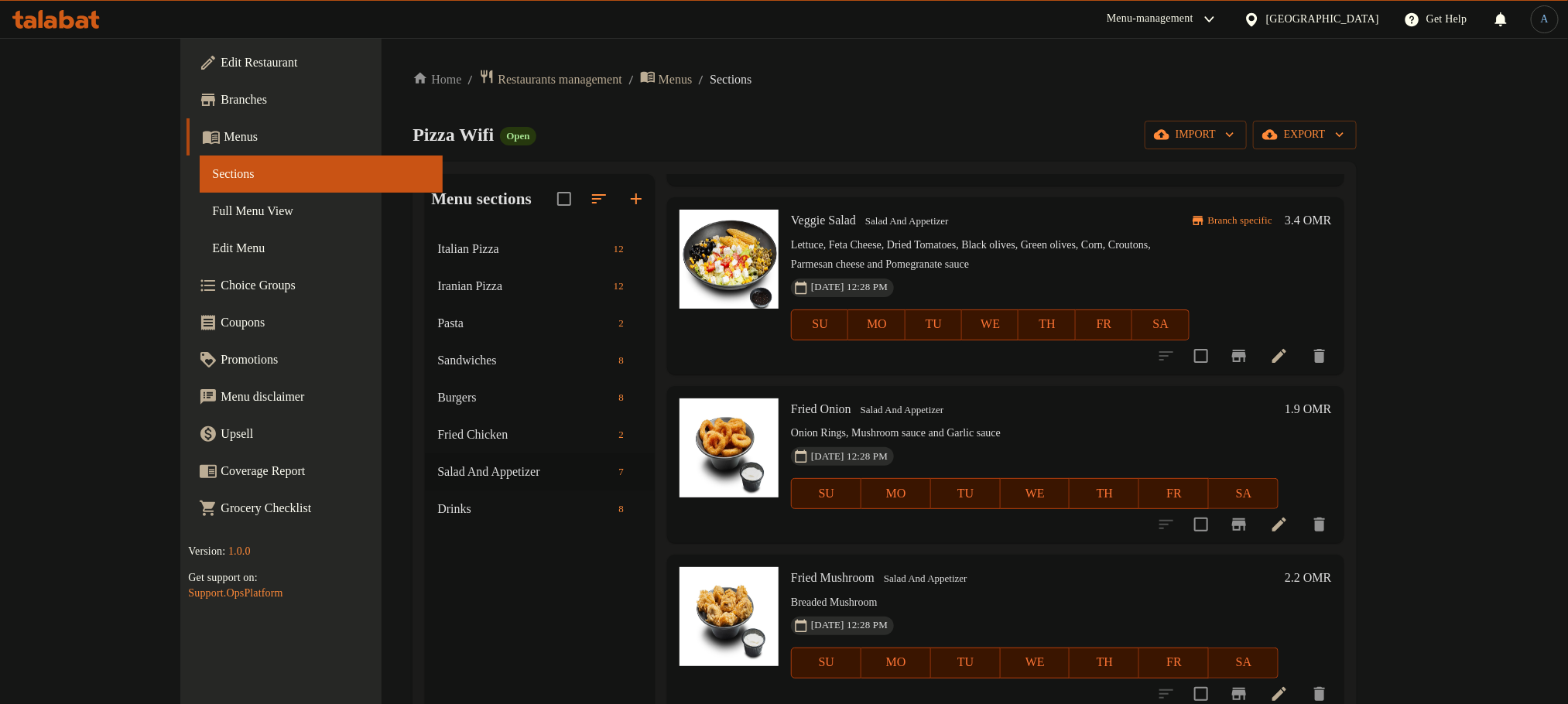
scroll to position [554, 0]
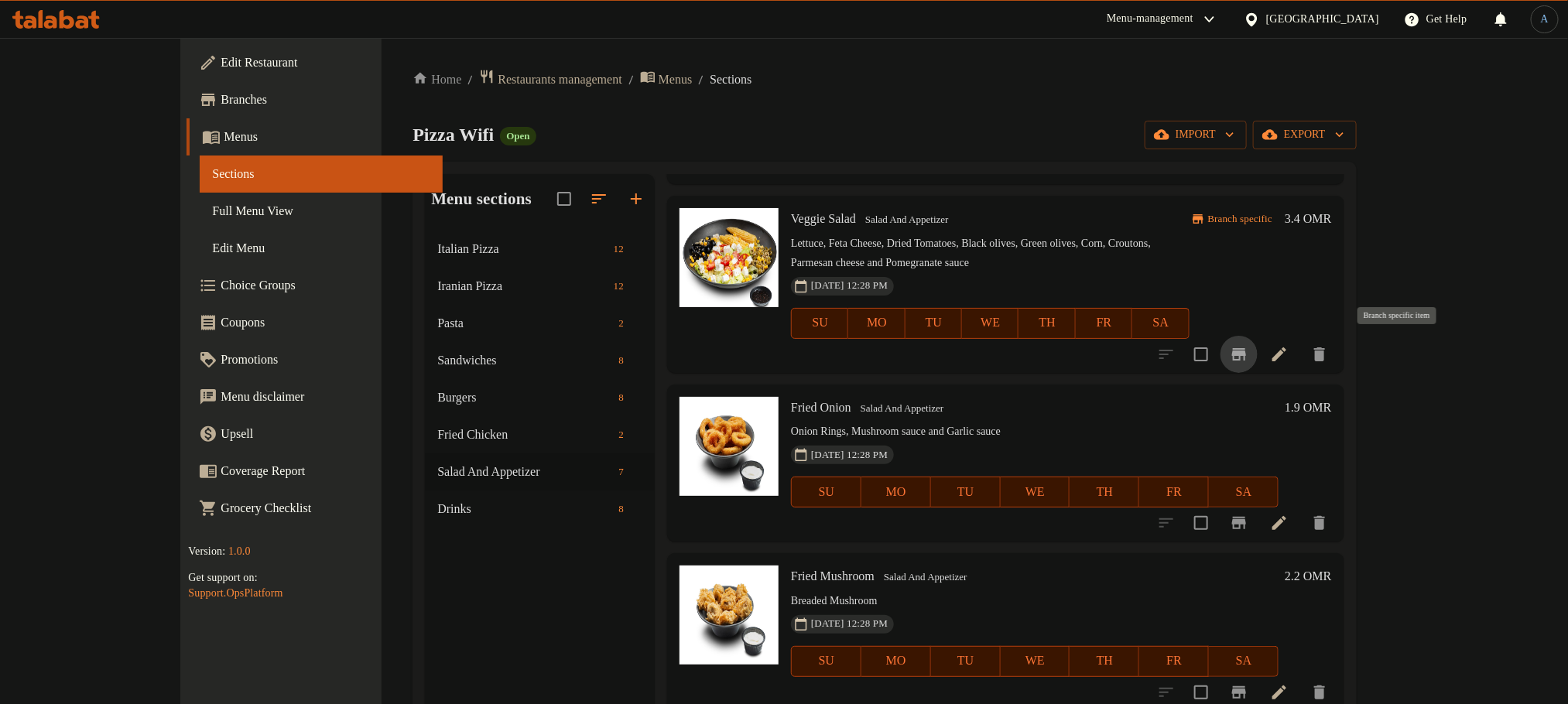
click at [1257, 353] on button "Branch-specific-item" at bounding box center [1239, 355] width 37 height 37
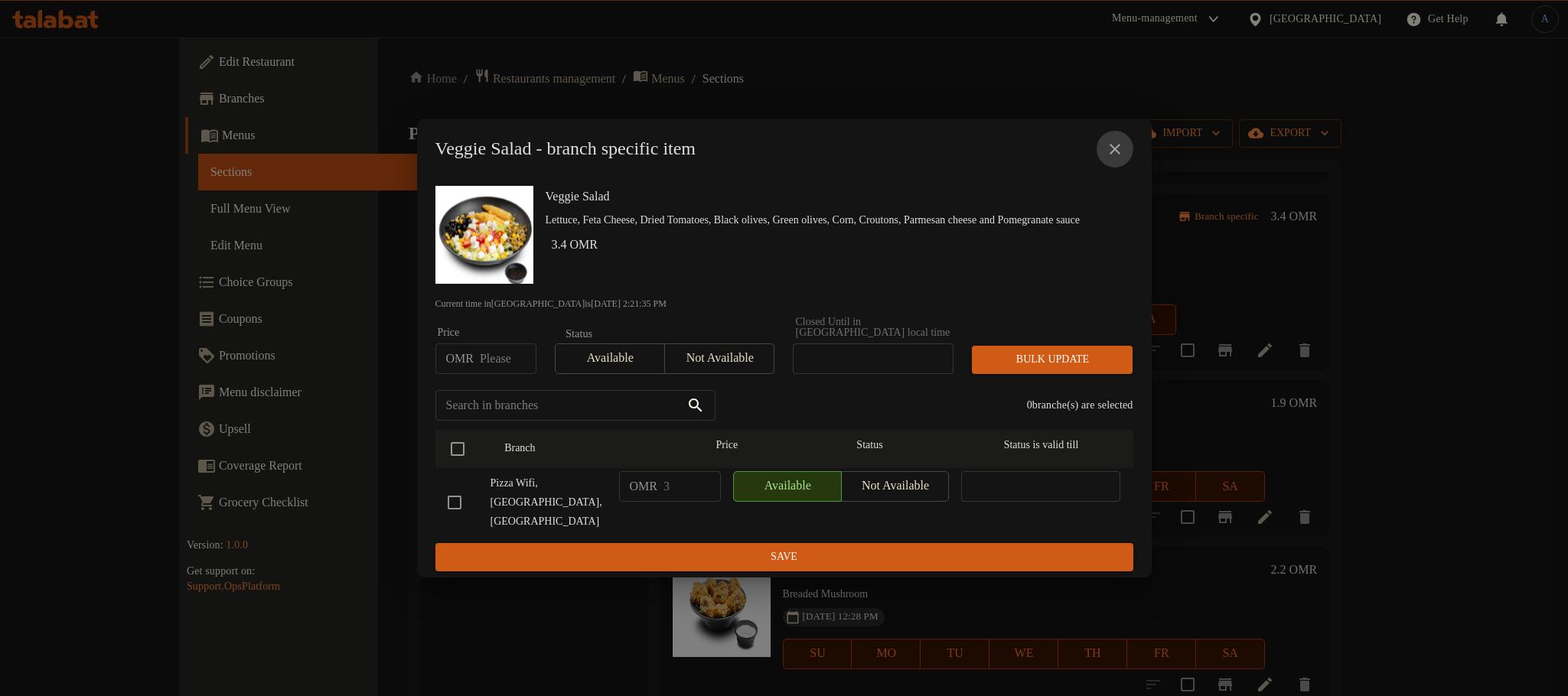
click at [1113, 158] on icon "close" at bounding box center [1115, 149] width 18 height 18
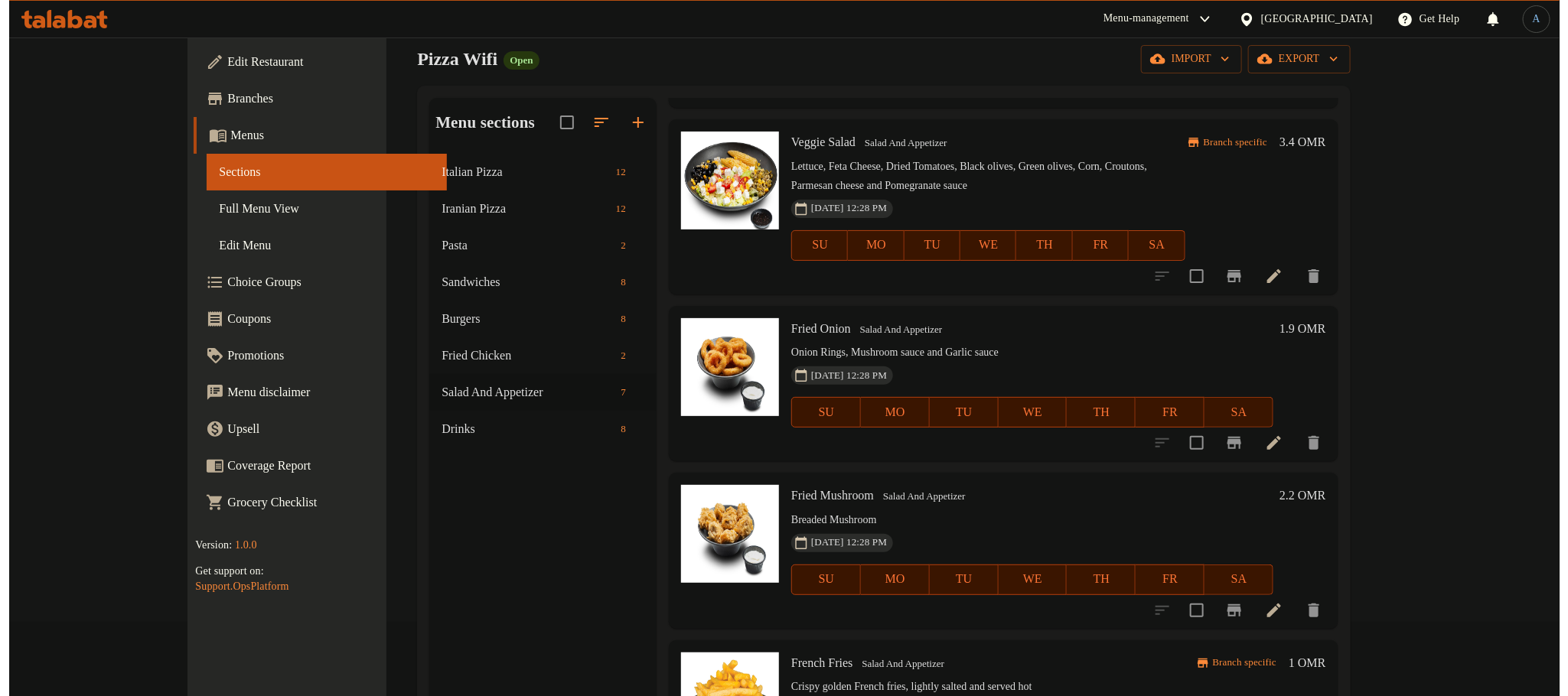
scroll to position [214, 0]
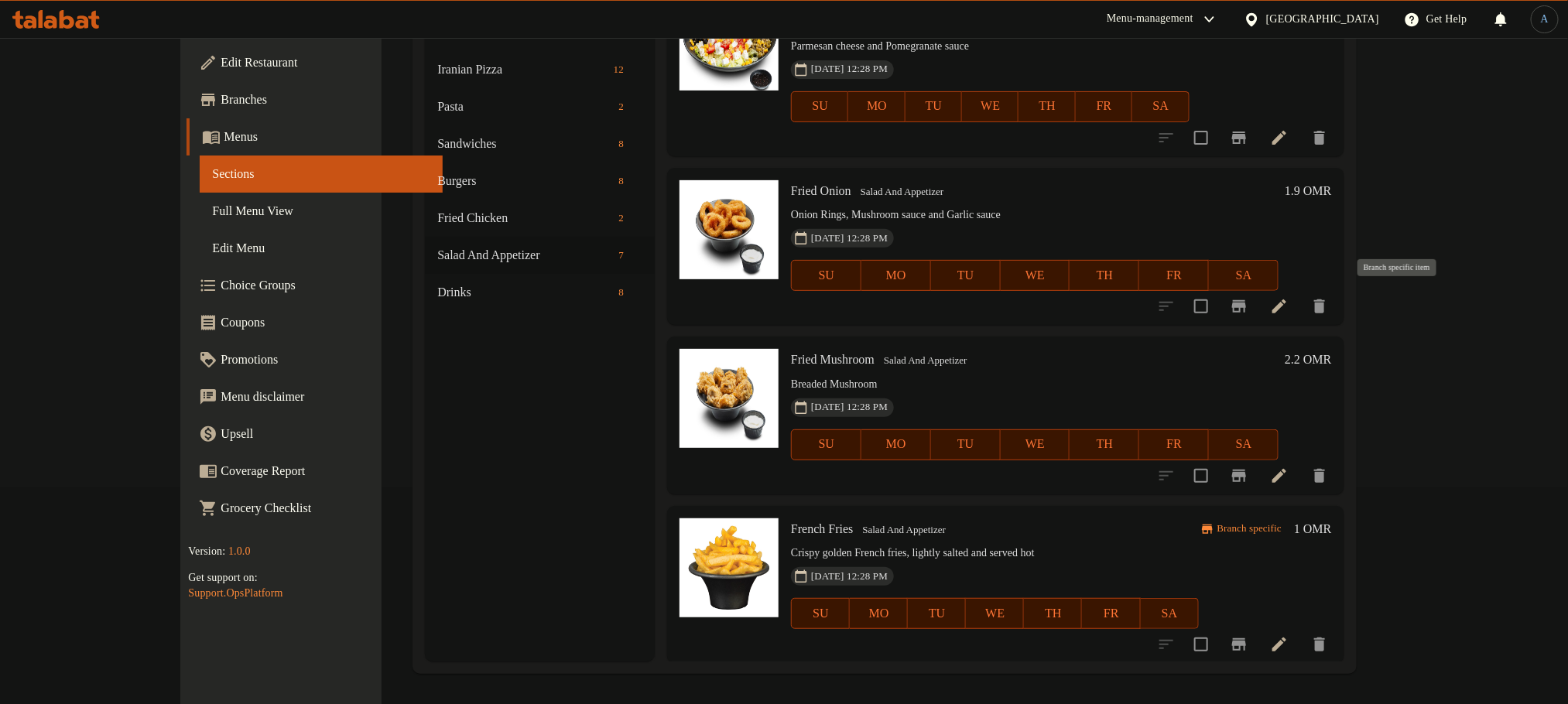
click at [1246, 310] on icon "Branch-specific-item" at bounding box center [1239, 306] width 14 height 12
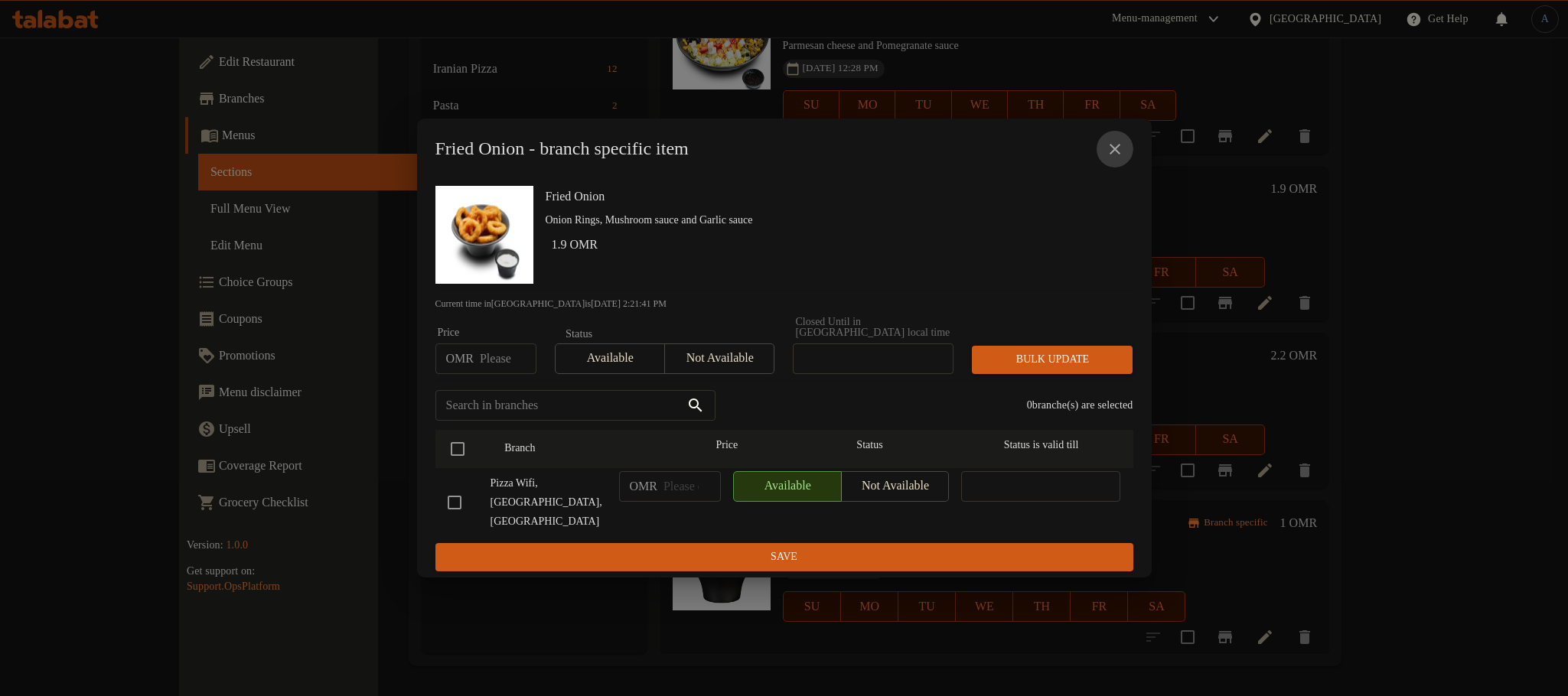
click at [1113, 158] on icon "close" at bounding box center [1115, 149] width 18 height 18
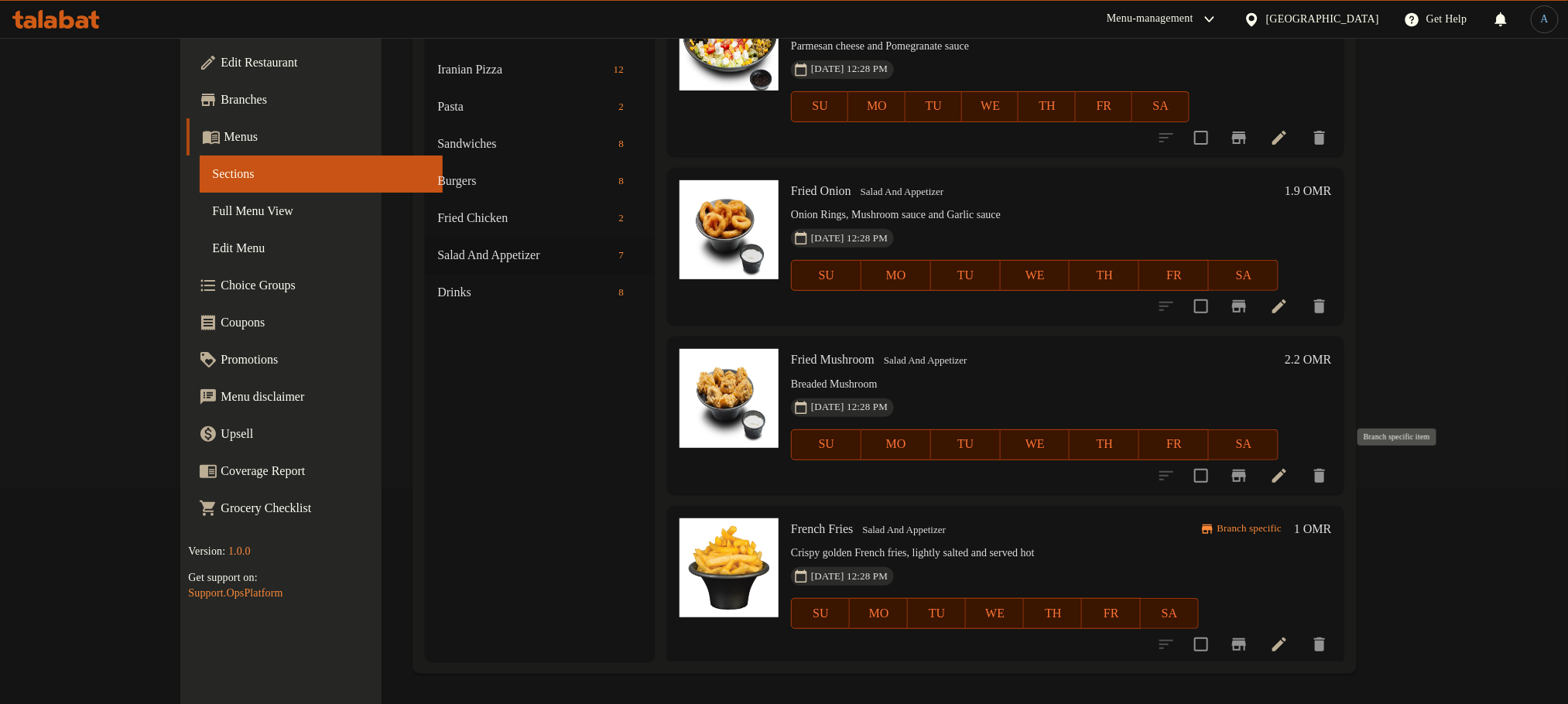
click at [1248, 470] on icon "Branch-specific-item" at bounding box center [1238, 475] width 18 height 18
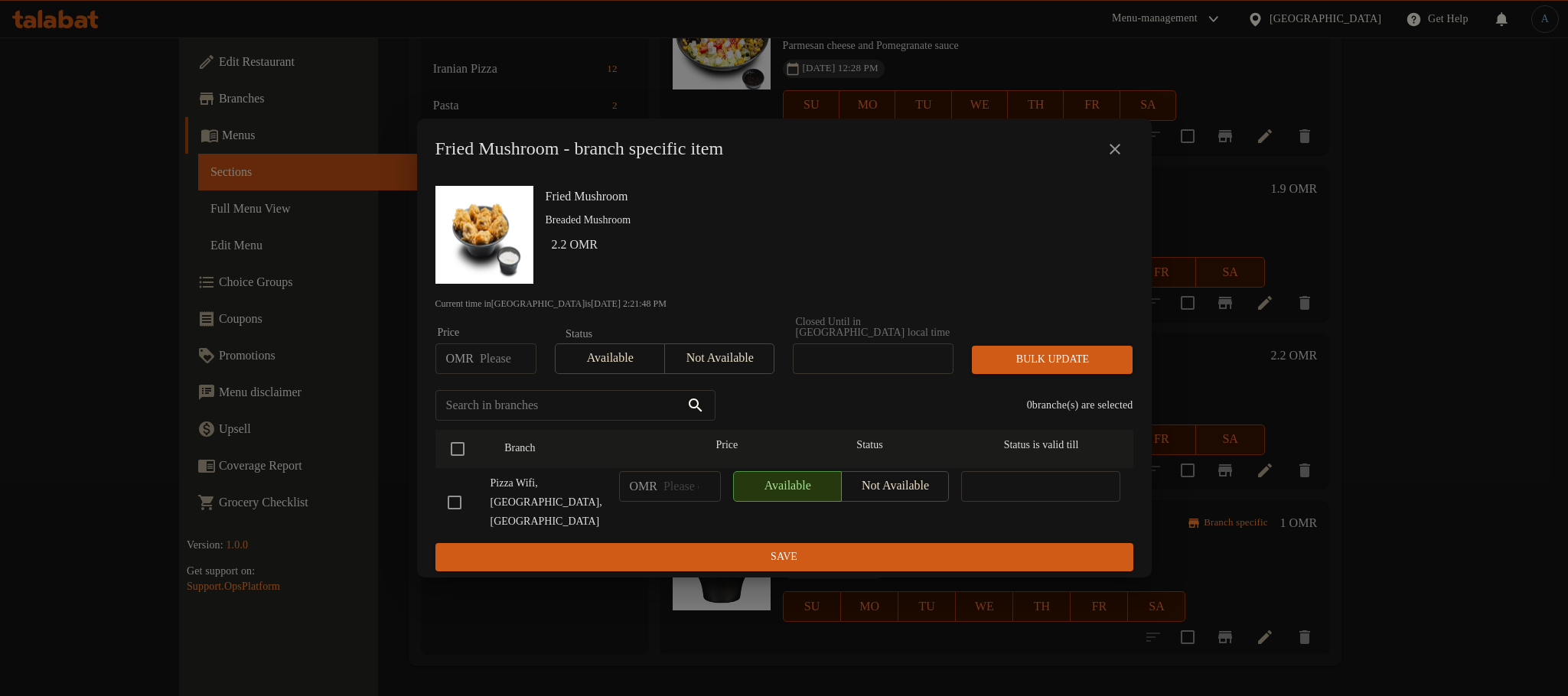
click at [1109, 157] on icon "close" at bounding box center [1115, 149] width 18 height 18
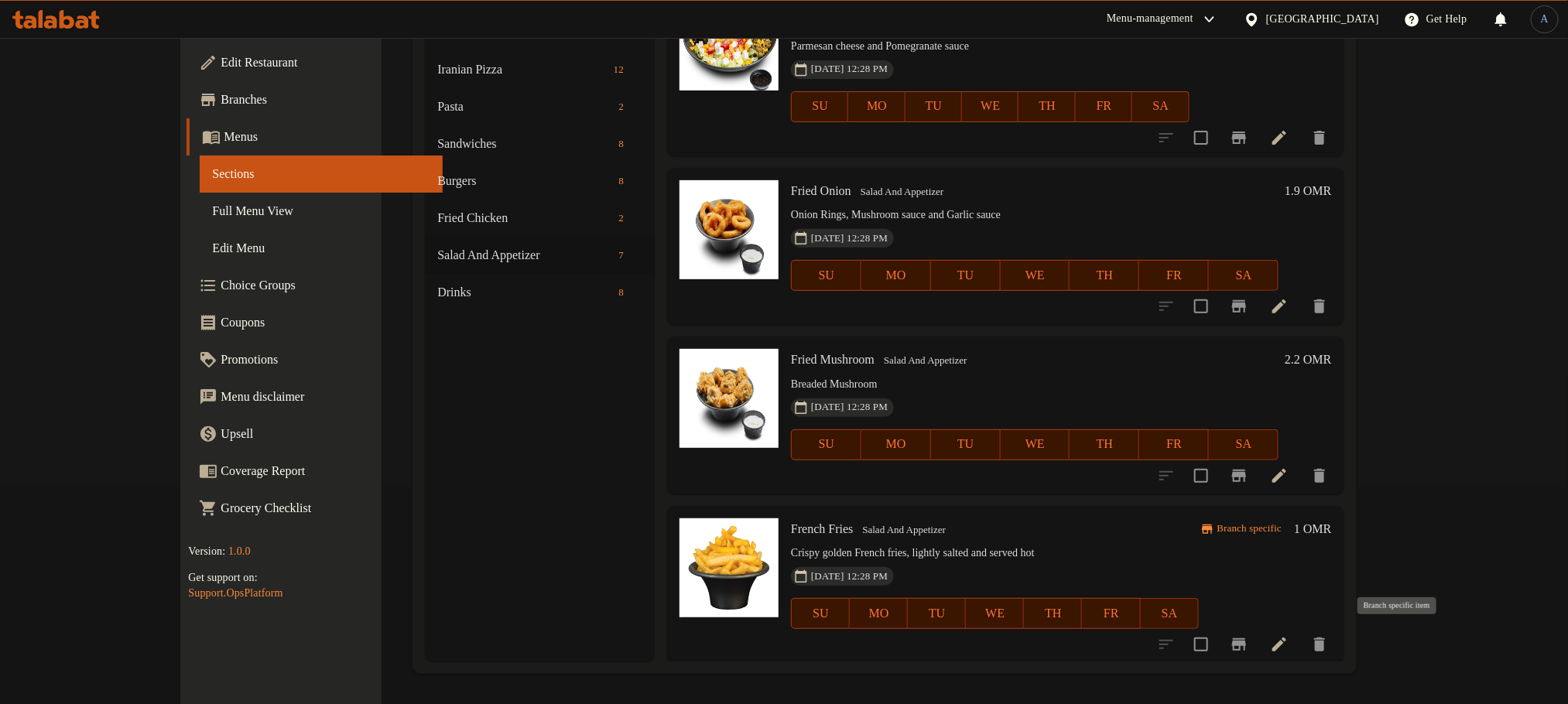
click at [1246, 646] on icon "Branch-specific-item" at bounding box center [1239, 644] width 14 height 12
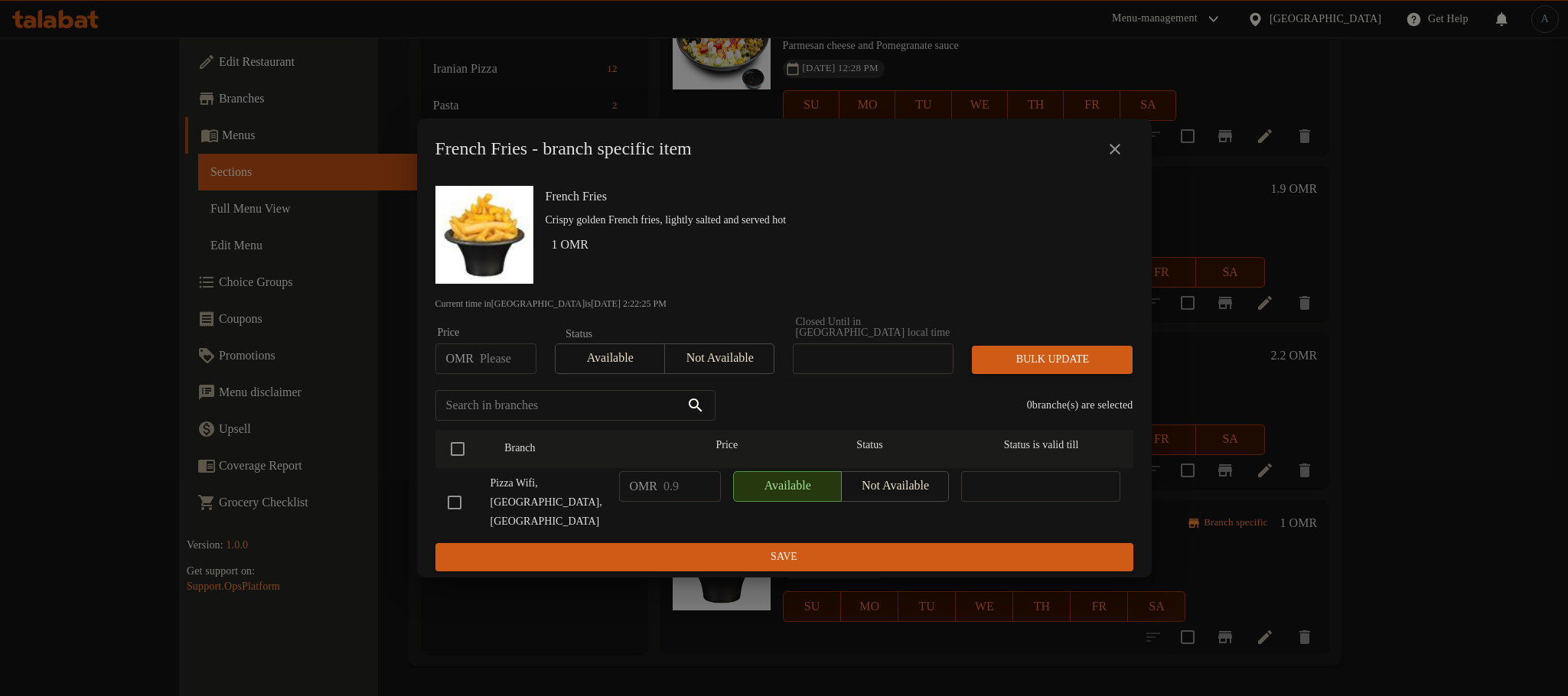
click at [1113, 158] on icon "close" at bounding box center [1115, 149] width 18 height 18
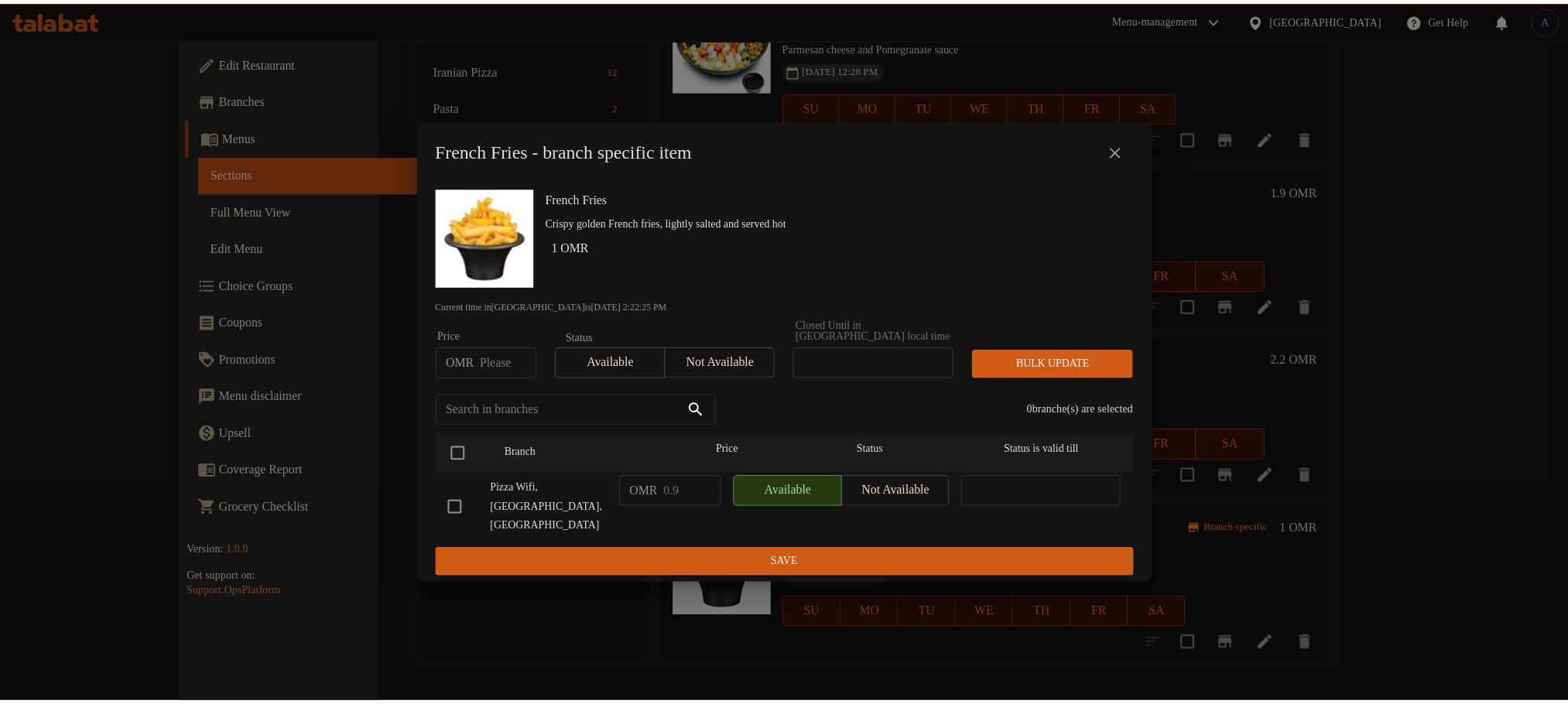
scroll to position [555, 0]
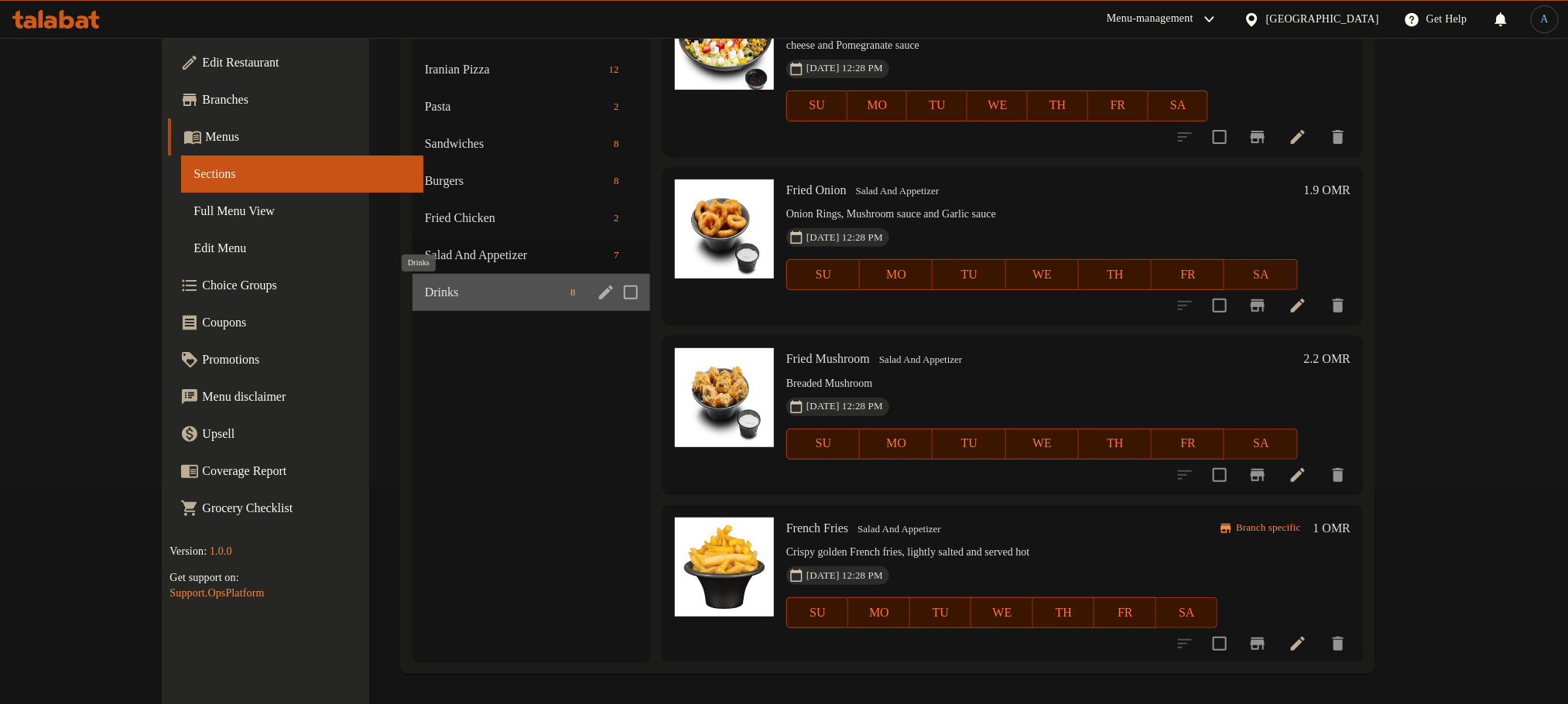
click at [425, 299] on span "Drinks" at bounding box center [495, 292] width 139 height 18
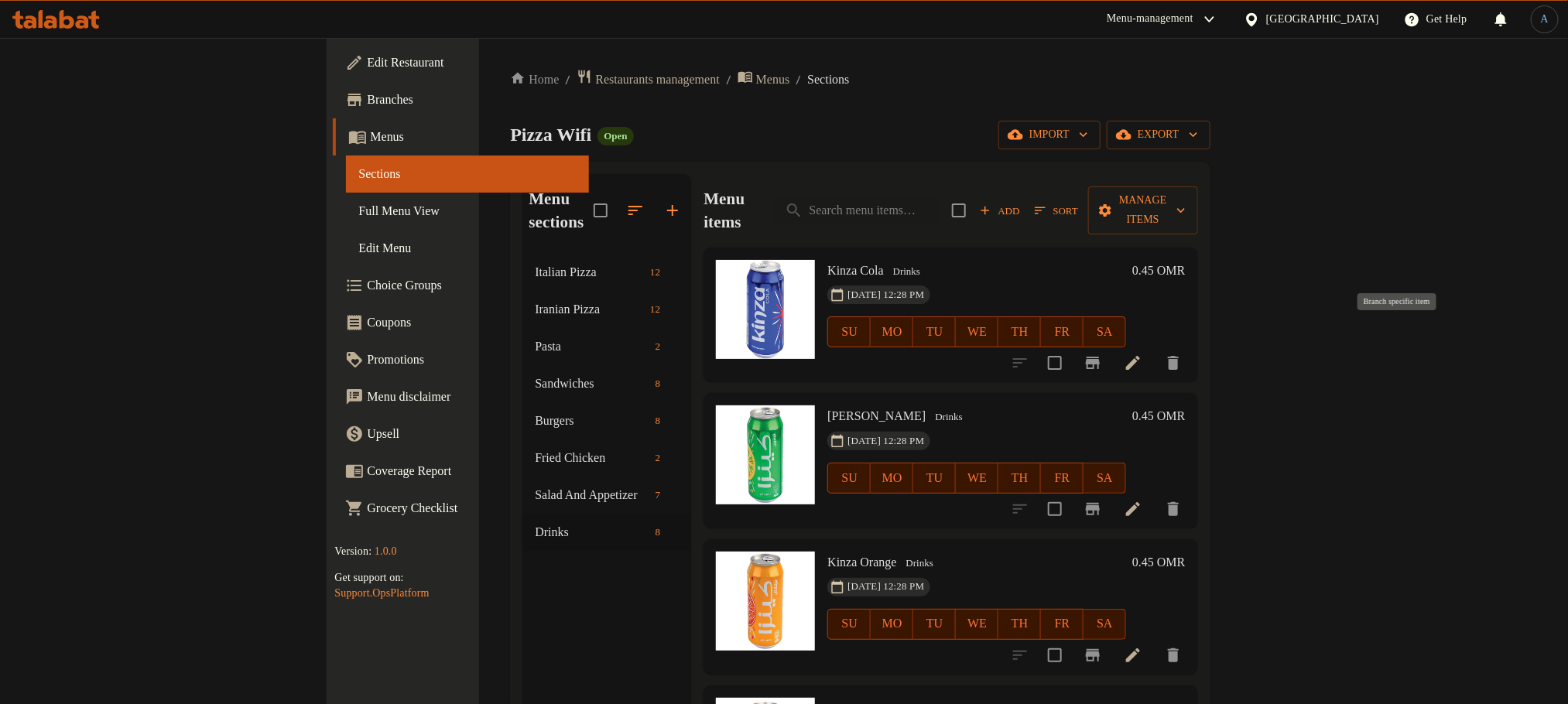
click at [1102, 354] on icon "Branch-specific-item" at bounding box center [1092, 363] width 18 height 18
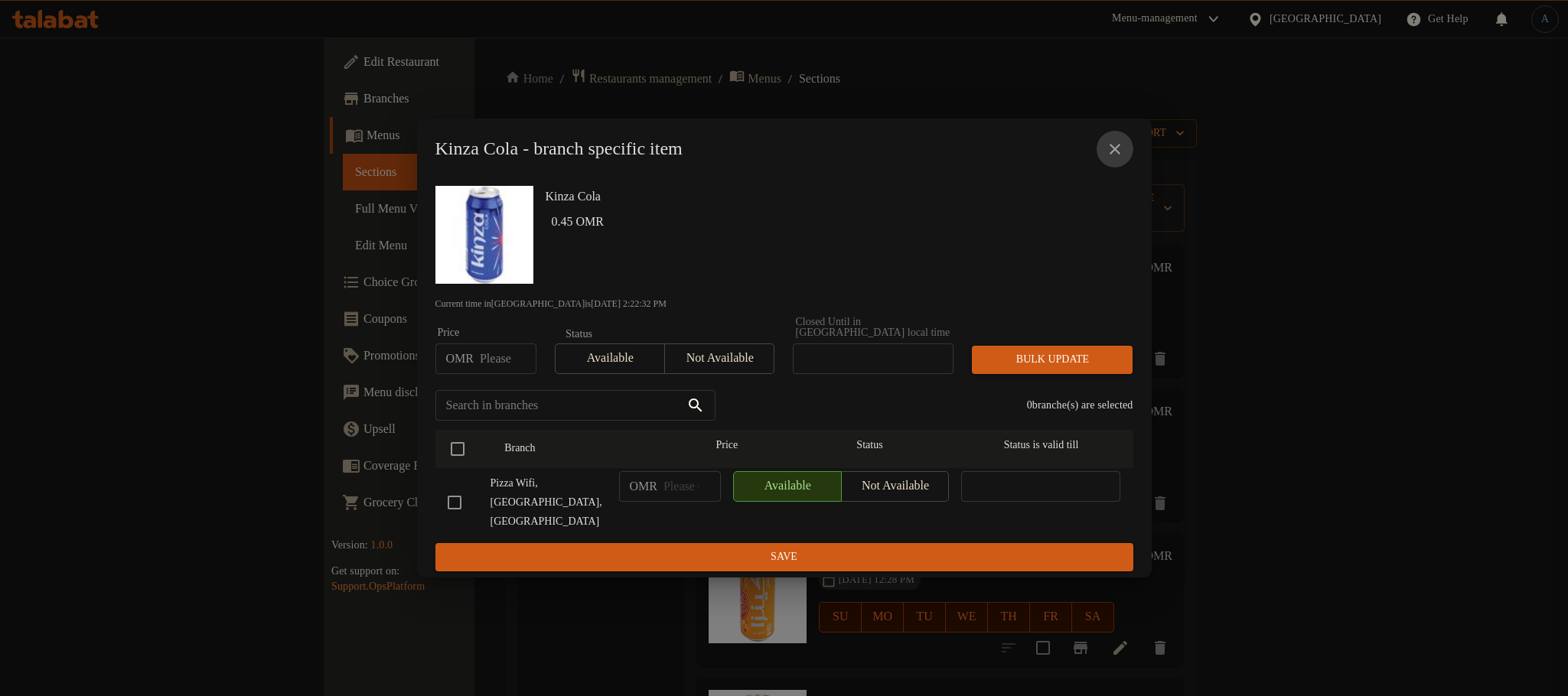
click at [1113, 155] on icon "close" at bounding box center [1115, 149] width 10 height 10
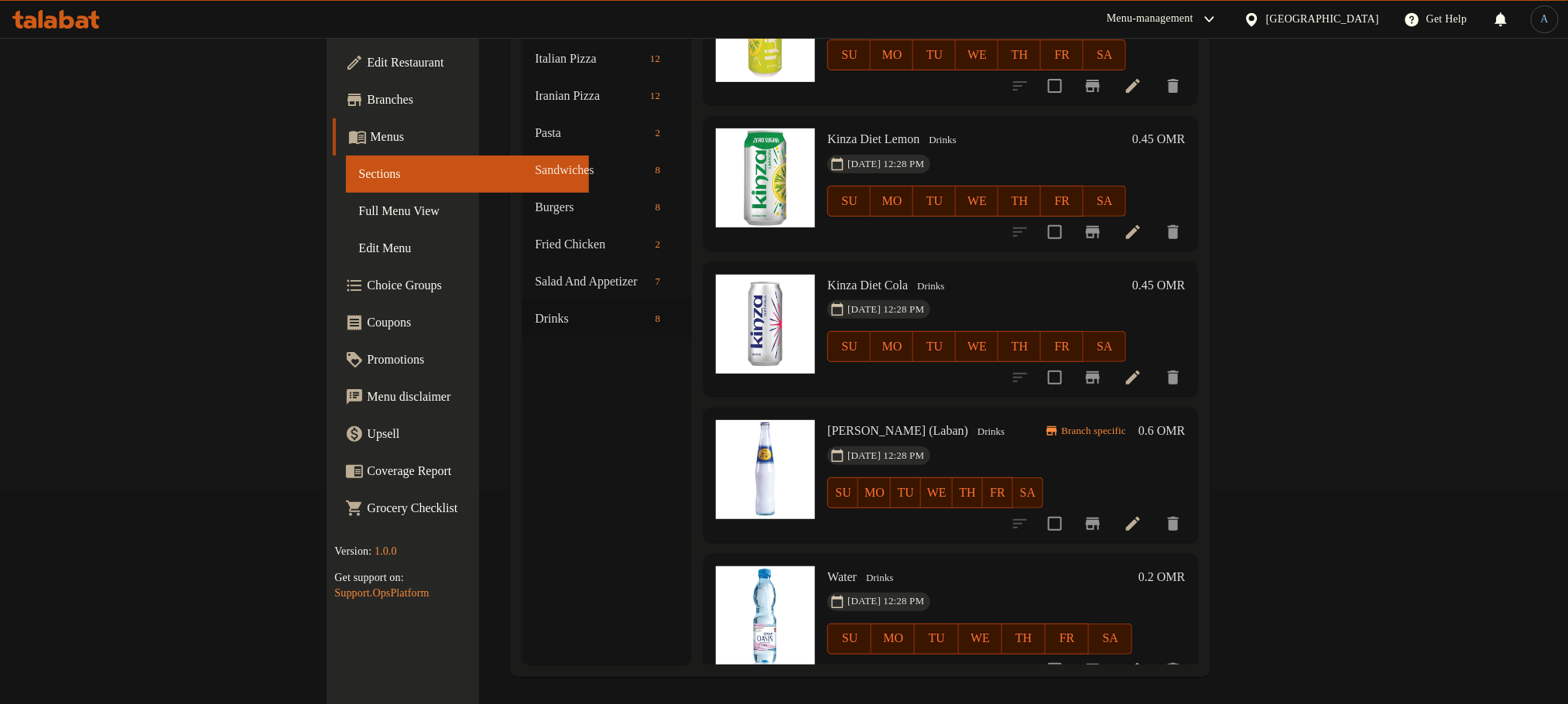
scroll to position [216, 0]
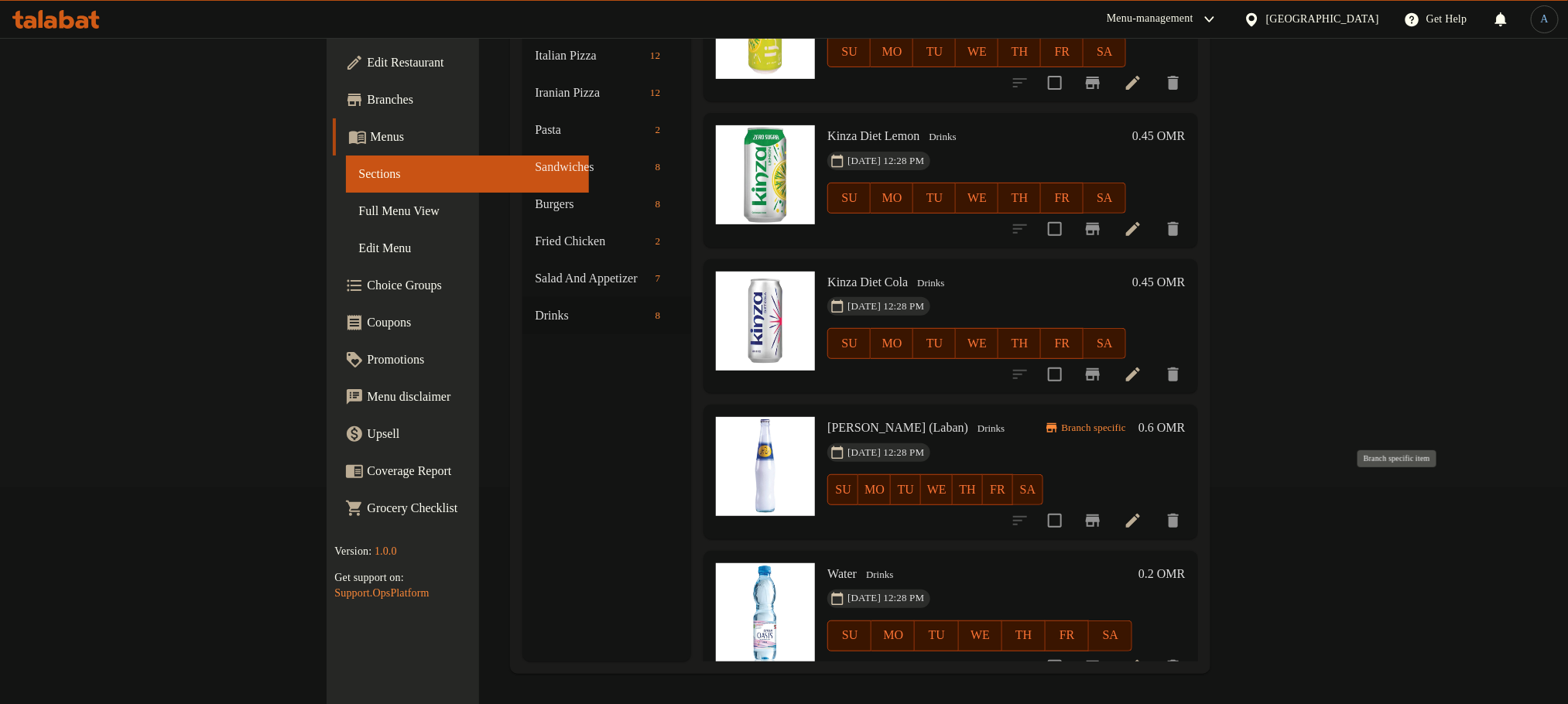
click at [1102, 511] on icon "Branch-specific-item" at bounding box center [1092, 520] width 18 height 18
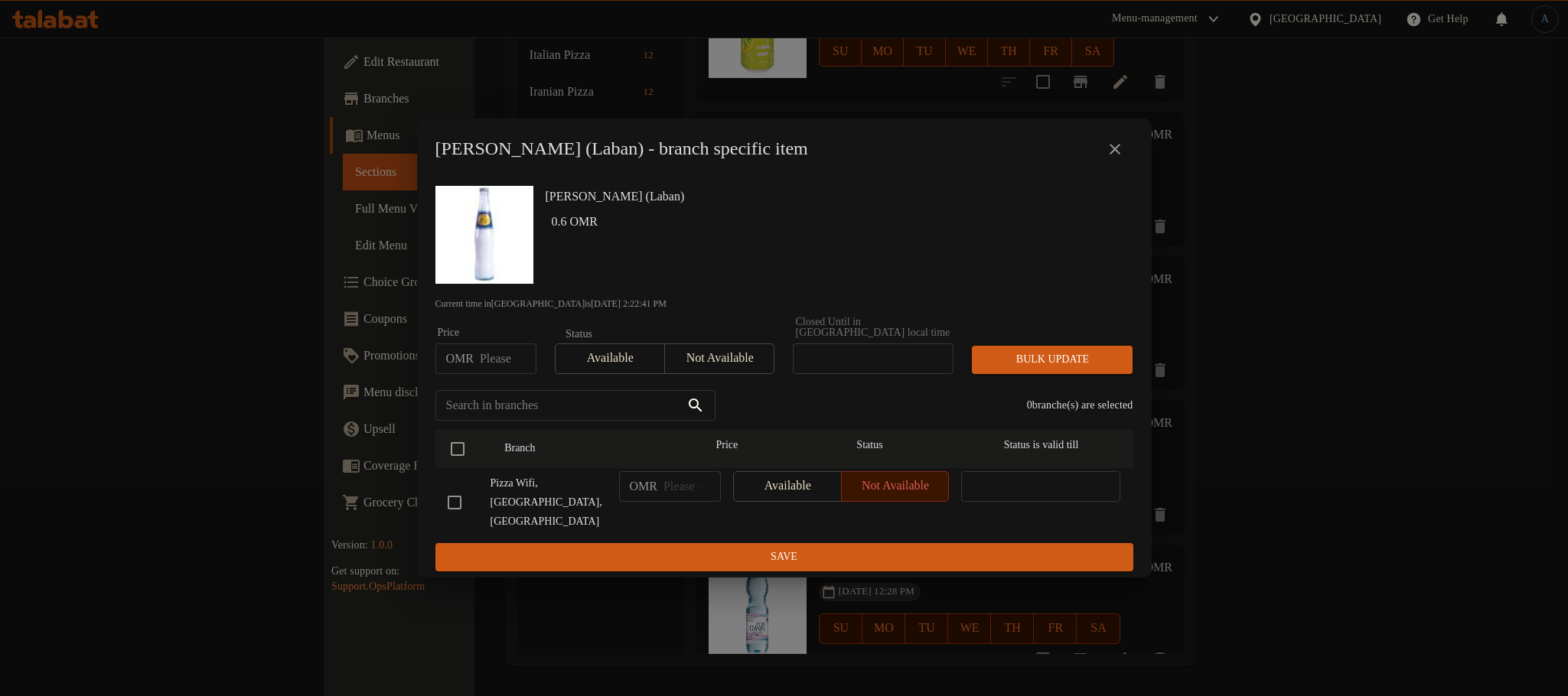
click at [1114, 158] on icon "close" at bounding box center [1115, 149] width 18 height 18
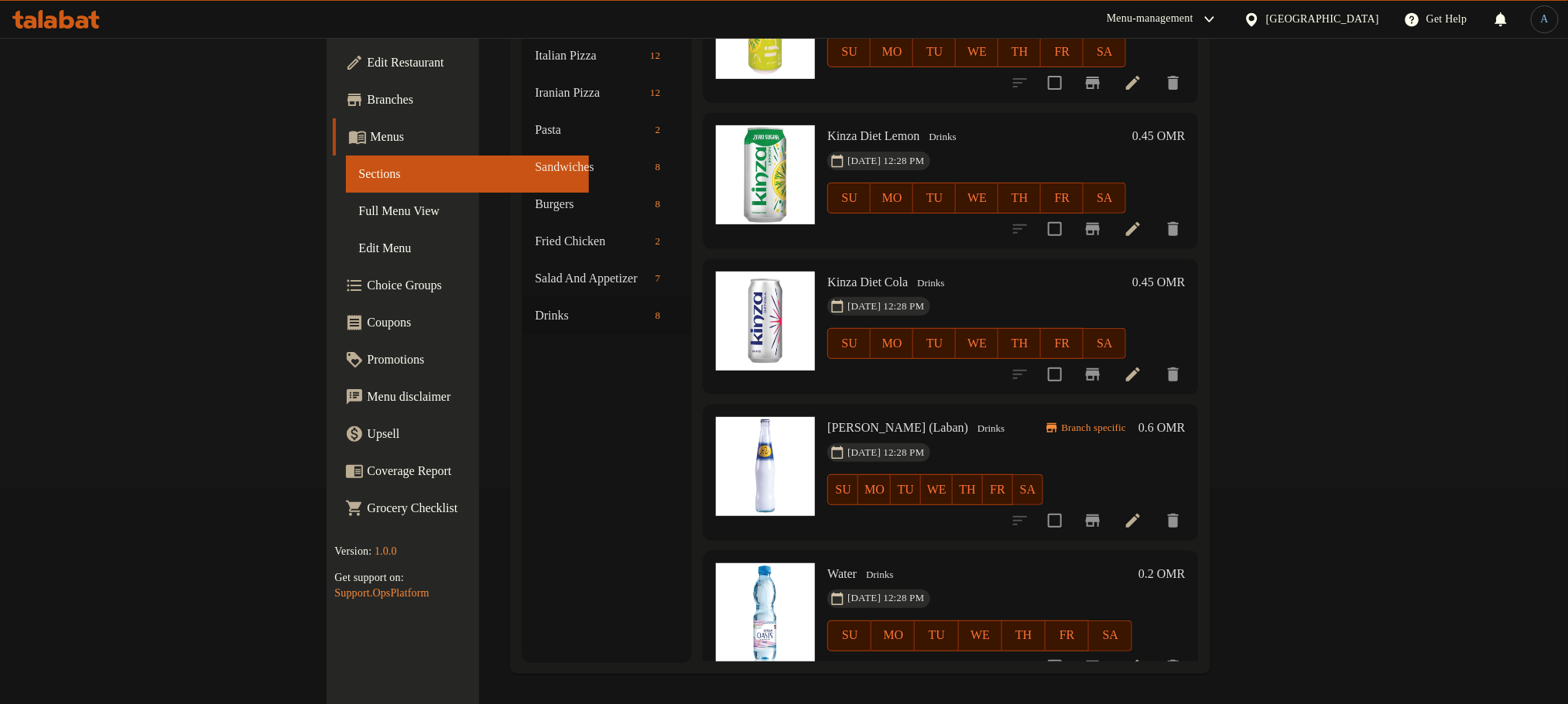
click at [1048, 411] on div "Doug Abali (Laban) Drinks 04-12-2024 12:28 PM SU MO TU WE TH FR SA" at bounding box center [934, 472] width 228 height 122
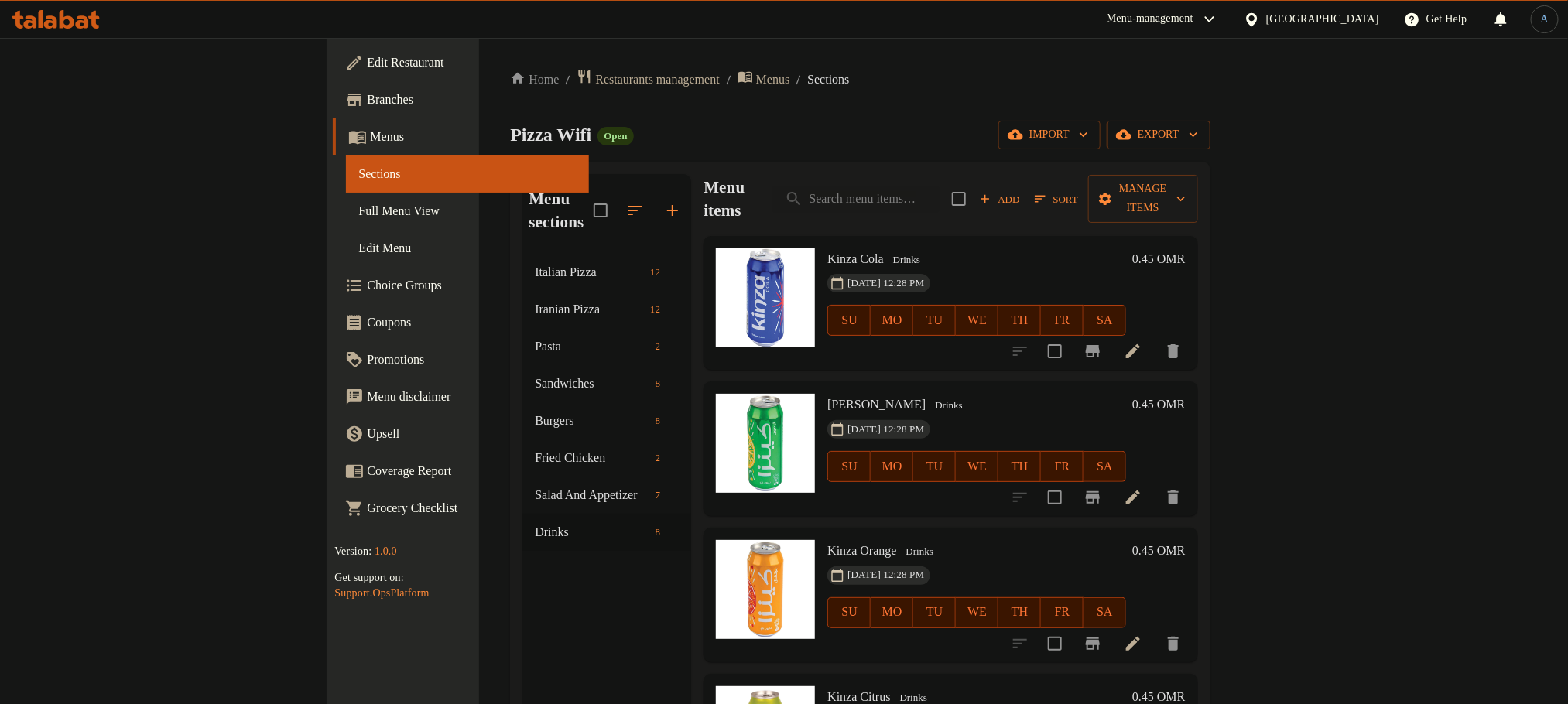
scroll to position [0, 0]
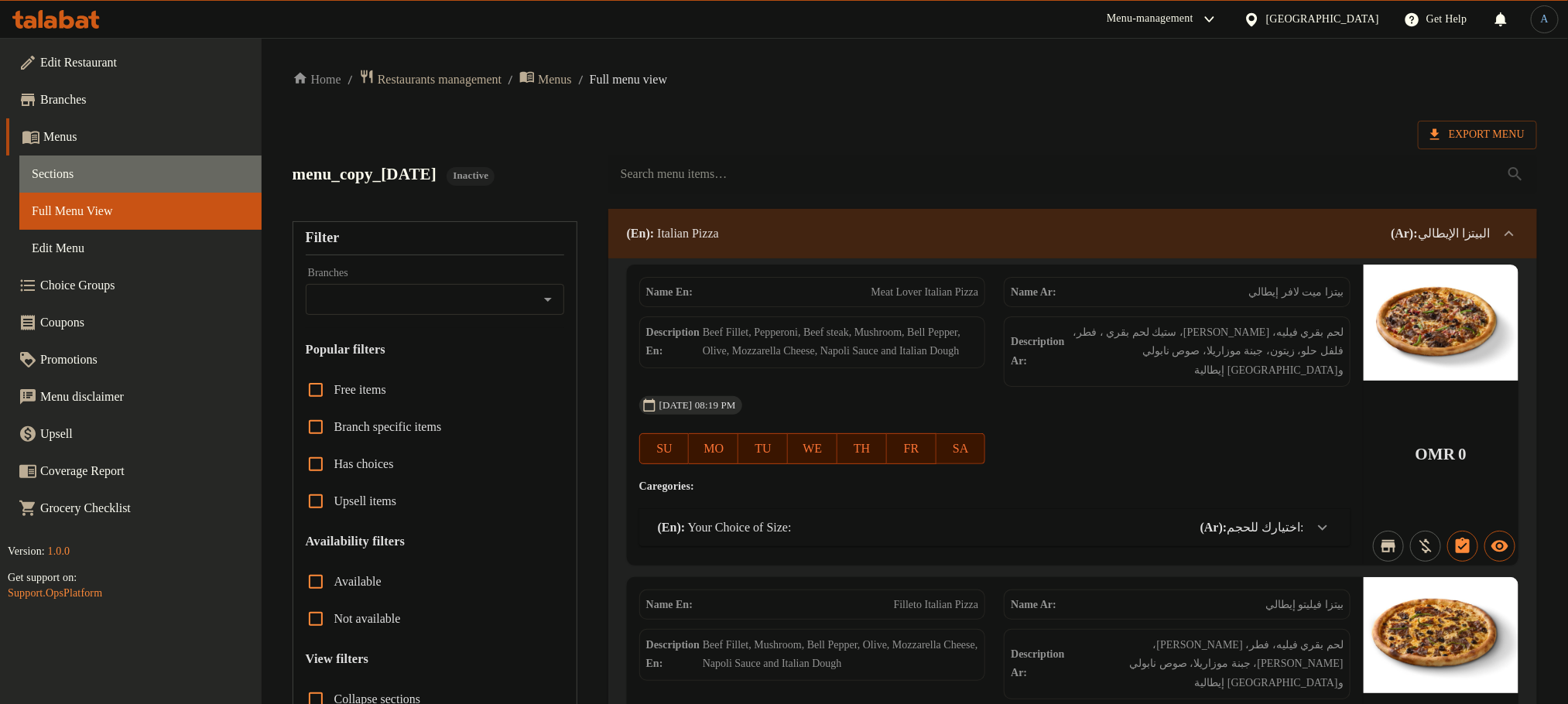
click at [55, 174] on span "Sections" at bounding box center [140, 173] width 217 height 18
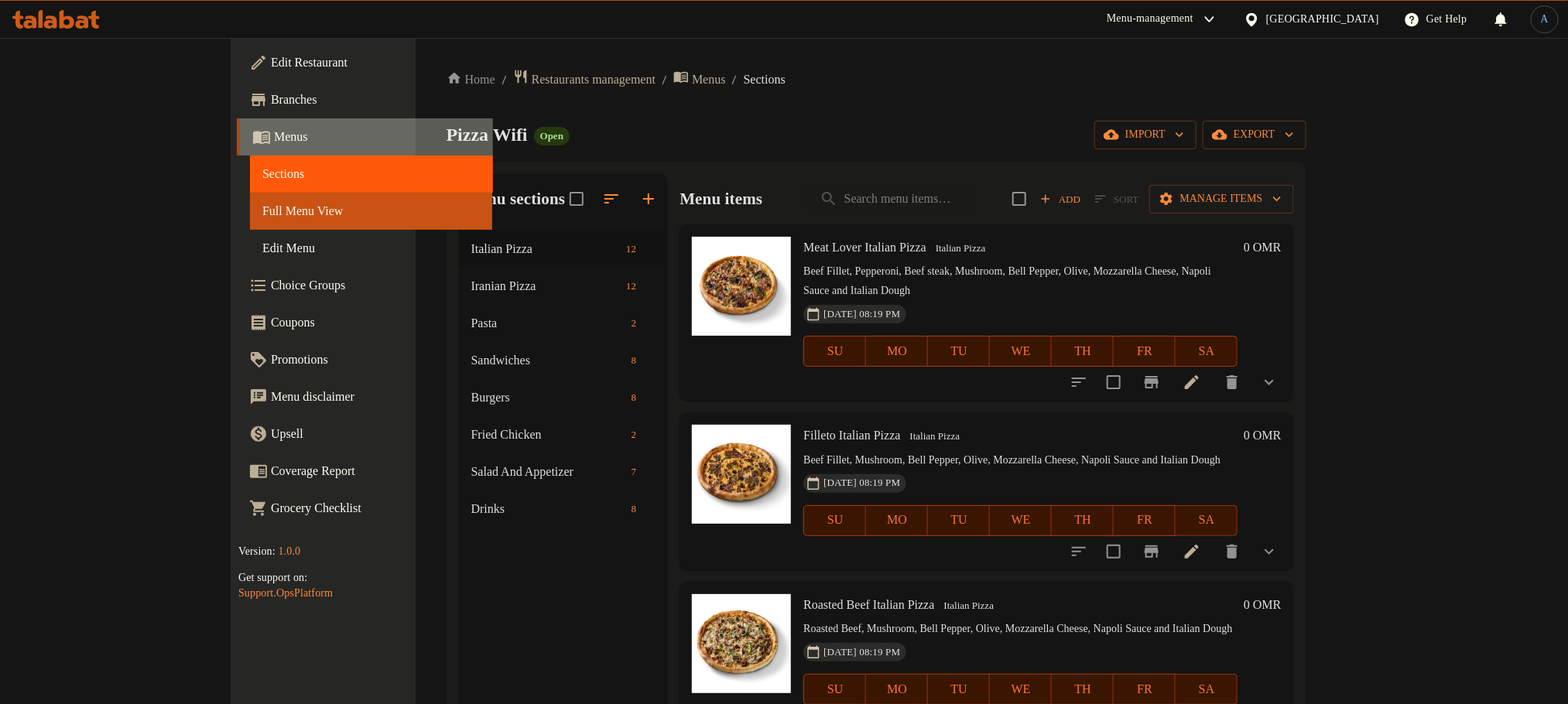
click at [274, 136] on span "Menus" at bounding box center [377, 136] width 206 height 18
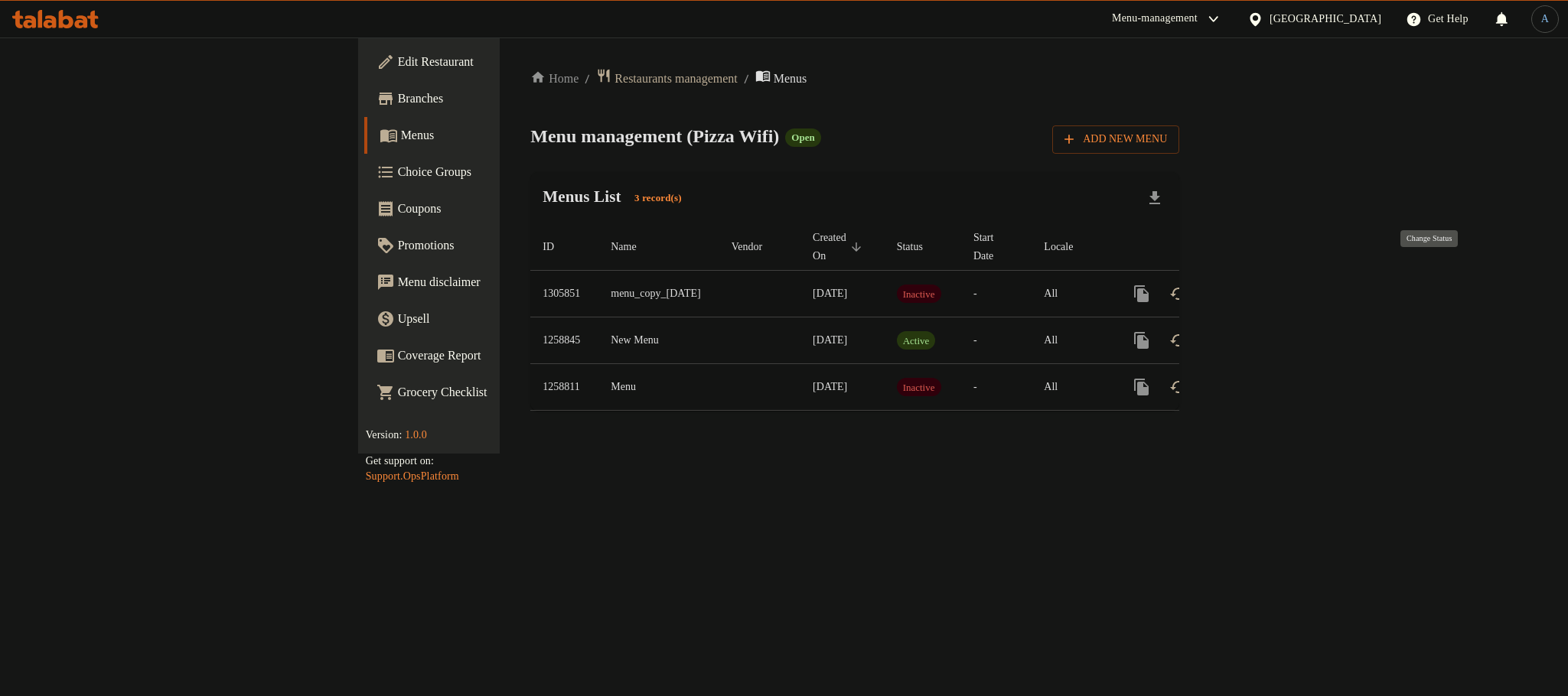
click at [1188, 284] on icon "enhanced table" at bounding box center [1178, 293] width 18 height 18
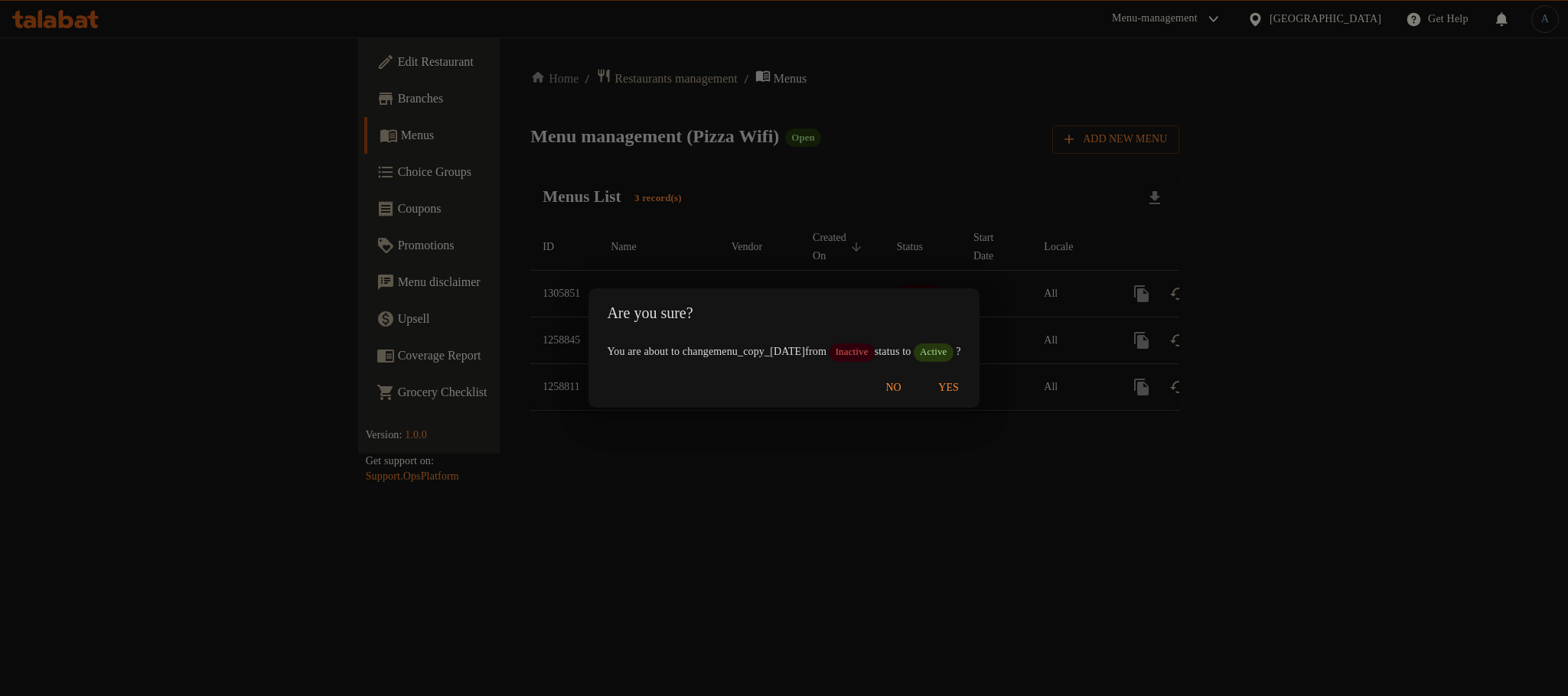
click at [967, 395] on span "Yes" at bounding box center [948, 388] width 37 height 19
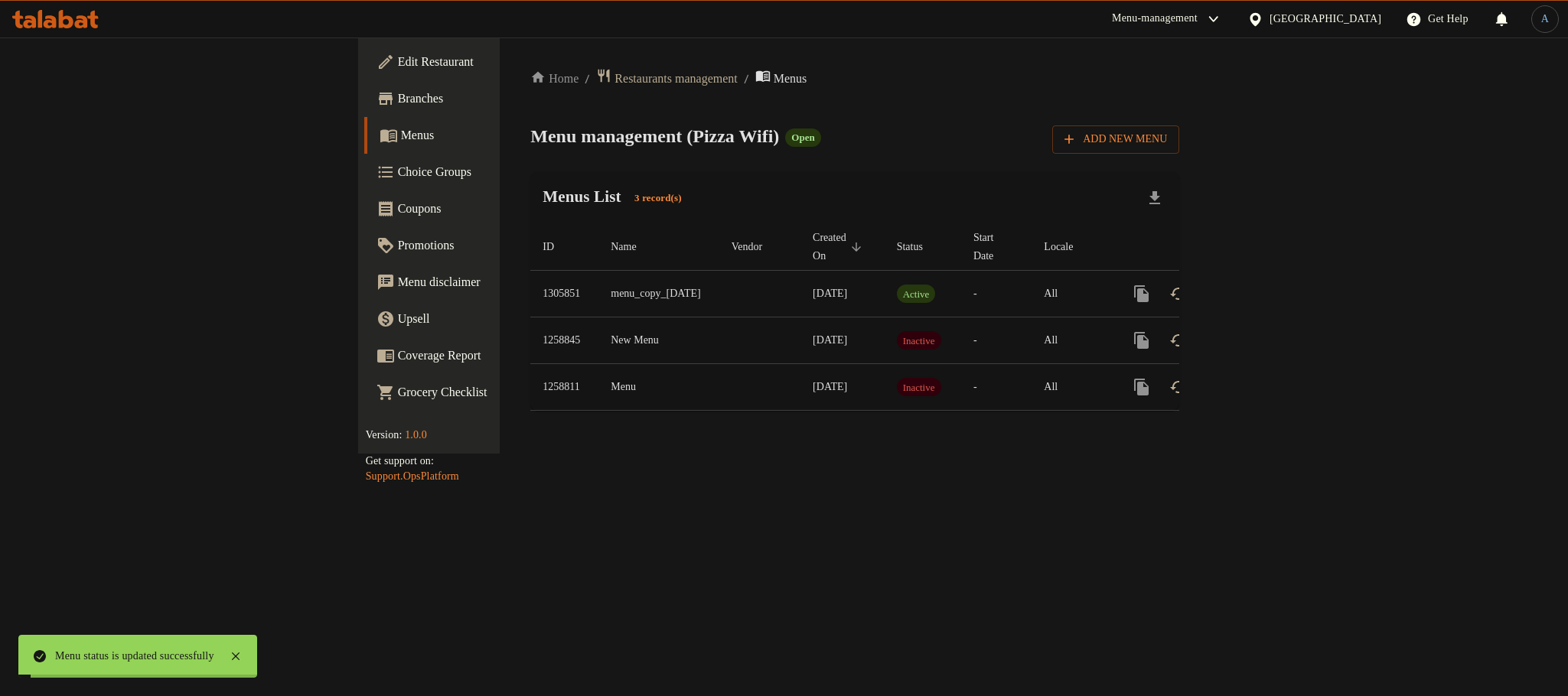
click at [1210, 453] on div "Home / Restaurants management / Menus Menu management ( Pizza Wifi ) Open Add N…" at bounding box center [854, 245] width 710 height 416
click at [941, 205] on div "Menus List 3 record(s)" at bounding box center [854, 198] width 649 height 52
click at [1258, 287] on icon "enhanced table" at bounding box center [1252, 294] width 14 height 14
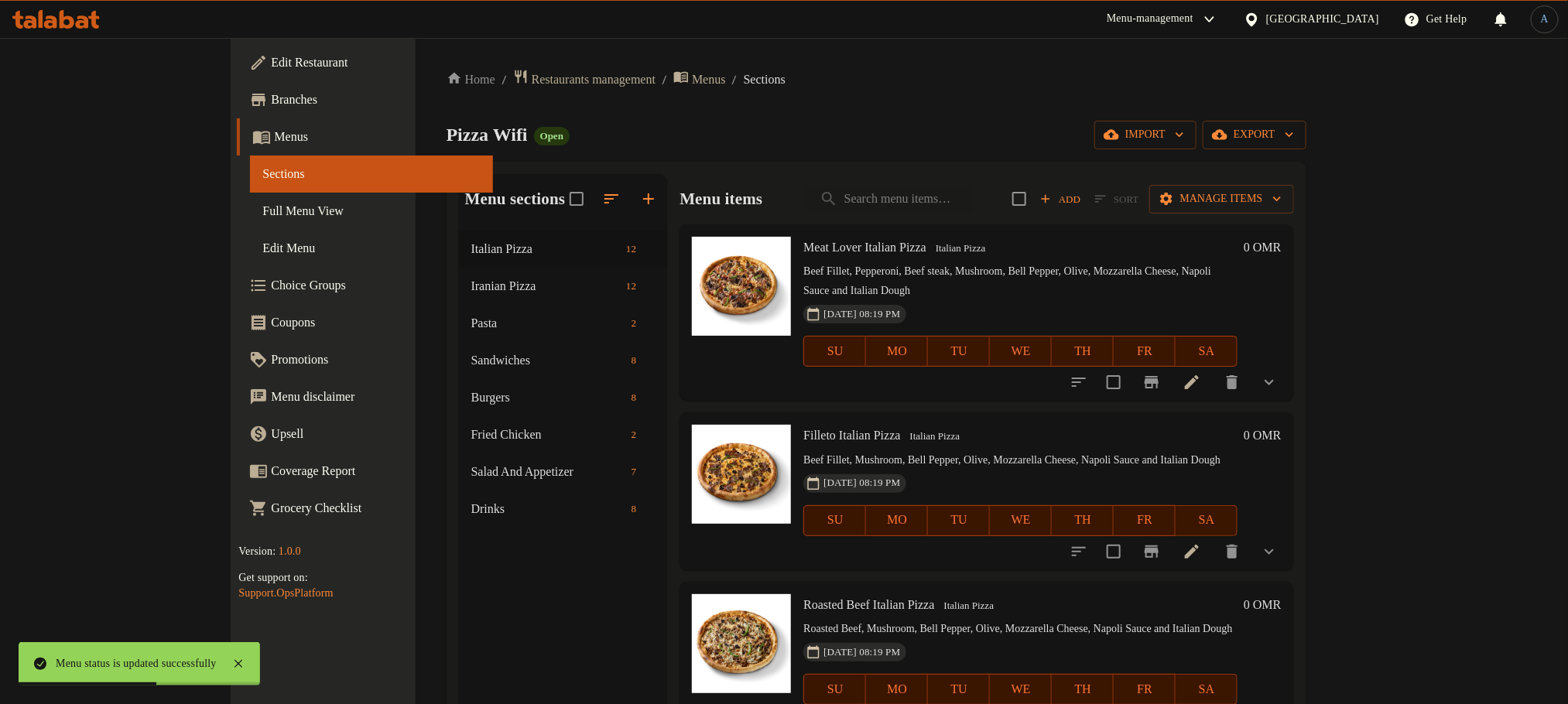
click at [262, 216] on span "Full Menu View" at bounding box center [370, 211] width 217 height 18
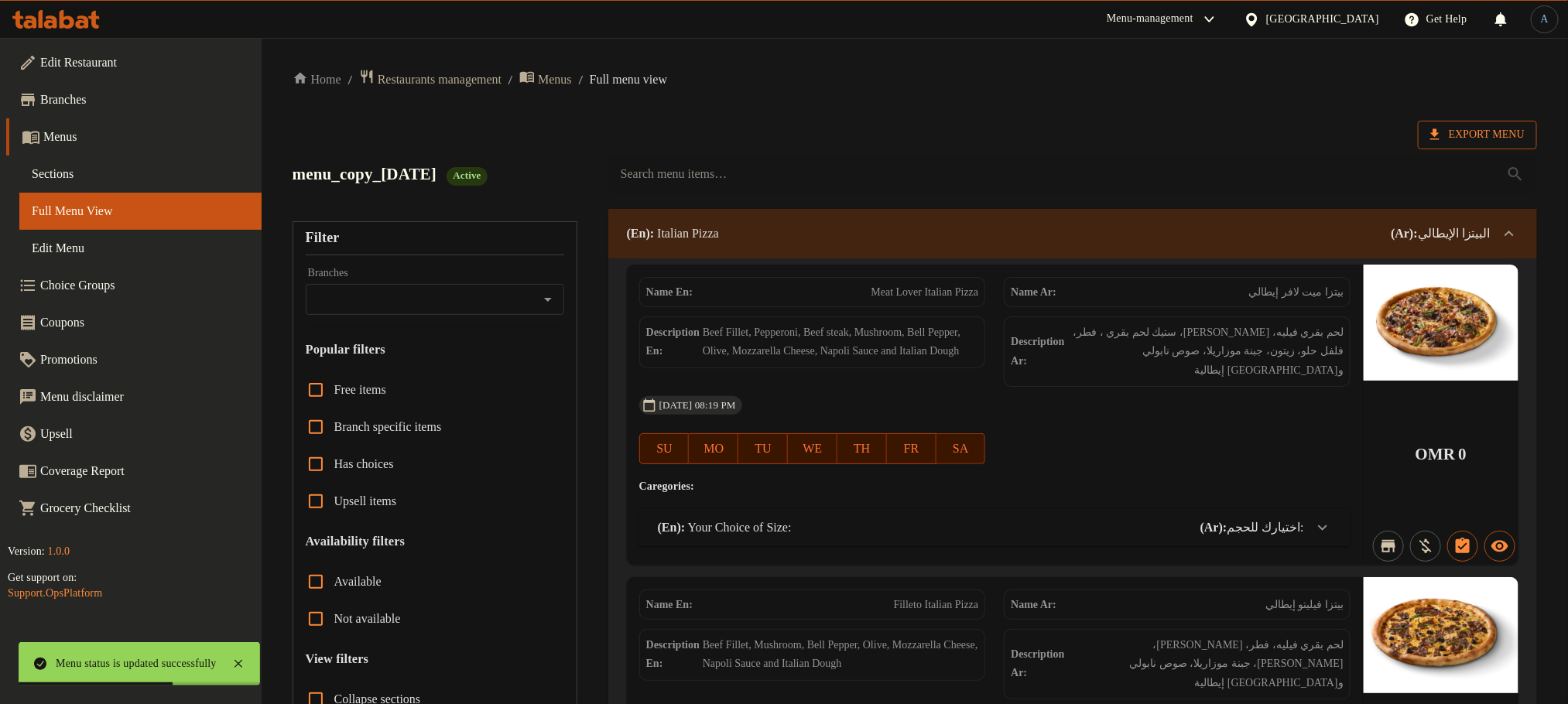
click at [1504, 133] on span "Export Menu" at bounding box center [1476, 135] width 94 height 19
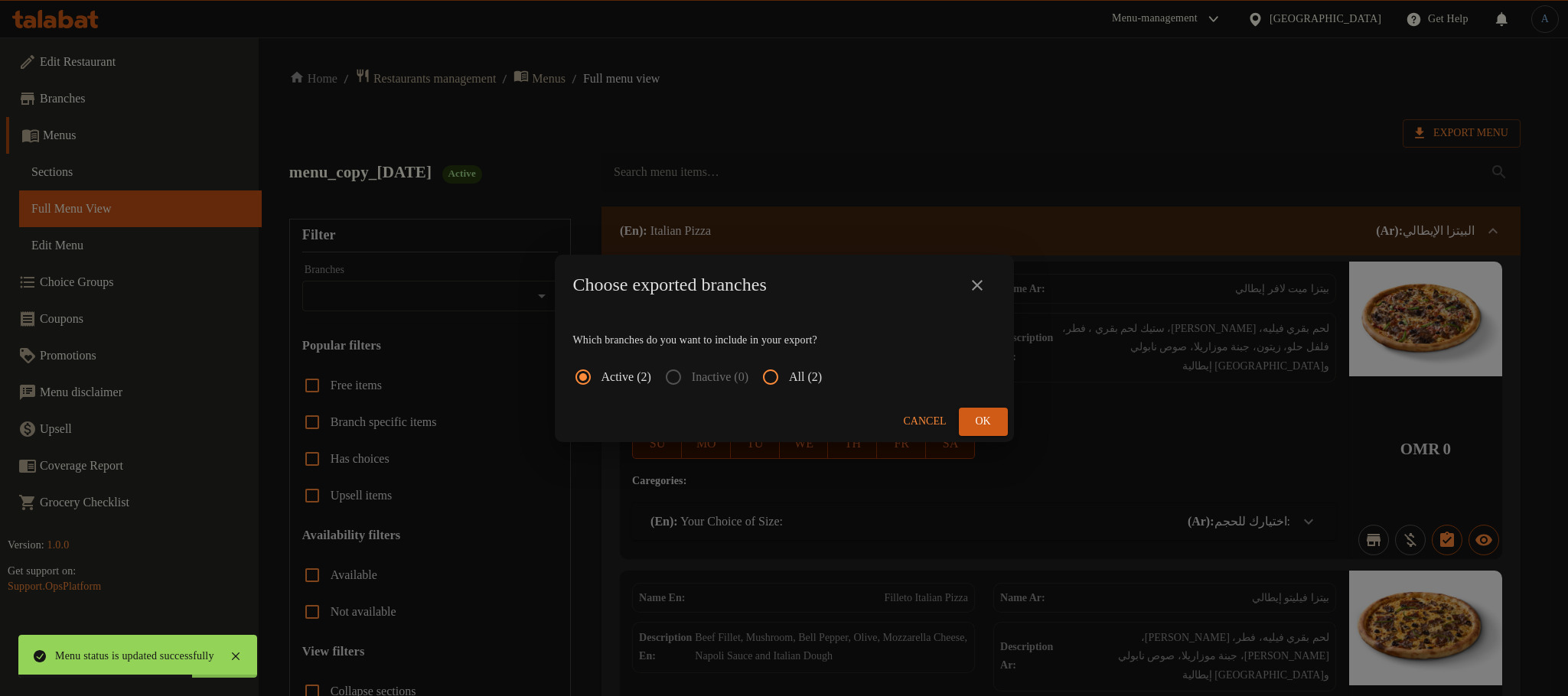
click at [781, 375] on input "All (2)" at bounding box center [770, 377] width 37 height 37
radio input "true"
click at [972, 430] on span "Ok" at bounding box center [983, 422] width 24 height 19
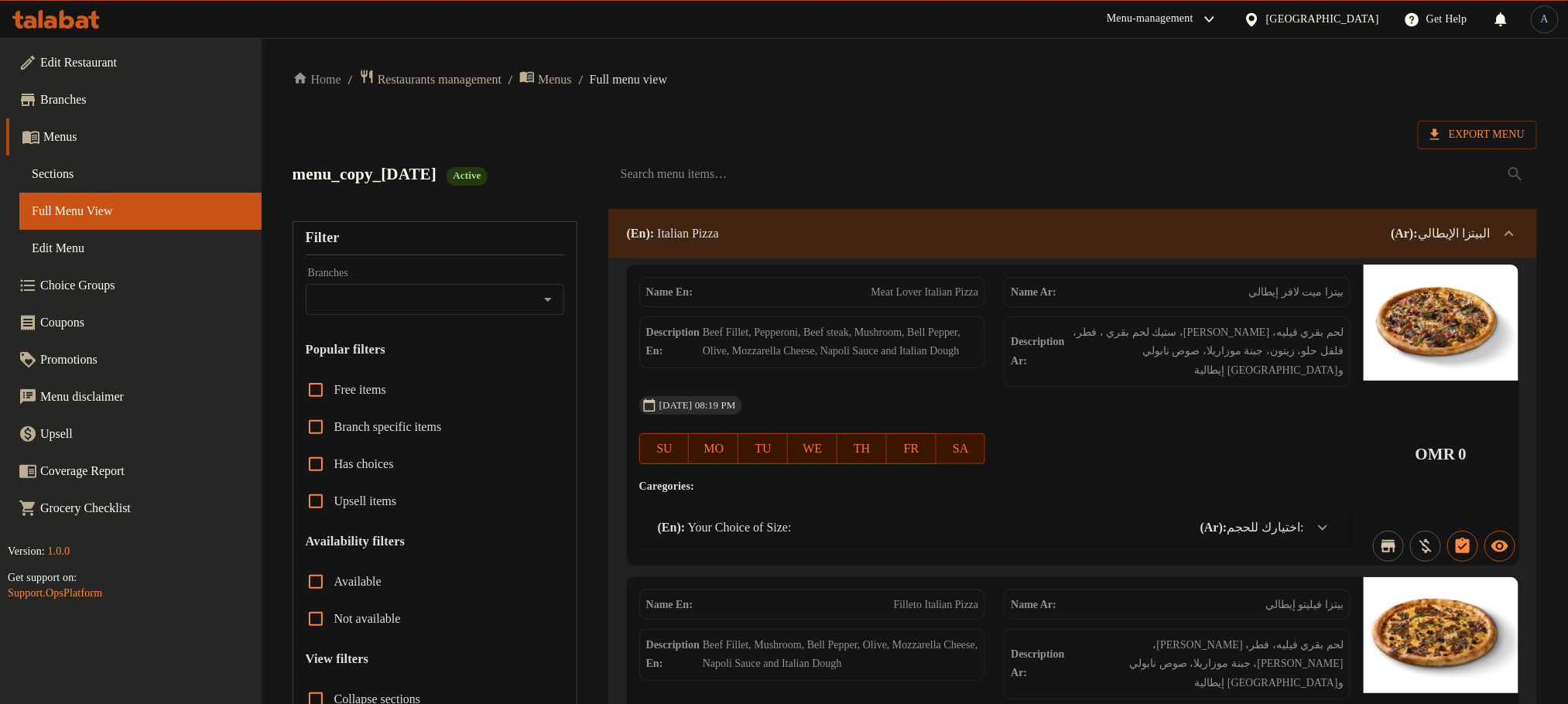
click at [1266, 11] on div at bounding box center [1255, 18] width 23 height 17
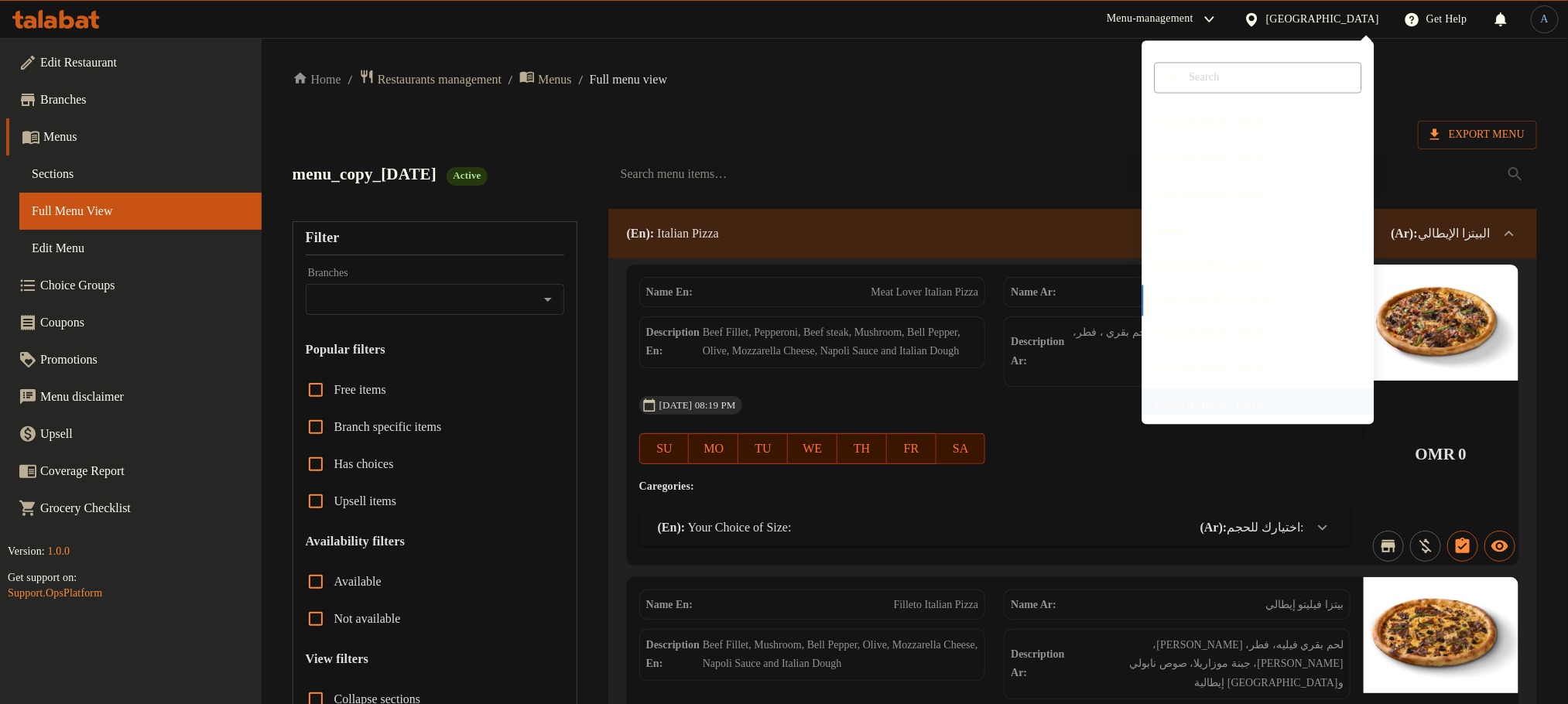
click at [1182, 400] on div "[GEOGRAPHIC_DATA]" at bounding box center [1213, 405] width 113 height 17
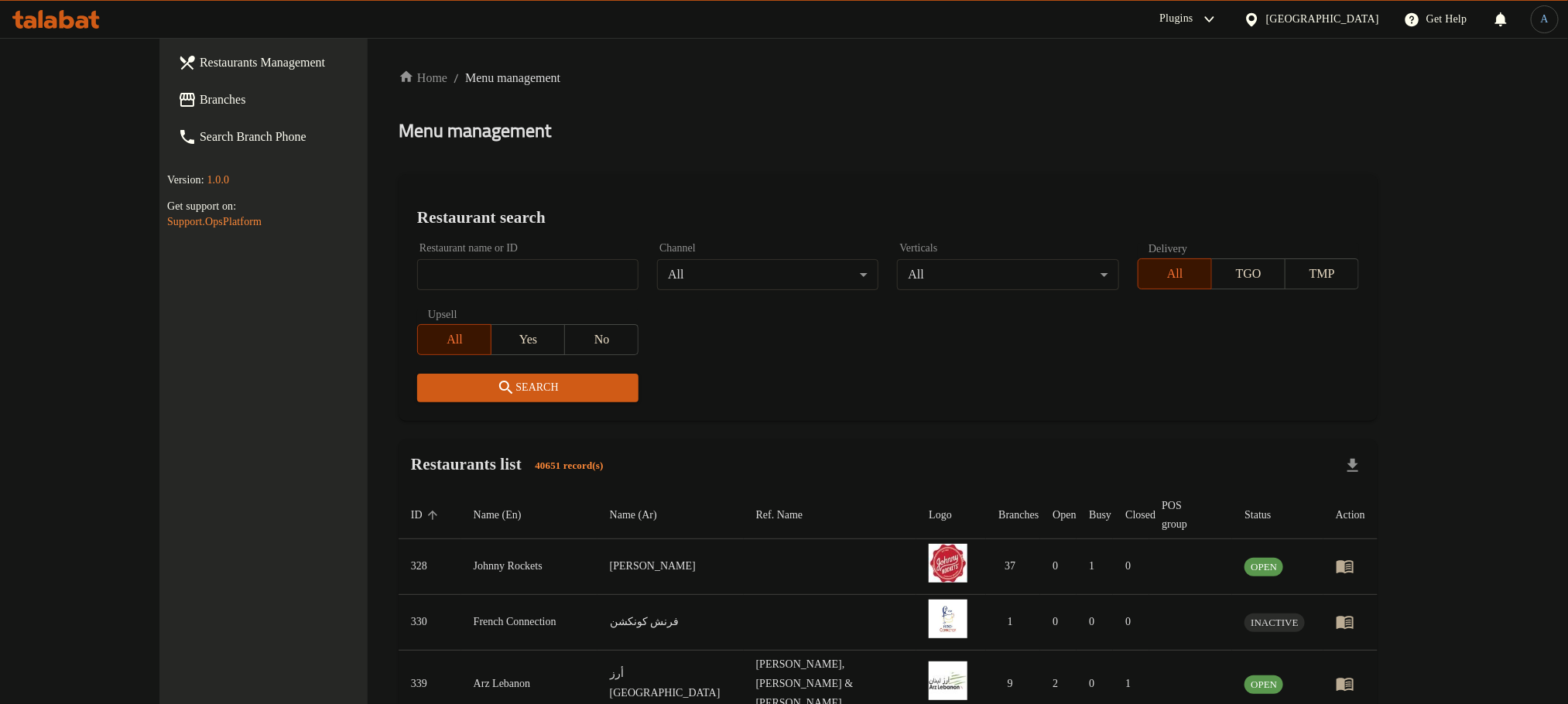
click at [165, 88] on link "Branches" at bounding box center [293, 99] width 255 height 37
